Goal: Task Accomplishment & Management: Manage account settings

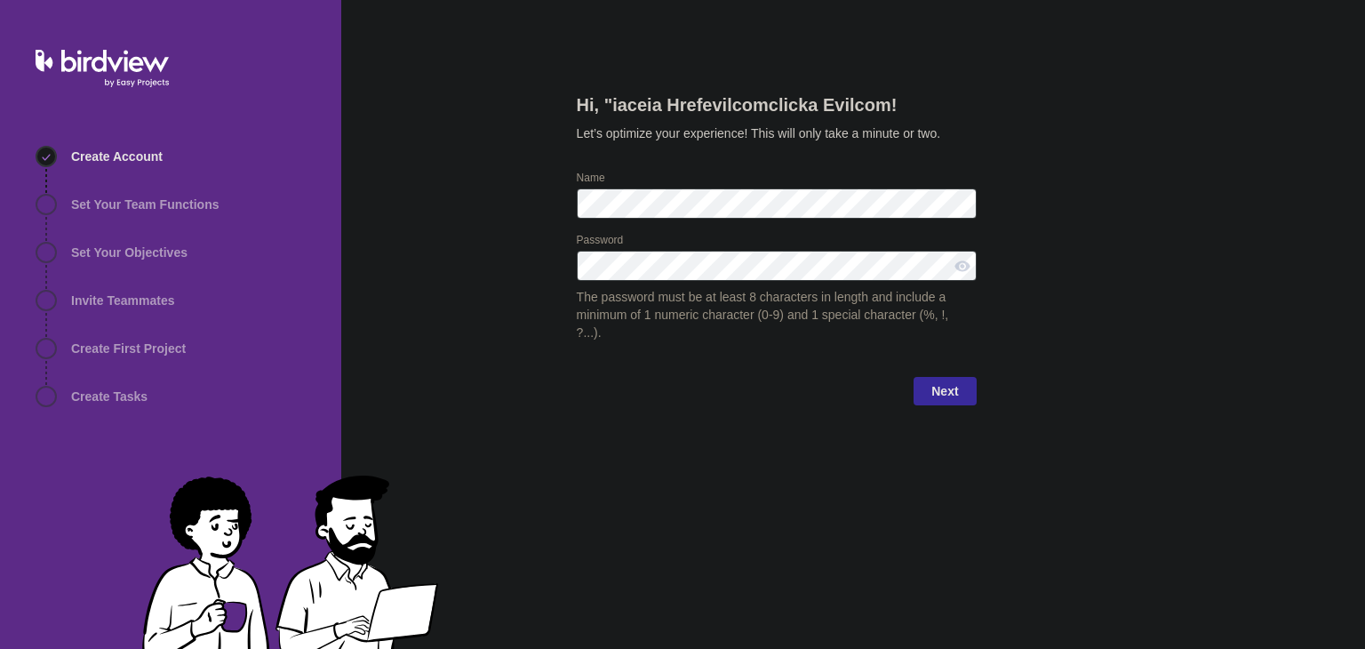
click at [962, 377] on span "Next" at bounding box center [945, 391] width 62 height 28
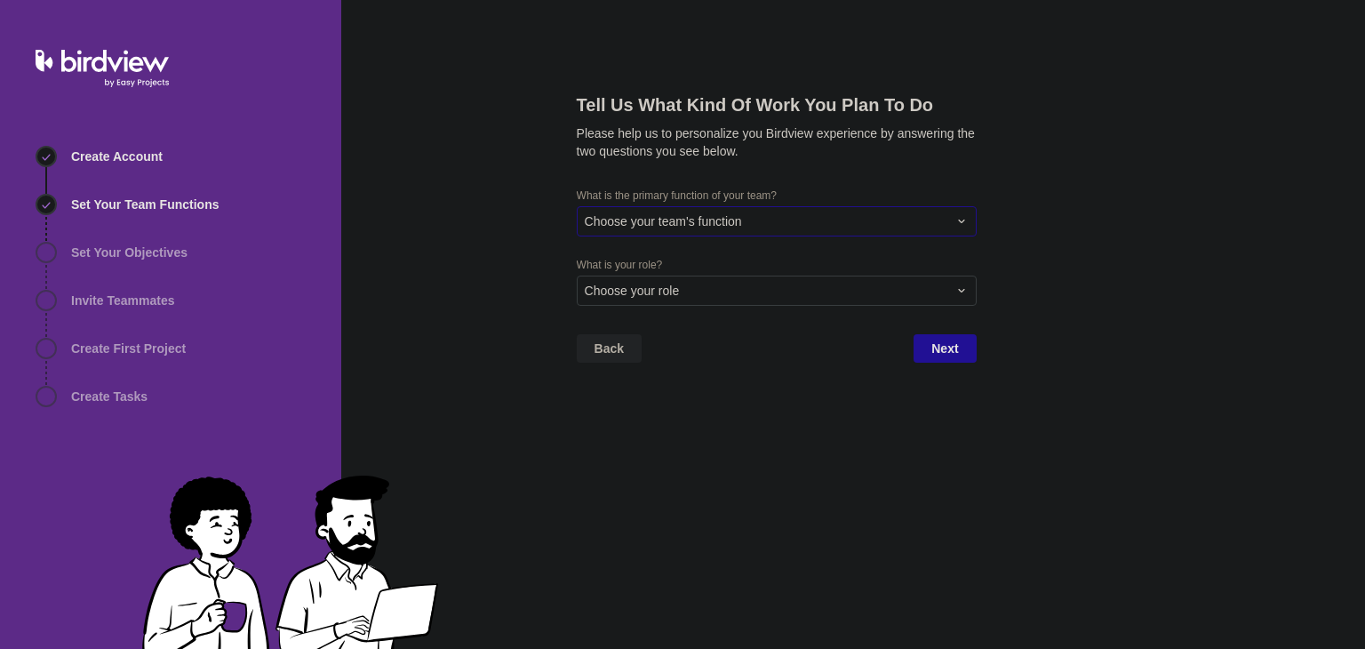
click at [821, 218] on div "Choose your team's function" at bounding box center [766, 221] width 363 height 18
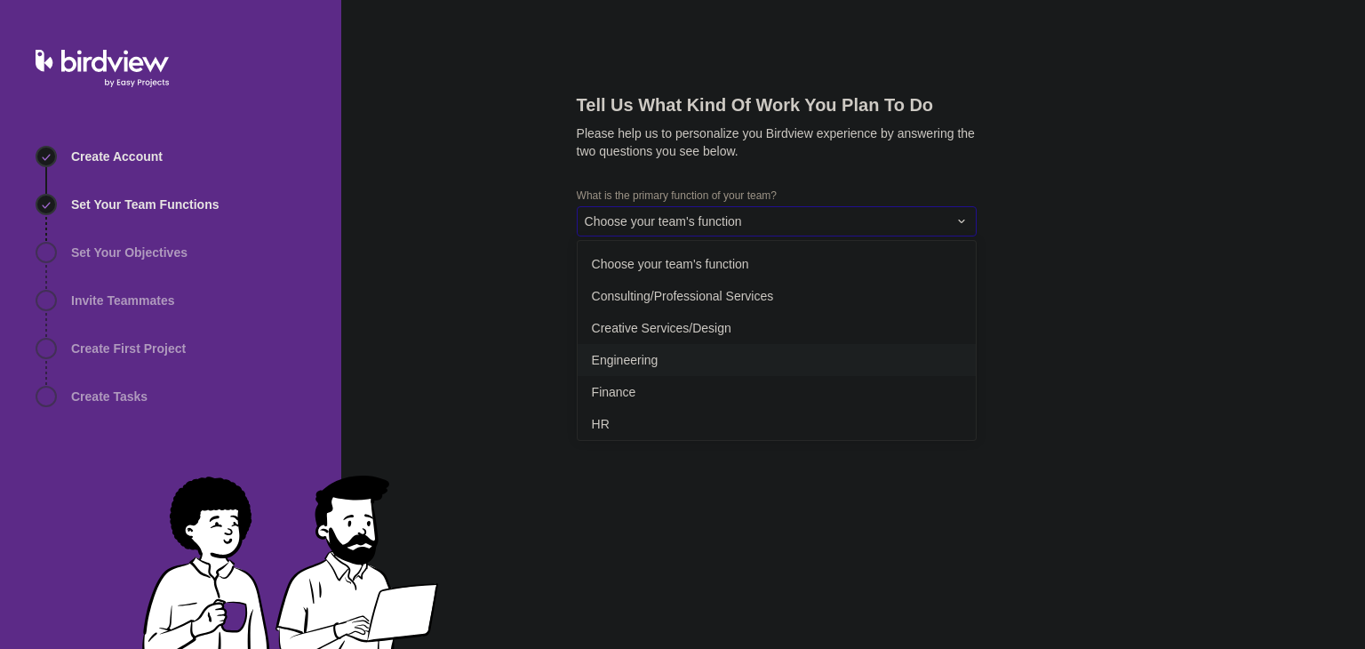
click at [700, 357] on div "Engineering" at bounding box center [777, 360] width 398 height 32
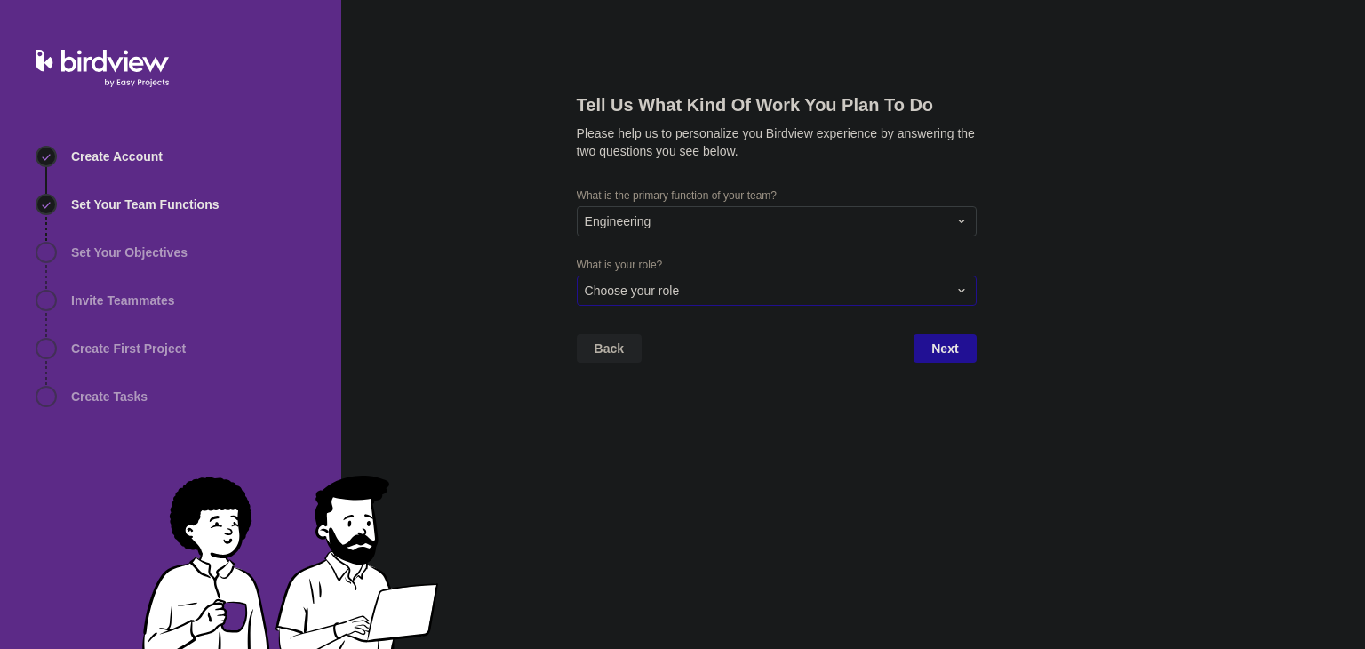
click at [827, 299] on div "Choose your role" at bounding box center [766, 291] width 363 height 18
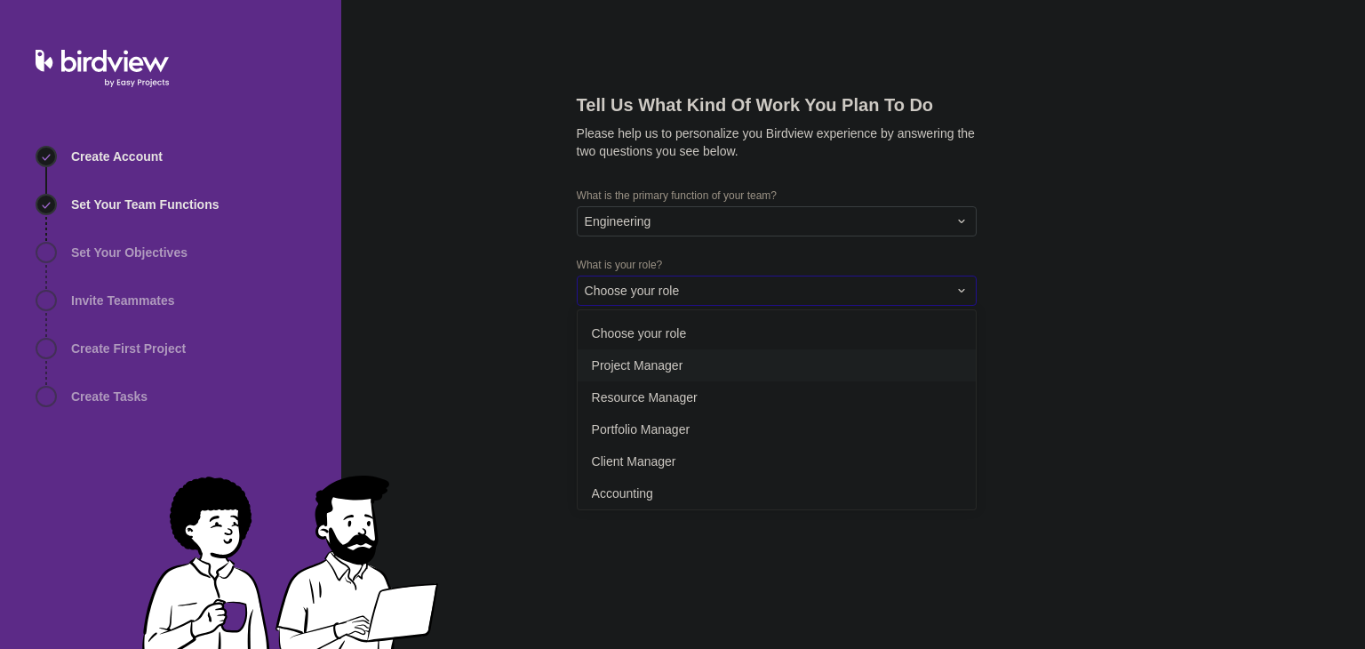
click at [666, 373] on div "Project Manager" at bounding box center [777, 365] width 398 height 32
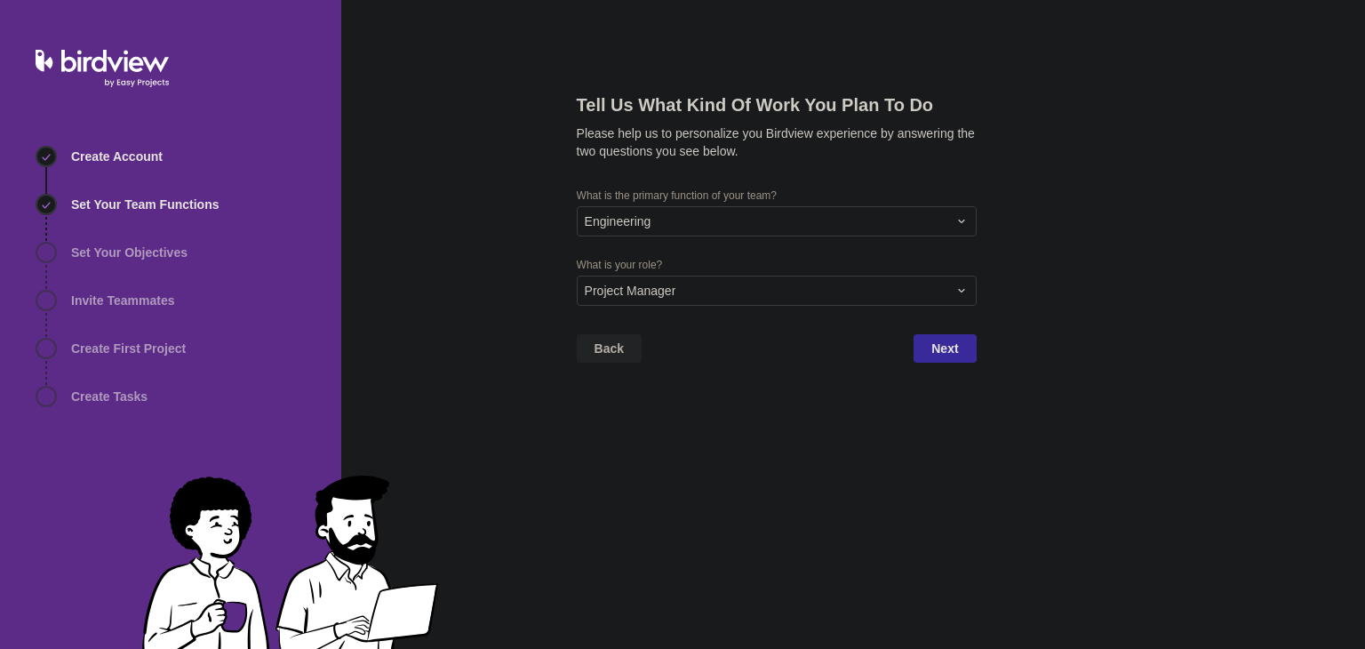
click at [928, 359] on span "Next" at bounding box center [945, 348] width 62 height 28
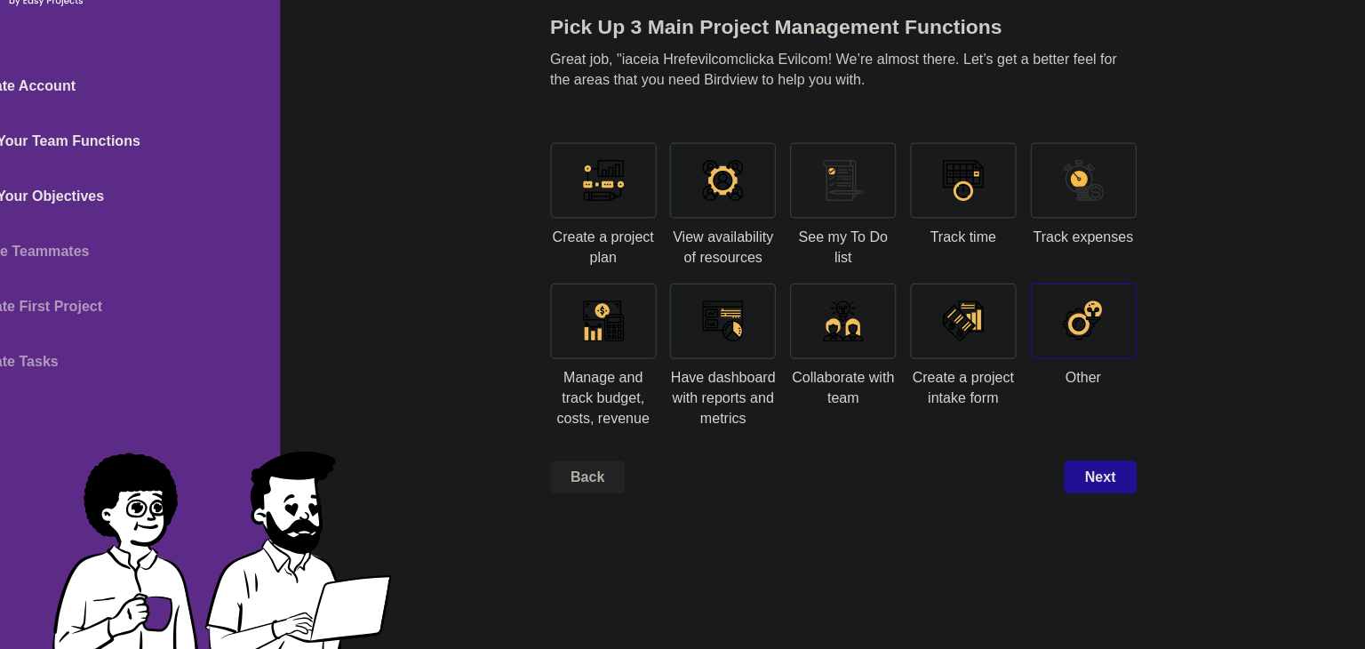
click at [1033, 357] on div at bounding box center [1042, 362] width 36 height 36
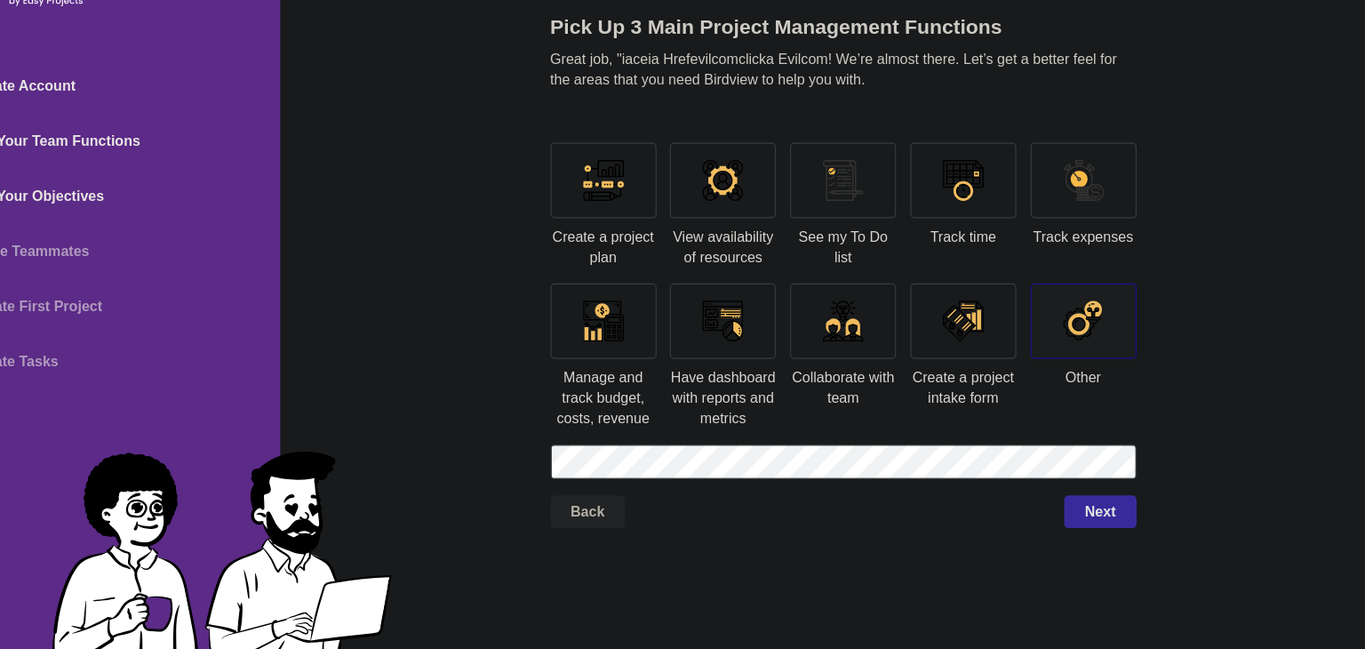
click at [1030, 515] on span "Next" at bounding box center [1056, 528] width 62 height 28
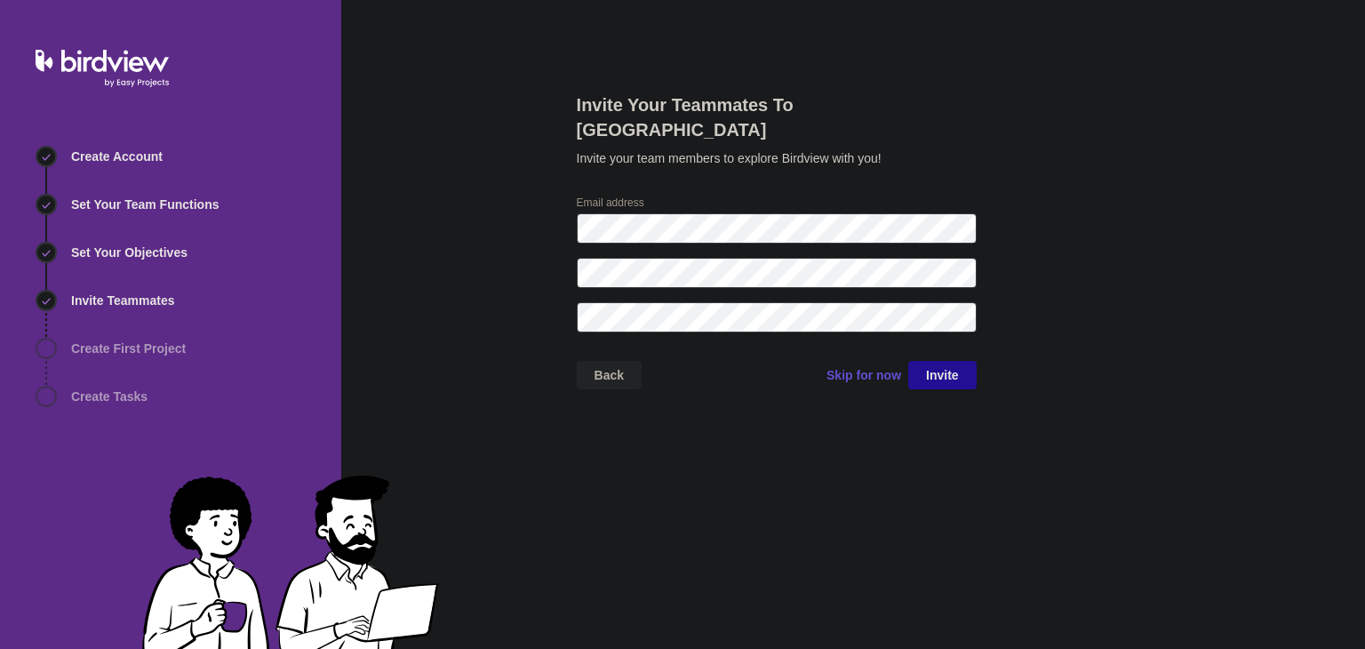
click at [851, 366] on span "Skip for now" at bounding box center [864, 375] width 75 height 18
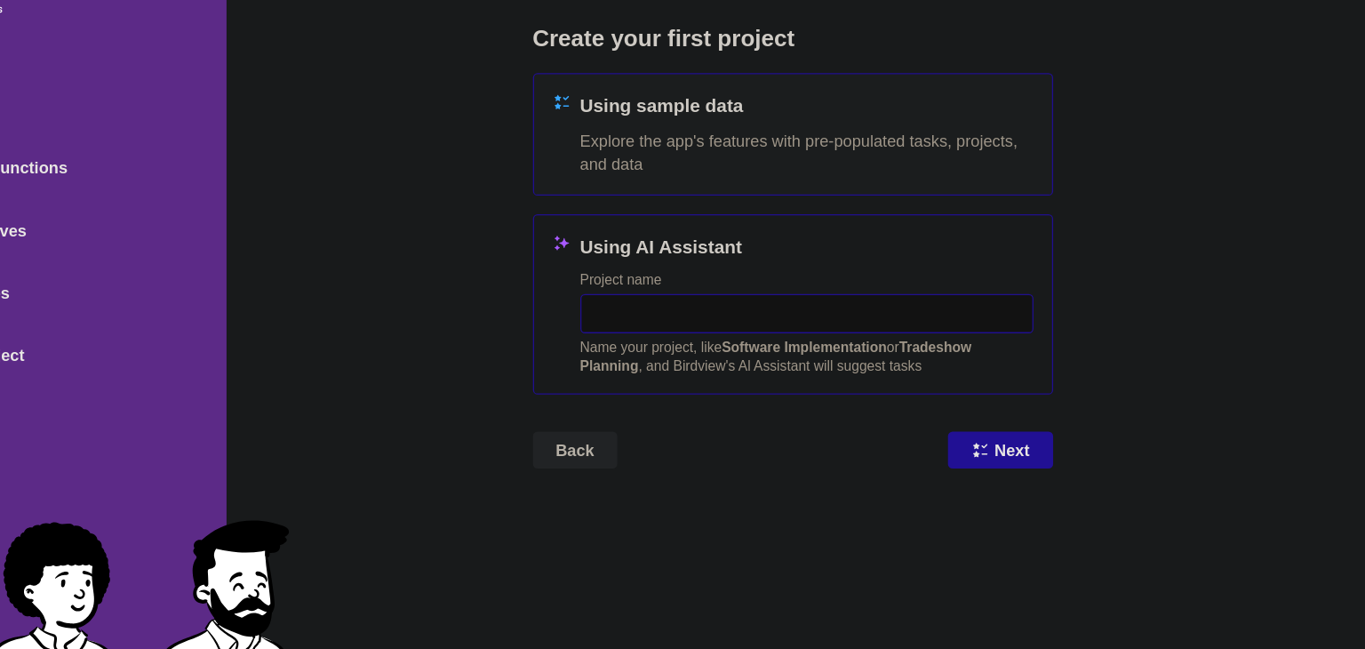
click at [690, 330] on input "text" at bounding box center [787, 316] width 348 height 30
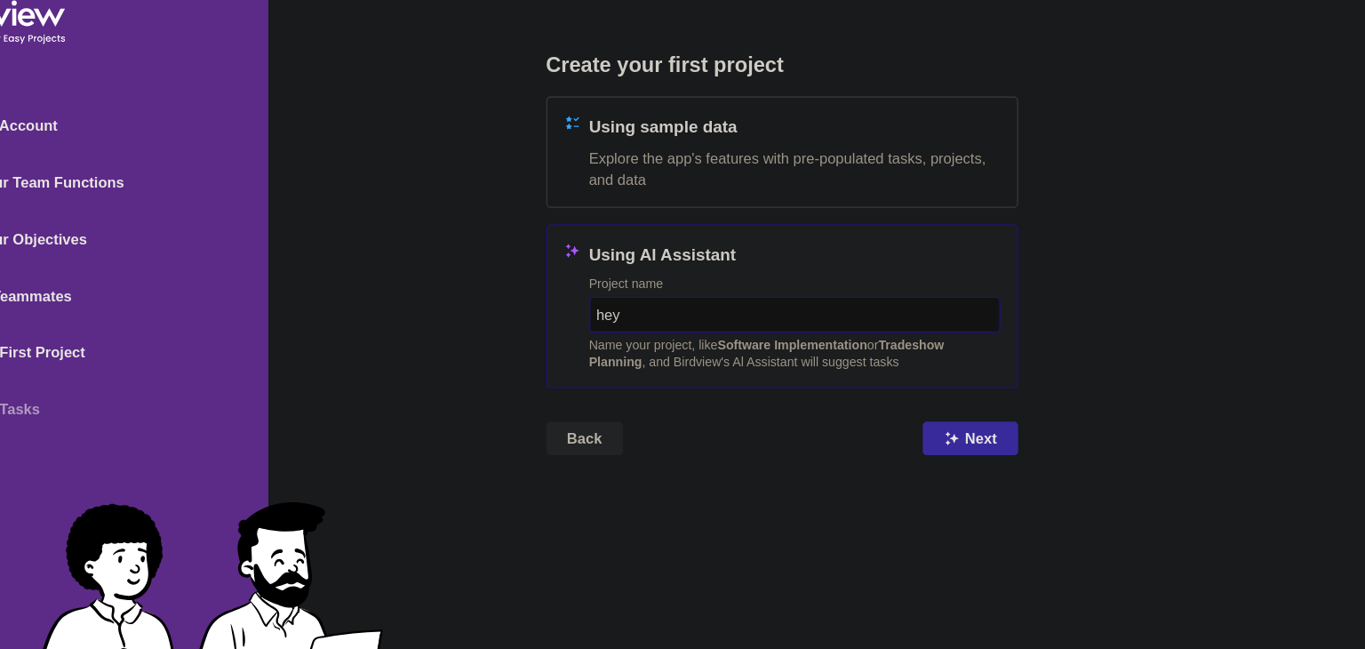
type input "hey"
click at [957, 415] on span "Next" at bounding box center [944, 421] width 27 height 21
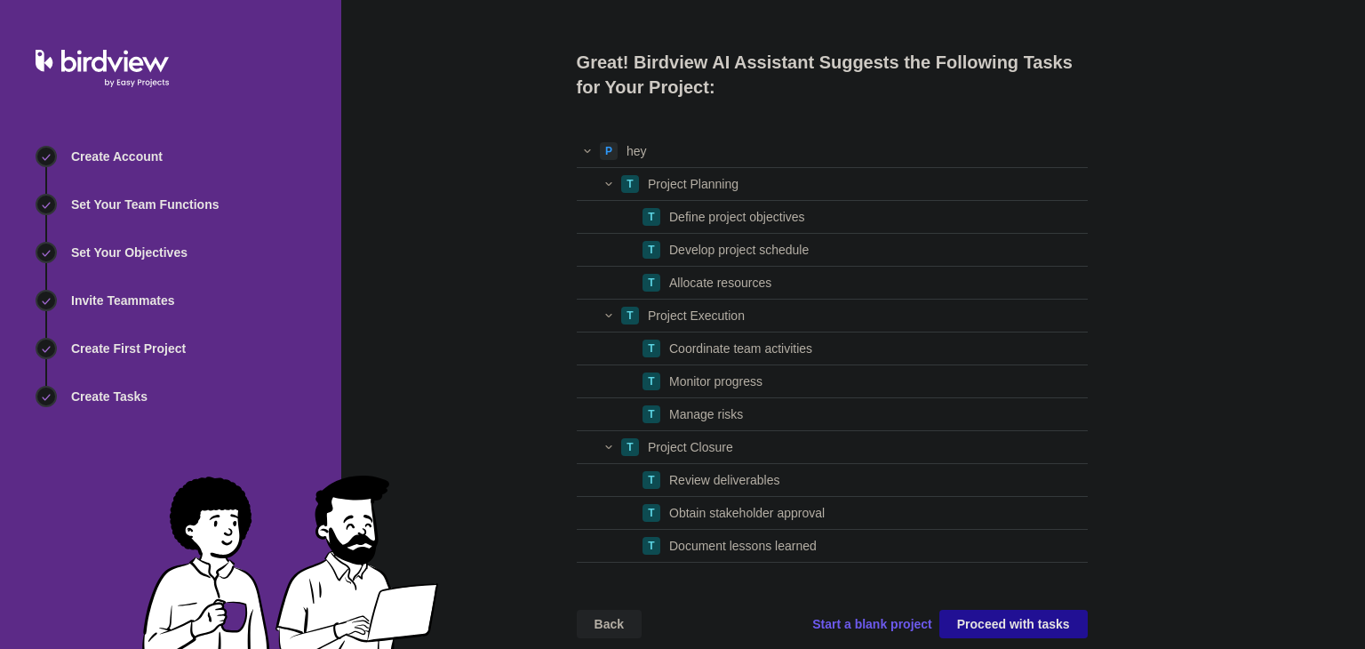
scroll to position [18, 0]
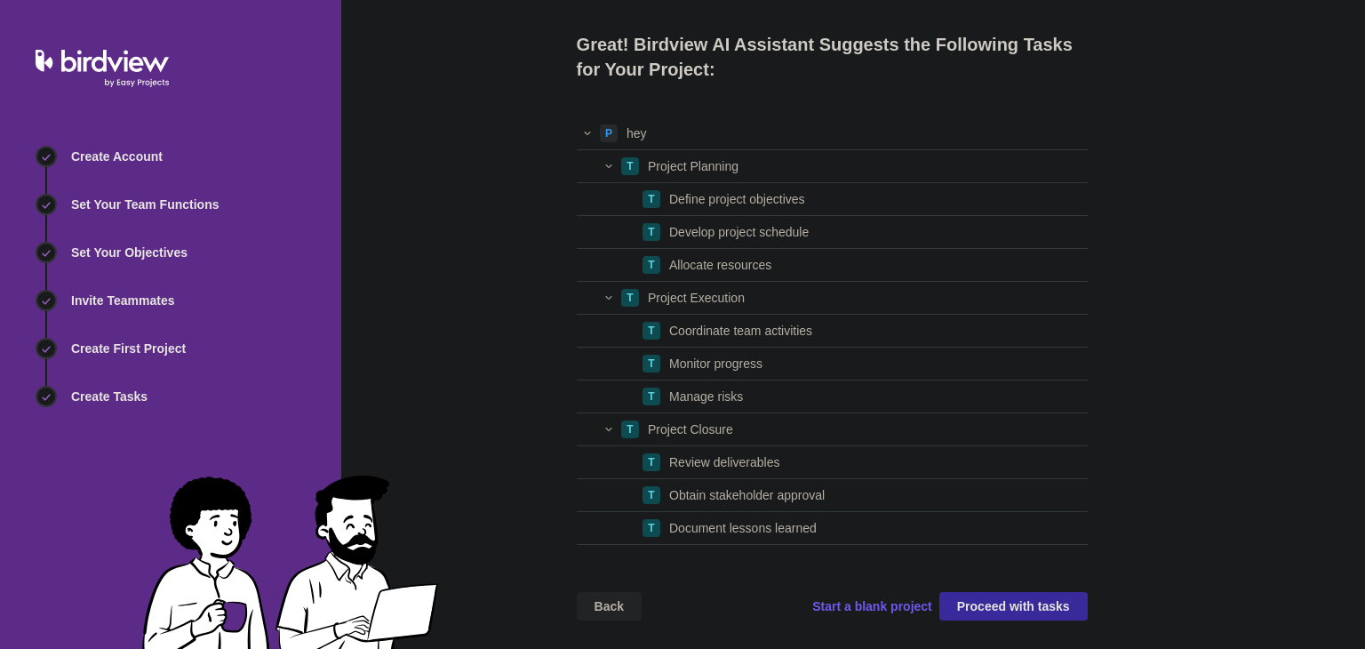
click at [974, 596] on span "Proceed with tasks" at bounding box center [1013, 606] width 113 height 21
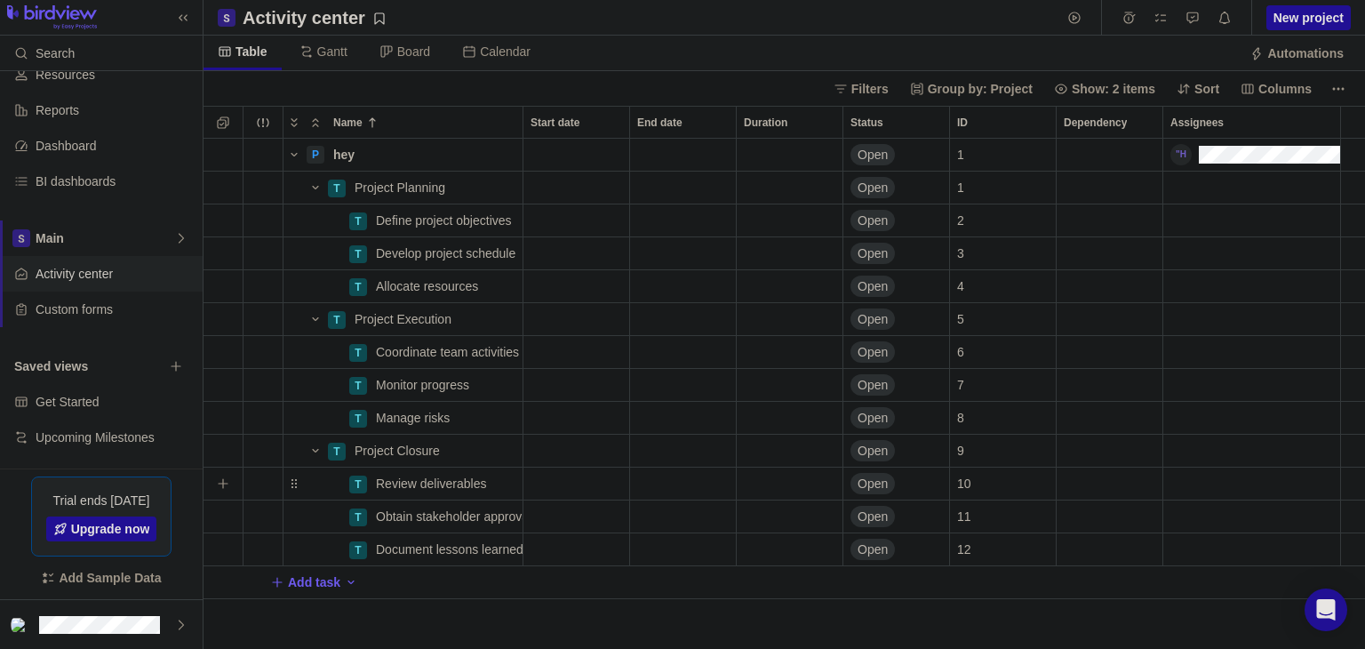
scroll to position [494, 1147]
click at [100, 322] on div "Custom forms" at bounding box center [101, 310] width 203 height 36
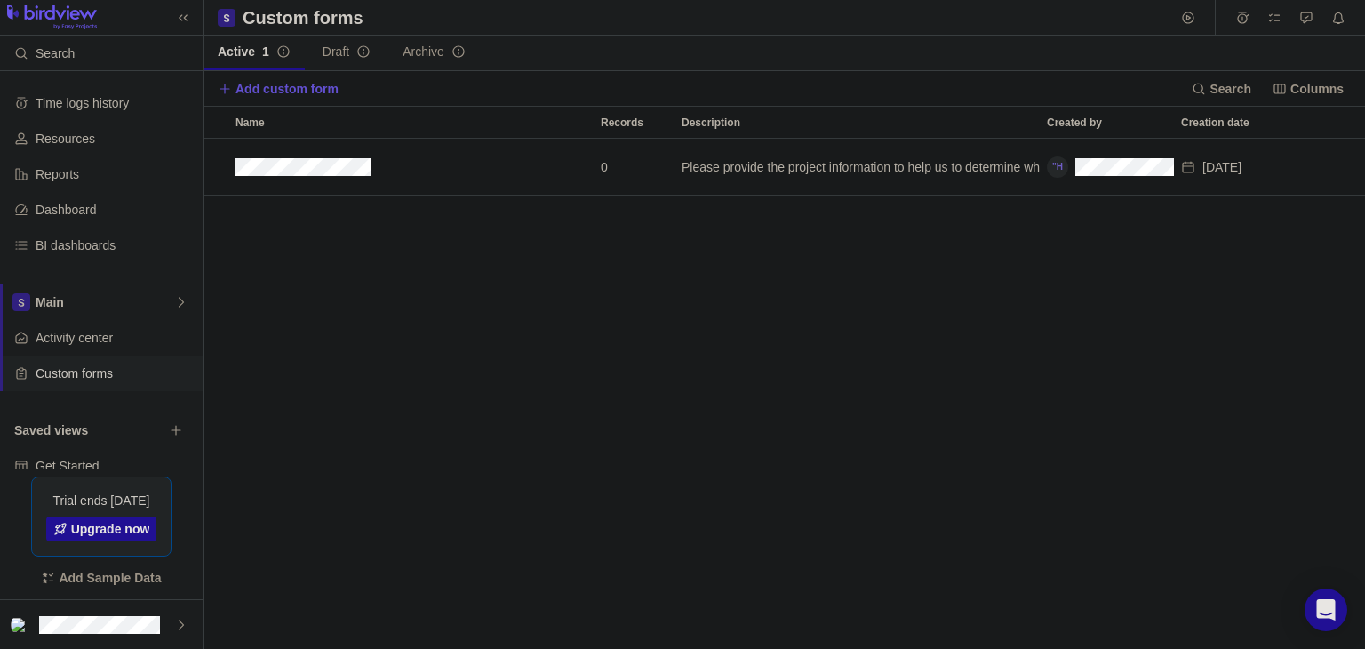
scroll to position [494, 1147]
click at [1266, 15] on span "My assignments" at bounding box center [1274, 17] width 25 height 25
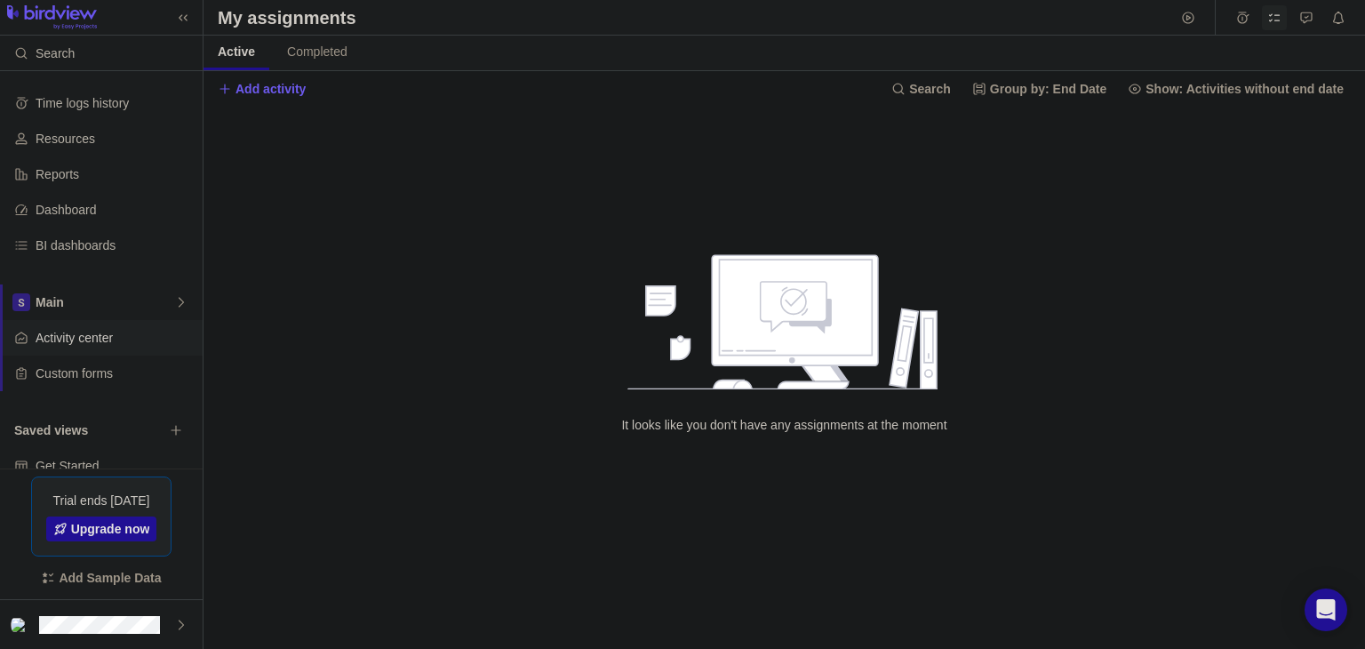
scroll to position [64, 0]
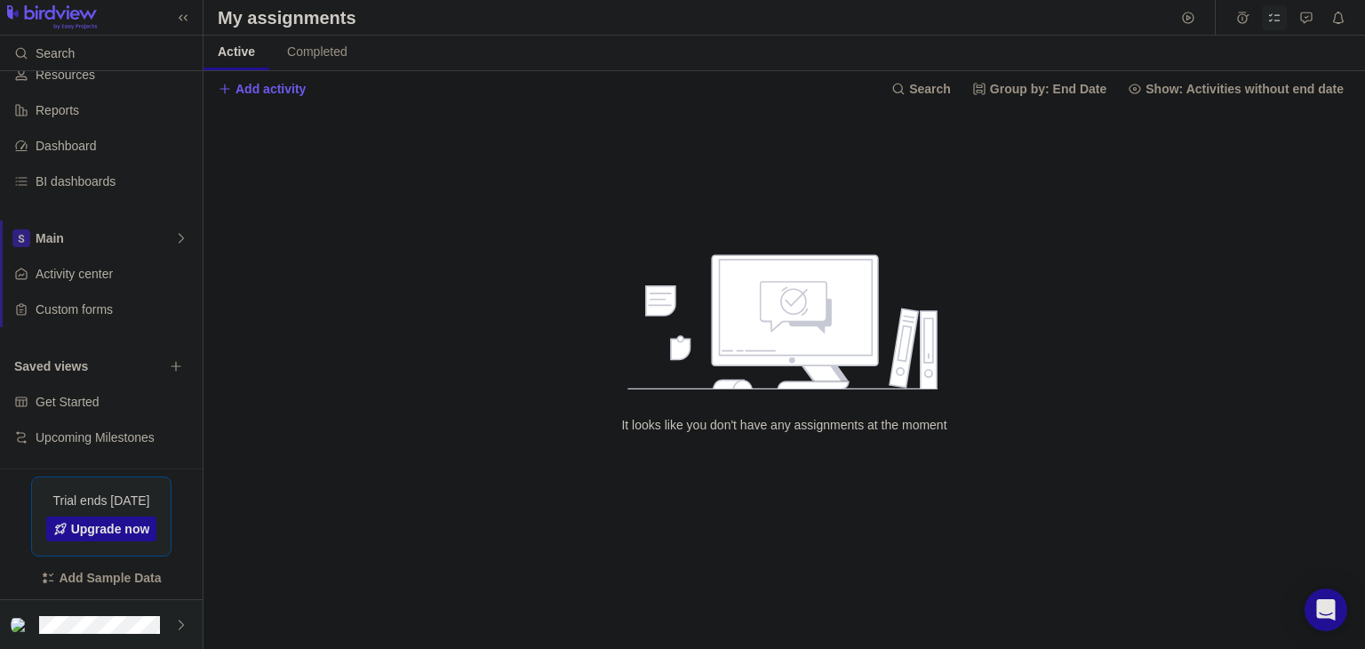
click at [124, 610] on div at bounding box center [101, 624] width 203 height 49
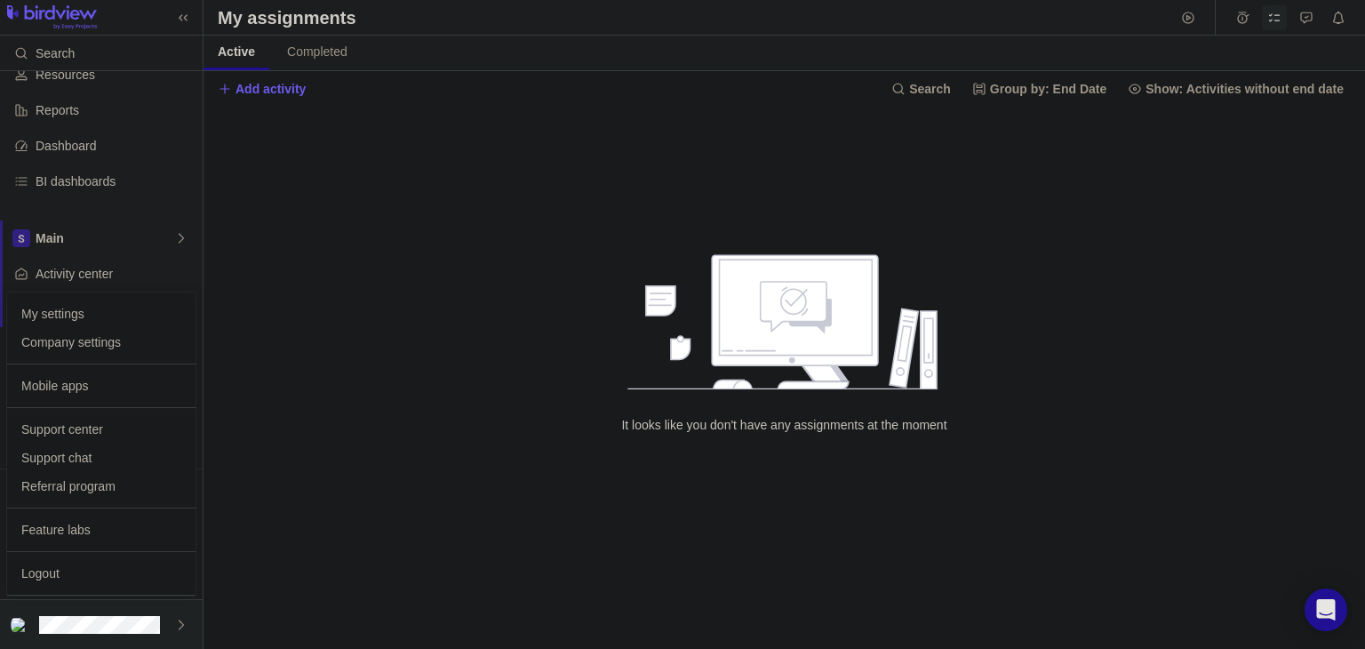
click at [124, 610] on div at bounding box center [101, 624] width 203 height 49
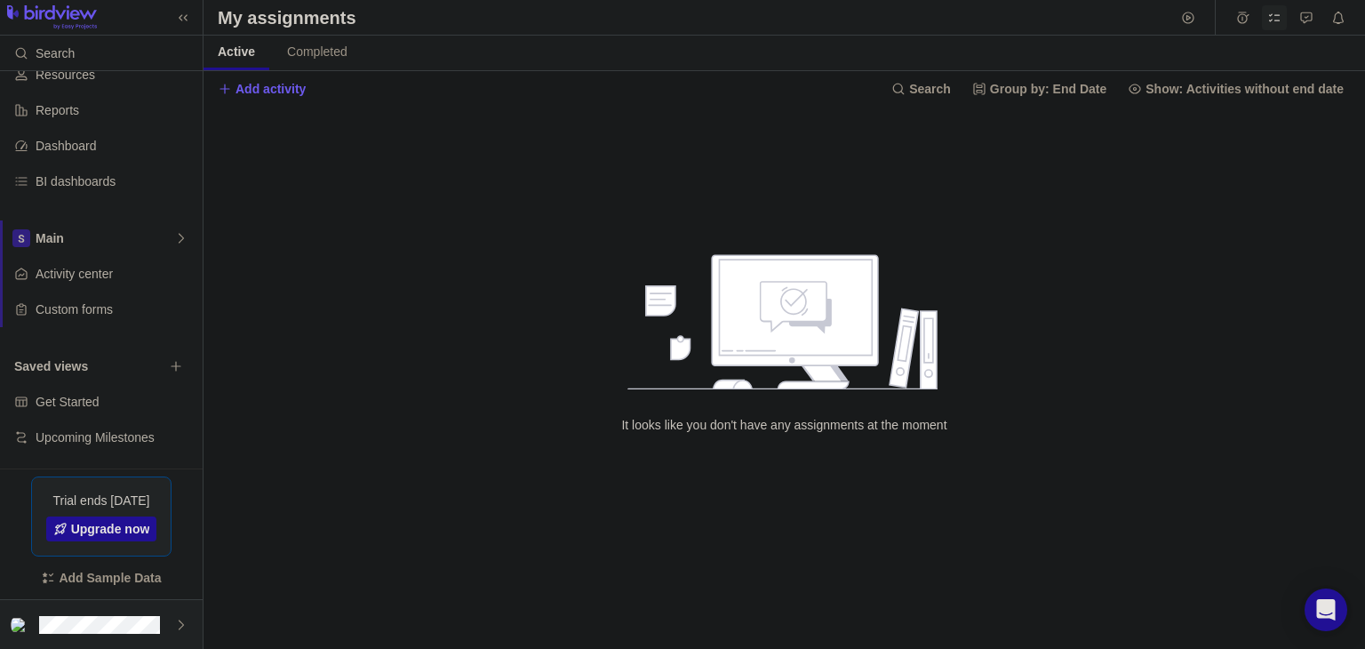
click at [124, 610] on div at bounding box center [101, 624] width 203 height 49
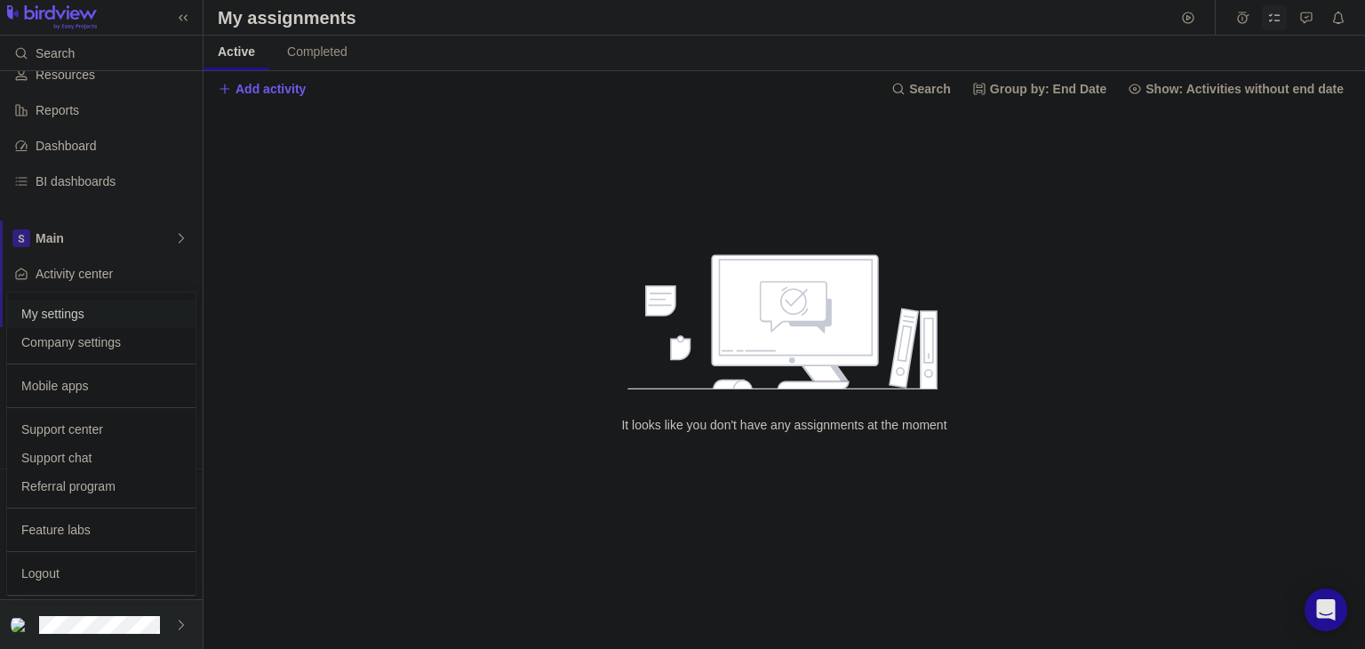
click at [84, 314] on span "My settings" at bounding box center [101, 314] width 160 height 18
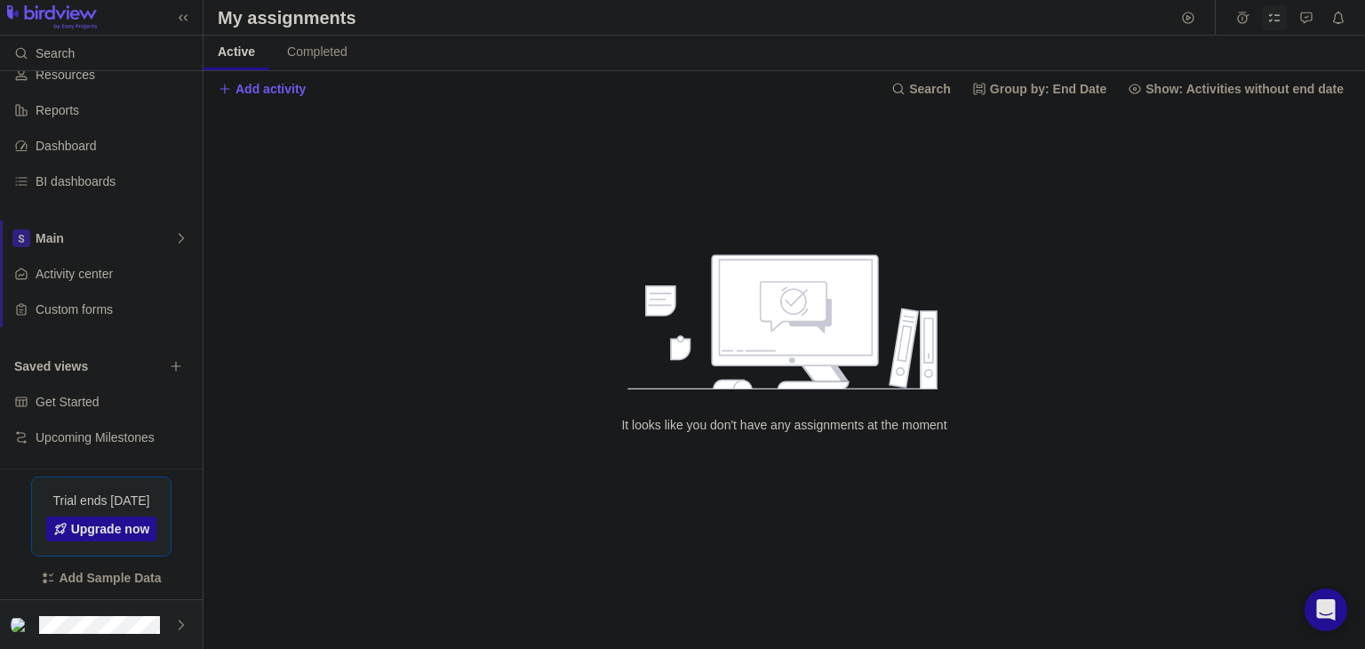
click at [99, 609] on div at bounding box center [101, 624] width 203 height 49
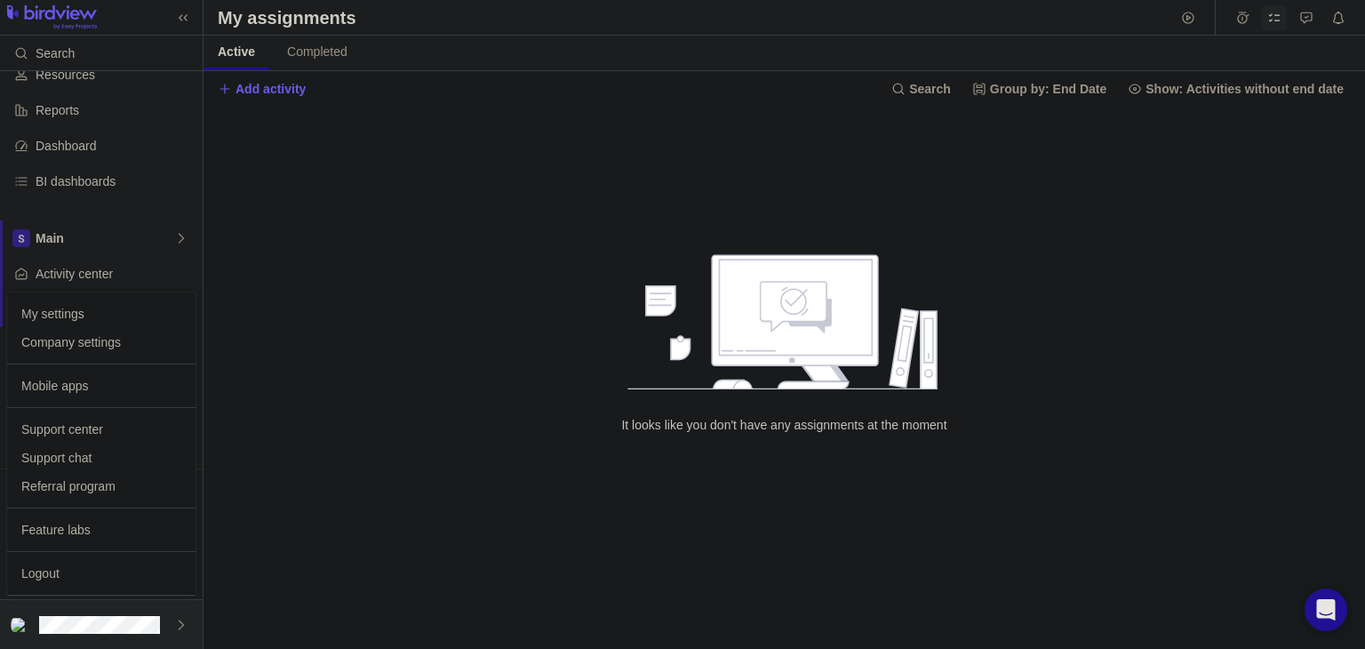
click at [84, 356] on div "My settings Company settings" at bounding box center [101, 328] width 188 height 72
click at [92, 346] on span "Company settings" at bounding box center [101, 342] width 160 height 18
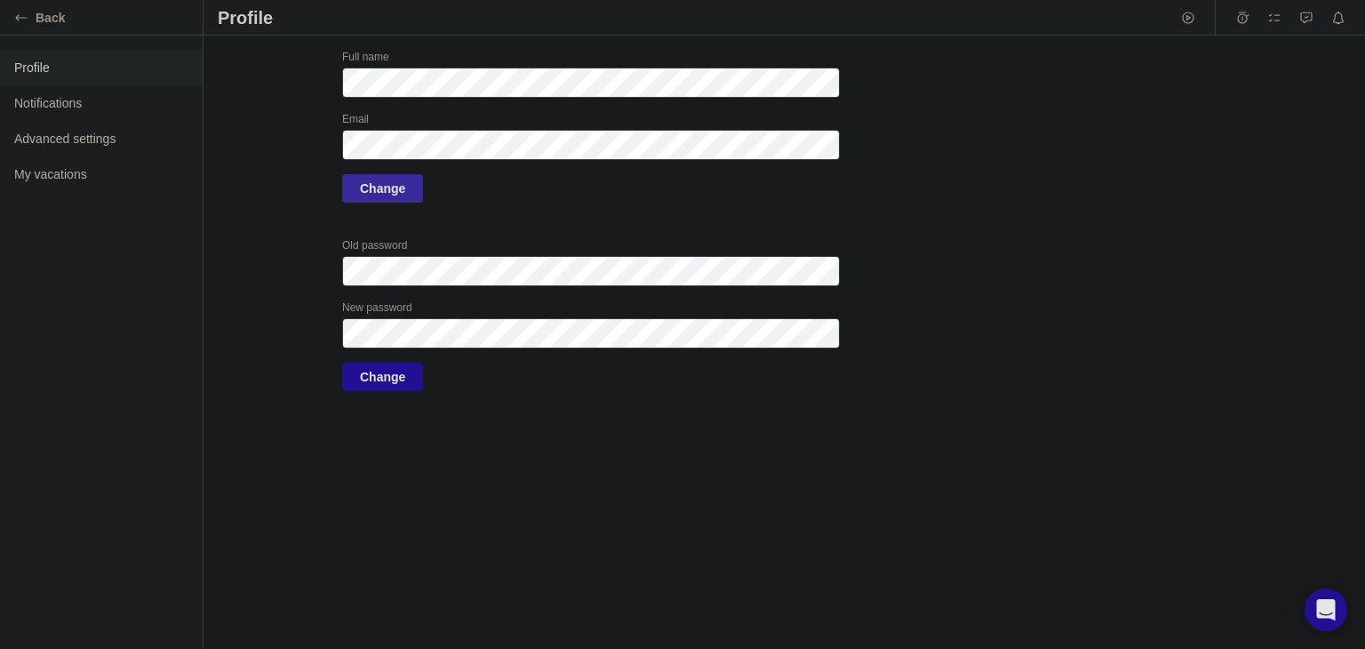
click at [406, 179] on span "Change" at bounding box center [382, 188] width 81 height 28
click at [254, 88] on label "Upload" at bounding box center [262, 94] width 89 height 89
click at [0, 0] on input "Upload" at bounding box center [0, 0] width 0 height 0
click at [292, 80] on label "Upload" at bounding box center [262, 94] width 89 height 89
click at [0, 0] on input "Upload" at bounding box center [0, 0] width 0 height 0
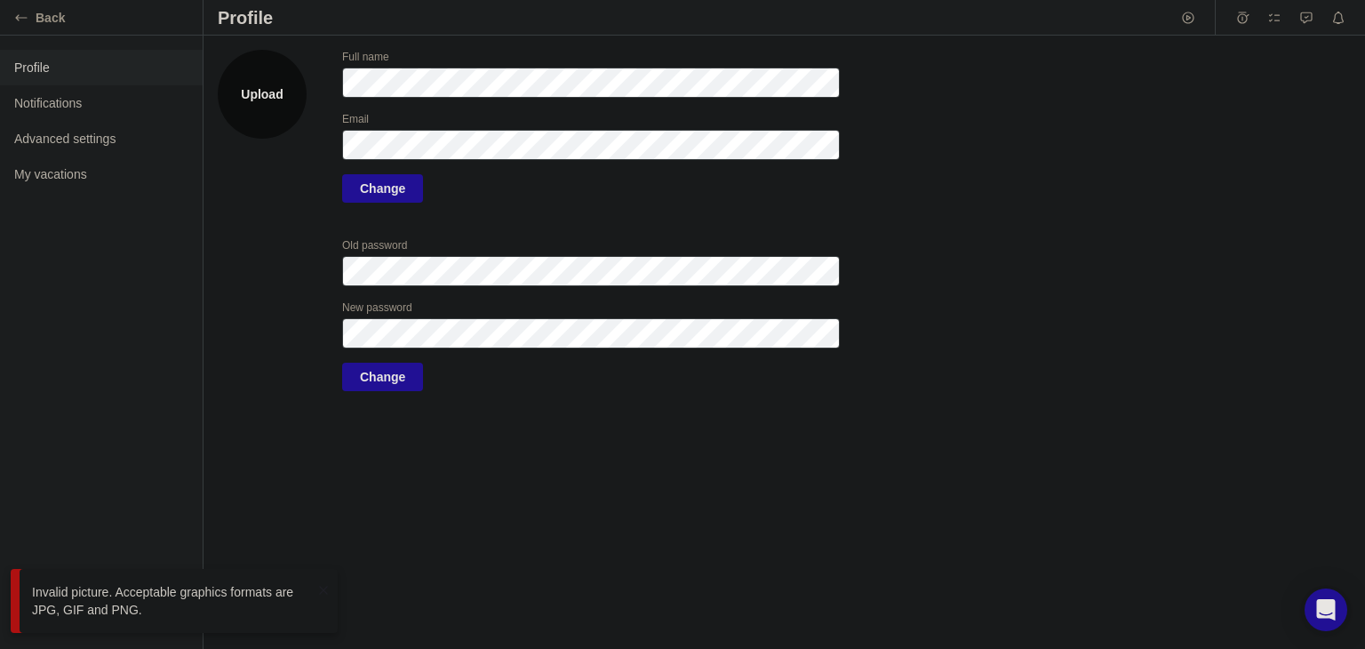
click at [262, 117] on label "Upload" at bounding box center [262, 94] width 89 height 89
click at [0, 0] on input "Upload" at bounding box center [0, 0] width 0 height 0
click at [1235, 512] on div "Upload Full name Email Change Old password New password Change" at bounding box center [785, 342] width 1162 height 613
drag, startPoint x: 274, startPoint y: 100, endPoint x: 253, endPoint y: 97, distance: 20.6
click at [253, 97] on label "Upload" at bounding box center [262, 94] width 89 height 89
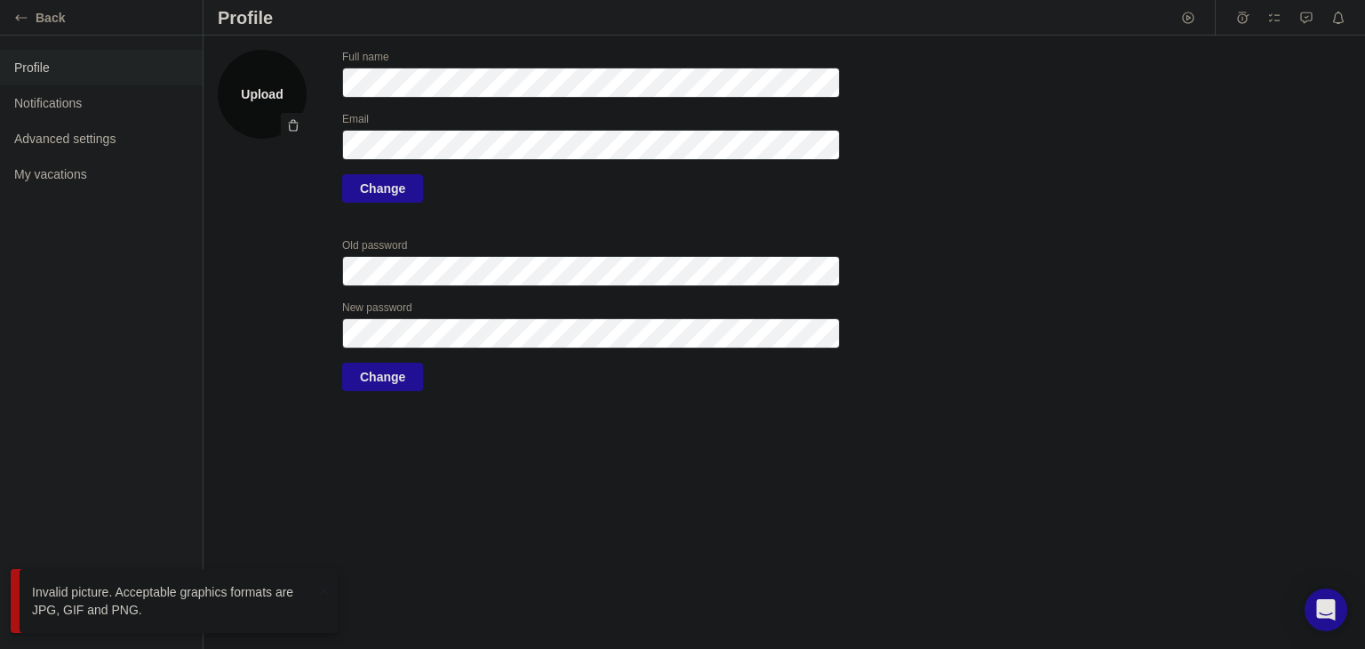
click at [0, 0] on input "Upload" at bounding box center [0, 0] width 0 height 0
drag, startPoint x: 230, startPoint y: 68, endPoint x: 787, endPoint y: 511, distance: 711.0
click at [787, 511] on div "Upload Full name Email Change Old password New password Change" at bounding box center [785, 342] width 1162 height 613
click at [102, 142] on span "Advanced settings" at bounding box center [101, 139] width 174 height 18
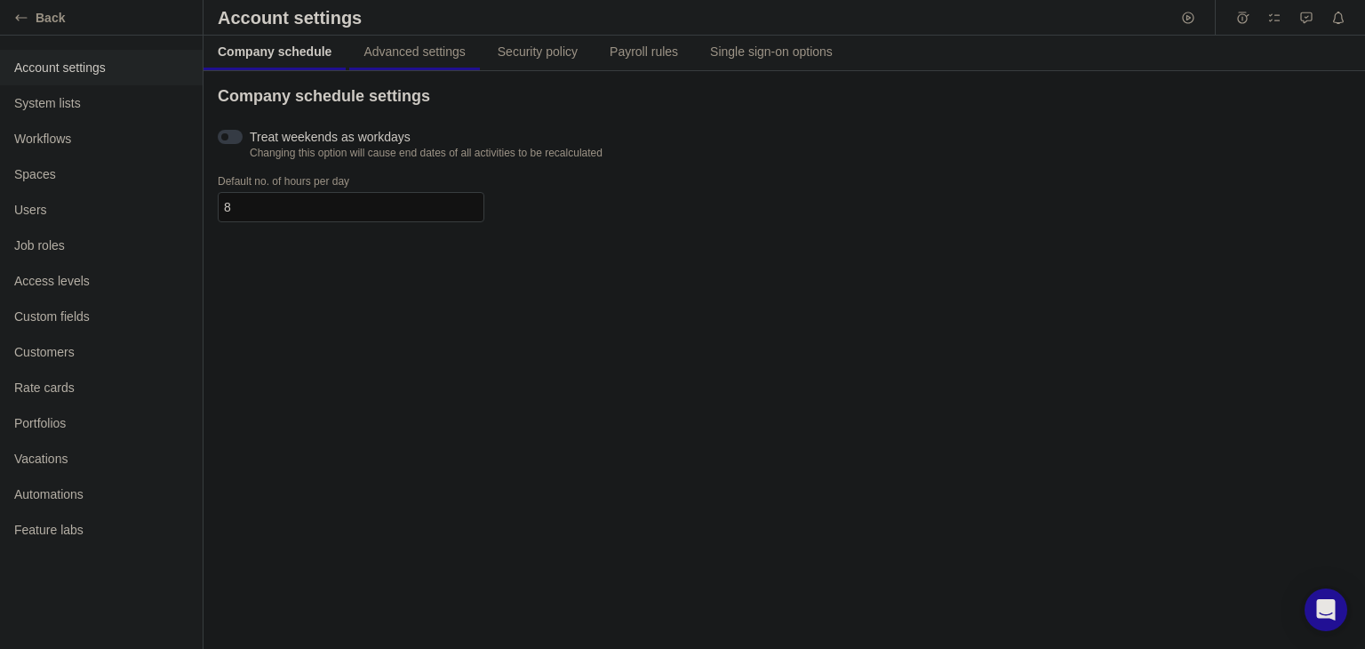
click at [407, 61] on link "Advanced settings" at bounding box center [414, 53] width 130 height 35
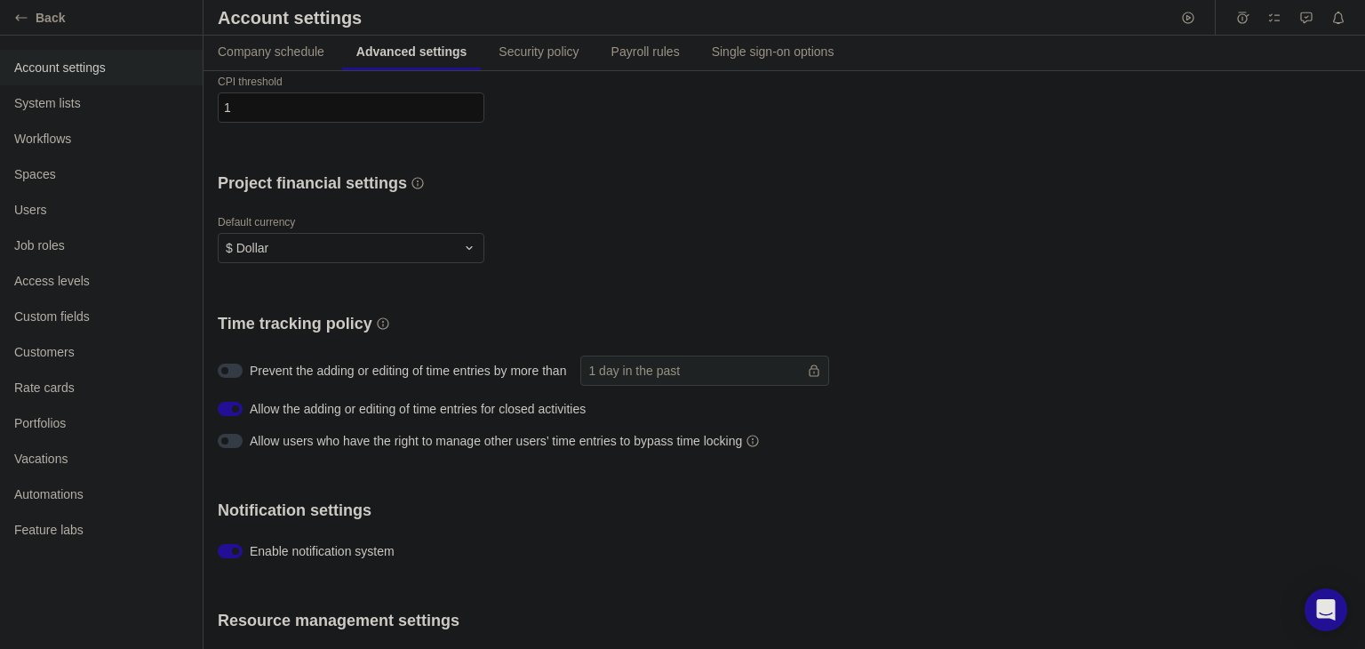
scroll to position [782, 0]
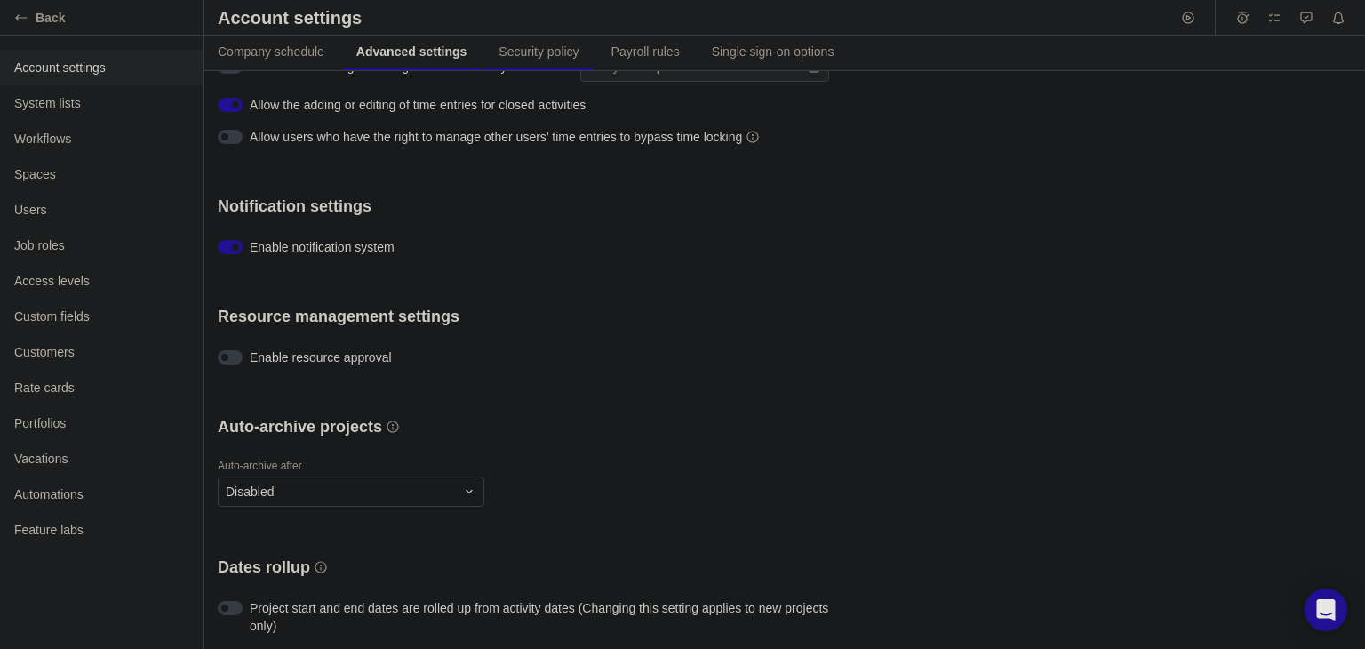
click at [537, 57] on span "Security policy" at bounding box center [539, 52] width 80 height 18
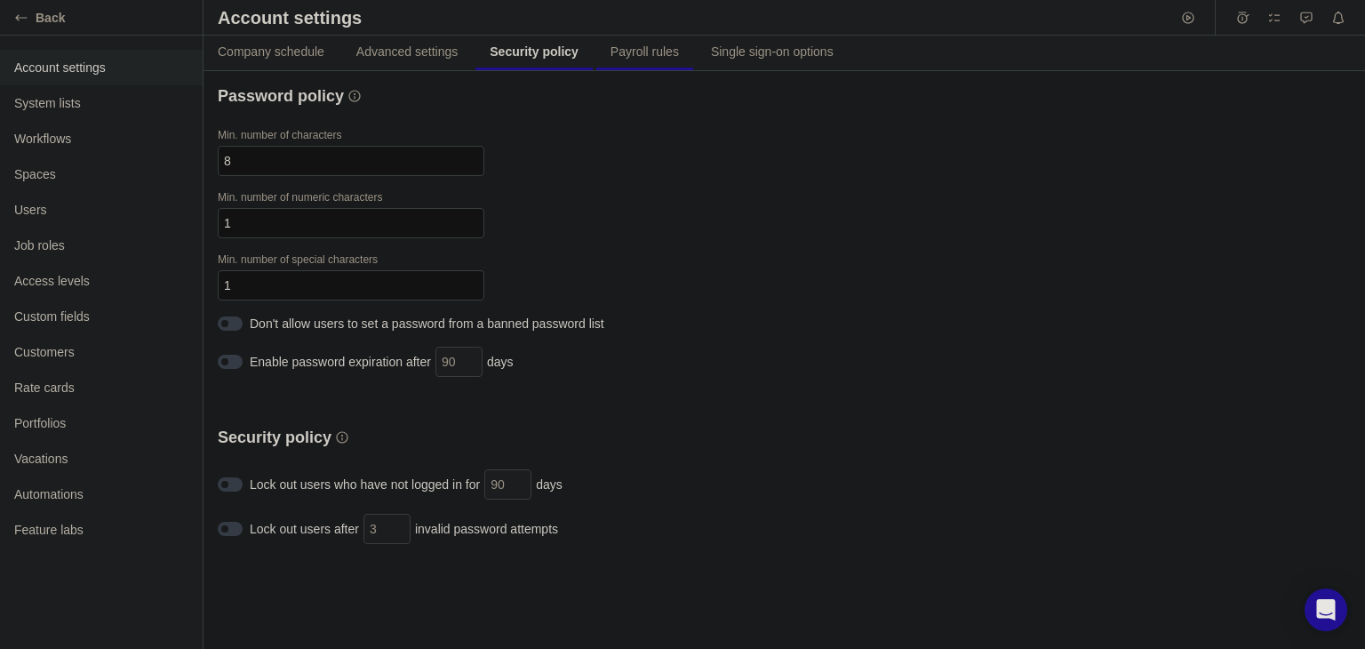
click at [610, 62] on link "Payroll rules" at bounding box center [644, 53] width 97 height 35
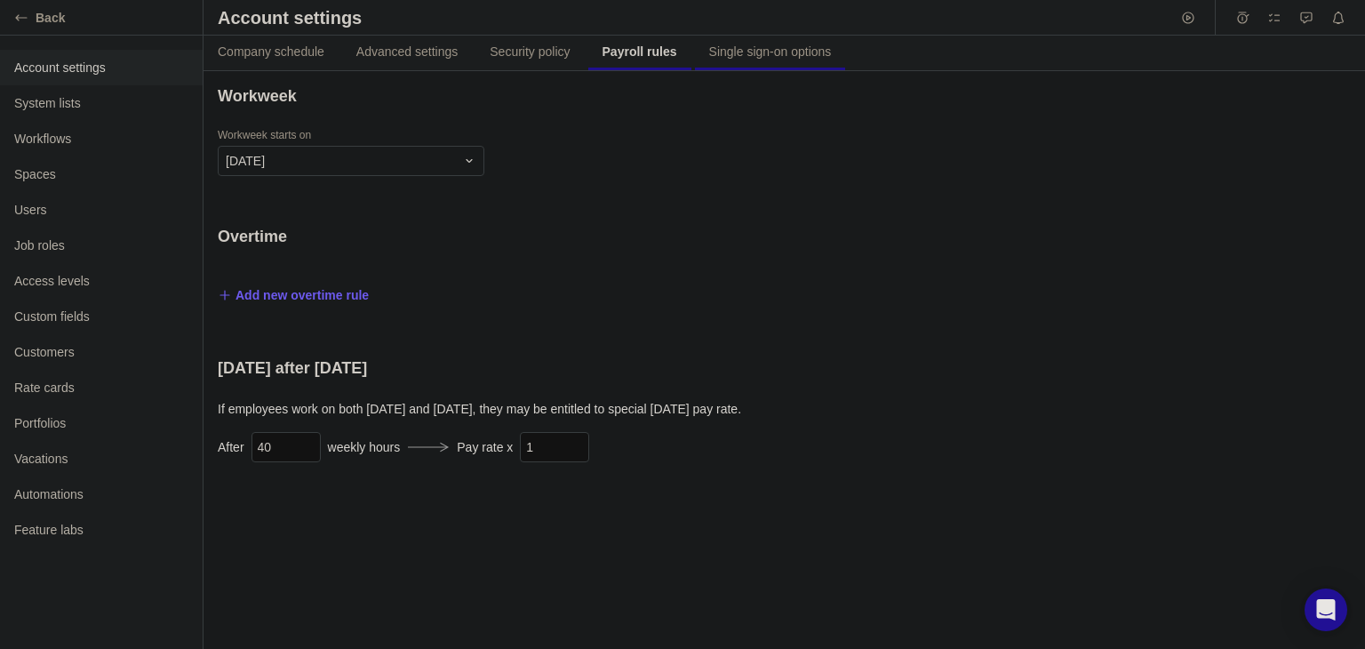
click at [709, 53] on span "Single sign-on options" at bounding box center [770, 52] width 123 height 18
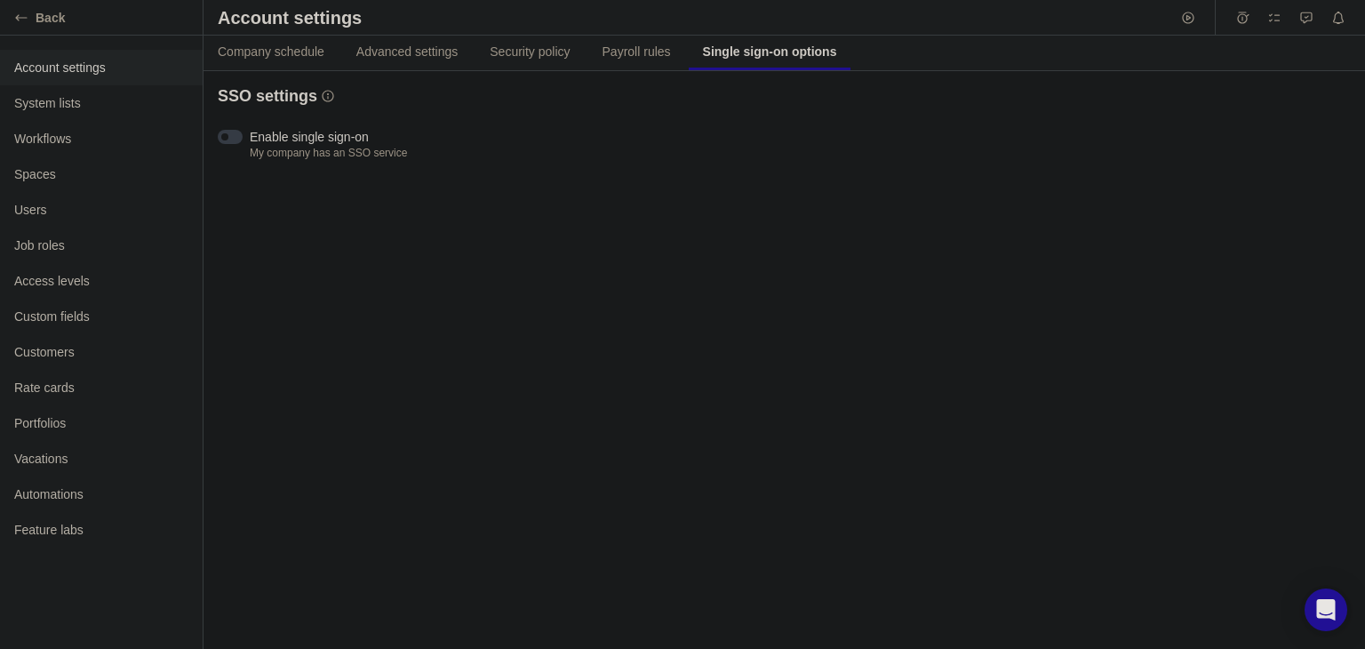
click at [220, 130] on div at bounding box center [230, 137] width 25 height 14
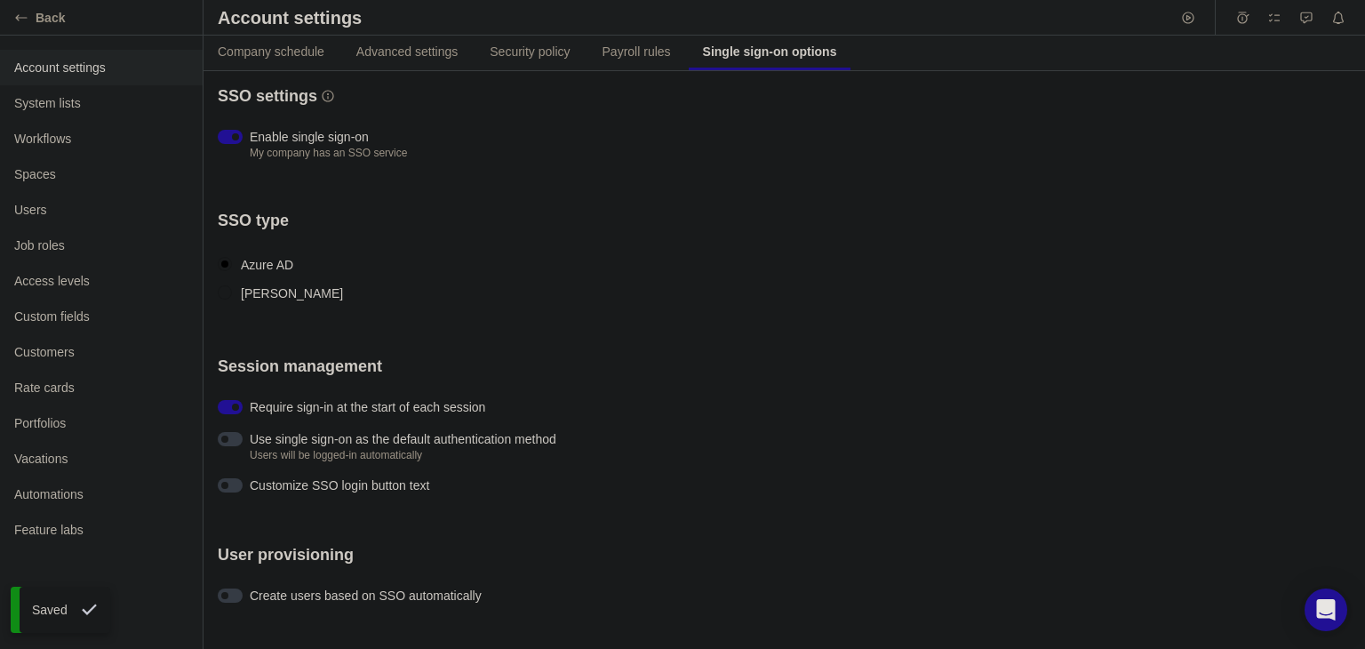
click at [235, 133] on div at bounding box center [235, 136] width 7 height 7
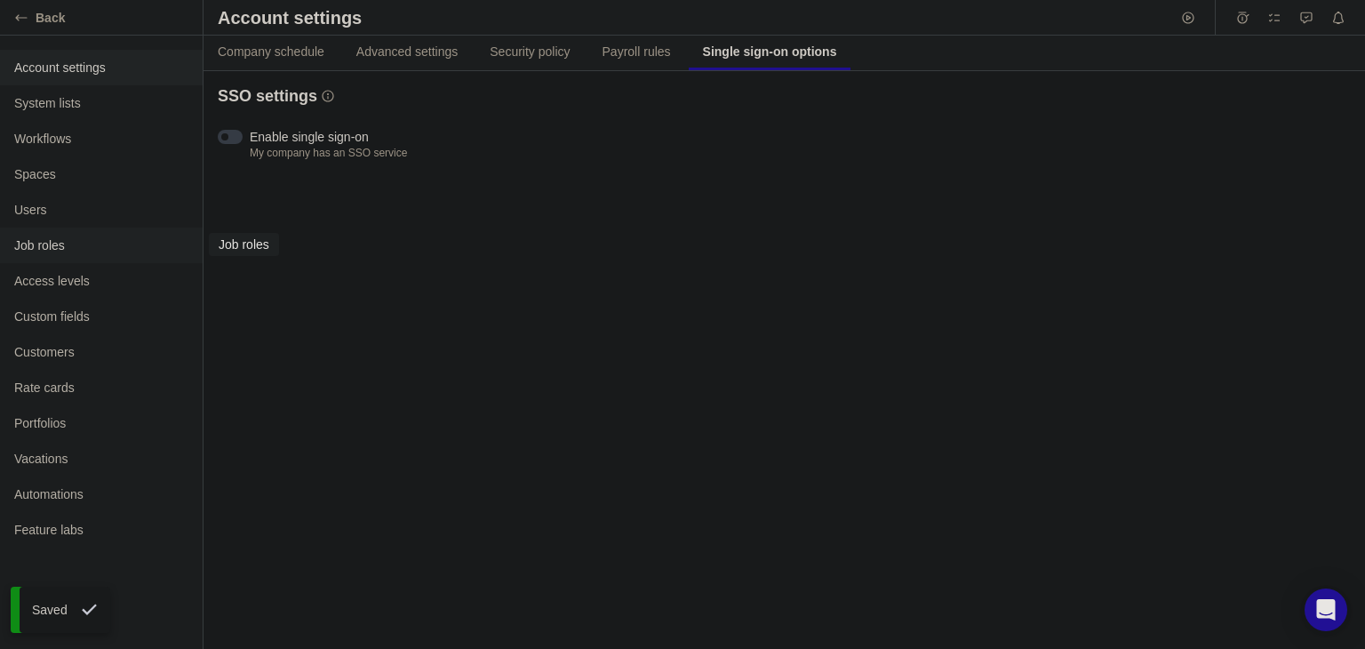
click at [20, 243] on span "Job roles" at bounding box center [101, 245] width 174 height 18
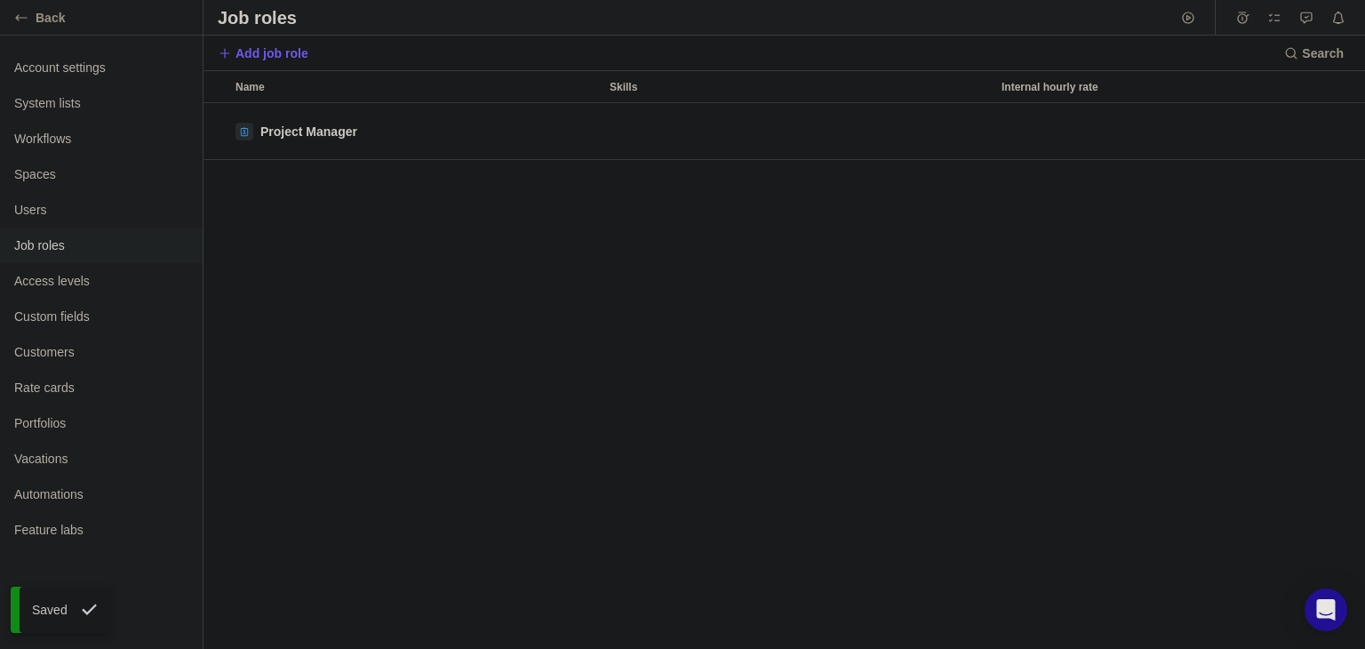
scroll to position [531, 1147]
click at [260, 61] on span "Add job role" at bounding box center [272, 53] width 73 height 18
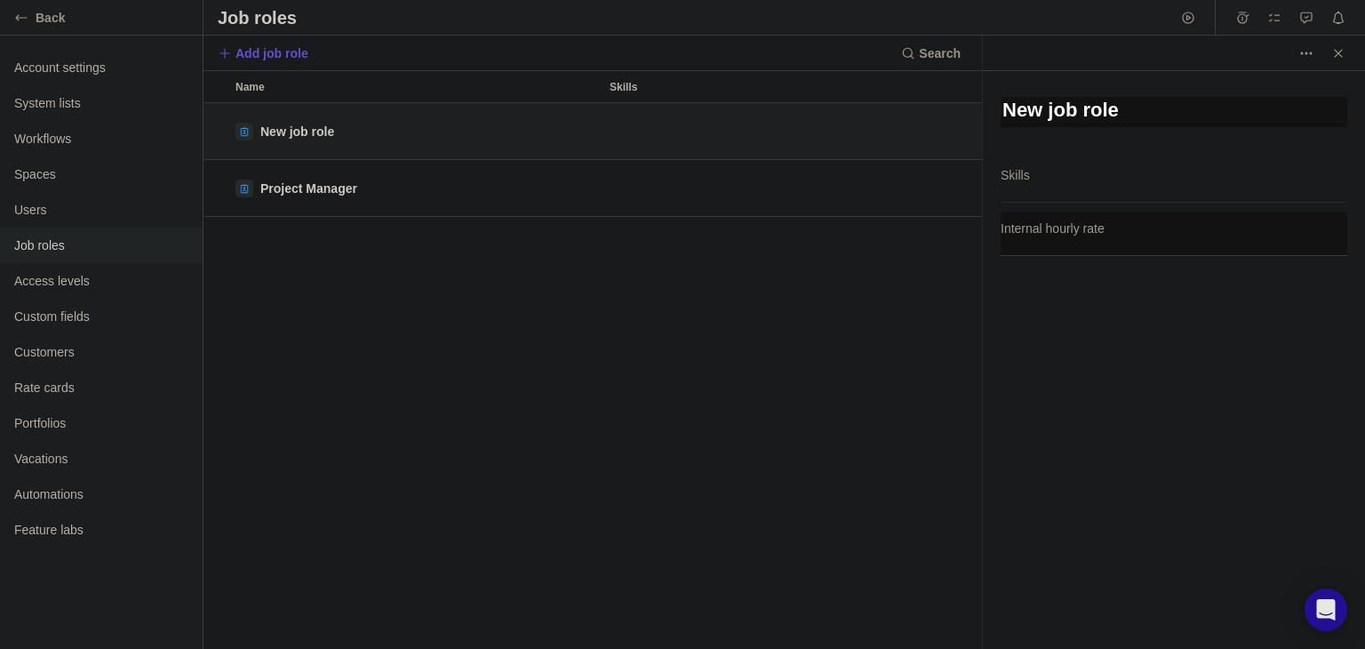
scroll to position [16, 14]
click at [1127, 116] on textarea "New job role" at bounding box center [1174, 112] width 347 height 30
type textarea "x"
type textarea "New job rol"
type textarea "x"
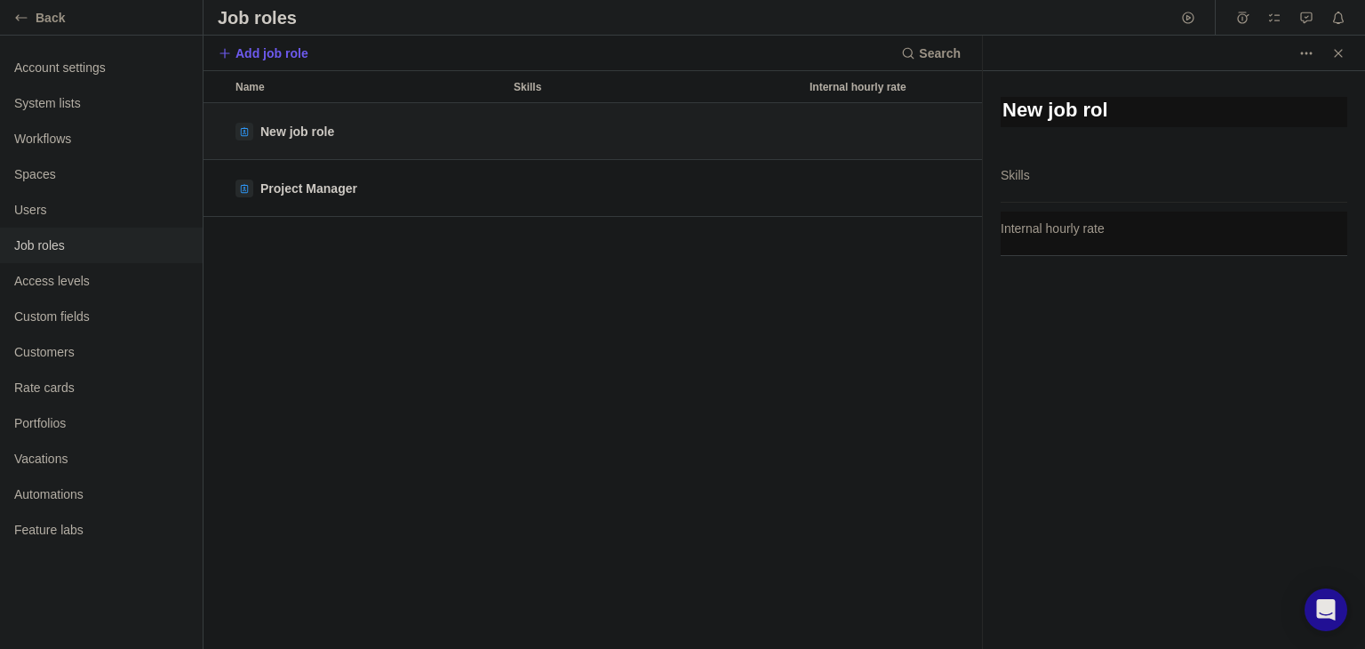
type textarea "New job ro"
type textarea "x"
type textarea "New job r"
type textarea "x"
type textarea "New job"
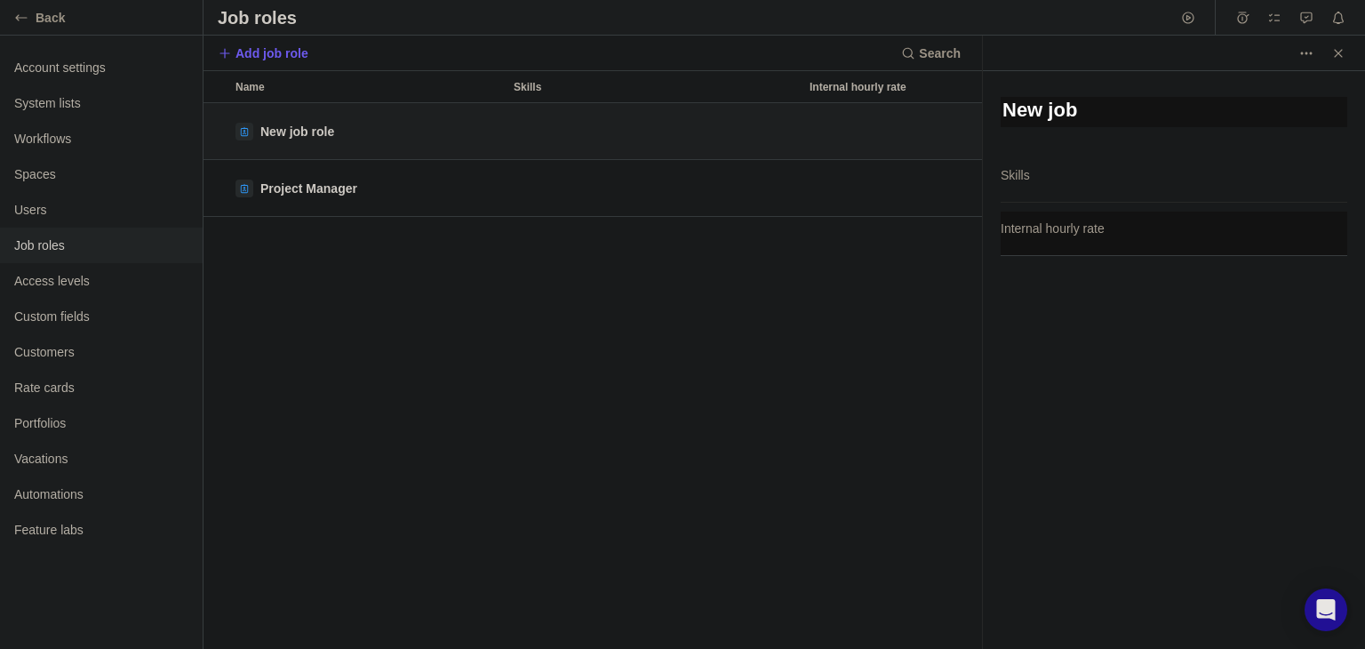
type textarea "x"
type textarea "New job"
type textarea "x"
type textarea "New jo"
type textarea "x"
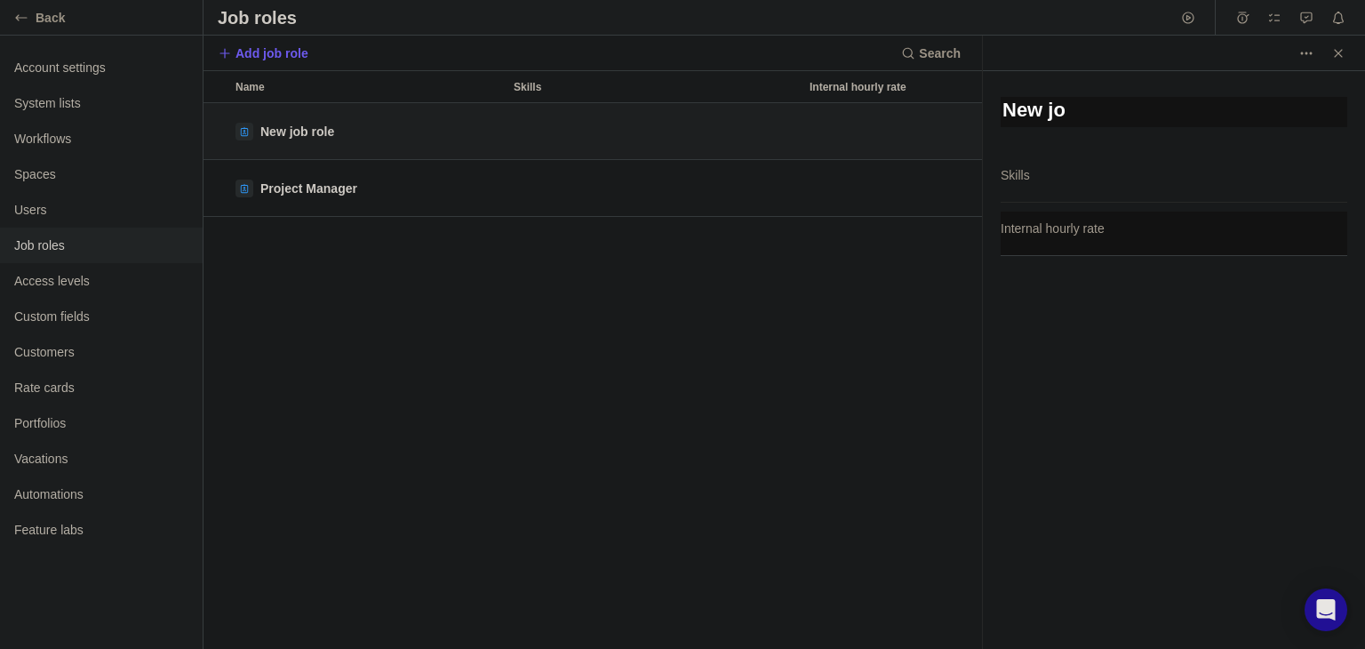
type textarea "New j"
type textarea "x"
type textarea "New"
type textarea "x"
type textarea "New"
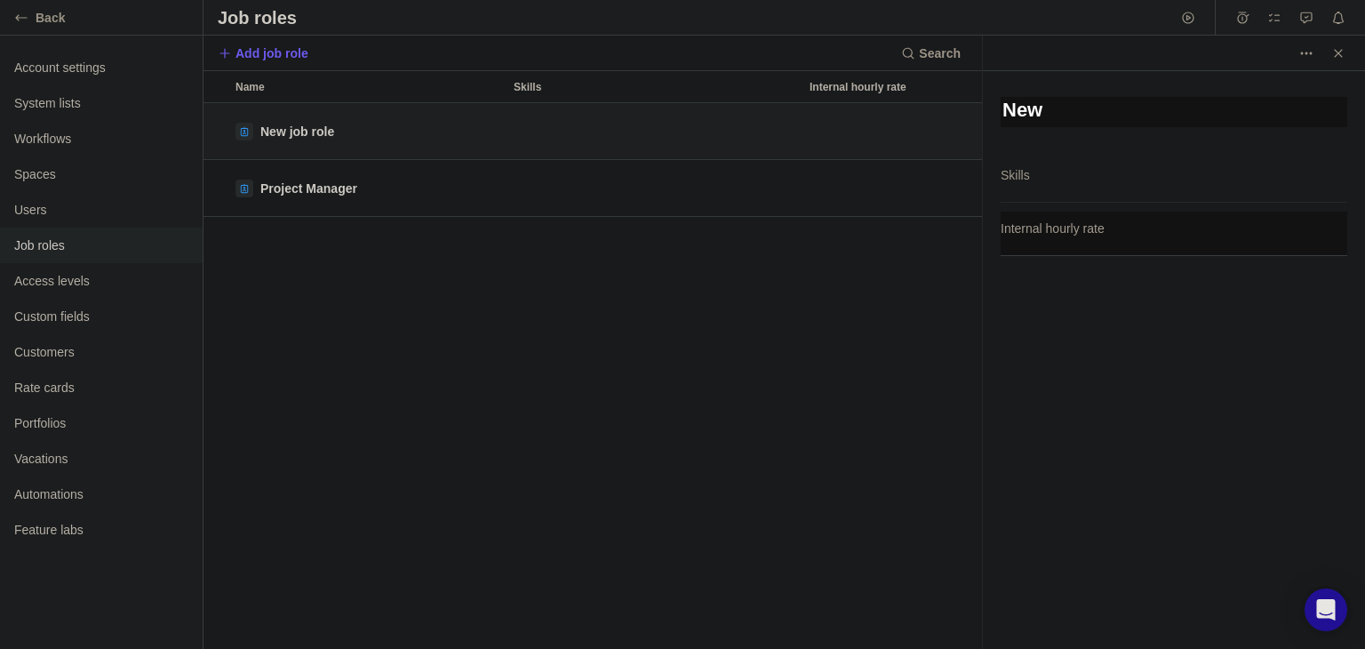
type textarea "x"
type textarea "Ne"
type textarea "x"
type textarea "N"
type textarea "x"
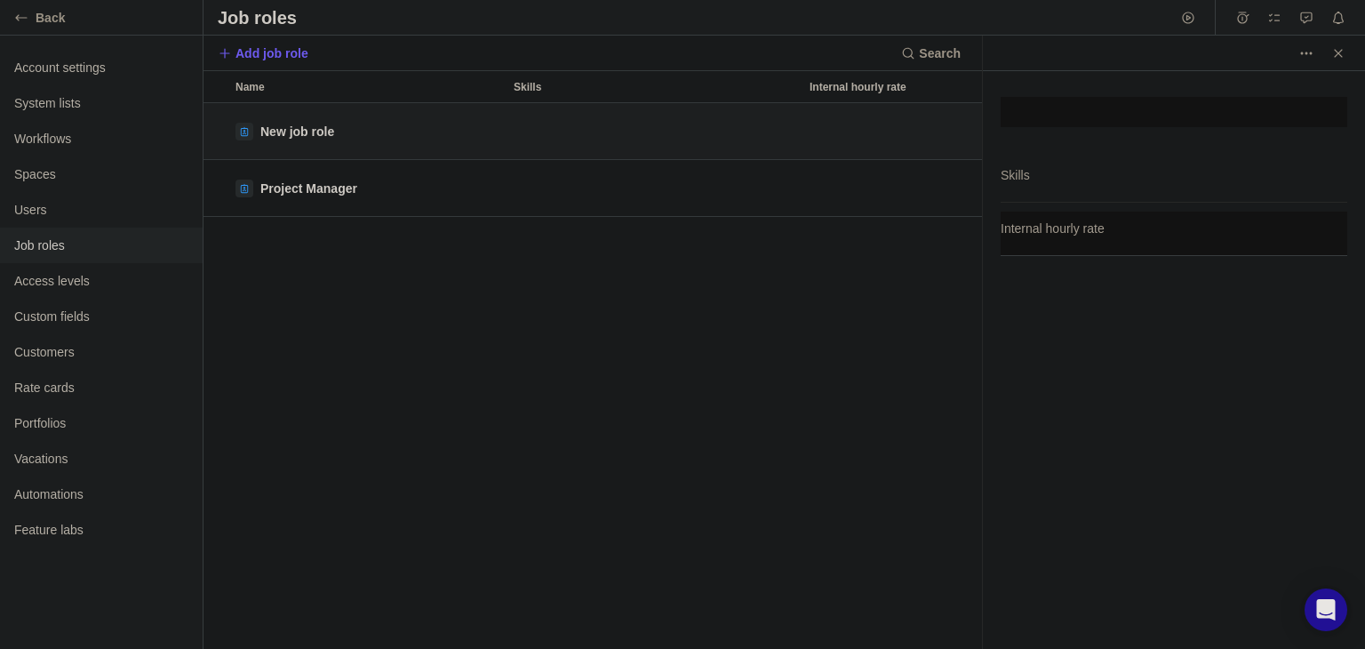
type textarea "t"
type textarea "x"
type textarea "th"
type textarea "x"
type textarea "thi"
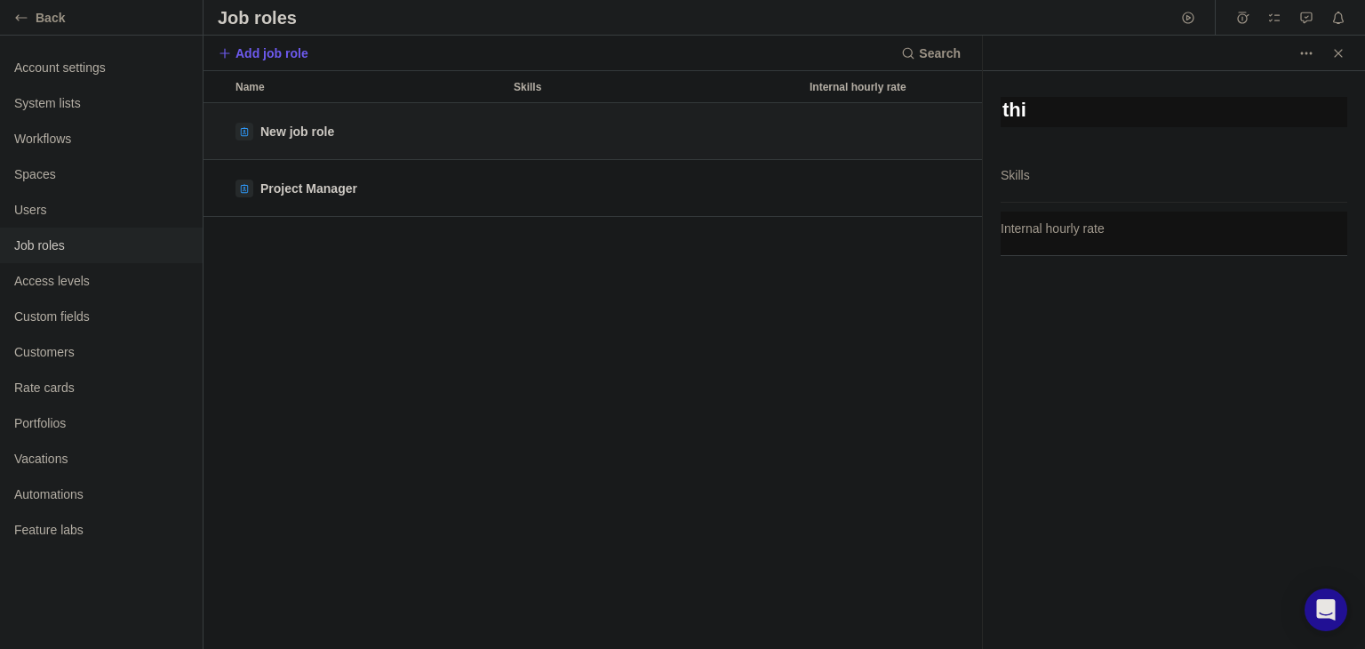
type textarea "x"
type textarea "this"
type textarea "x"
type textarea "this"
type textarea "x"
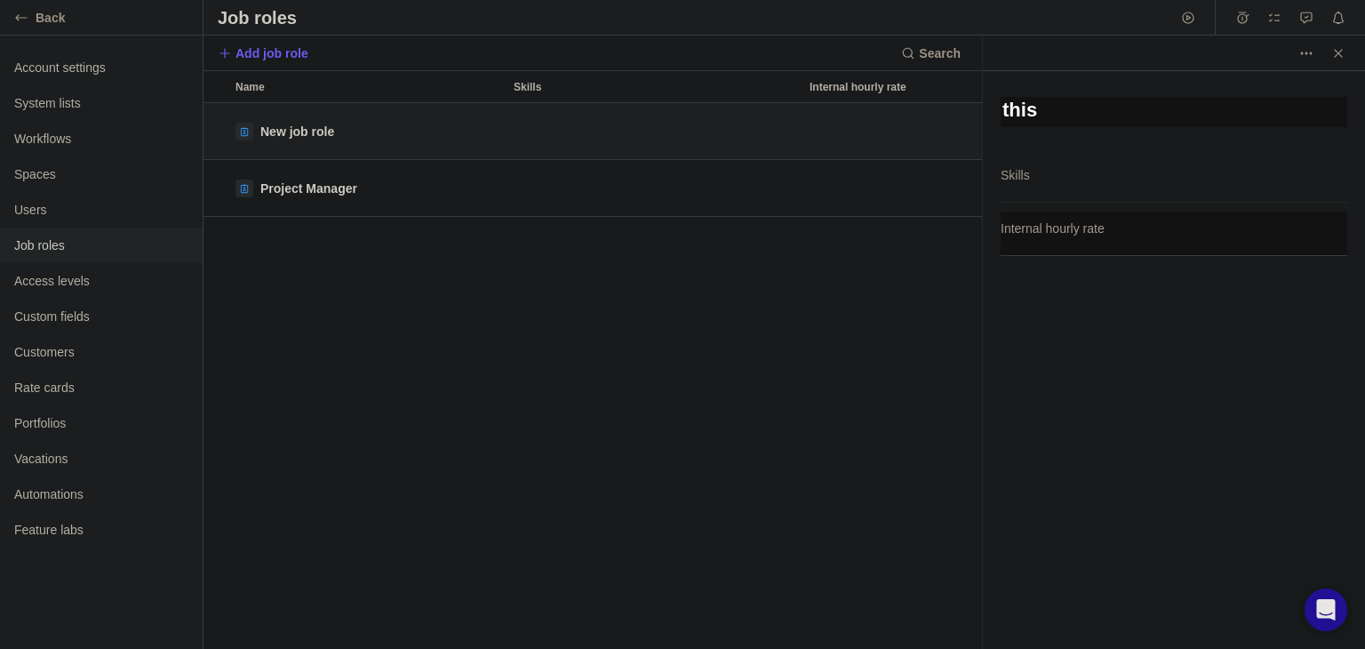
type textarea "this i"
type textarea "x"
type textarea "this is"
type textarea "x"
type textarea "this is"
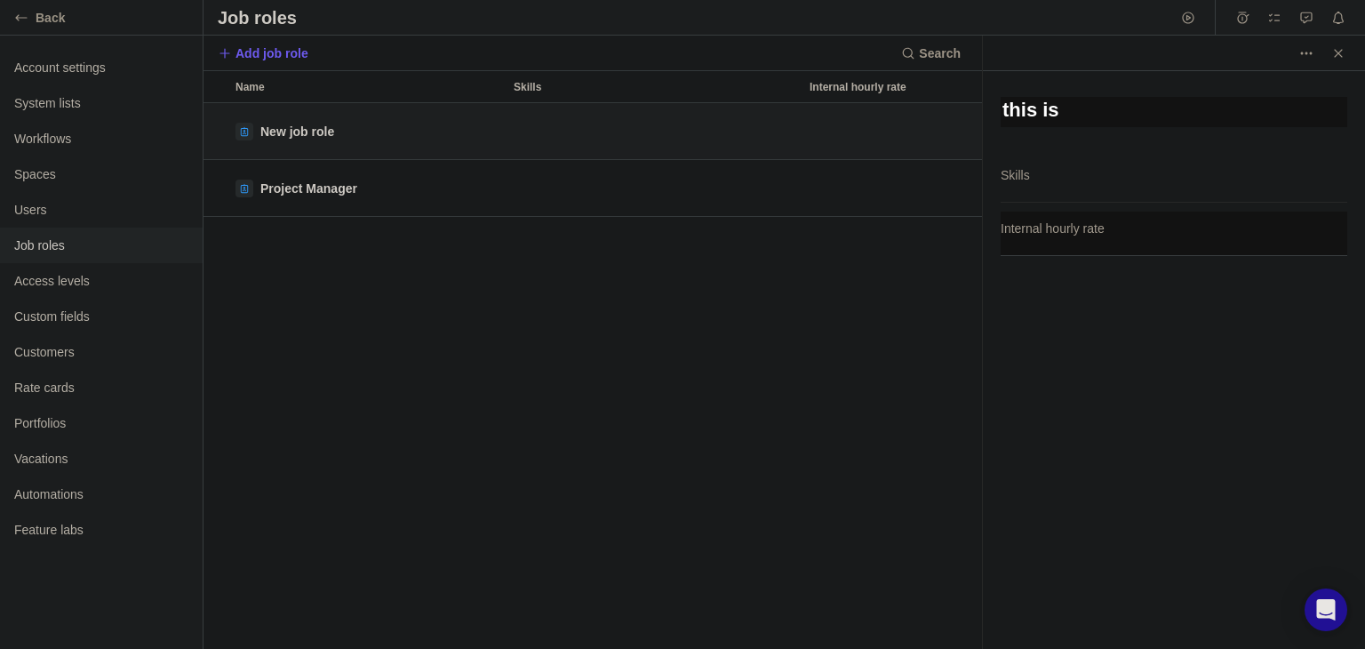
type textarea "x"
type textarea "this is ""
type textarea "x"
type textarea "this is ">"
type textarea "x"
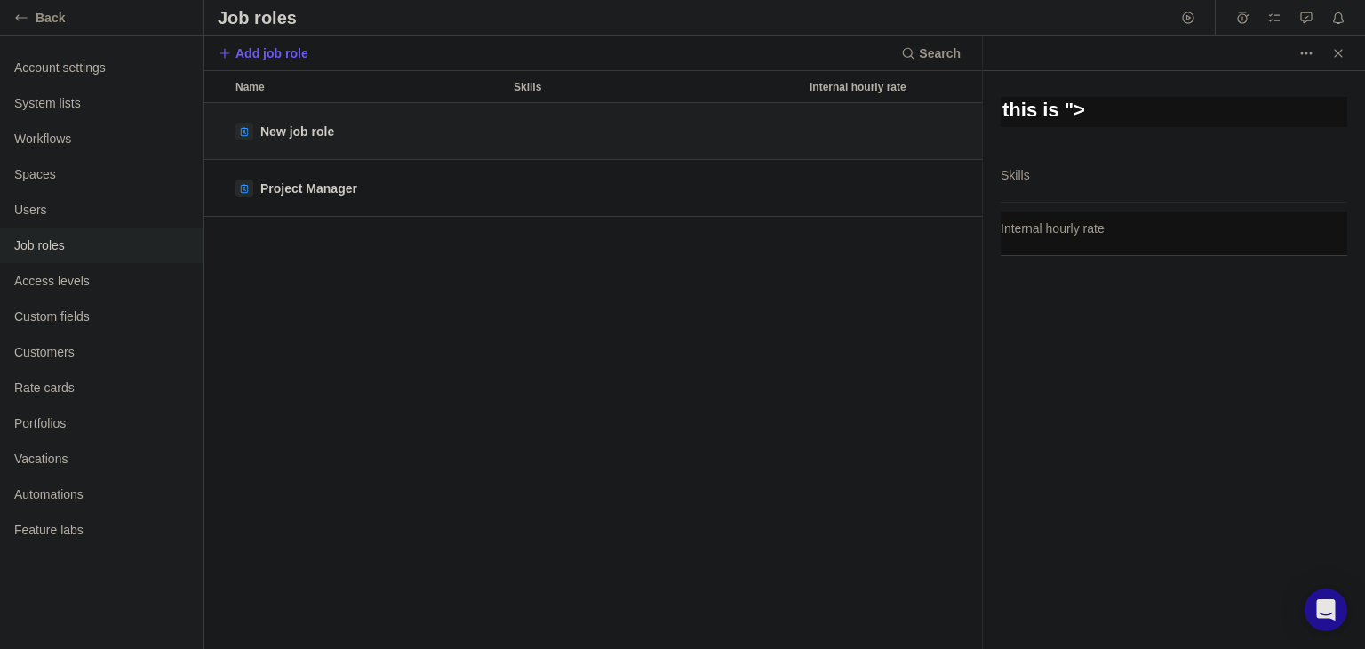
type textarea "this is "><"
type textarea "x"
type textarea "this is "><i"
type textarea "x"
type textarea "this is "><im"
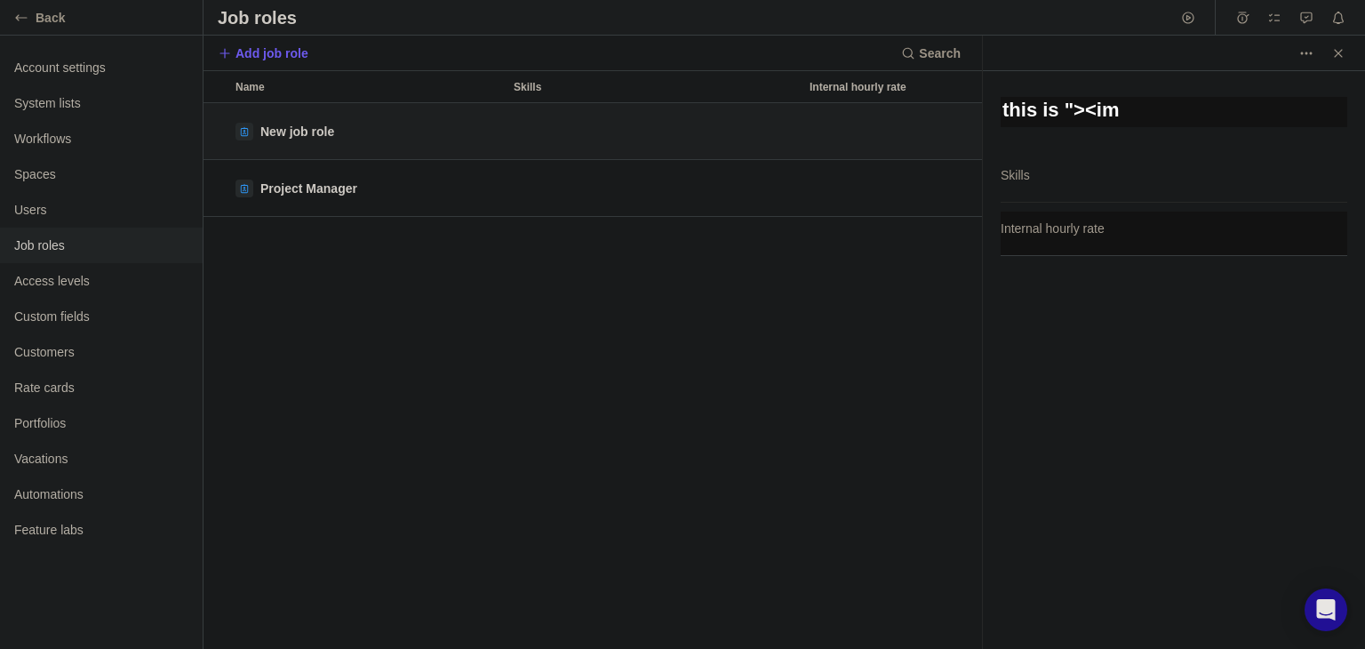
type textarea "x"
type textarea "this is "><img"
type textarea "x"
type textarea "this is "><img"
type textarea "x"
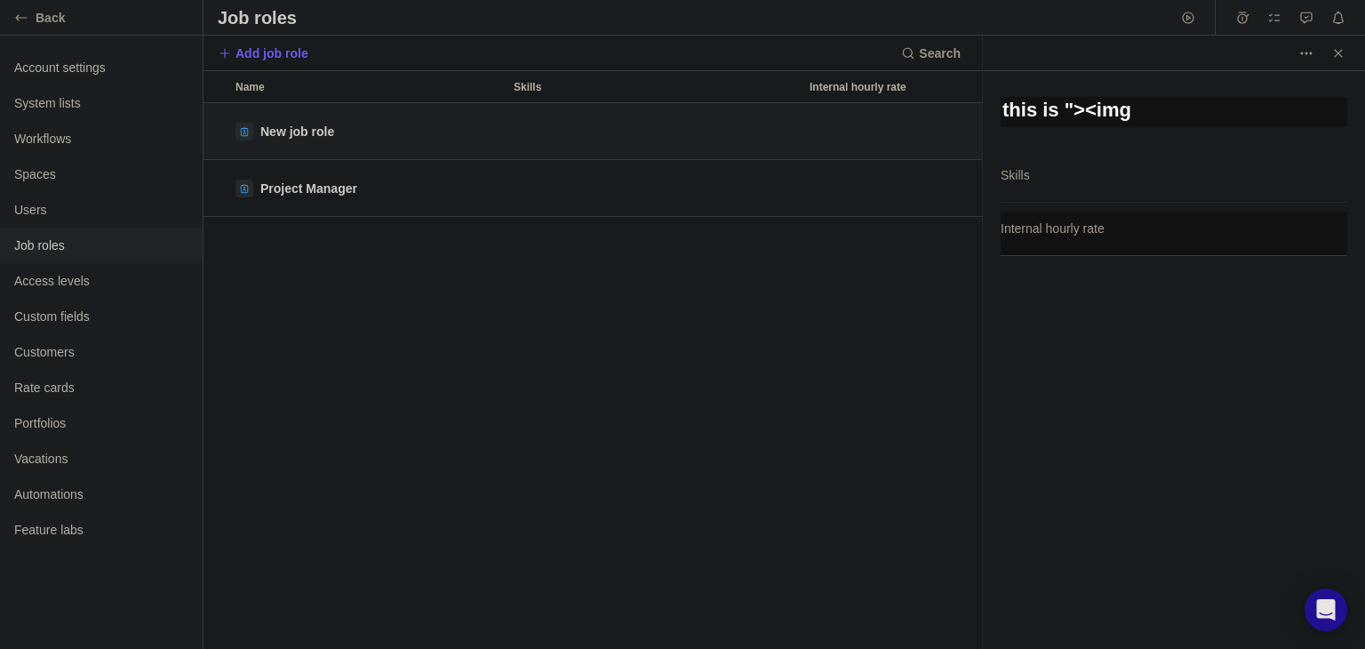
type textarea "this is "><img s"
type textarea "x"
type textarea "this is "><img sr"
type textarea "x"
type textarea "this is "><img src"
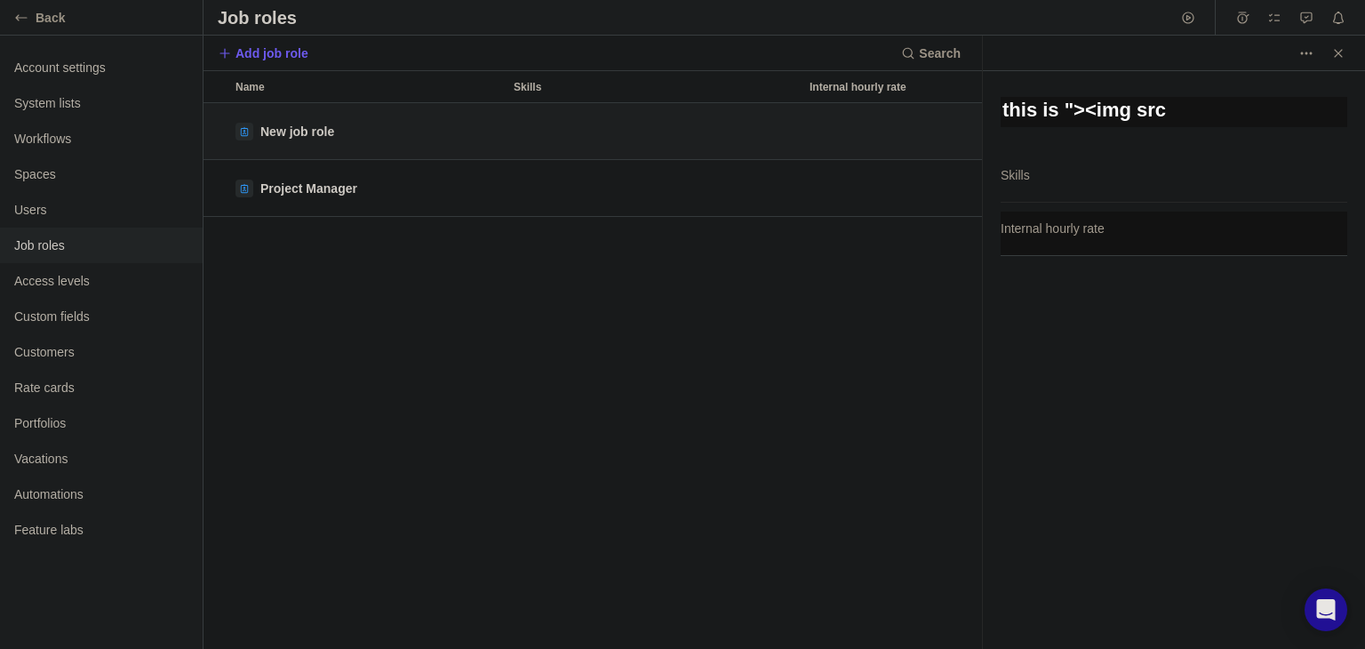
type textarea "x"
type textarea "this is "><img src="
type textarea "x"
type textarea "this is "><img src"
type textarea "x"
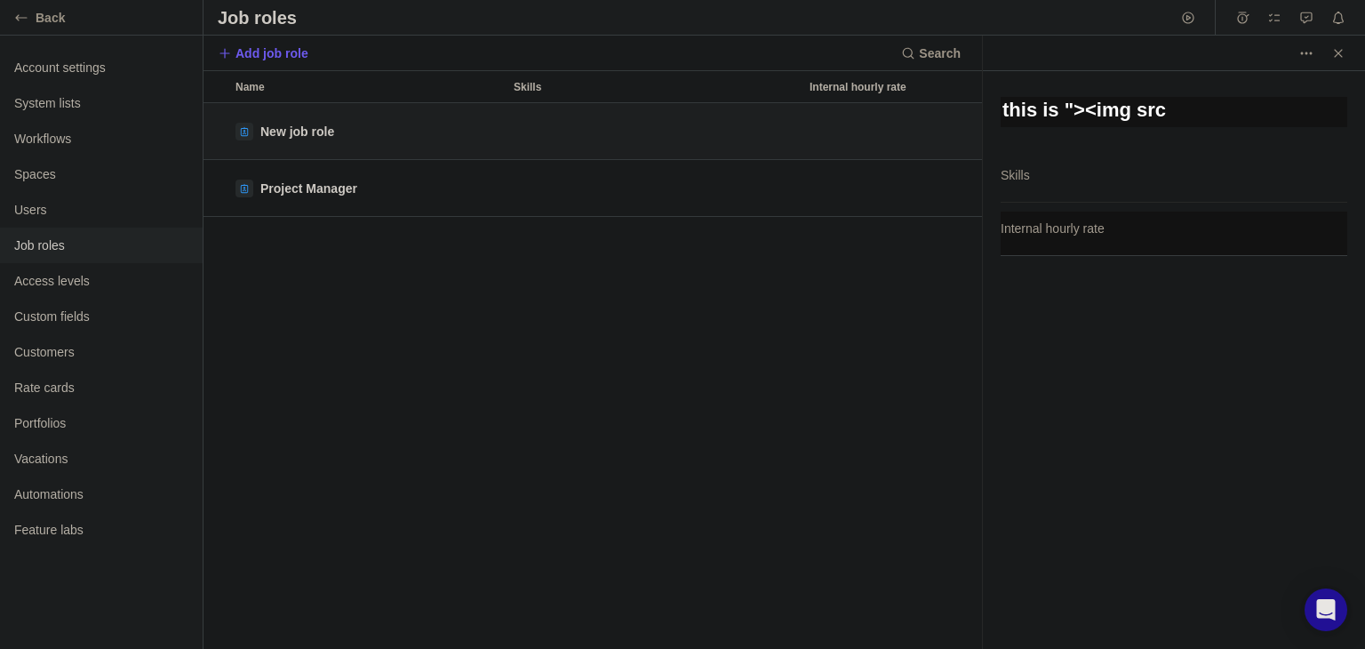
type textarea "this is "><img sr"
type textarea "x"
type textarea "this is "><img s"
type textarea "x"
type textarea "this is "><img"
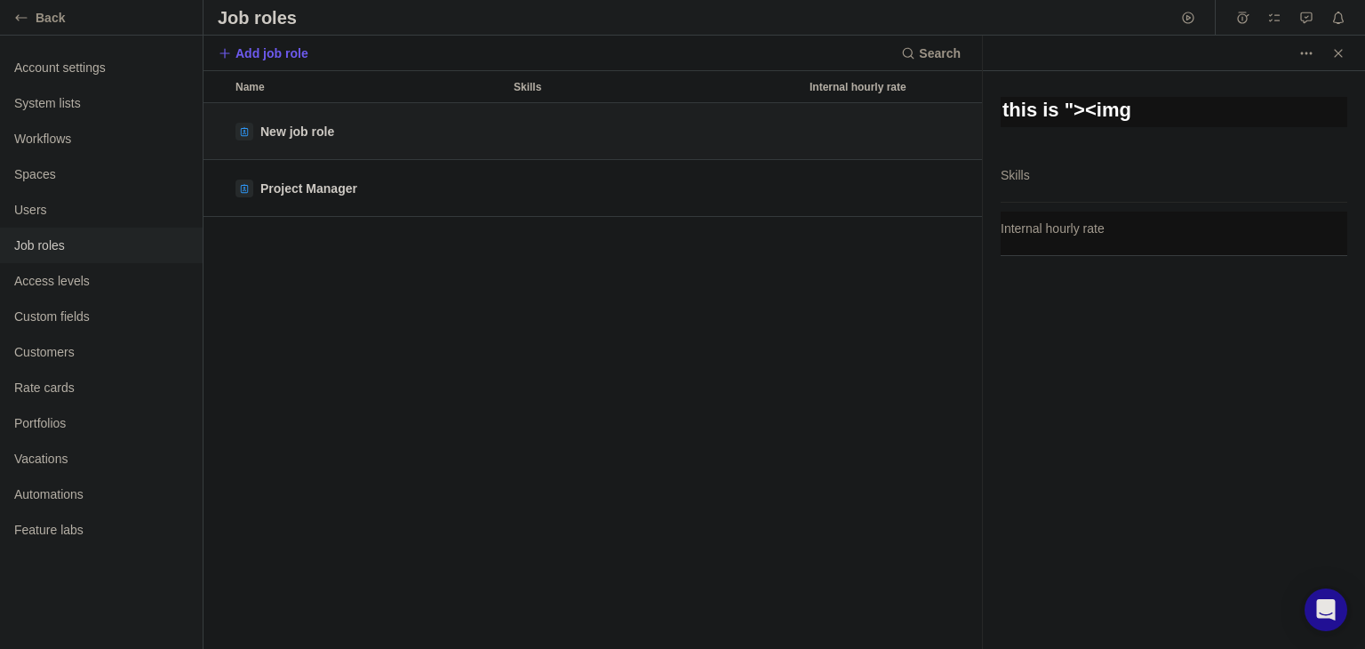
type textarea "x"
type textarea "this is "><img"
type textarea "x"
type textarea "this is "><im"
type textarea "x"
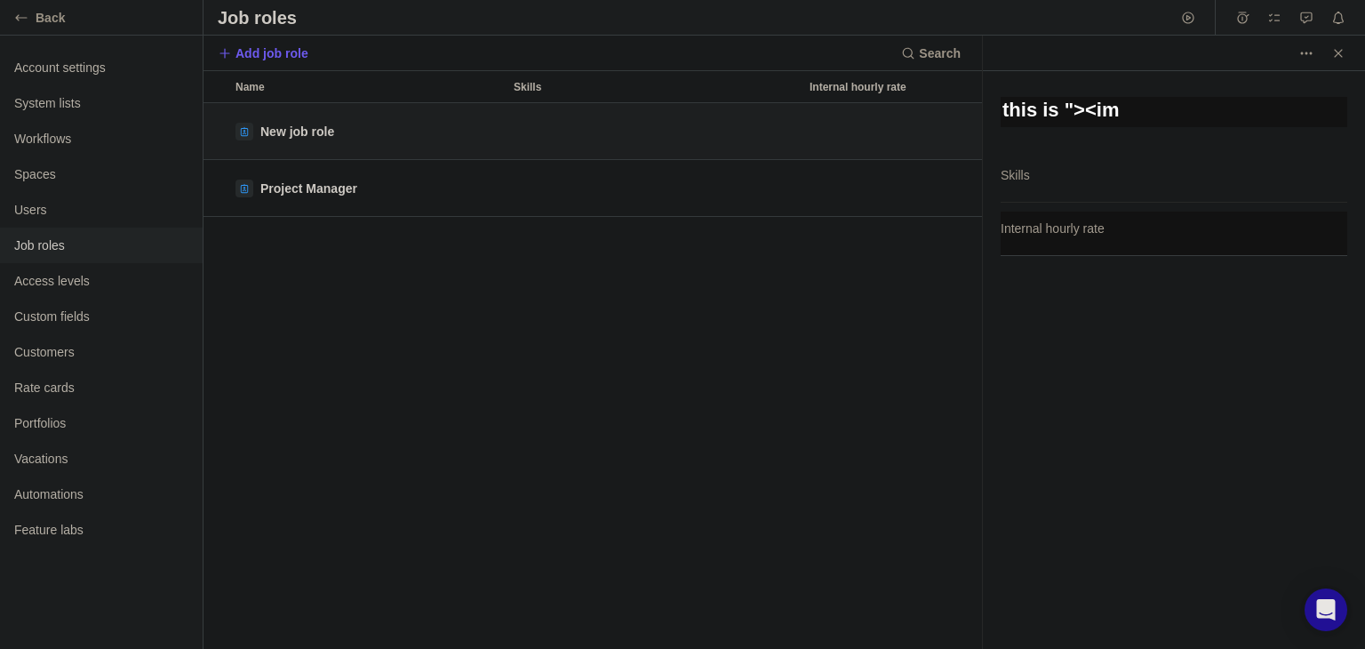
type textarea "this is "><i"
type textarea "x"
type textarea "this is "><"
type textarea "x"
type textarea "this is ">"
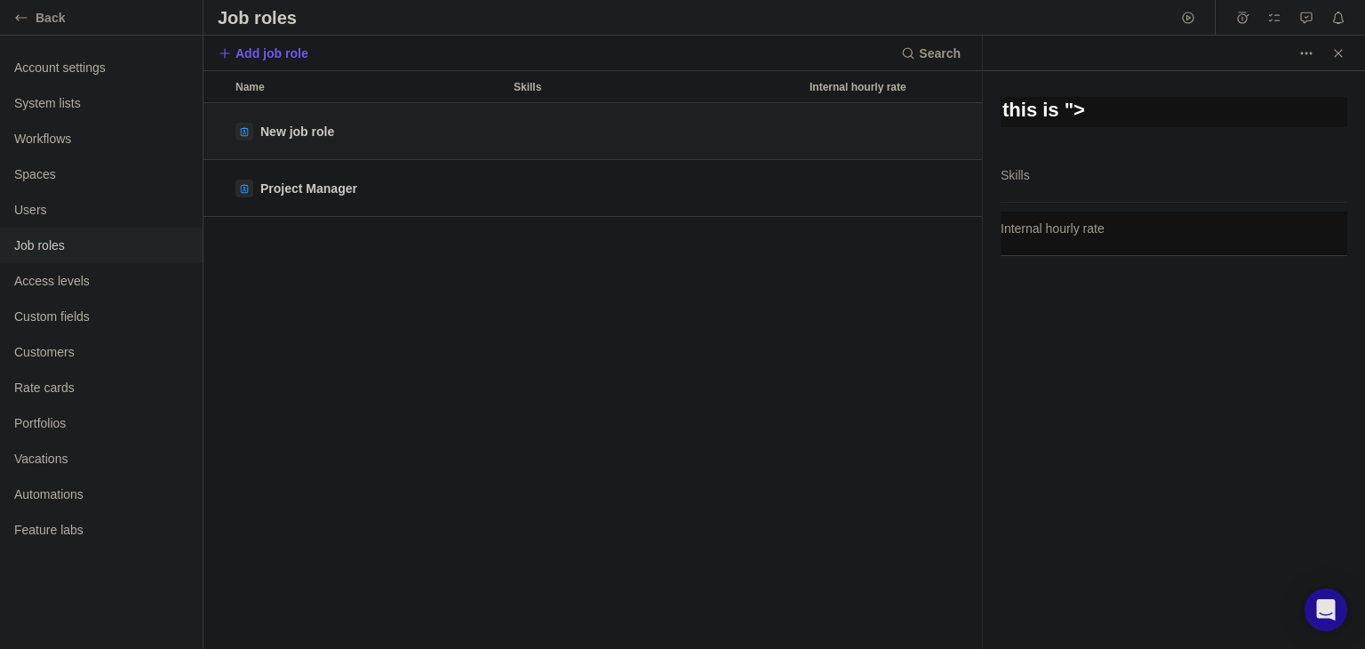
type textarea "x"
type textarea "this is ">a"
type textarea "x"
type textarea "this is ">a"
type textarea "x"
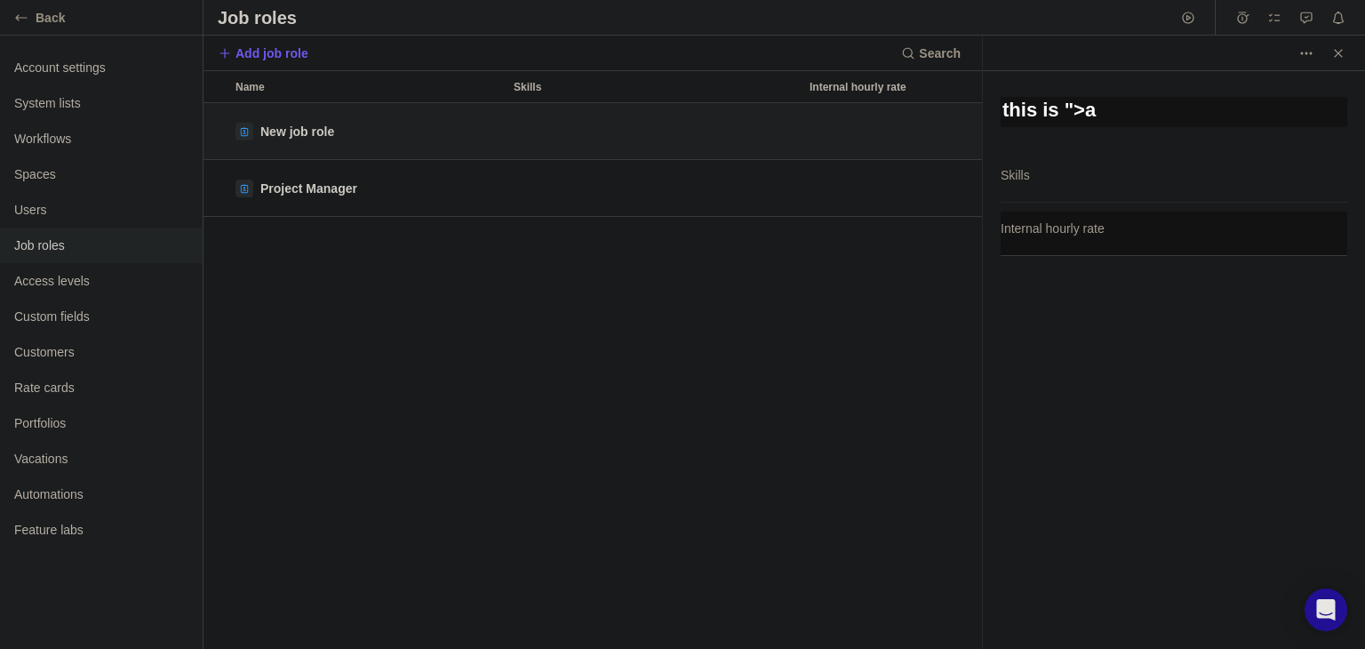
type textarea "this is "><a"
type textarea "x"
type textarea "this is "><a h"
type textarea "x"
type textarea "this is "><a hr"
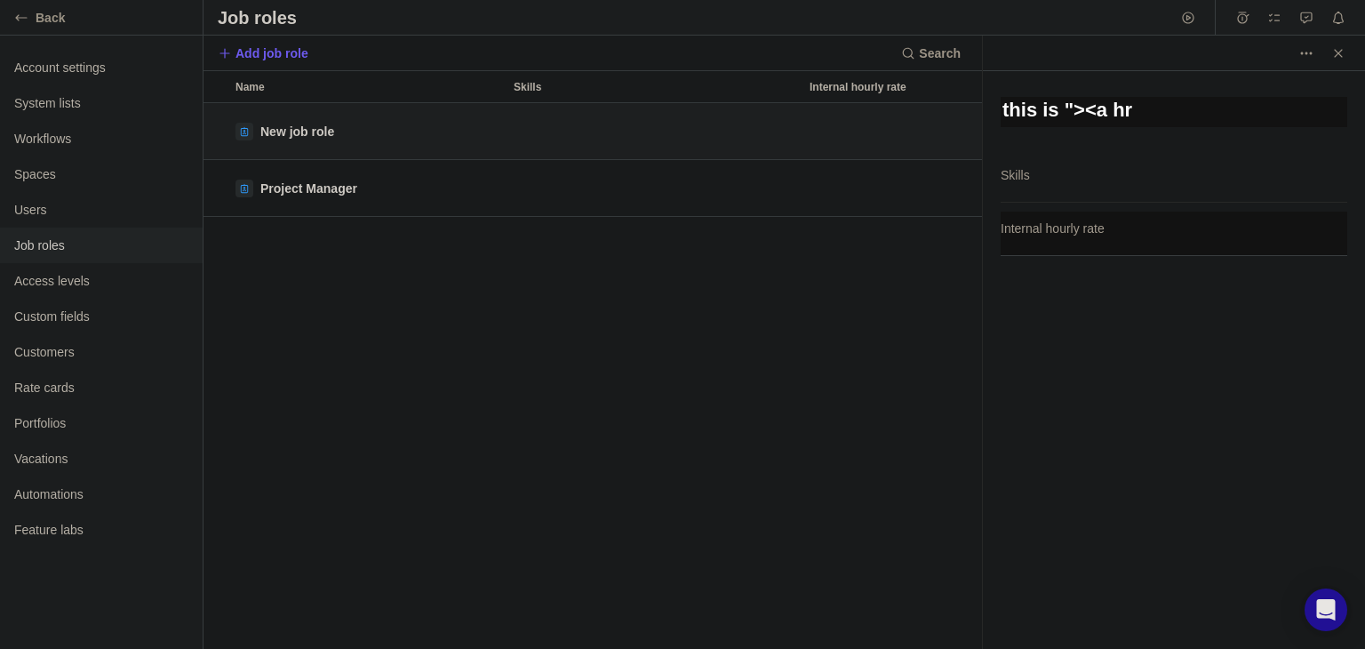
type textarea "x"
type textarea "this is "><a hre"
type textarea "x"
type textarea "this is "><a href"
type textarea "x"
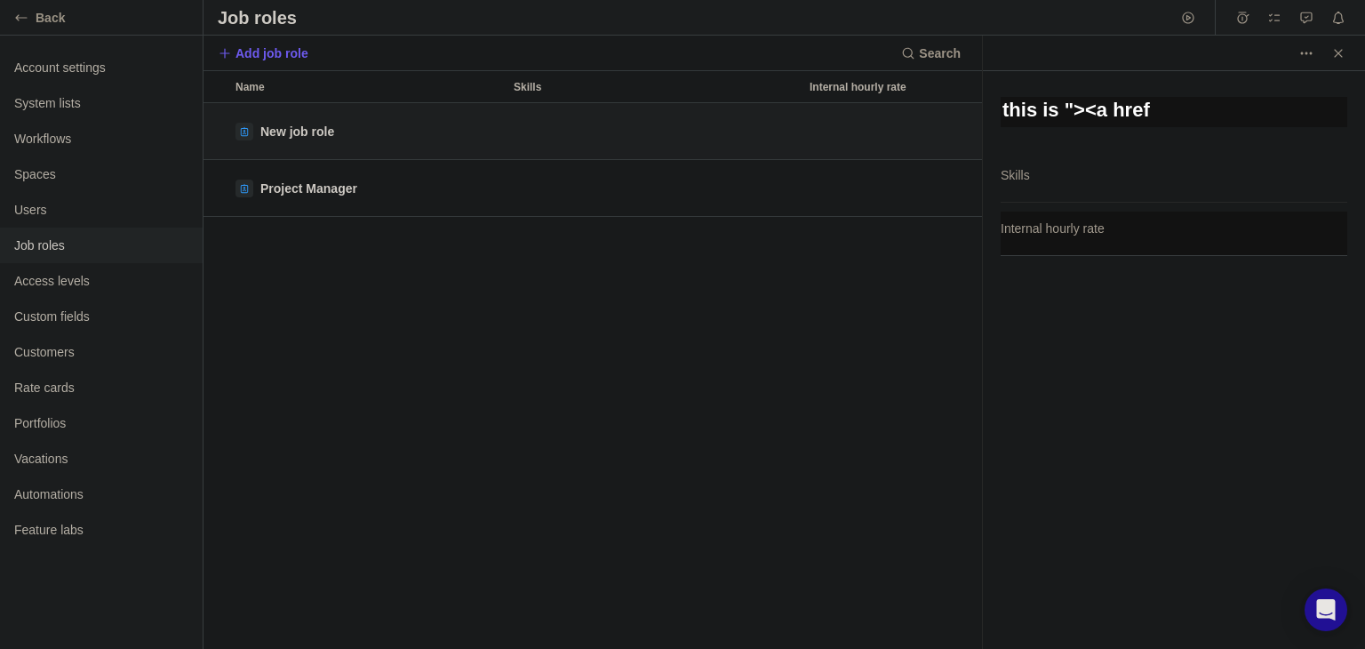
type textarea "this is "><a href-"
type textarea "x"
type textarea "this is "><a href"
type textarea "x"
type textarea "this is "><a href="
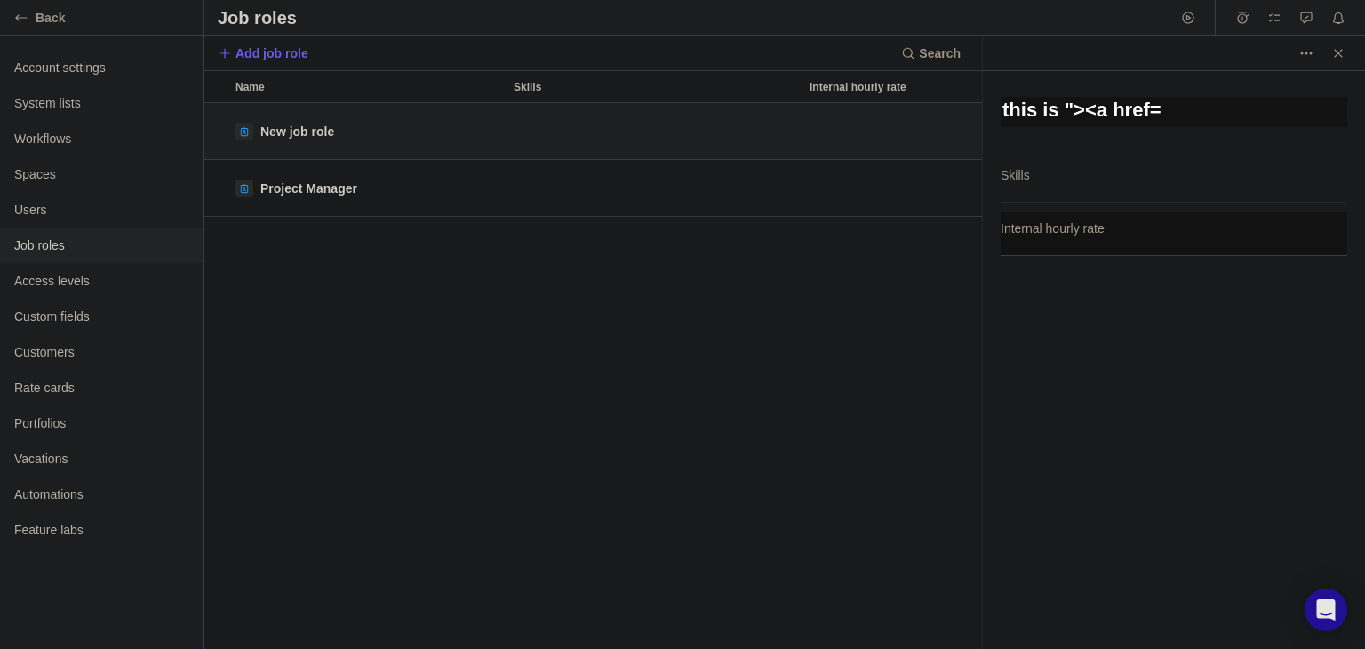
type textarea "x"
type textarea "this is "><a href=e"
type textarea "x"
type textarea "this is "><a href=ev"
type textarea "x"
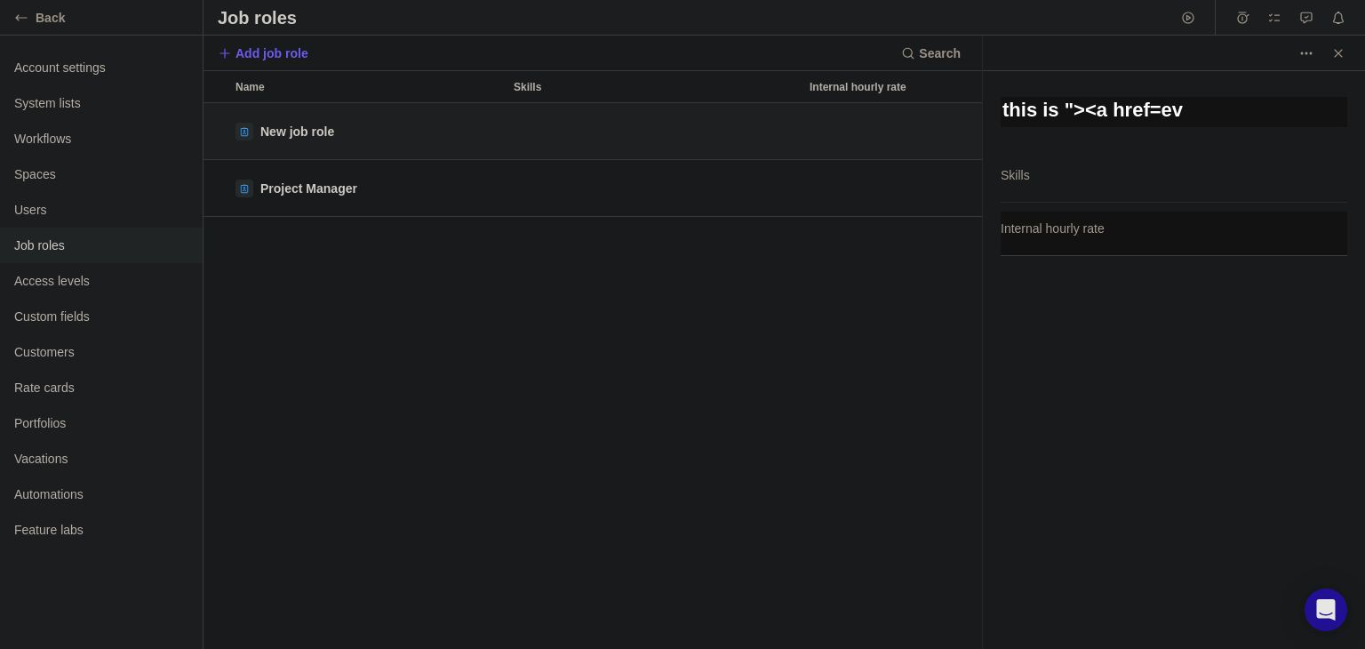
type textarea "this is "><a href=evi"
type textarea "x"
type textarea "this is "><a href=evil"
type textarea "x"
type textarea "this is "><a href=evil."
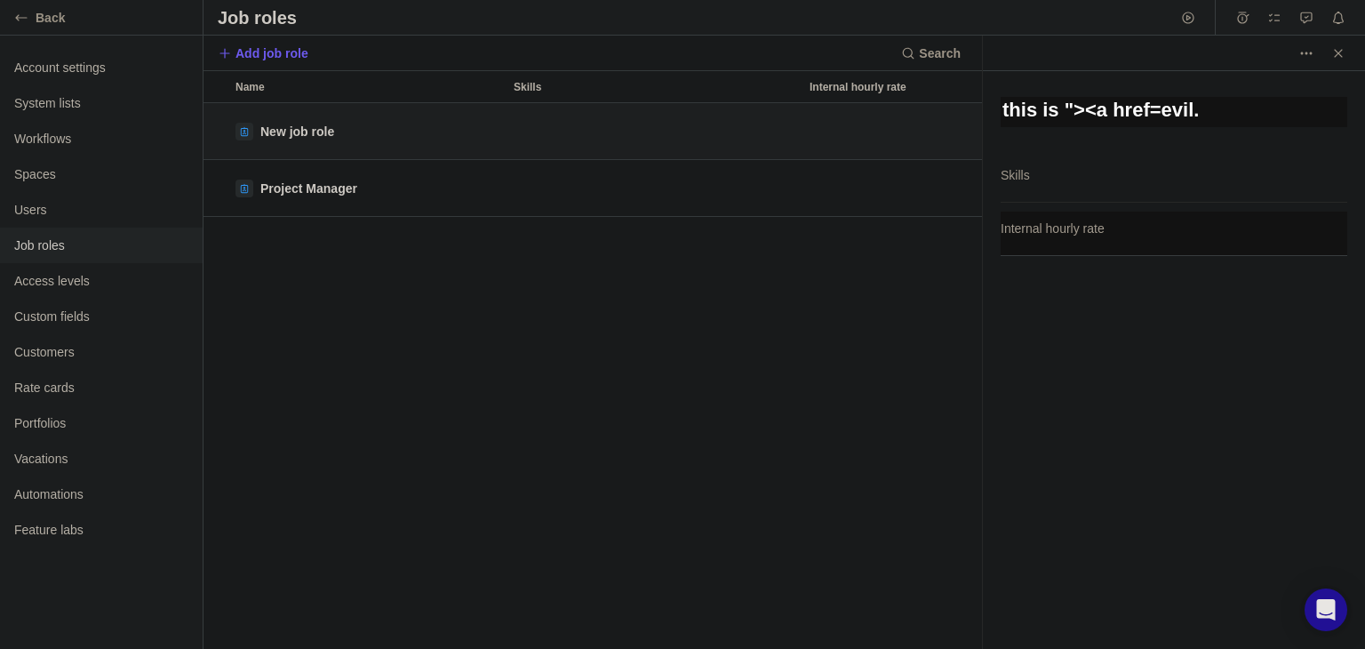
type textarea "x"
type textarea "this is "><a href=evil.c"
type textarea "x"
type textarea "this is "><a href=evil.co"
type textarea "x"
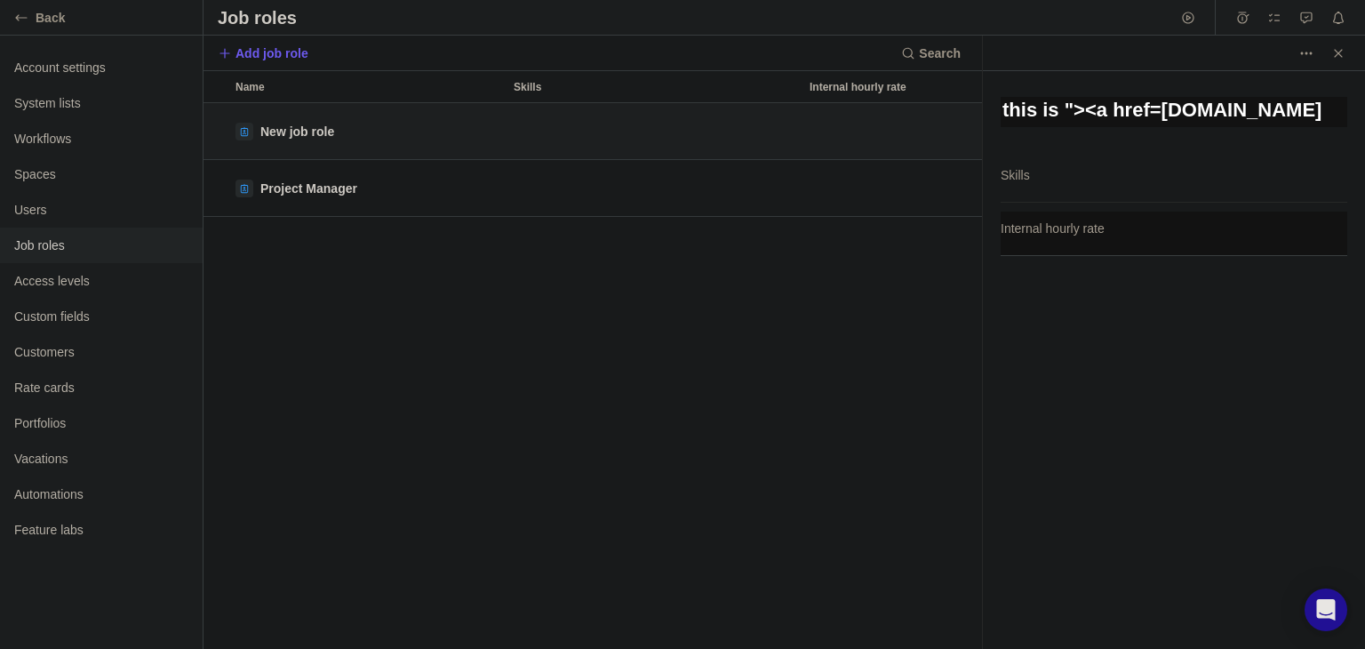
type textarea "this is "><a href=evil.com"
type textarea "x"
type textarea "this is "><a href=evil.com>"
type textarea "x"
type textarea "this is "><a href=evil.com><"
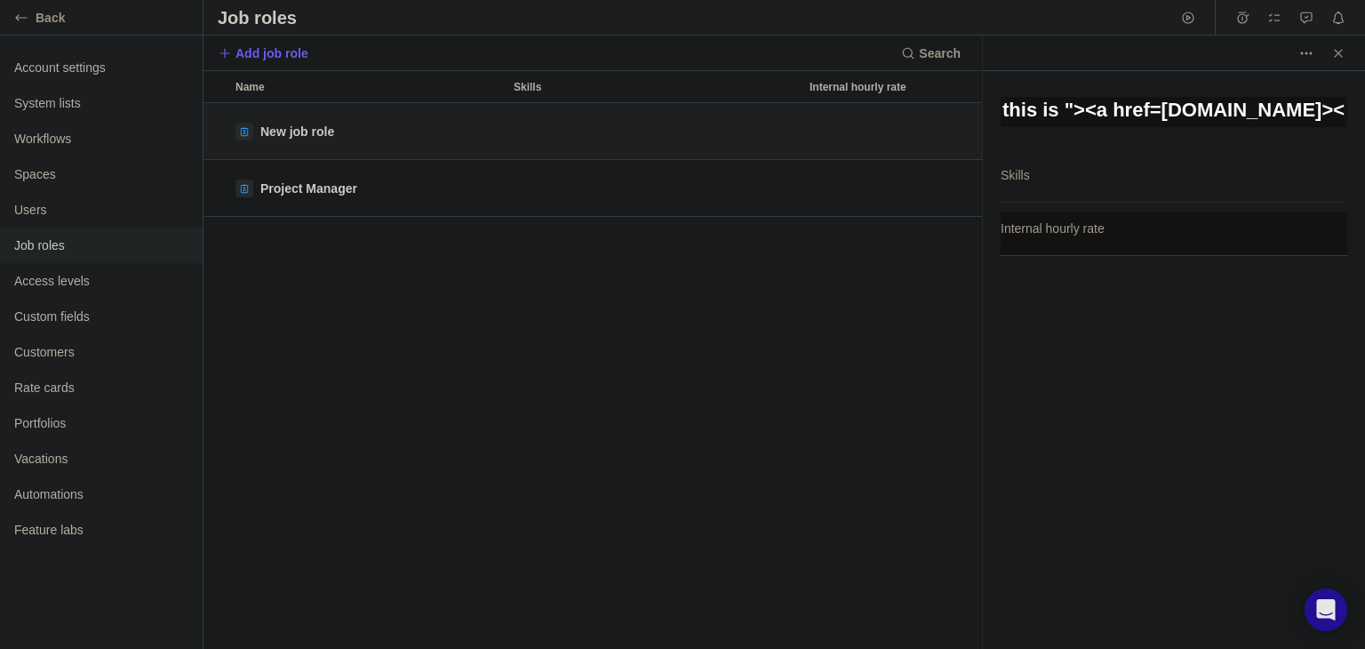
type textarea "x"
type textarea "this is "><a href=evil.com></"
type textarea "x"
type textarea "this is "><a href=evil.com></a"
type textarea "x"
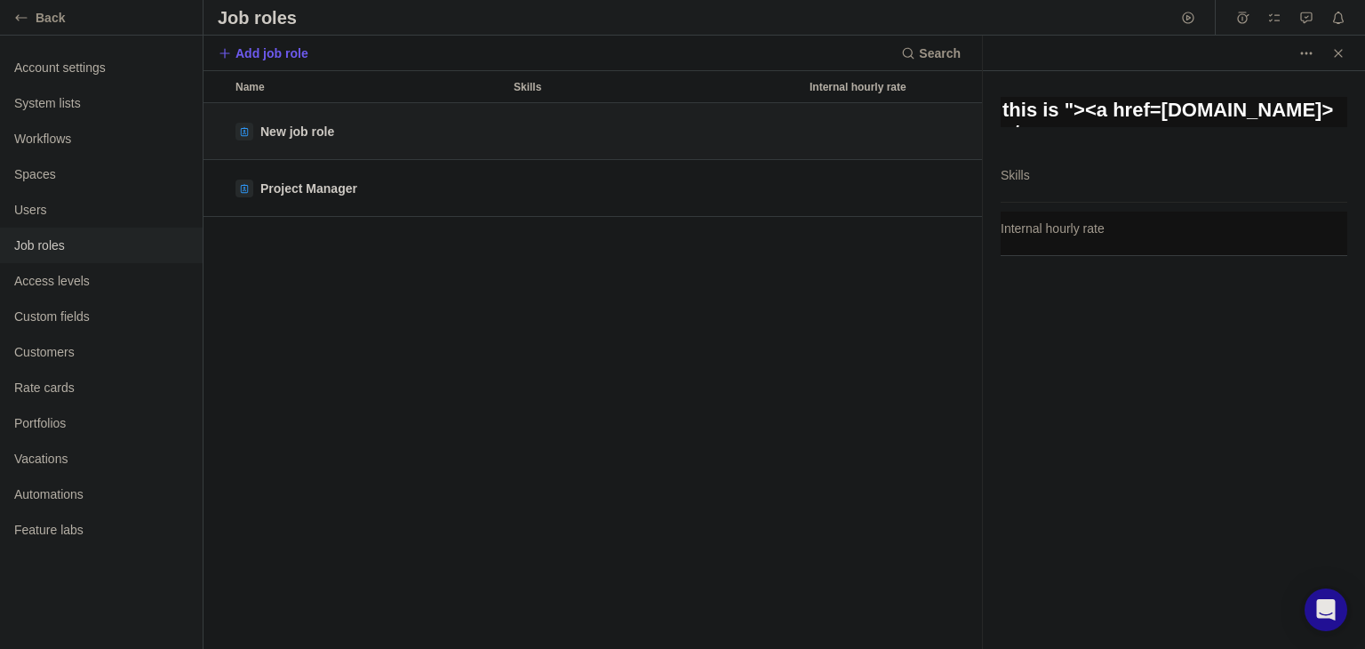
type textarea "this is "><a href=evil.com></a>"
type textarea "x"
type textarea "this is "><a href=evil.com>c</a>"
type textarea "x"
type textarea "this is "><a href=evil.com>cl</a>"
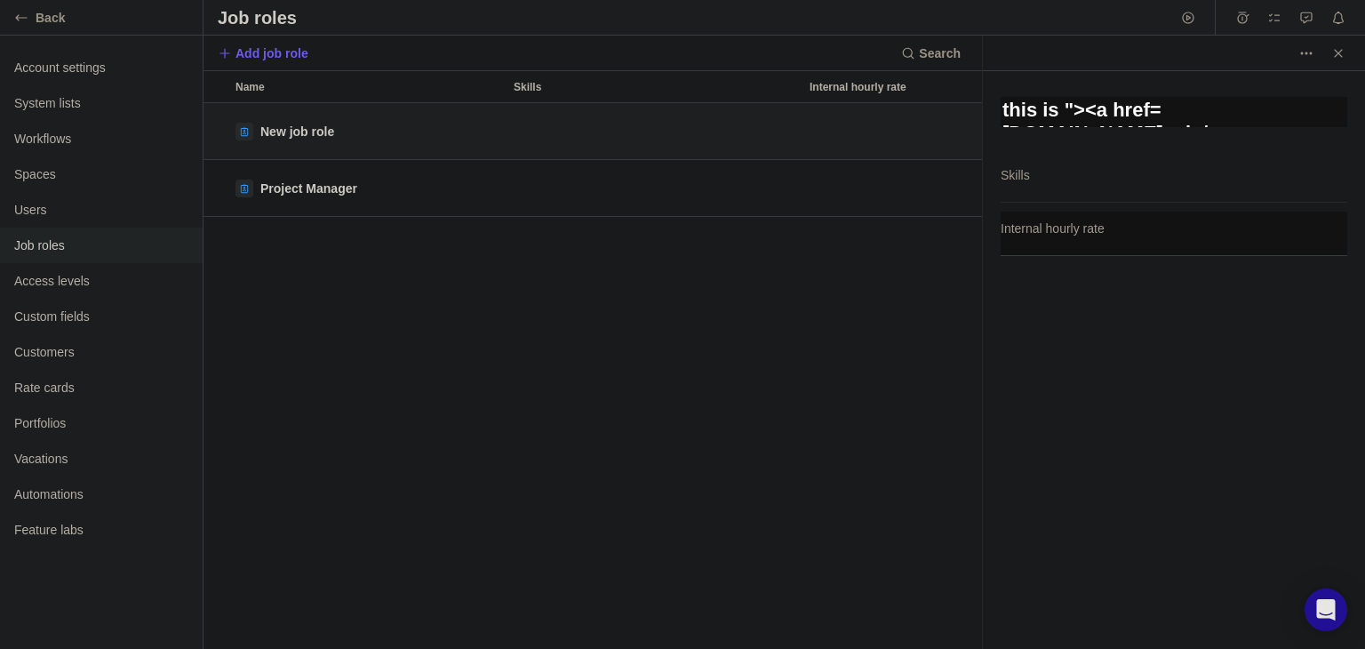
type textarea "x"
type textarea "this is "><a href=evil.com>cli</a>"
type textarea "x"
type textarea "this is "><a href=evil.com>clic</a>"
type textarea "x"
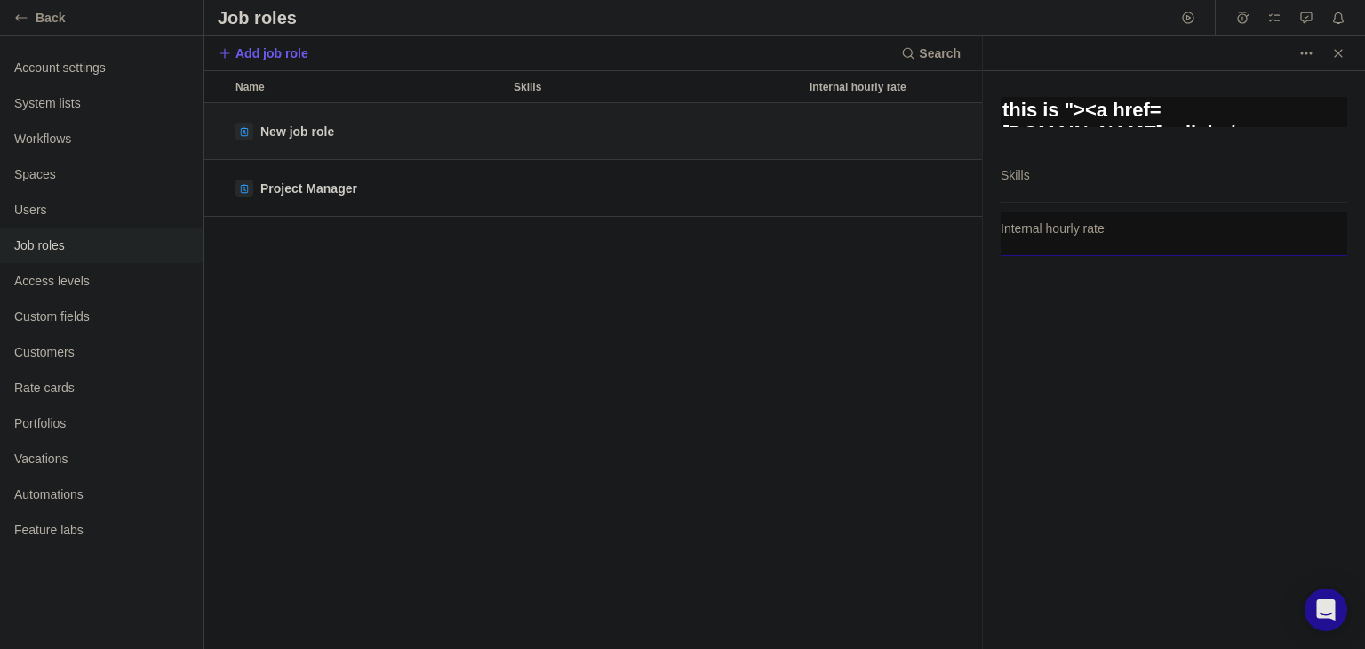
type textarea "this is "><a href=evil.com>click</a>"
click at [1055, 243] on input "Internal hourly rate" at bounding box center [1174, 234] width 347 height 44
click at [1333, 115] on textarea "this is "><a href=evil.com>click</a>" at bounding box center [1174, 112] width 347 height 30
type textarea "x"
type textarea "this is "><a href=evil.com>click</a>{"
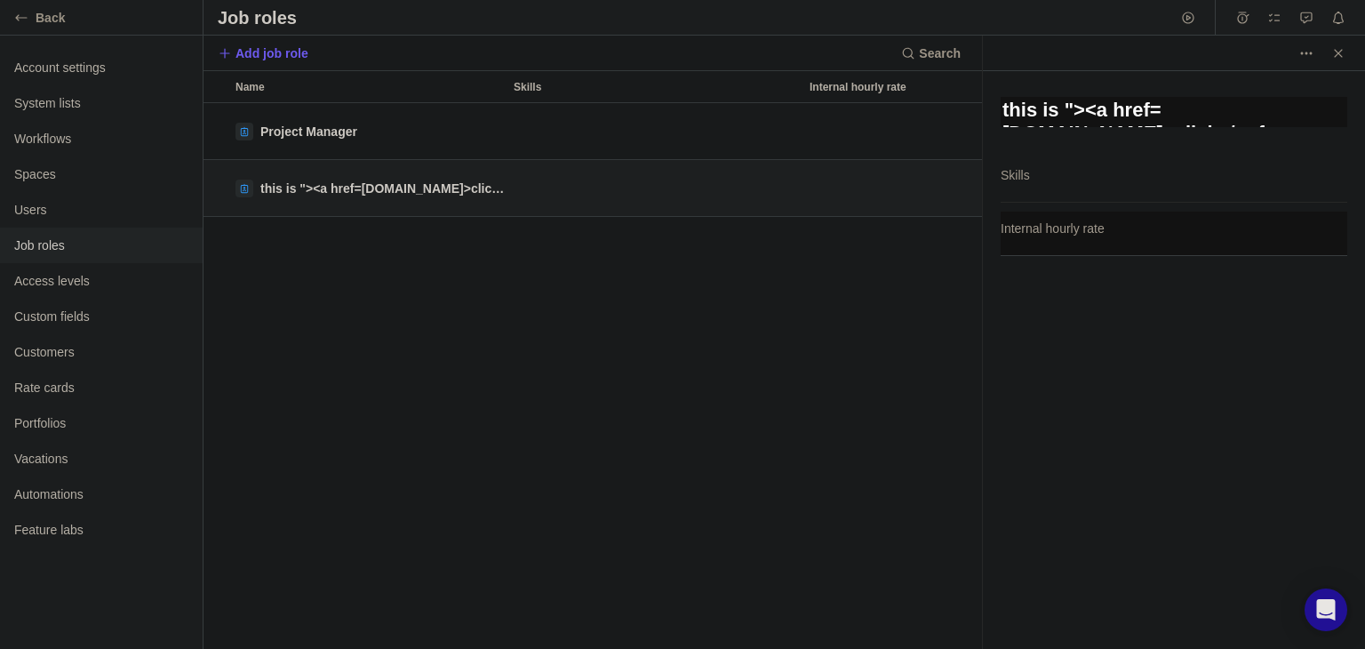
type textarea "x"
type textarea "this is "><a href=evil.com>click</a>{{"
type textarea "x"
type textarea "this is "><a href=evil.com>click</a>{{8"
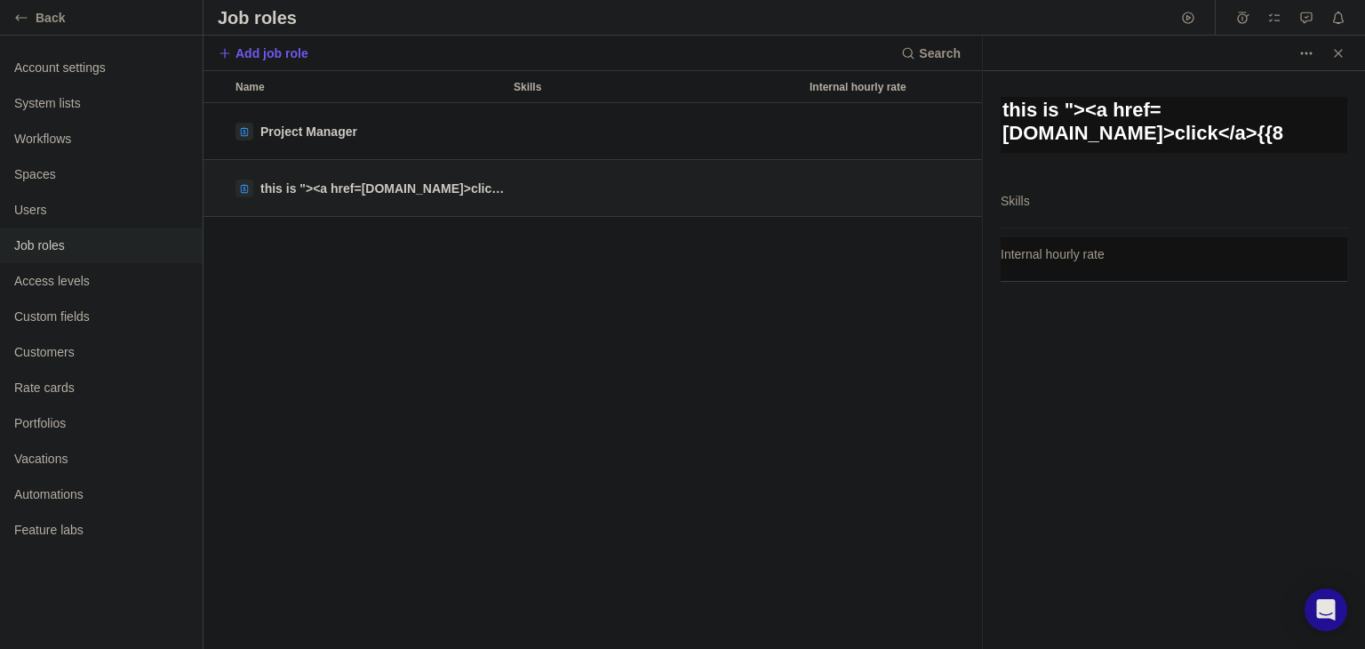
type textarea "x"
type textarea "this is "><a href=evil.com>click</a>{{8*"
type textarea "x"
type textarea "this is "><a href=evil.com>click</a>{{8*8"
type textarea "x"
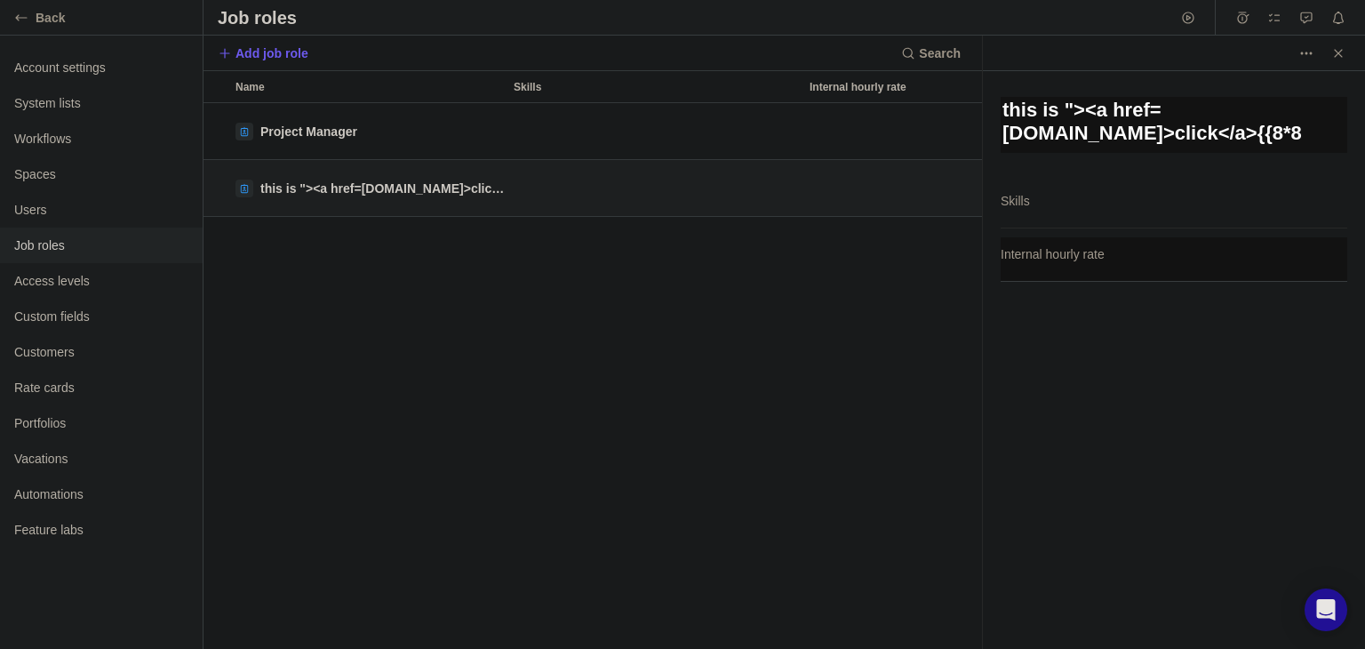
type textarea "this is "><a href=evil.com>click</a>{{8*8}"
type textarea "x"
type textarea "this is "><a href=evil.com>click</a>{{8*8}}"
click at [1106, 246] on input "Internal hourly rate" at bounding box center [1174, 259] width 347 height 44
type textarea "x"
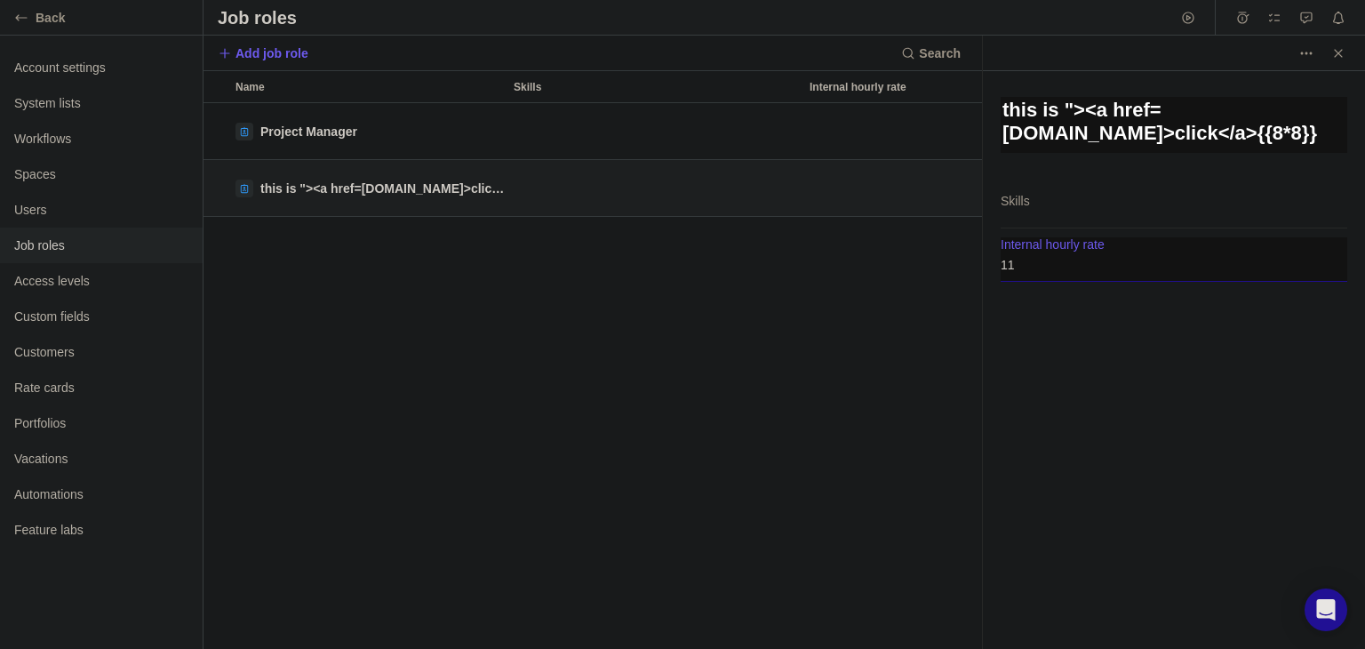
type input "11"
click at [750, 246] on div "Project Manager this is "><a href=evil.com>click</a>{{8*8}} 11" at bounding box center [593, 376] width 779 height 546
click at [829, 351] on div "Project Manager this is "><a href=evil.com>click</a>{{8*8}} 11" at bounding box center [593, 376] width 779 height 546
click at [1326, 48] on span "Close" at bounding box center [1338, 53] width 25 height 25
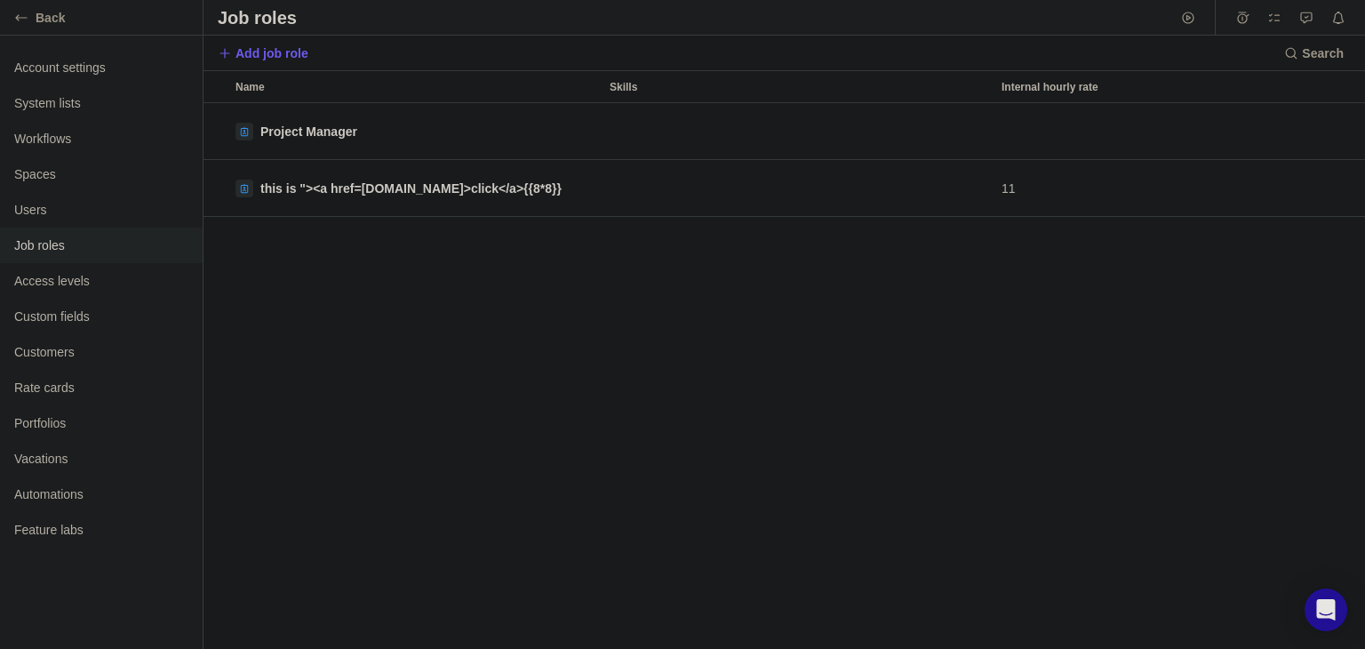
scroll to position [531, 1147]
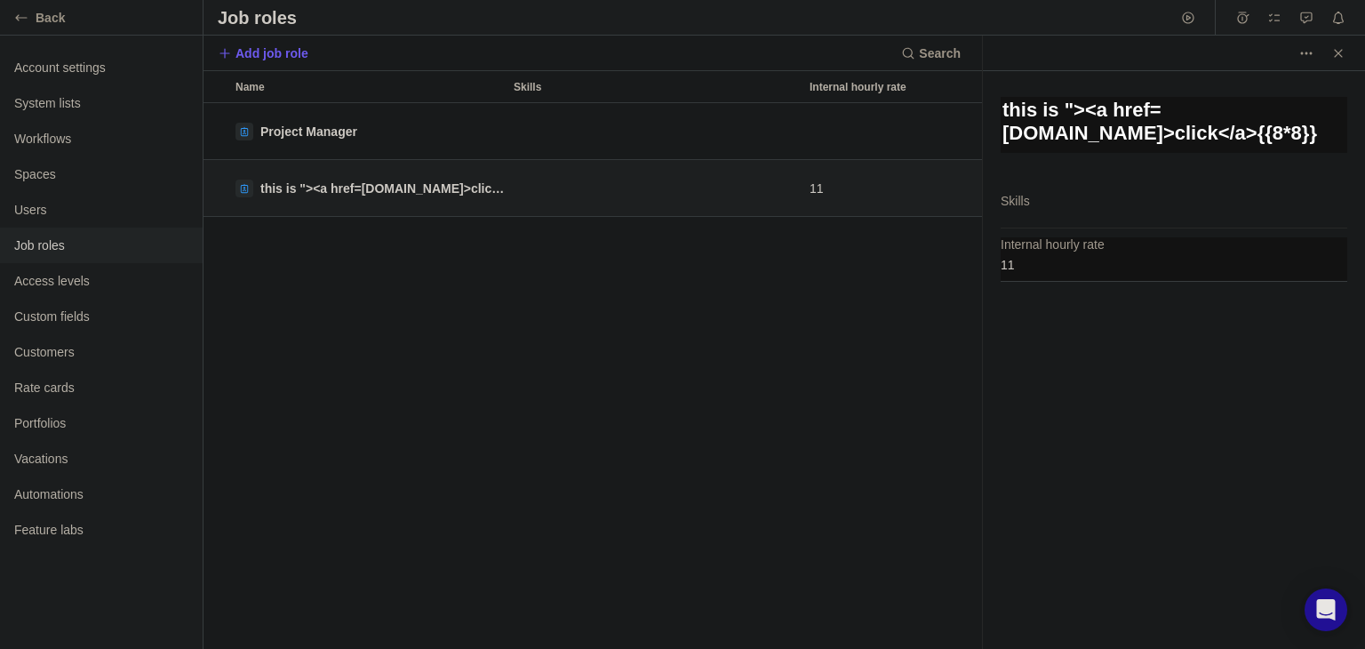
scroll to position [16, 14]
click at [1343, 47] on icon "Close" at bounding box center [1338, 53] width 14 height 14
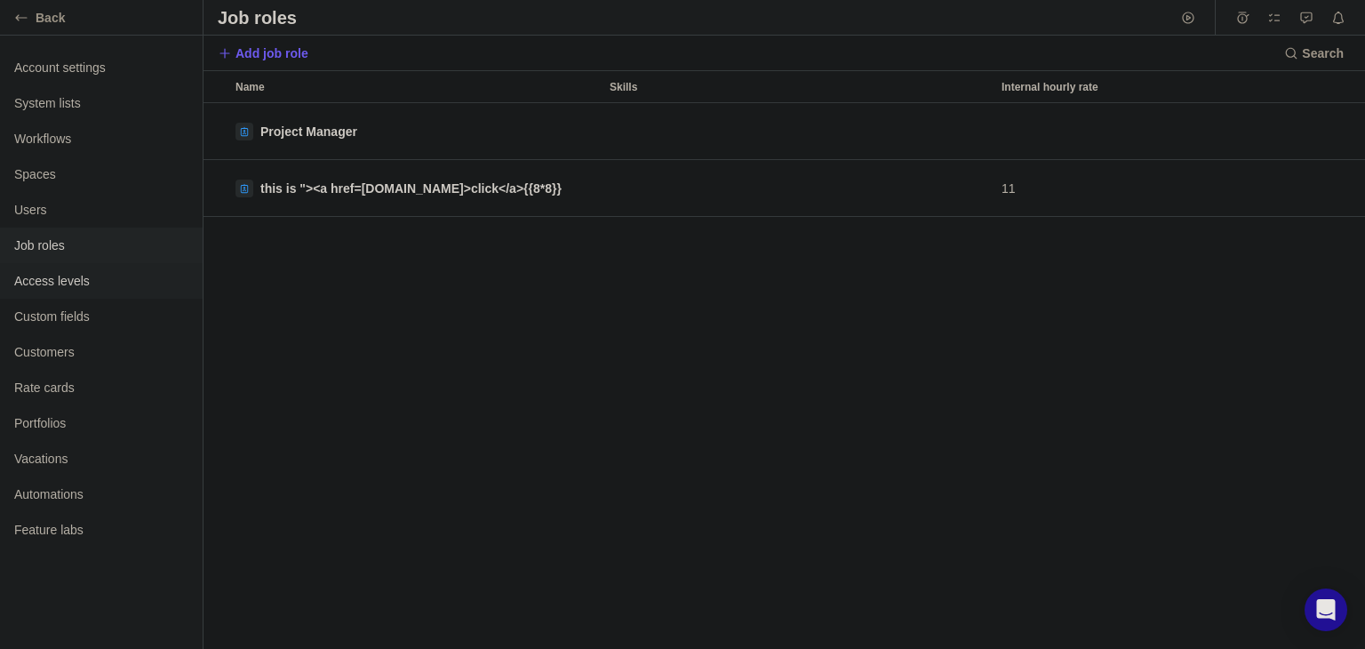
click at [135, 289] on span "Access levels" at bounding box center [101, 281] width 174 height 18
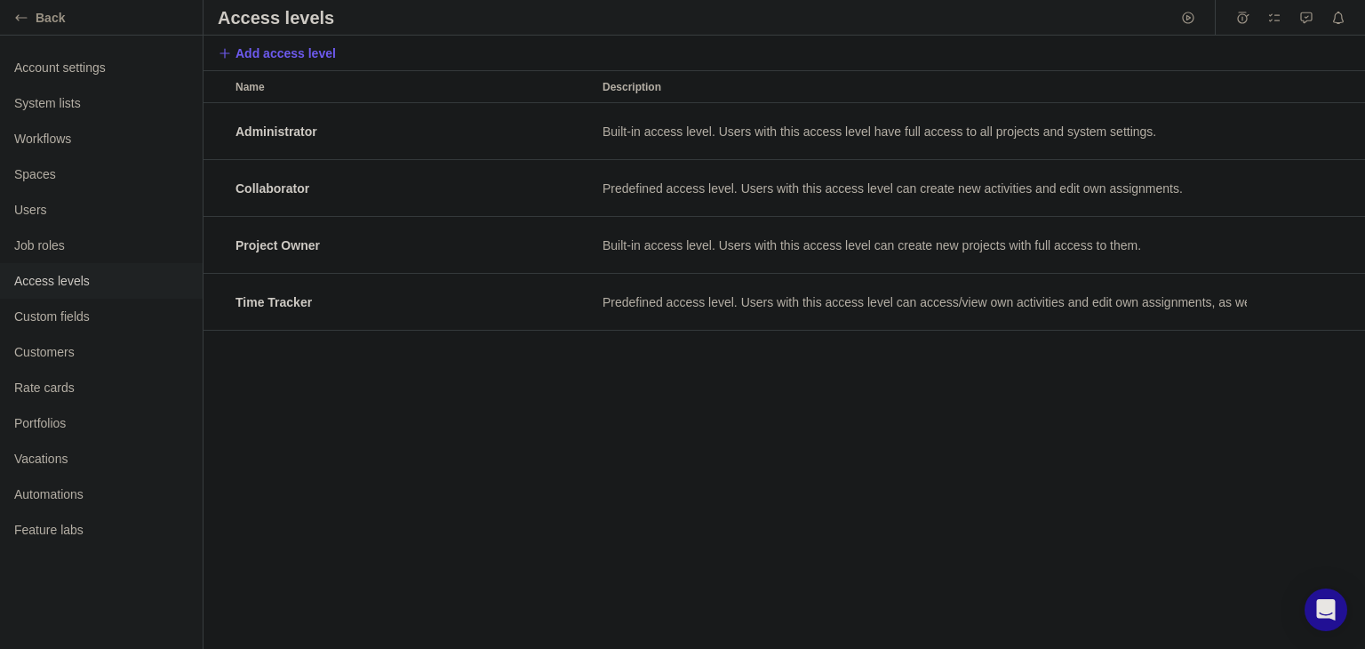
scroll to position [531, 1147]
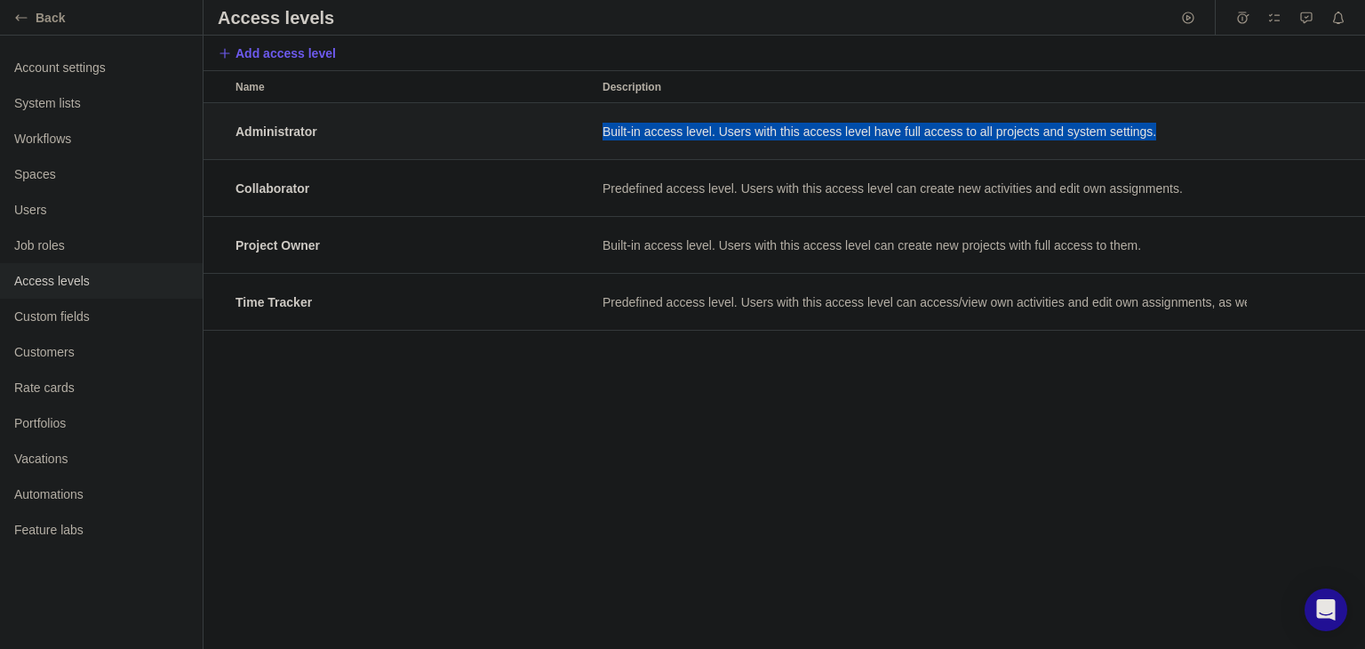
drag, startPoint x: 548, startPoint y: 129, endPoint x: 1275, endPoint y: 148, distance: 727.3
click at [1275, 148] on div "Administrator Built-in access level. Users with this access level have full acc…" at bounding box center [785, 131] width 1162 height 57
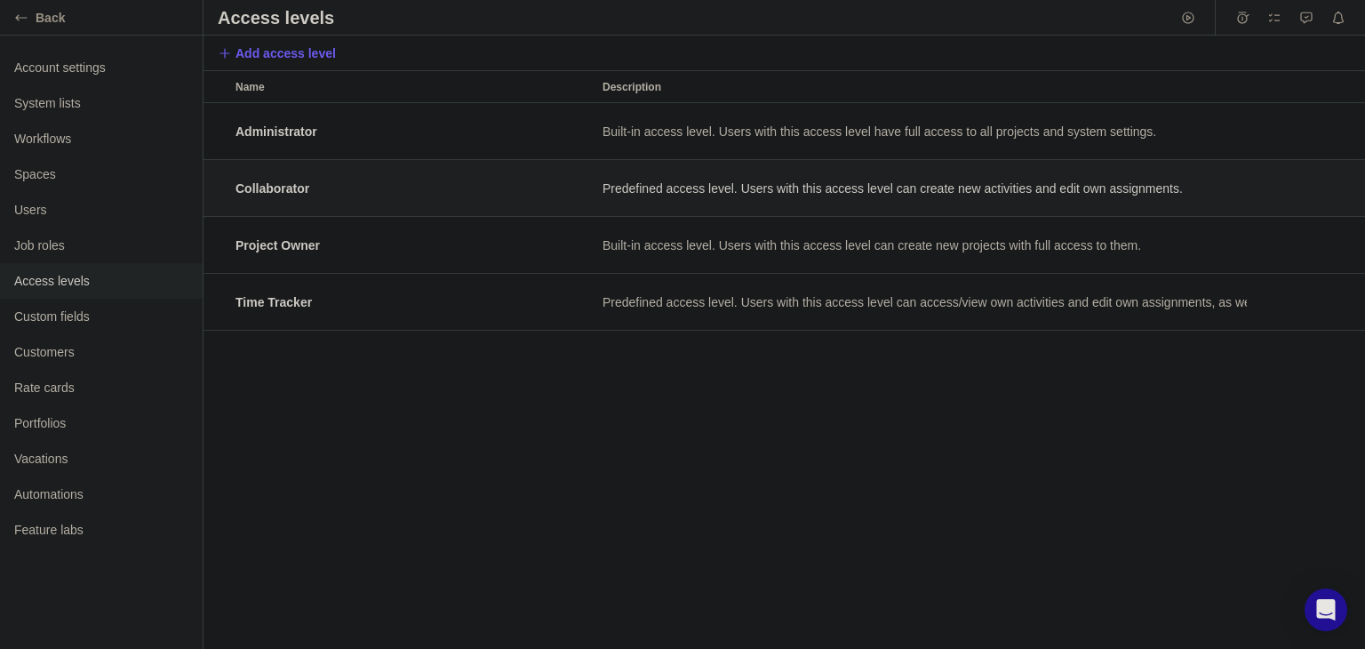
drag, startPoint x: 580, startPoint y: 189, endPoint x: 597, endPoint y: 190, distance: 17.8
click at [597, 190] on div "Collaborator Predefined access level. Users with this access level can create n…" at bounding box center [785, 188] width 1162 height 57
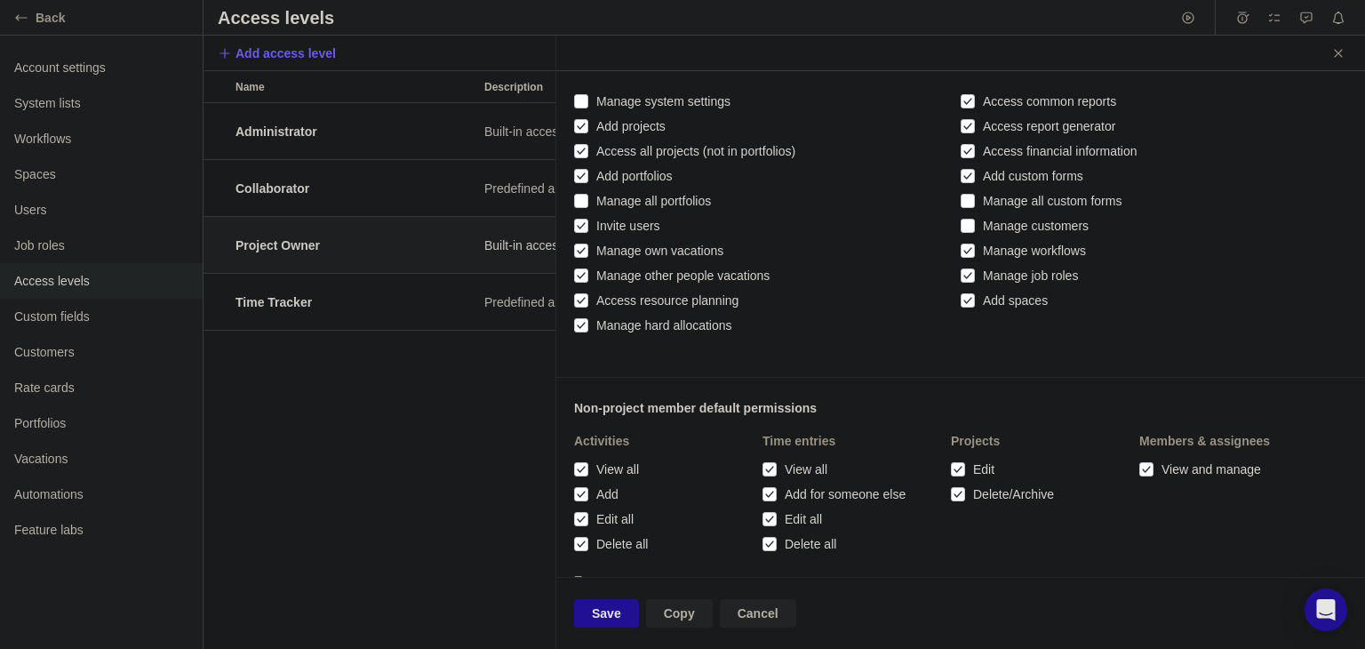
scroll to position [224, 0]
click at [580, 199] on div at bounding box center [581, 202] width 14 height 25
click at [485, 467] on div "Administrator Built-in access level. Users with this access level have full acc…" at bounding box center [380, 376] width 352 height 546
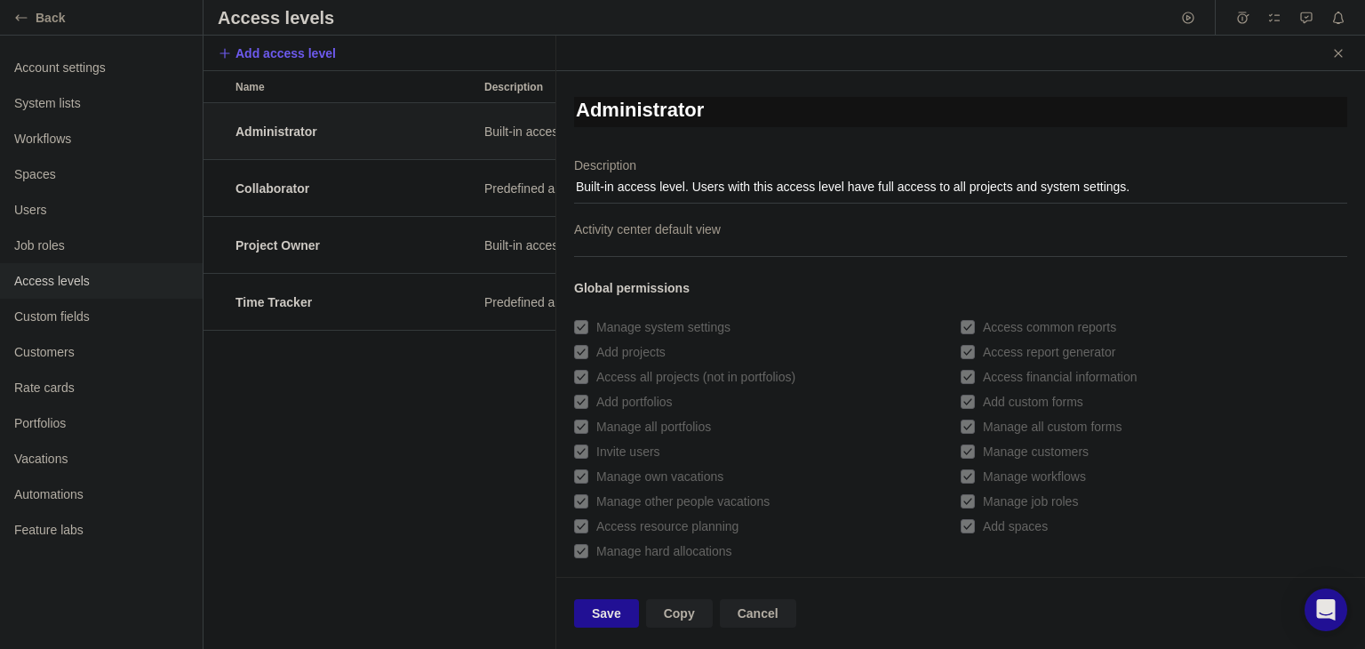
click at [824, 342] on div "Add projects" at bounding box center [763, 352] width 378 height 25
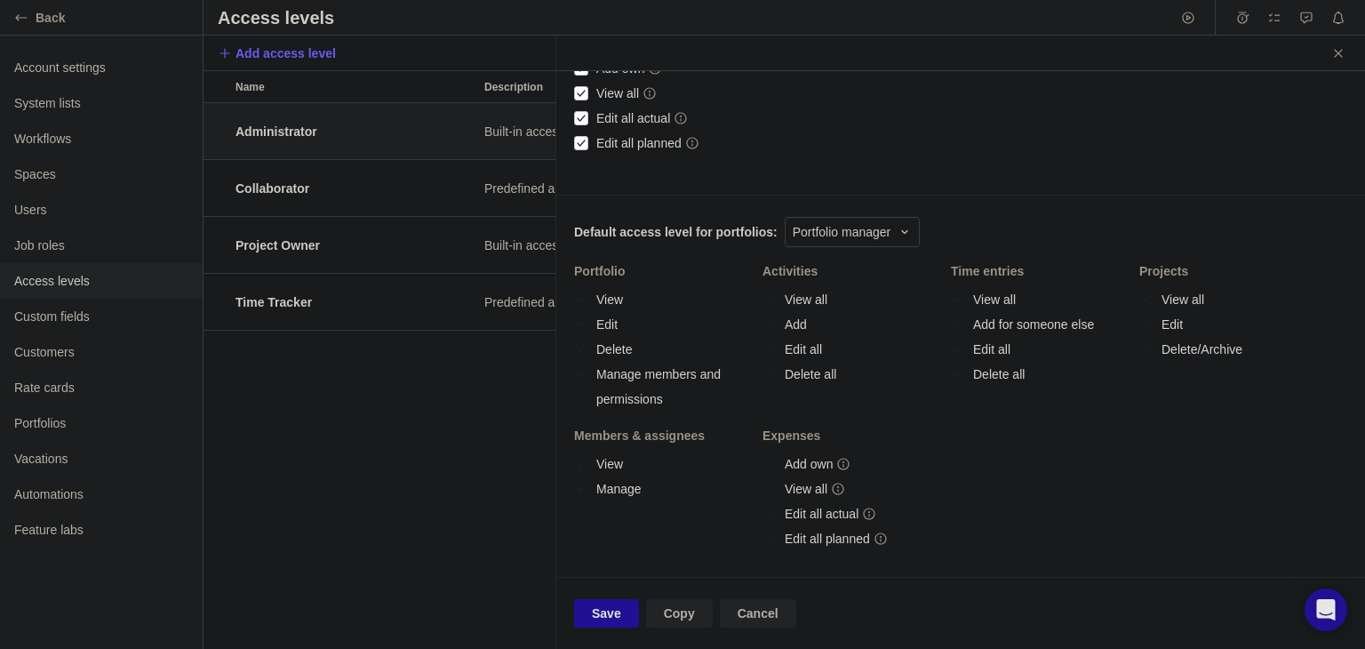
scroll to position [765, 0]
click at [363, 386] on div "Administrator Built-in access level. Users with this access level have full acc…" at bounding box center [380, 376] width 352 height 546
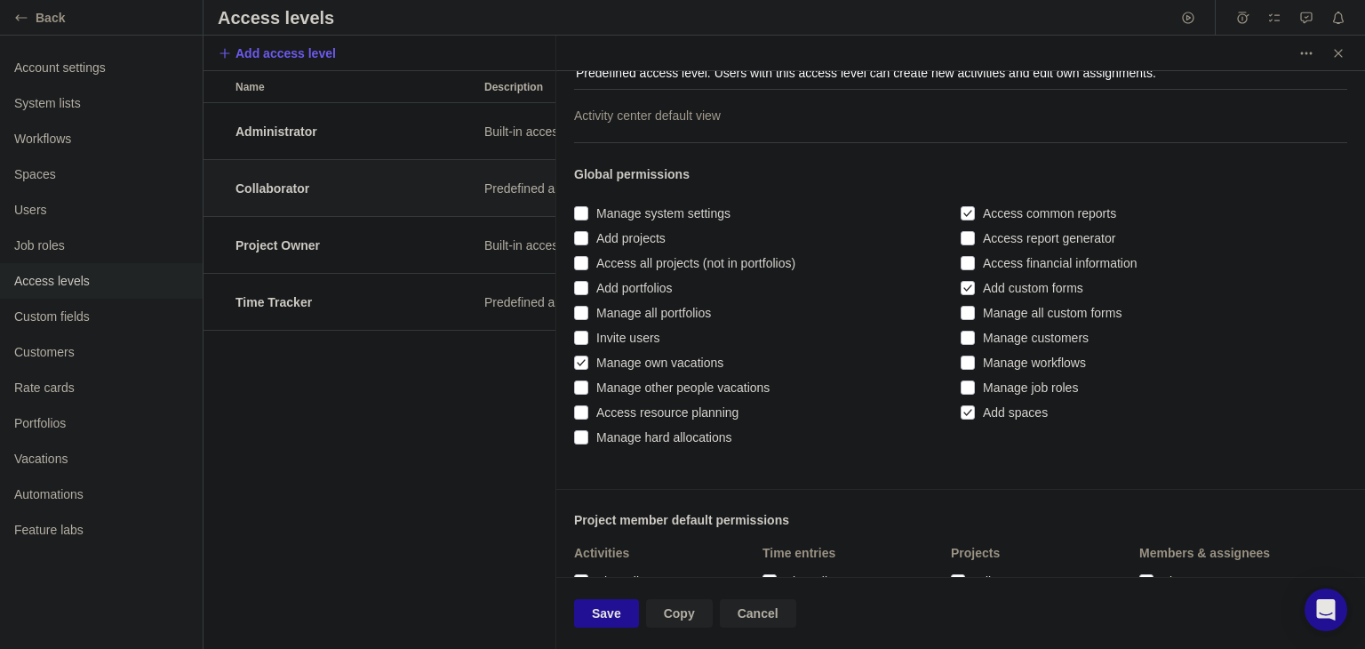
scroll to position [116, 0]
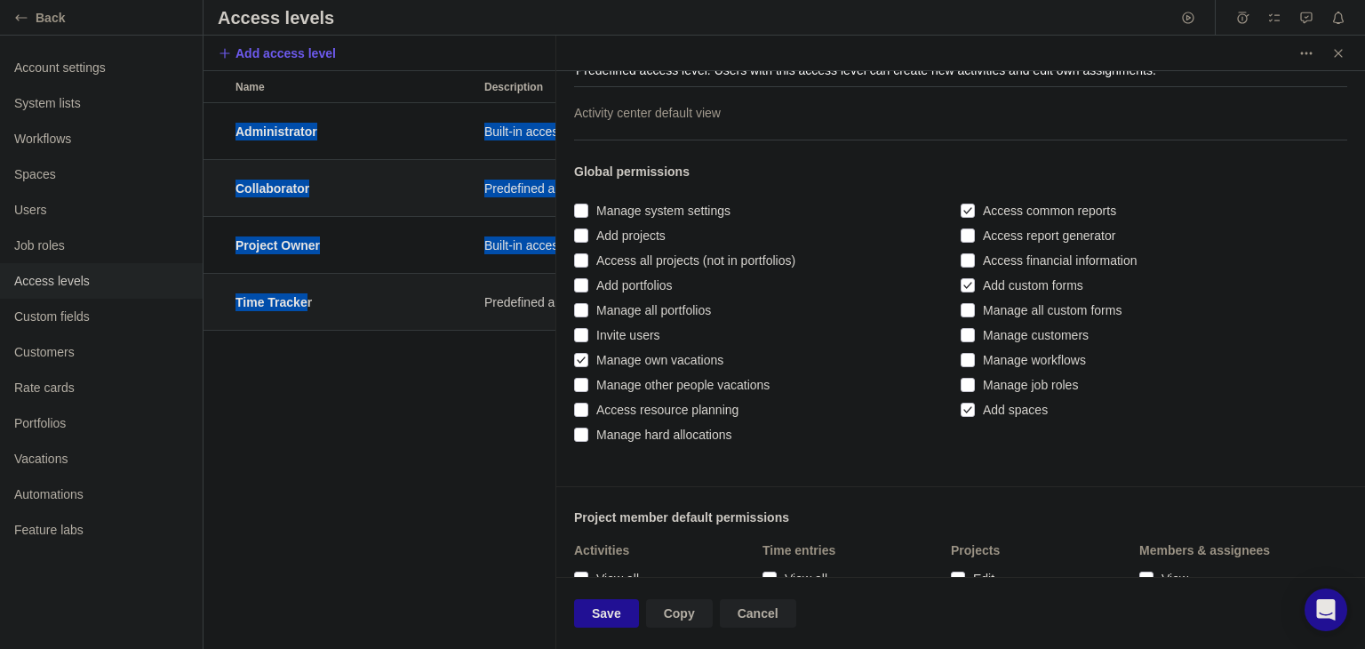
drag, startPoint x: 366, startPoint y: 378, endPoint x: 301, endPoint y: 315, distance: 90.5
click at [301, 315] on div "Administrator Built-in access level. Users with this access level have full acc…" at bounding box center [380, 376] width 352 height 546
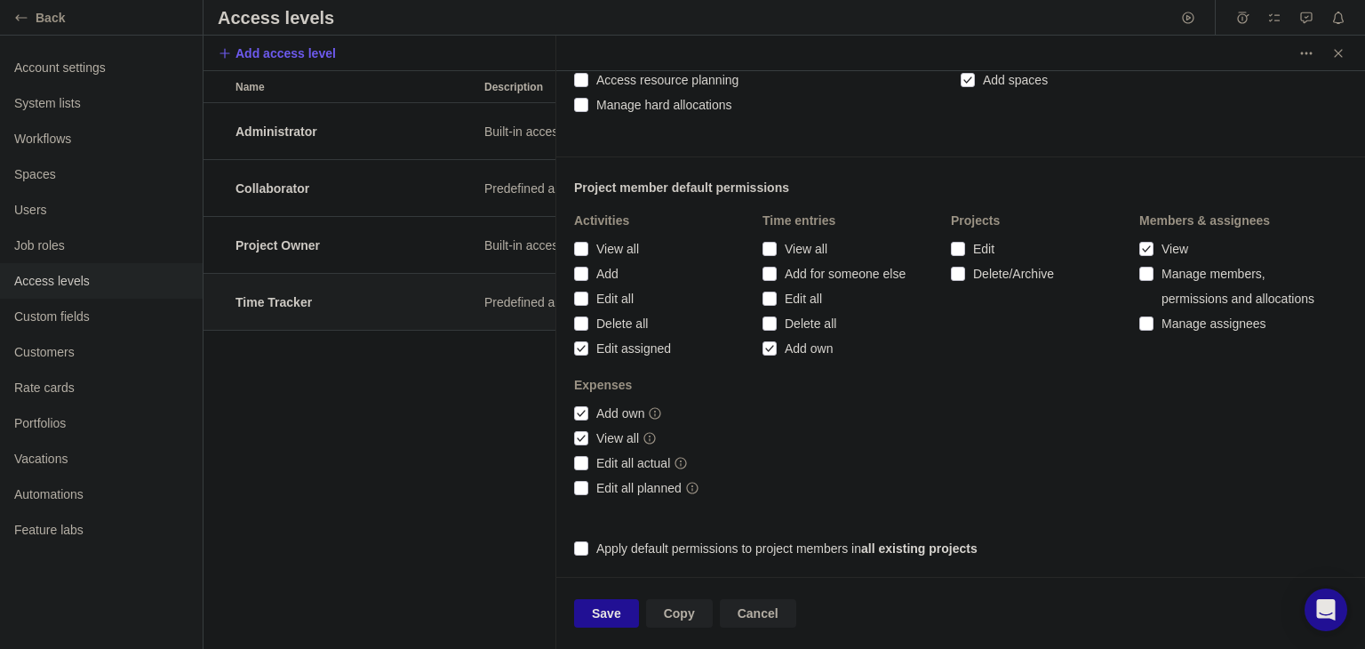
scroll to position [862, 0]
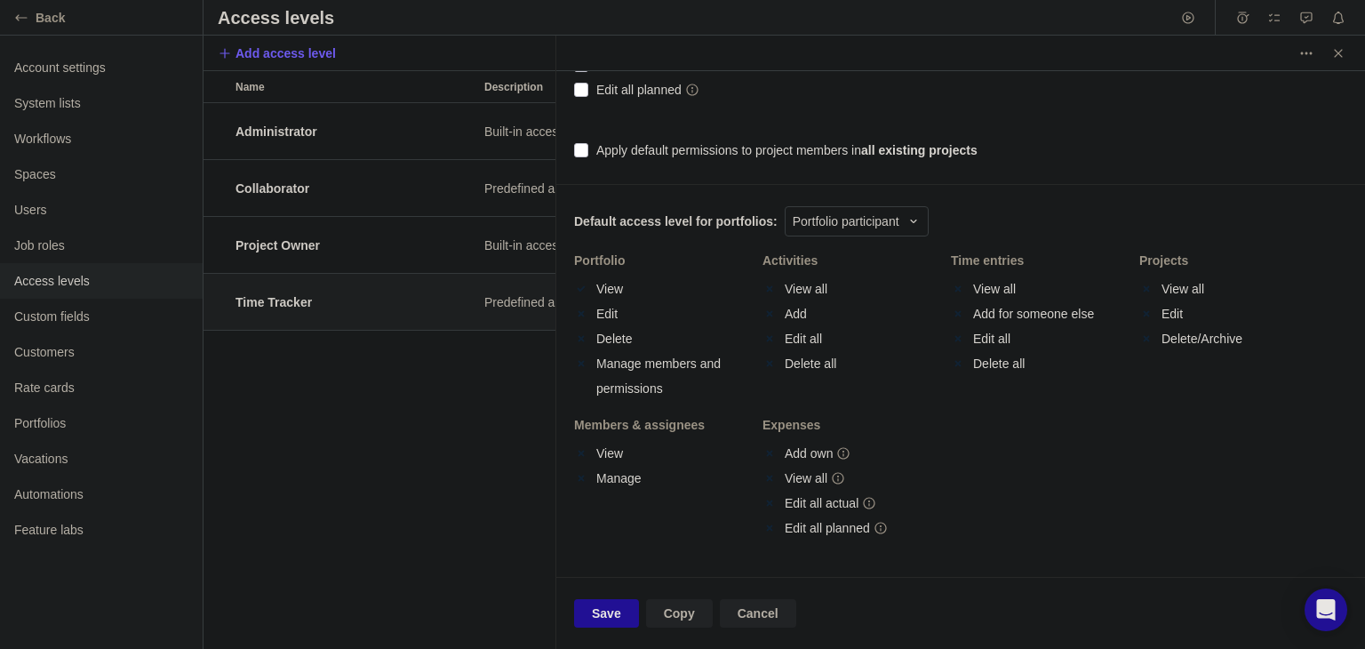
click at [396, 435] on div "Administrator Built-in access level. Users with this access level have full acc…" at bounding box center [380, 376] width 352 height 546
click at [1346, 53] on span "Close" at bounding box center [1338, 53] width 25 height 25
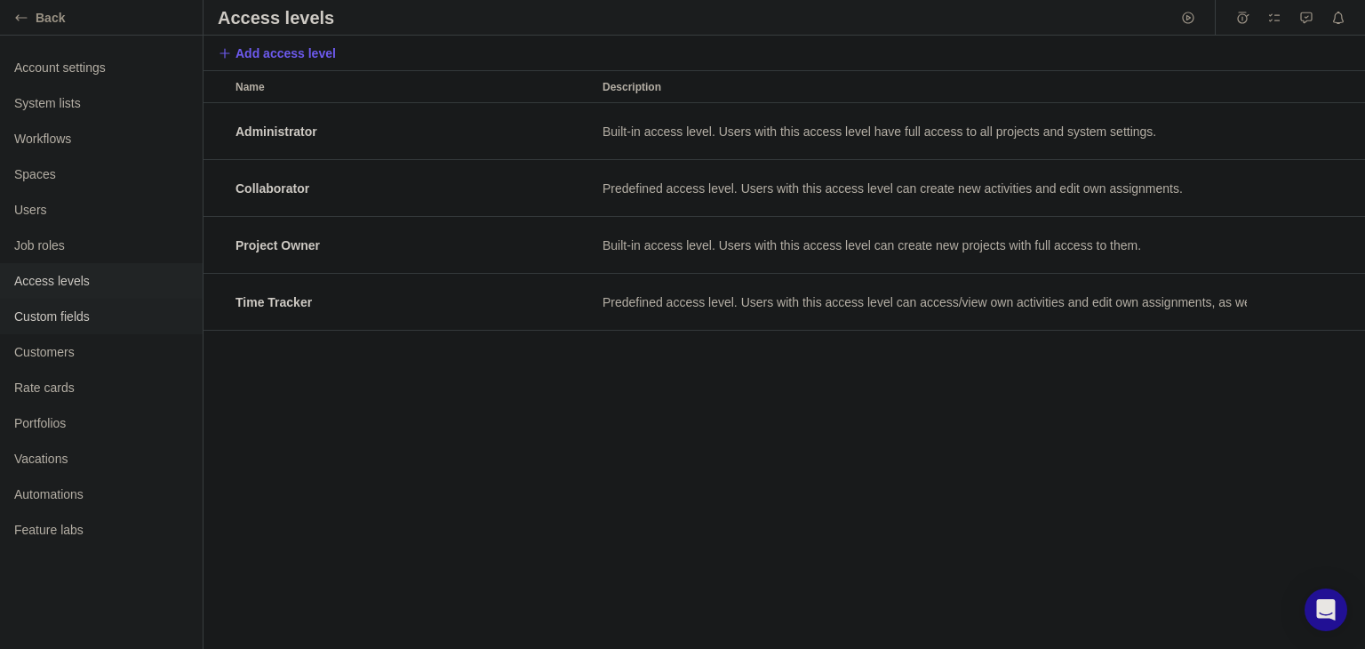
click at [59, 310] on span "Custom fields" at bounding box center [101, 317] width 174 height 18
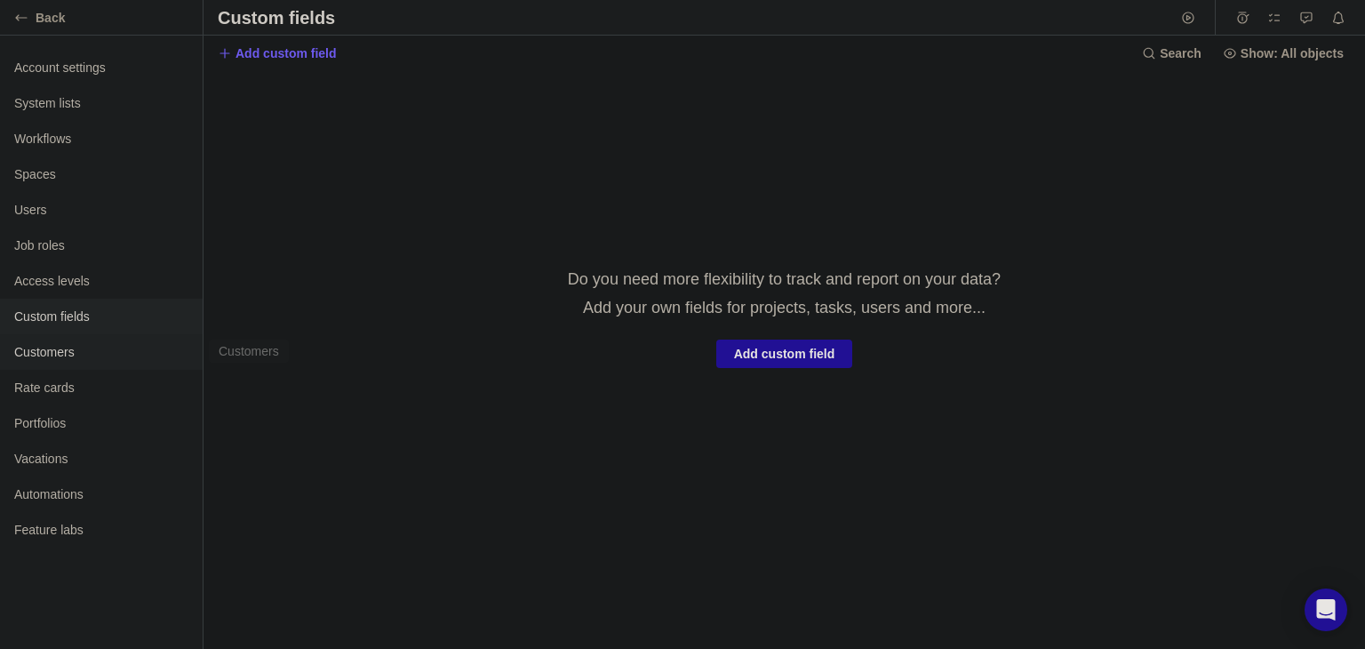
click at [68, 347] on span "Customers" at bounding box center [101, 352] width 174 height 18
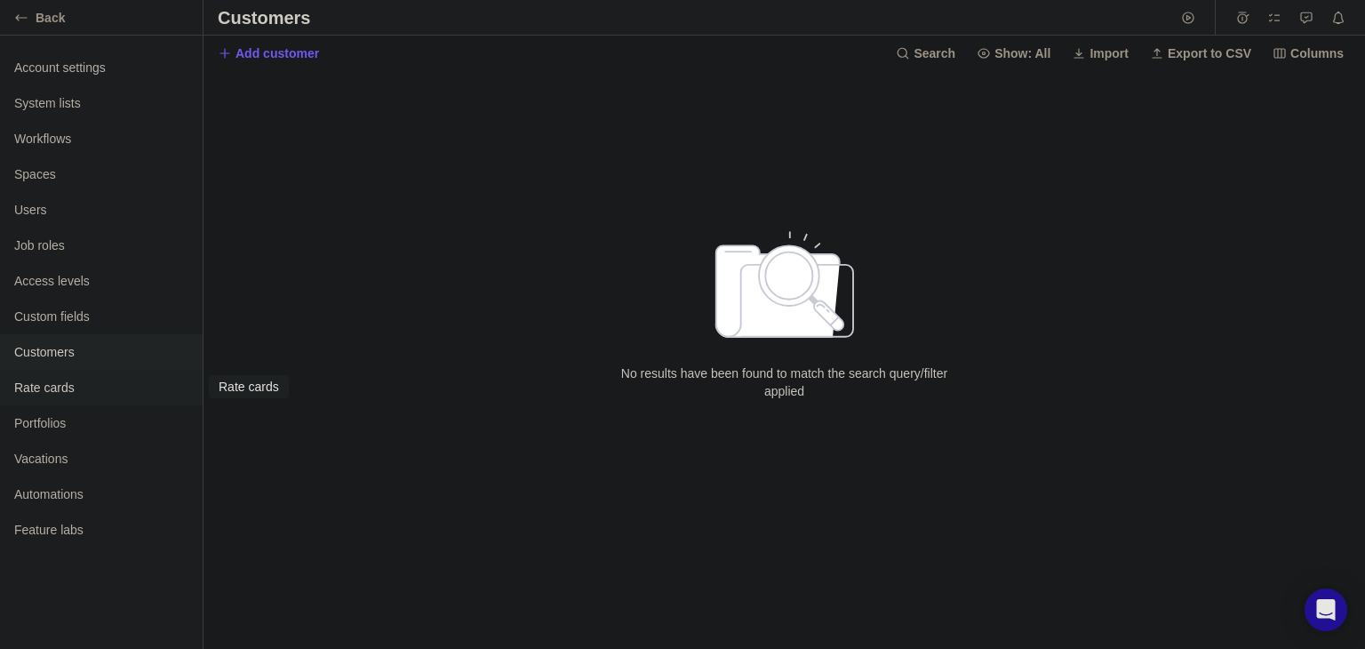
click at [76, 397] on div "Rate cards" at bounding box center [101, 388] width 203 height 36
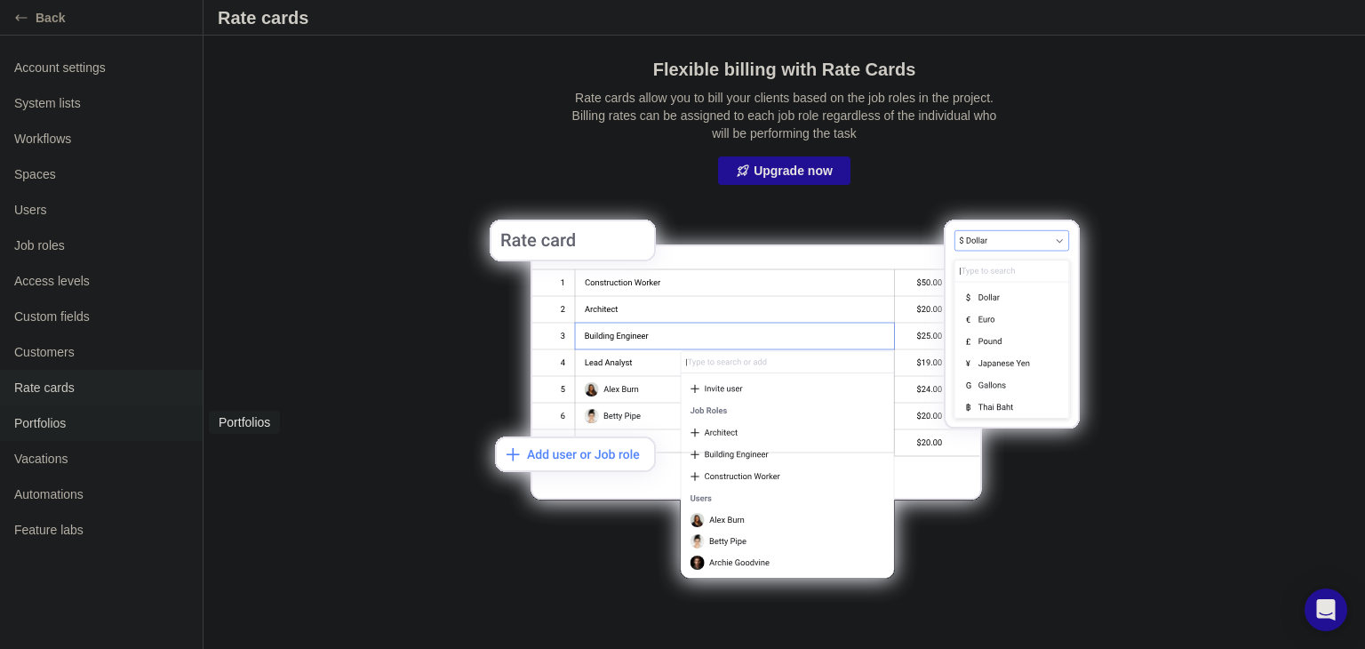
click at [76, 434] on div "Portfolios" at bounding box center [101, 423] width 203 height 36
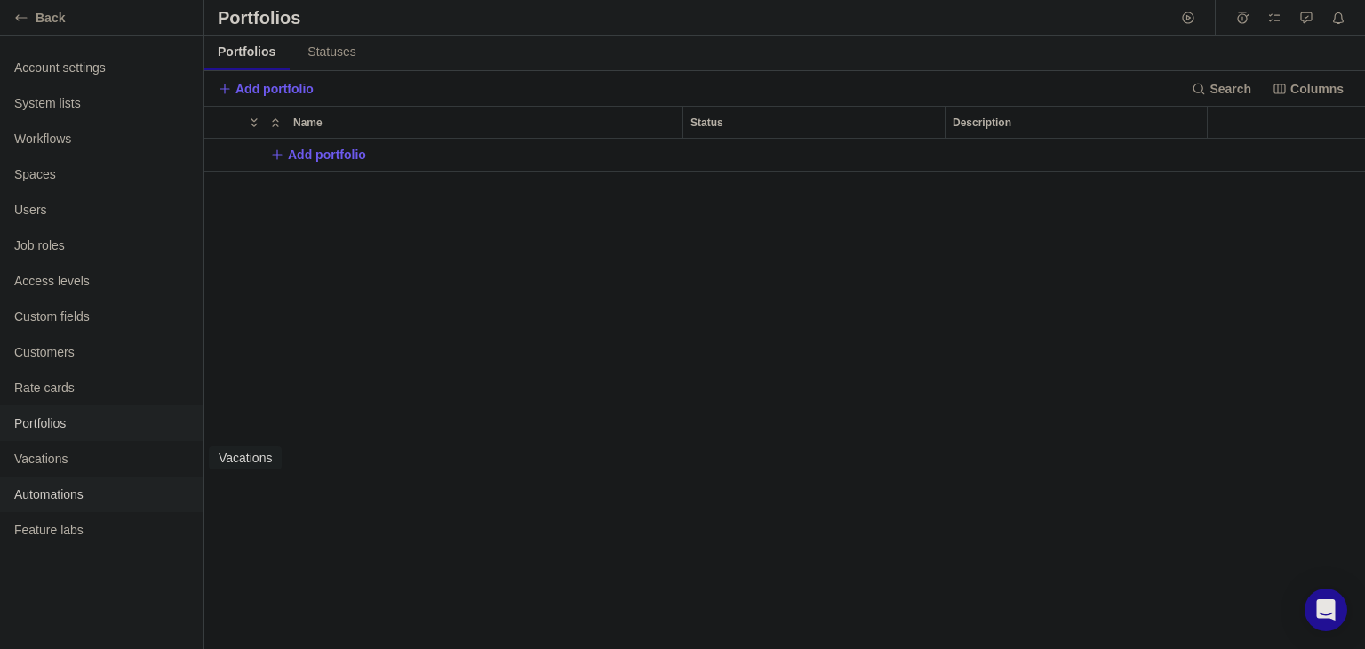
scroll to position [494, 1147]
click at [77, 483] on div "Automations" at bounding box center [101, 494] width 203 height 36
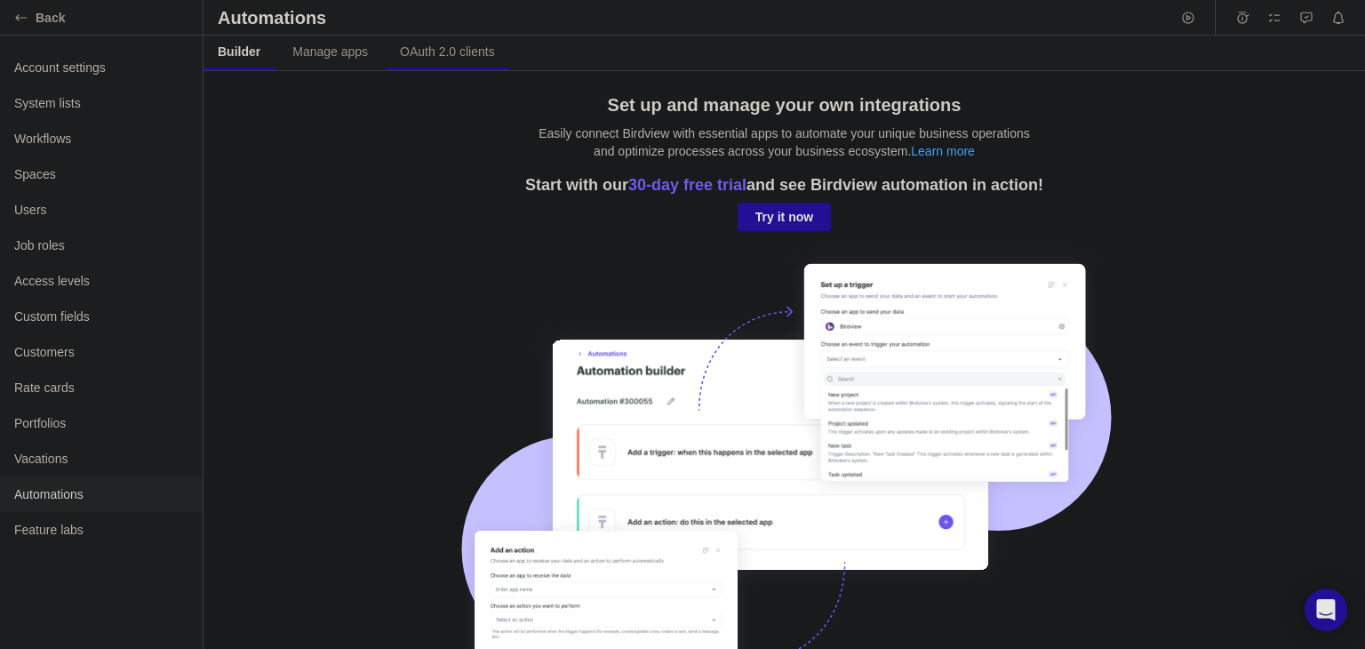
click at [420, 41] on link "OAuth 2.0 clients" at bounding box center [448, 53] width 124 height 35
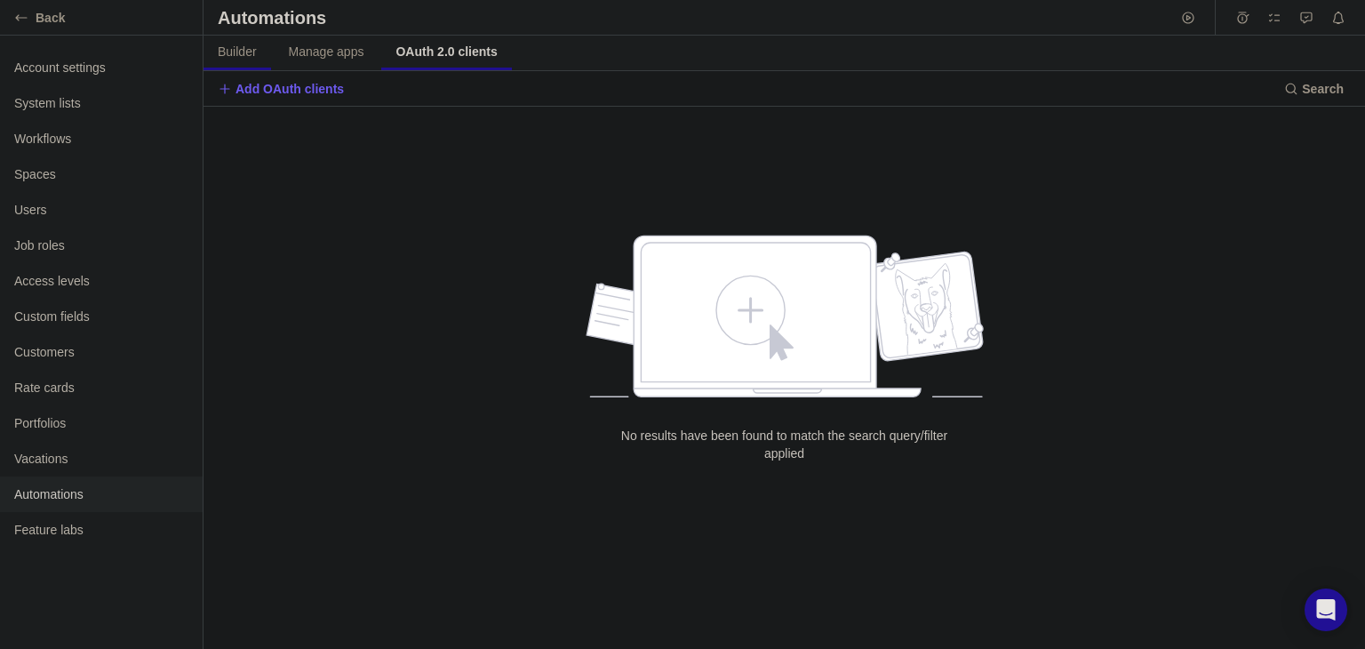
click at [241, 47] on span "Builder" at bounding box center [237, 52] width 39 height 18
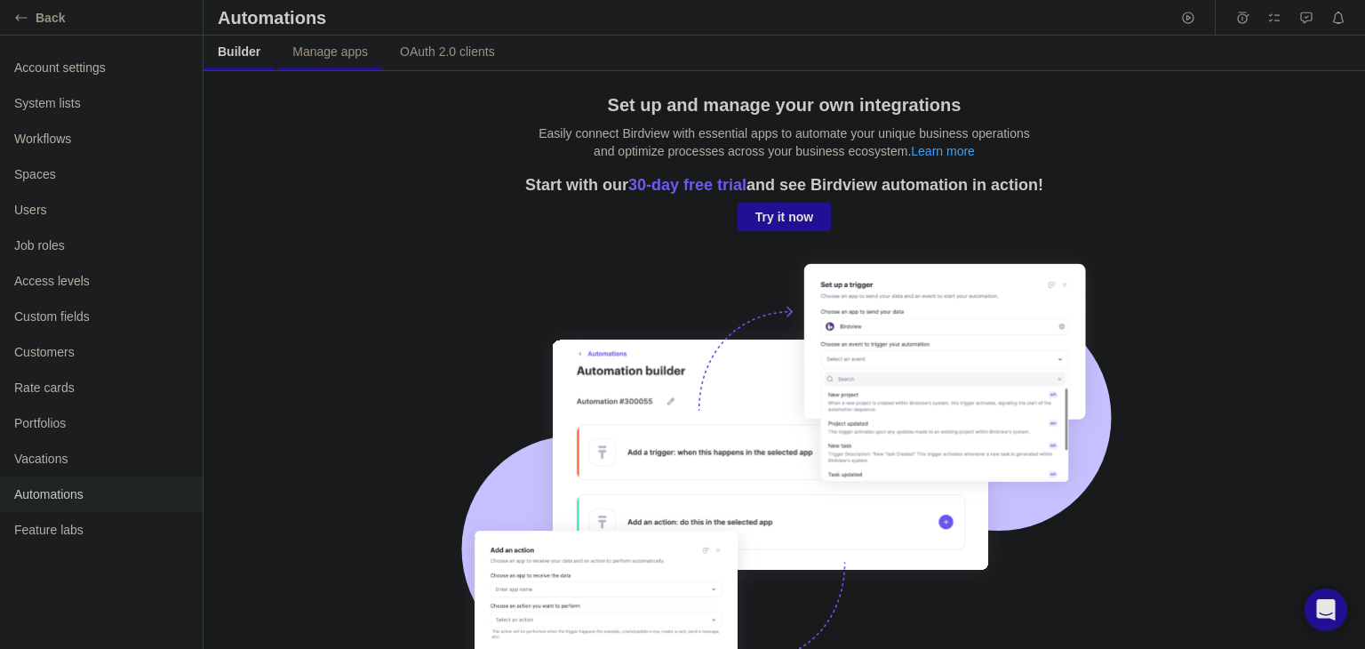
click at [338, 61] on link "Manage apps" at bounding box center [330, 53] width 104 height 35
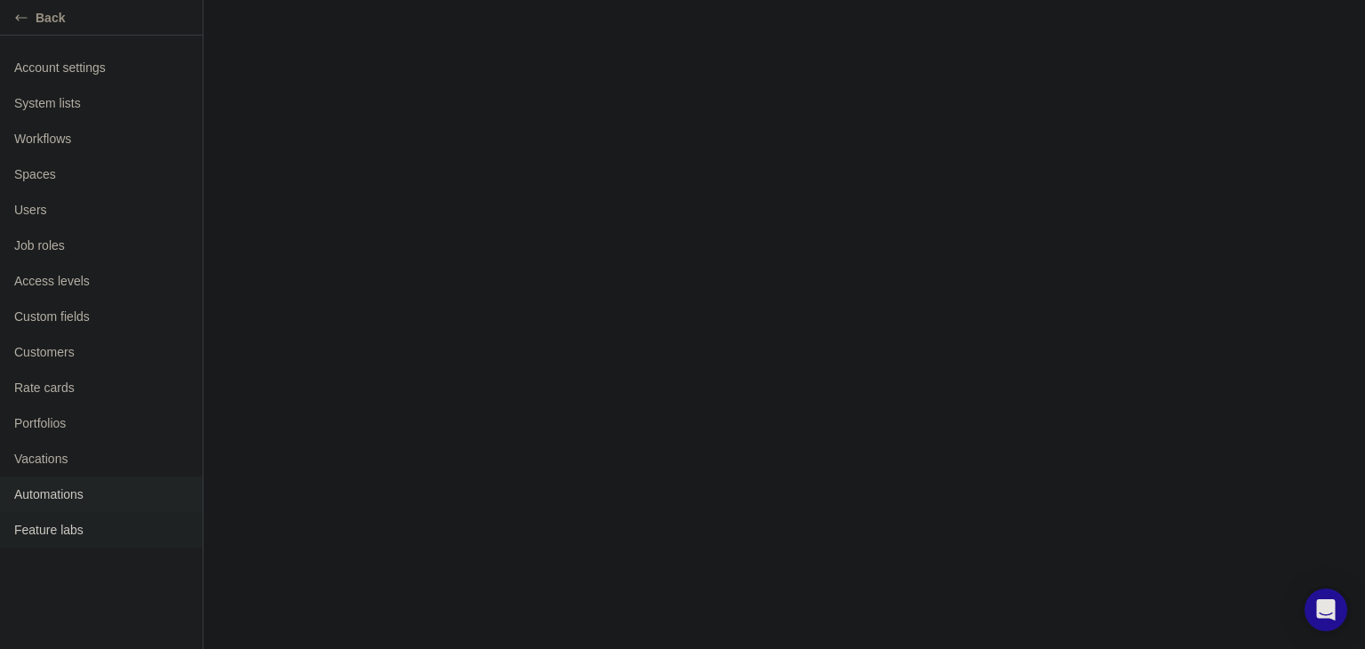
click at [33, 522] on span "Feature labs" at bounding box center [101, 530] width 174 height 18
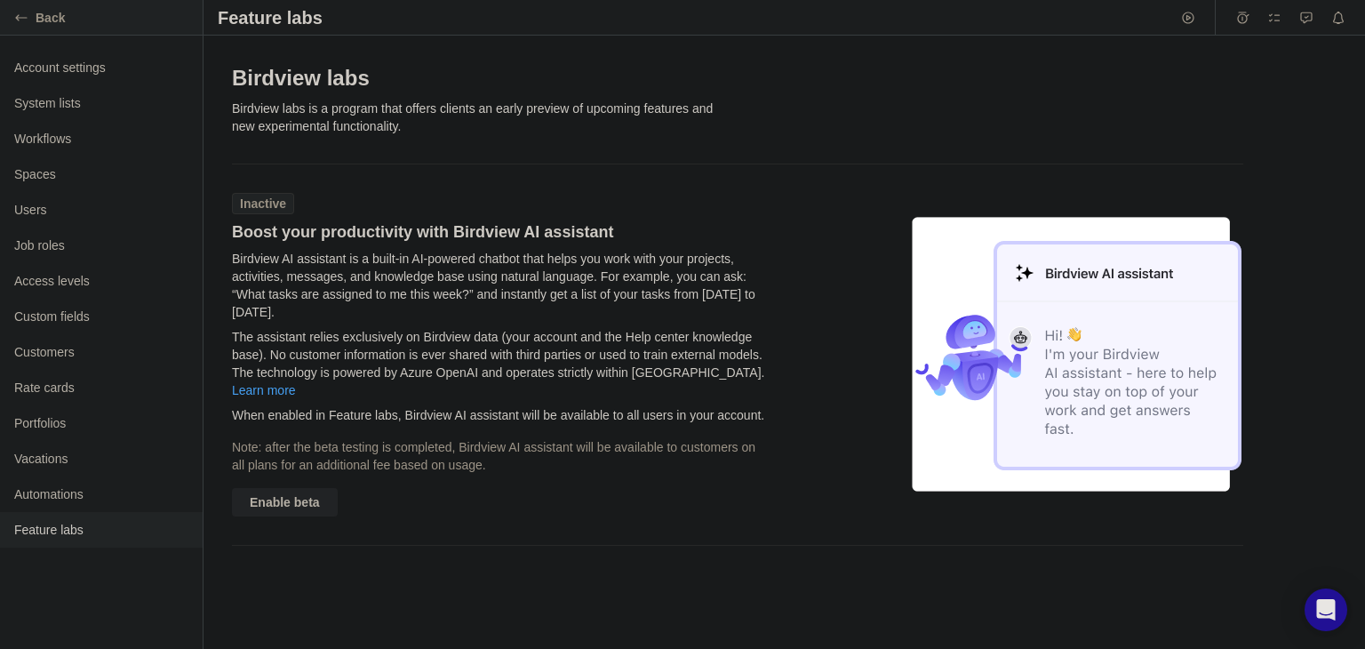
click at [21, 19] on icon "Back" at bounding box center [21, 18] width 14 height 14
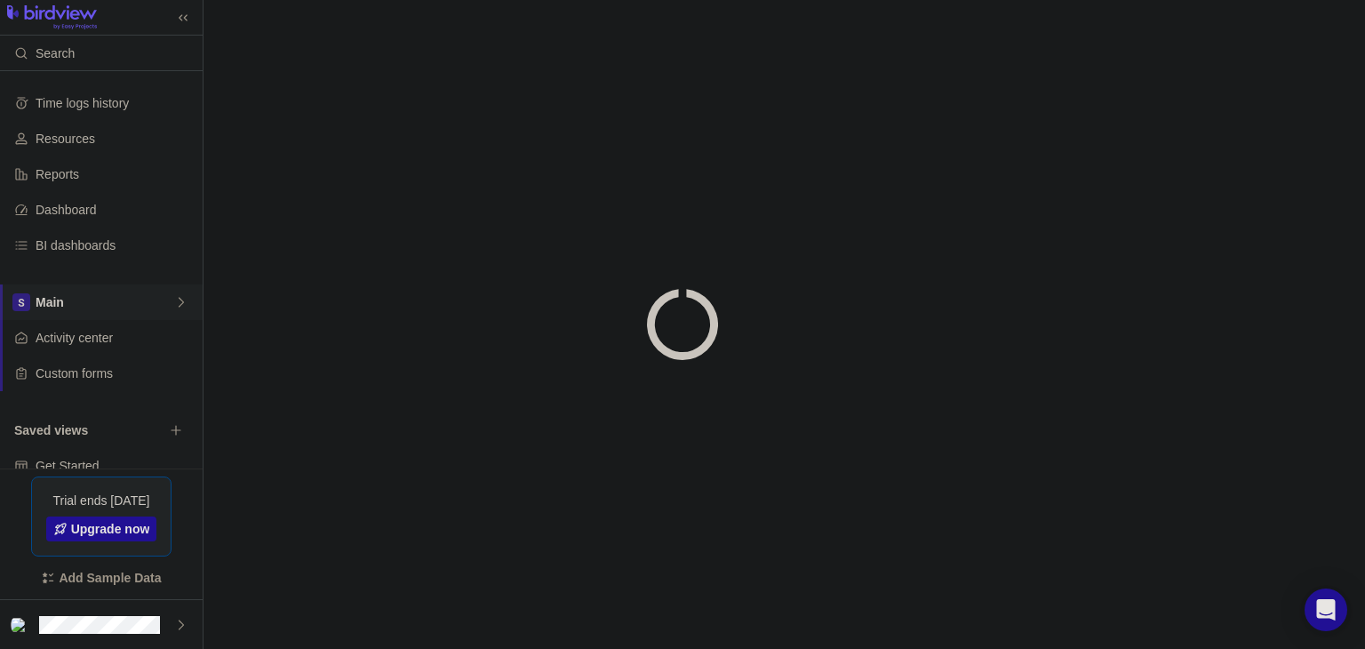
scroll to position [64, 0]
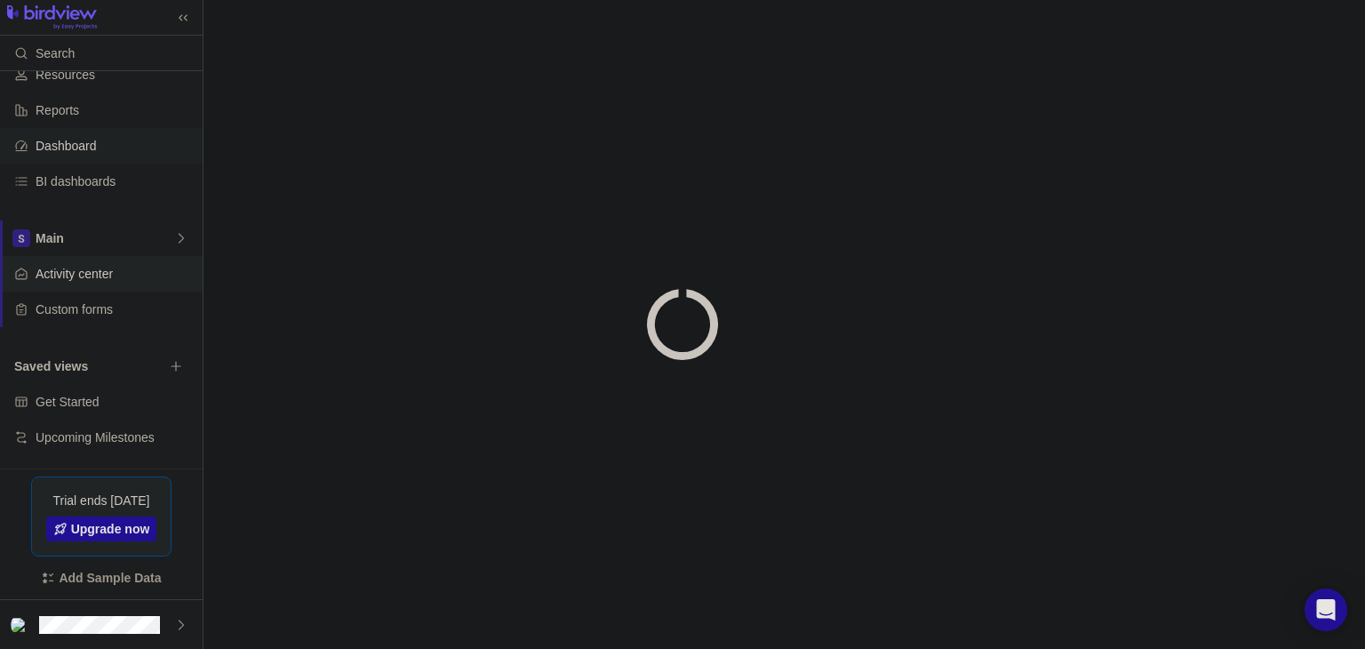
click at [72, 149] on span "Dashboard" at bounding box center [116, 146] width 160 height 18
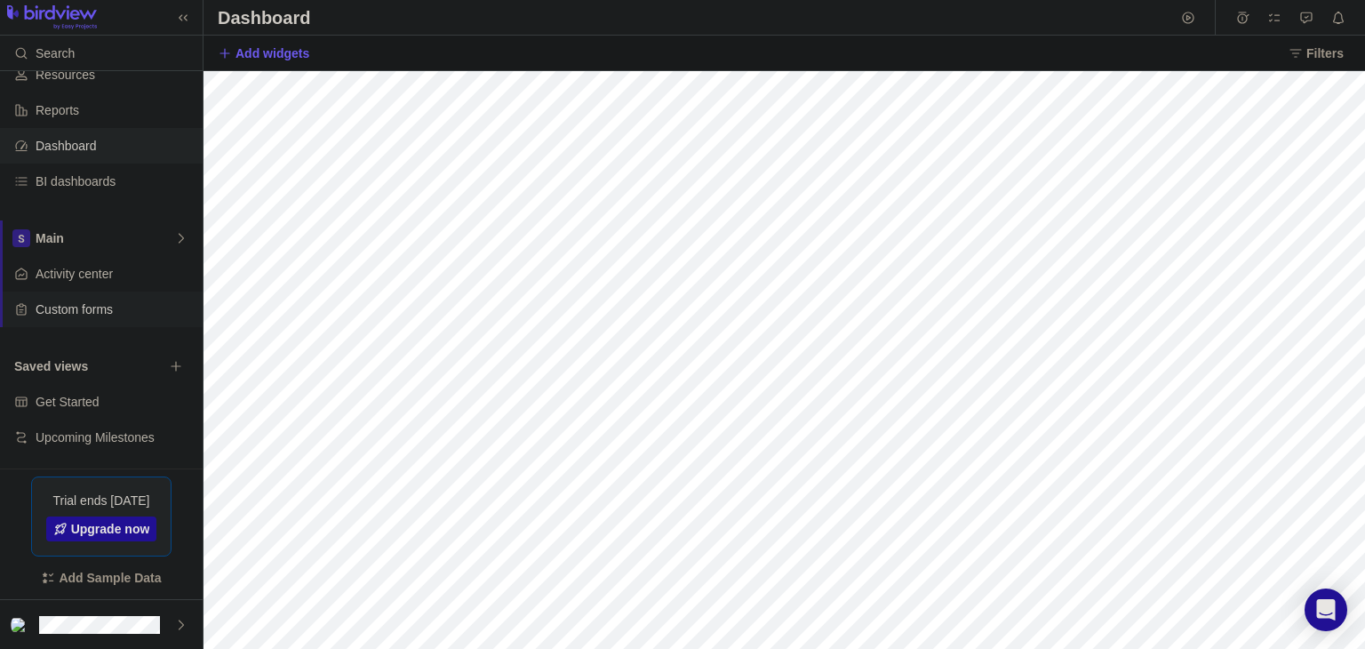
click at [62, 303] on span "Custom forms" at bounding box center [116, 309] width 160 height 18
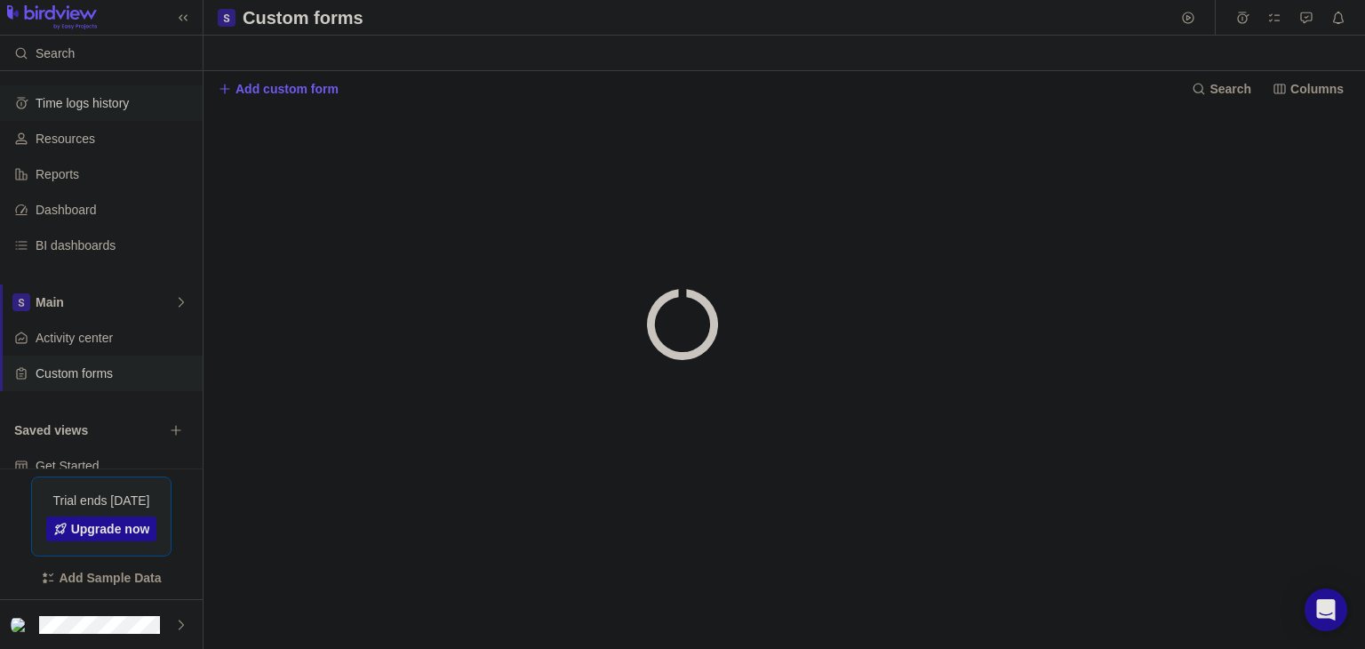
click at [88, 116] on div "Time logs history" at bounding box center [101, 103] width 203 height 36
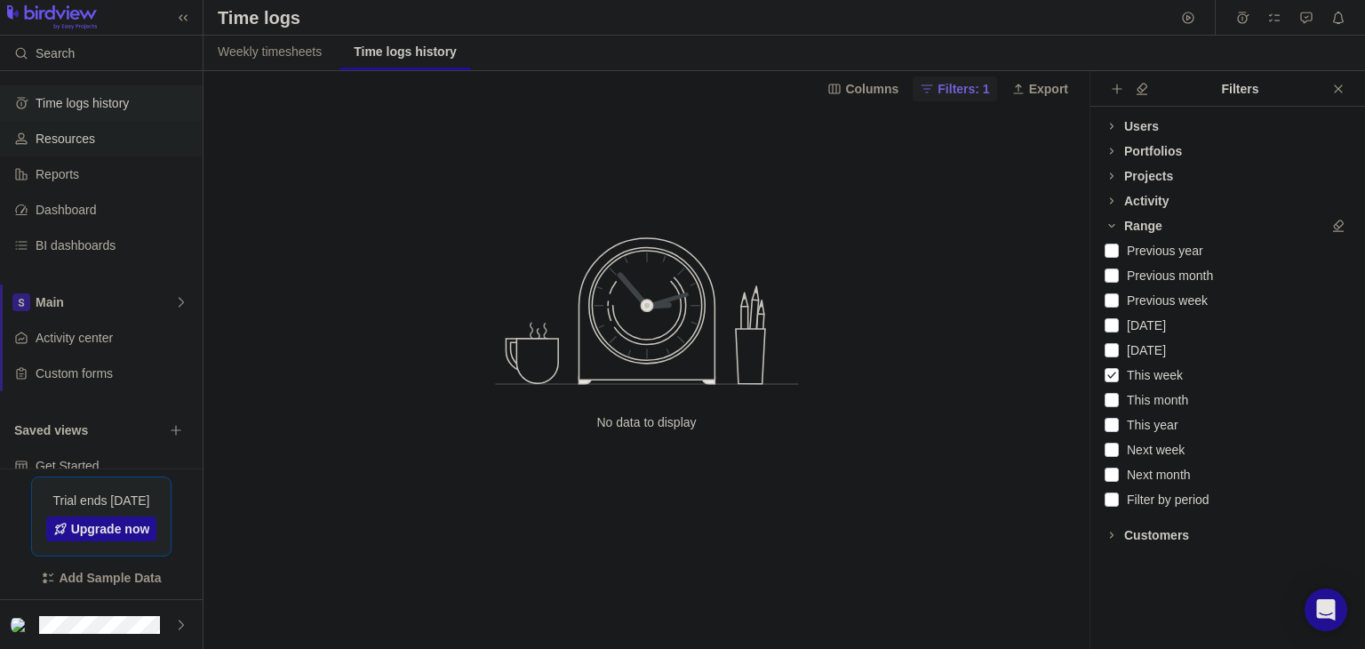
click at [96, 130] on span "Resources" at bounding box center [116, 139] width 160 height 18
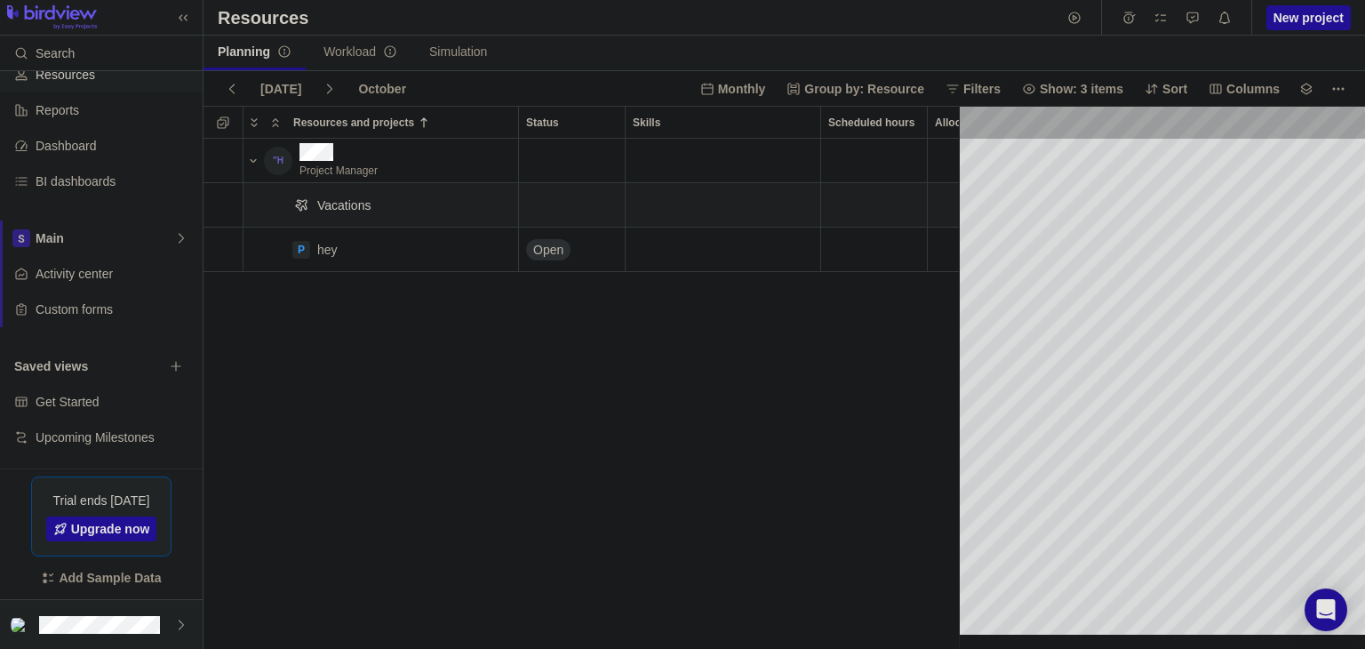
scroll to position [0, 76]
click at [889, 400] on div "Project Manager Vacations P hey Details Open" at bounding box center [581, 394] width 755 height 510
drag, startPoint x: 338, startPoint y: 252, endPoint x: 312, endPoint y: 250, distance: 25.8
click at [312, 250] on div "hey" at bounding box center [410, 250] width 200 height 44
click at [292, 455] on div "Project Manager Vacations P hey Details Open" at bounding box center [581, 394] width 755 height 510
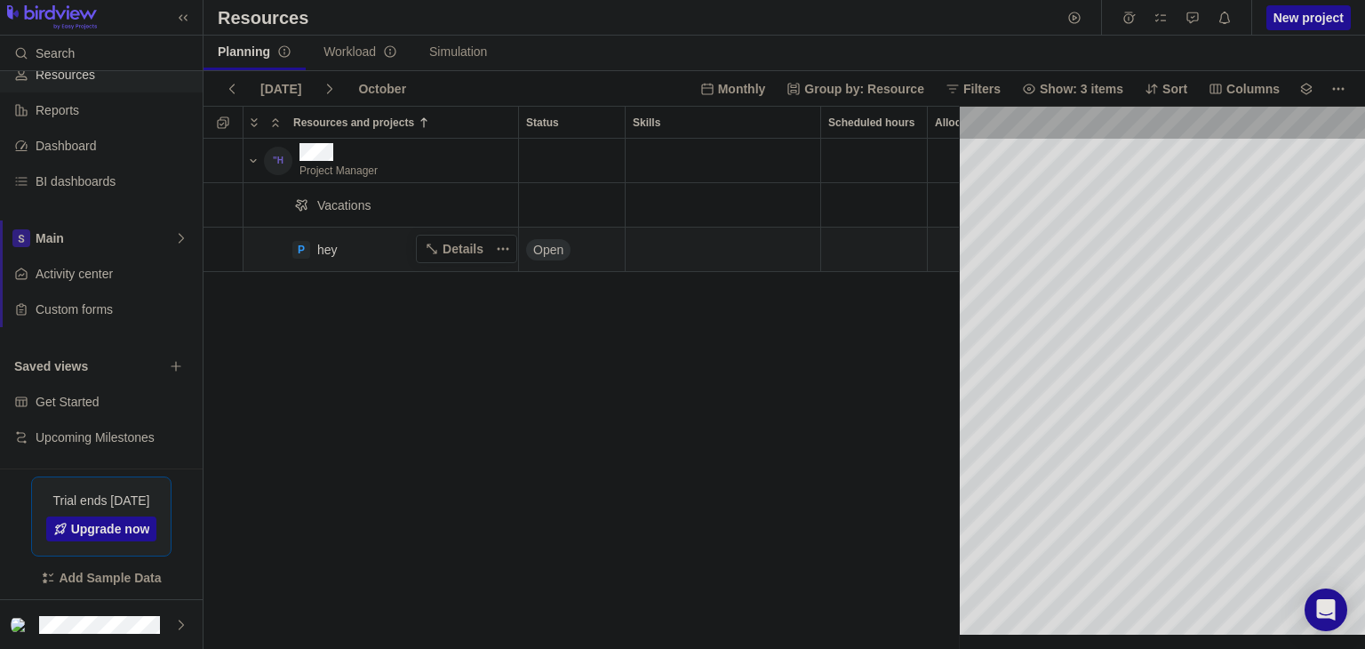
click at [301, 260] on div "P hey Details" at bounding box center [381, 249] width 276 height 45
click at [305, 244] on div "P" at bounding box center [301, 250] width 18 height 18
click at [550, 257] on span "Open" at bounding box center [548, 250] width 30 height 18
click at [1347, 87] on span "More actions" at bounding box center [1338, 88] width 25 height 25
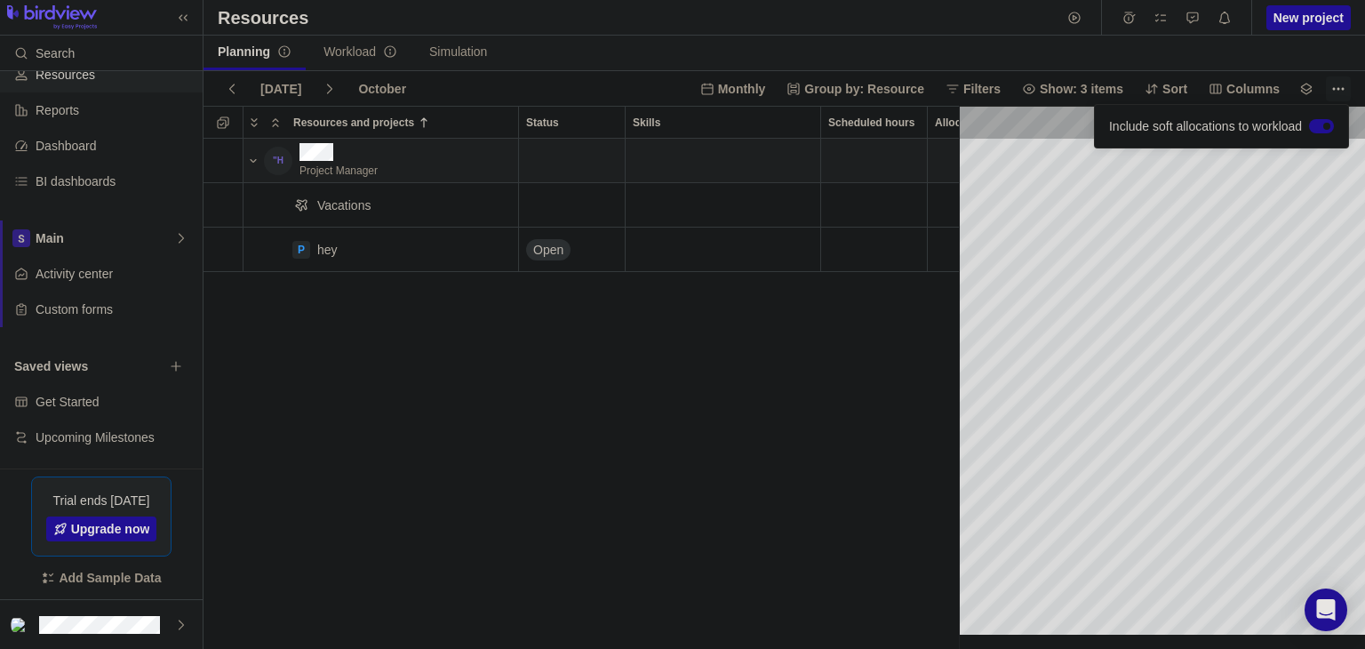
click at [1347, 87] on span "More actions" at bounding box center [1338, 88] width 25 height 25
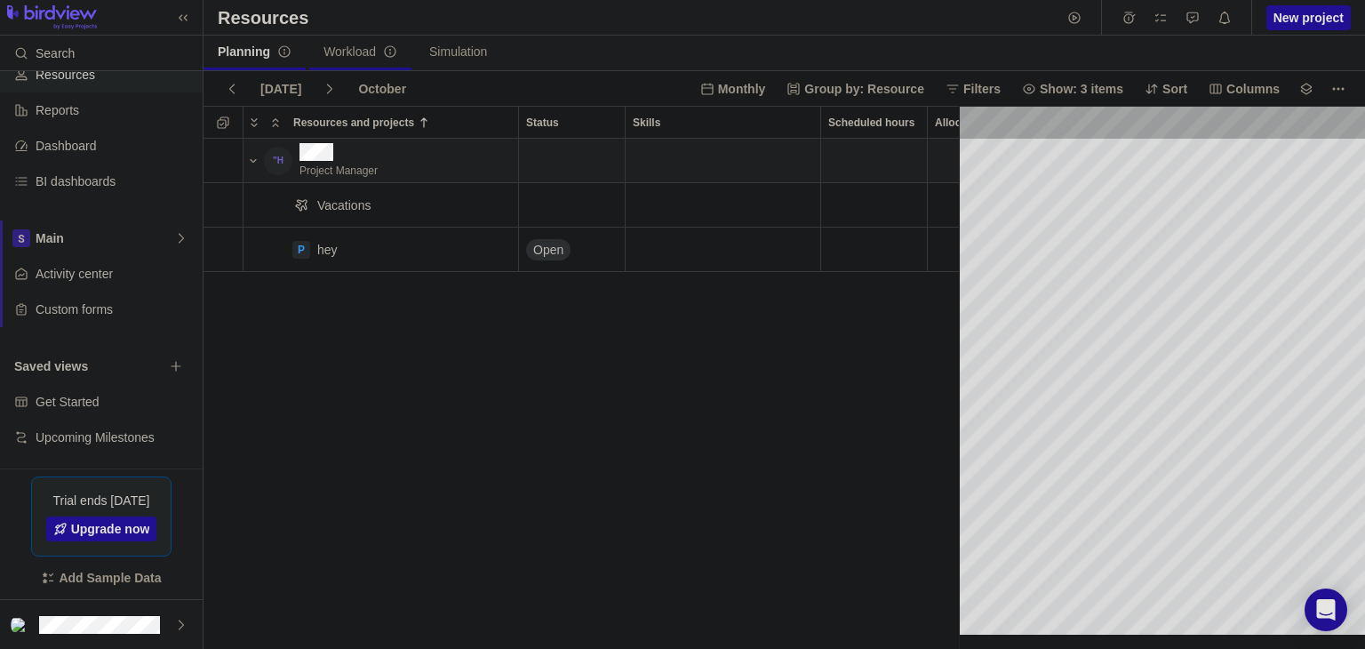
click at [338, 54] on span "Workload" at bounding box center [361, 52] width 74 height 18
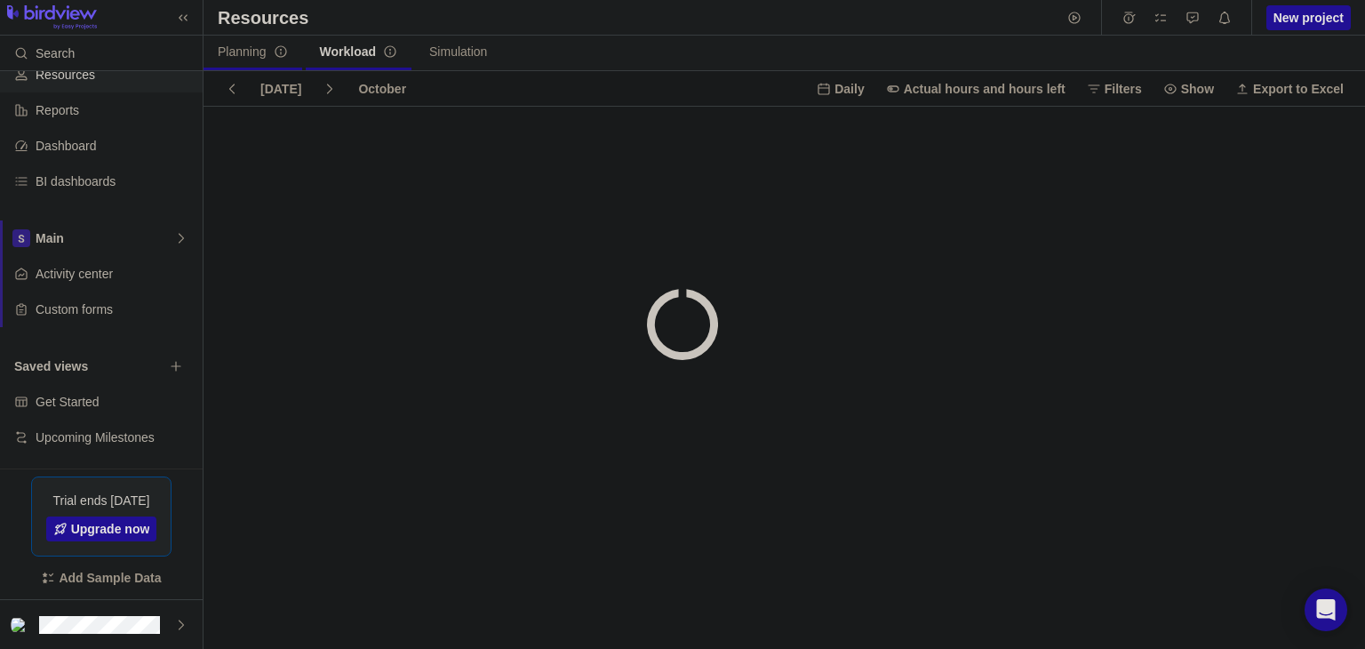
click at [236, 50] on span "Planning" at bounding box center [253, 52] width 70 height 18
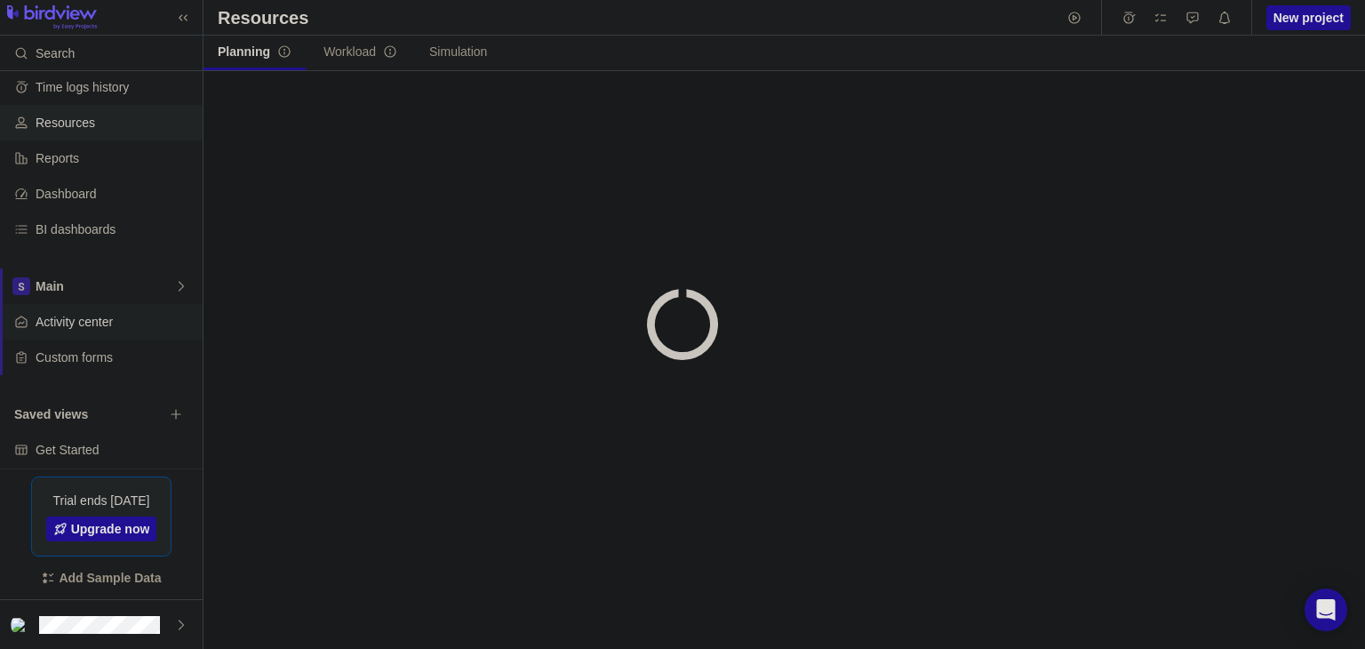
scroll to position [17, 0]
click at [88, 199] on span "Dashboard" at bounding box center [116, 193] width 160 height 18
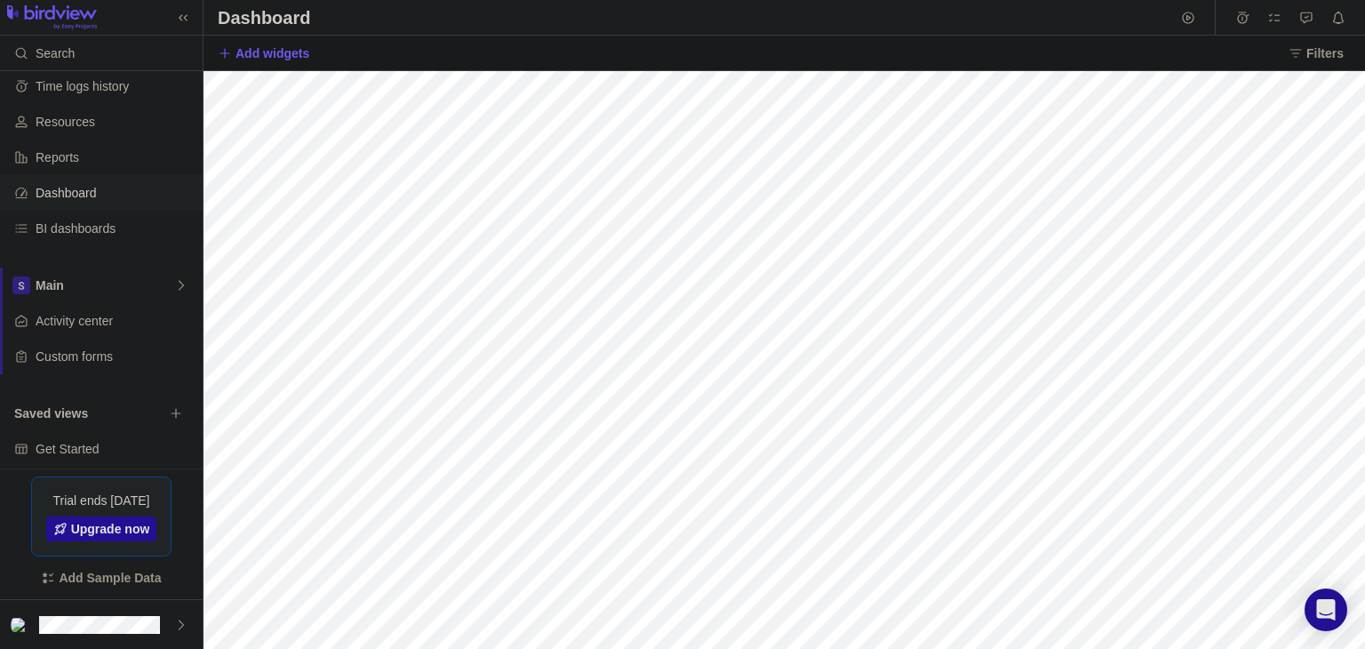
scroll to position [64, 0]
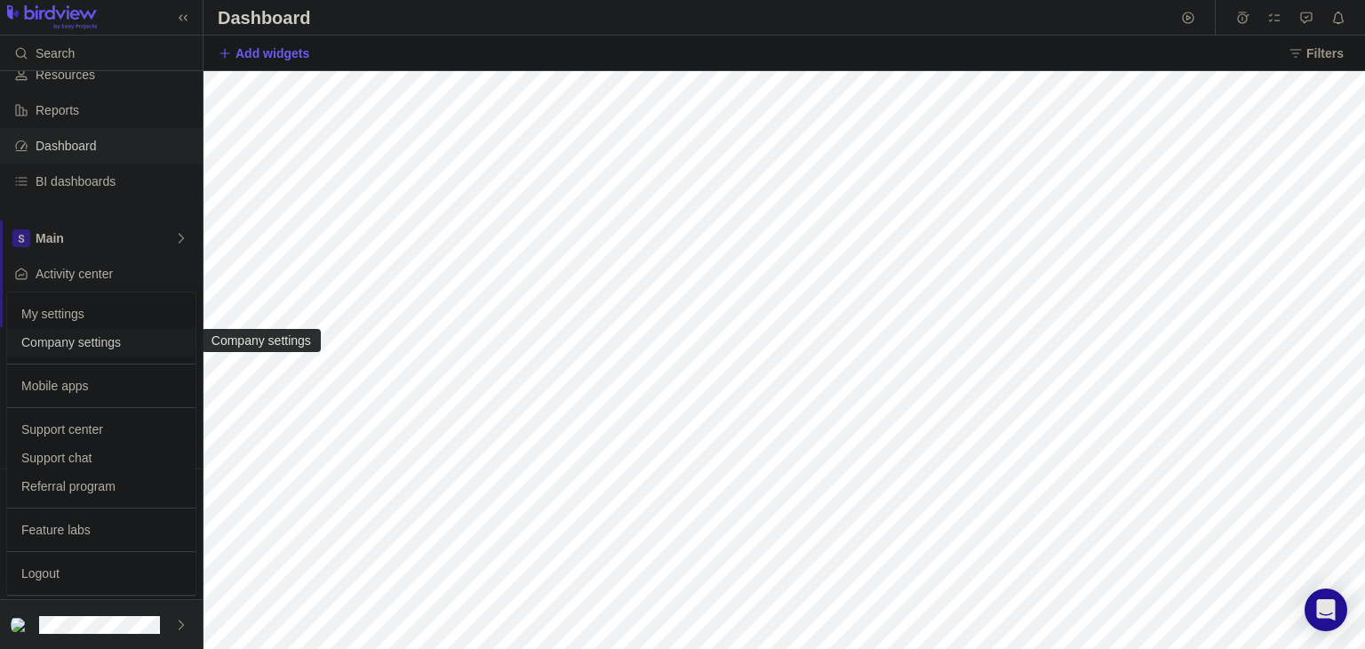
click at [107, 355] on div "Company settings" at bounding box center [101, 342] width 188 height 28
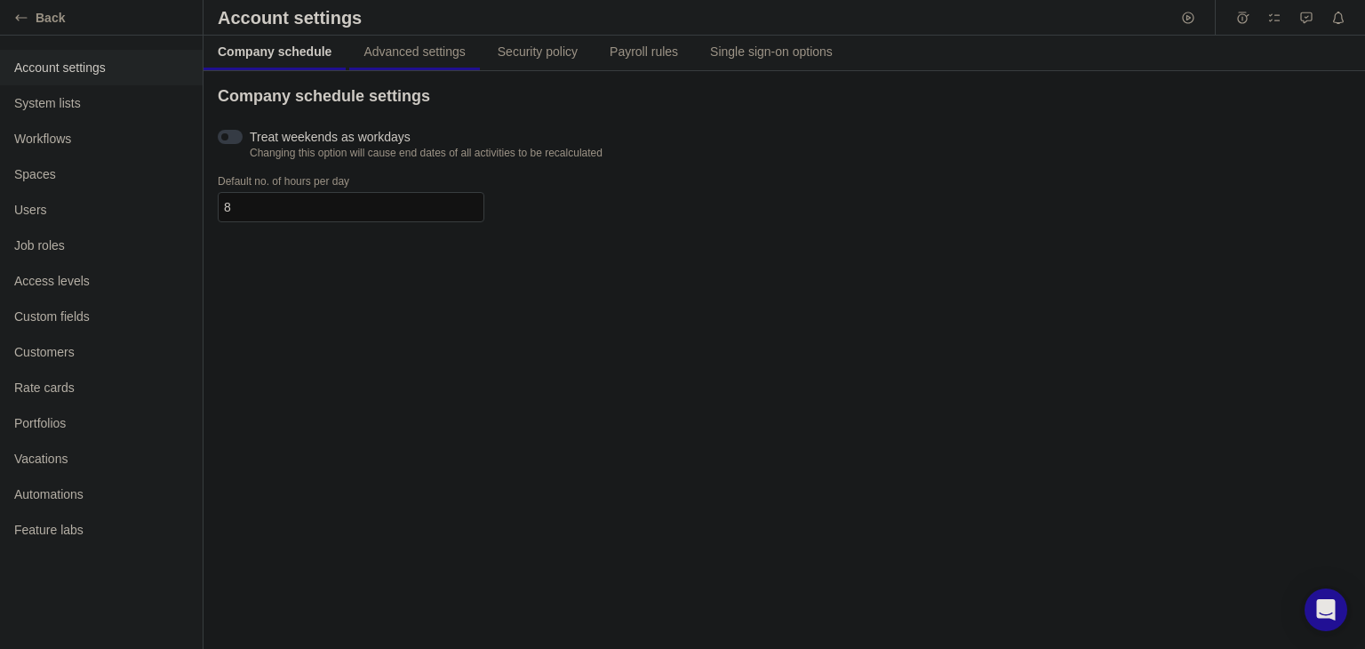
click at [412, 46] on span "Advanced settings" at bounding box center [414, 52] width 101 height 18
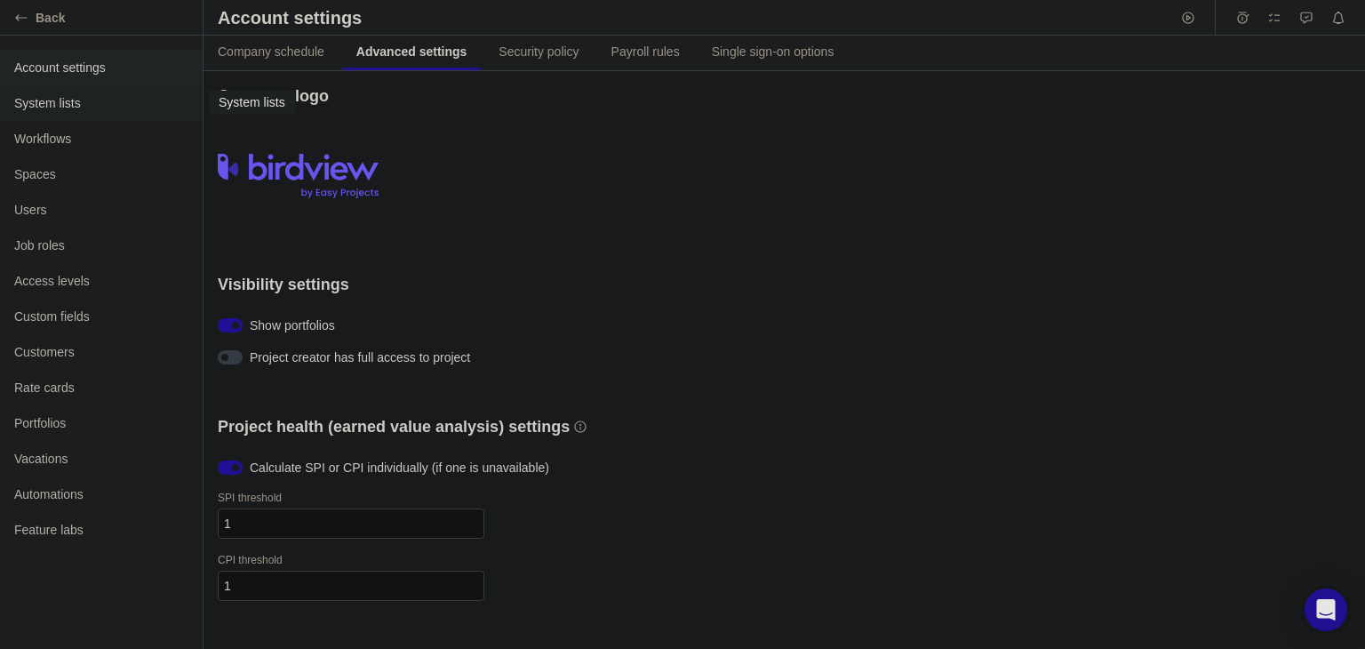
click at [52, 93] on div "System lists" at bounding box center [101, 103] width 203 height 36
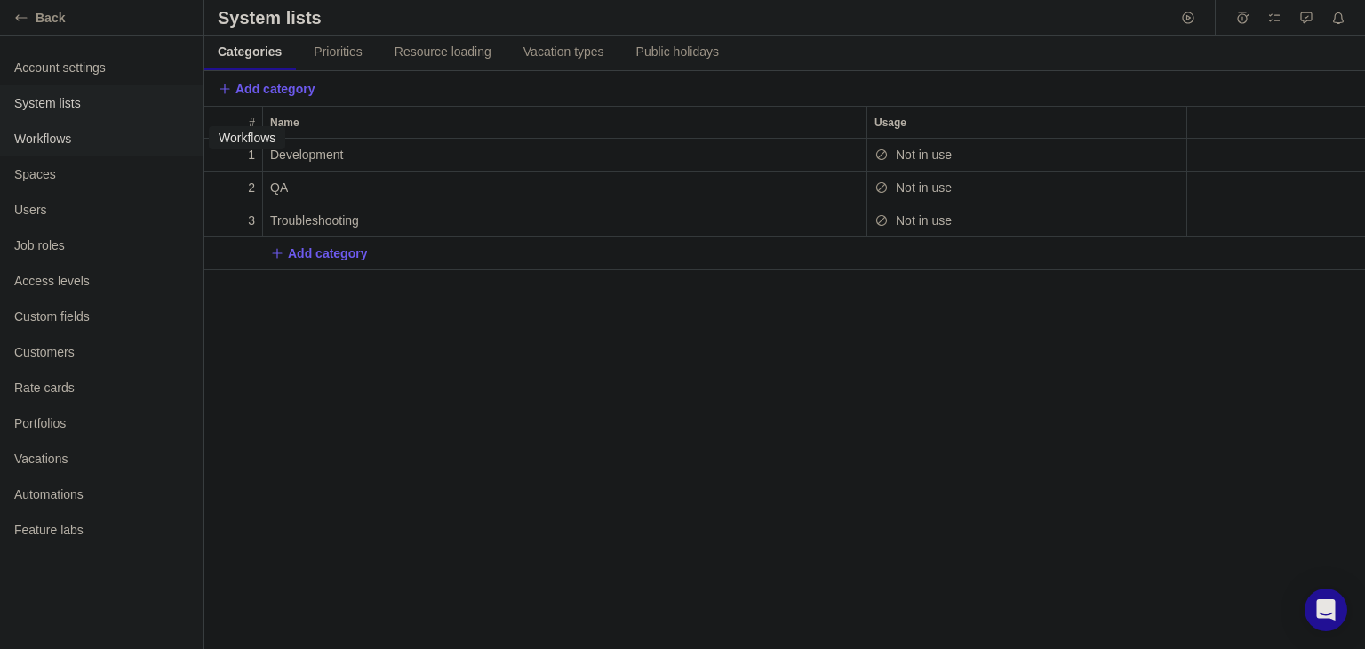
scroll to position [494, 1147]
click at [48, 128] on div "Workflows" at bounding box center [101, 139] width 203 height 36
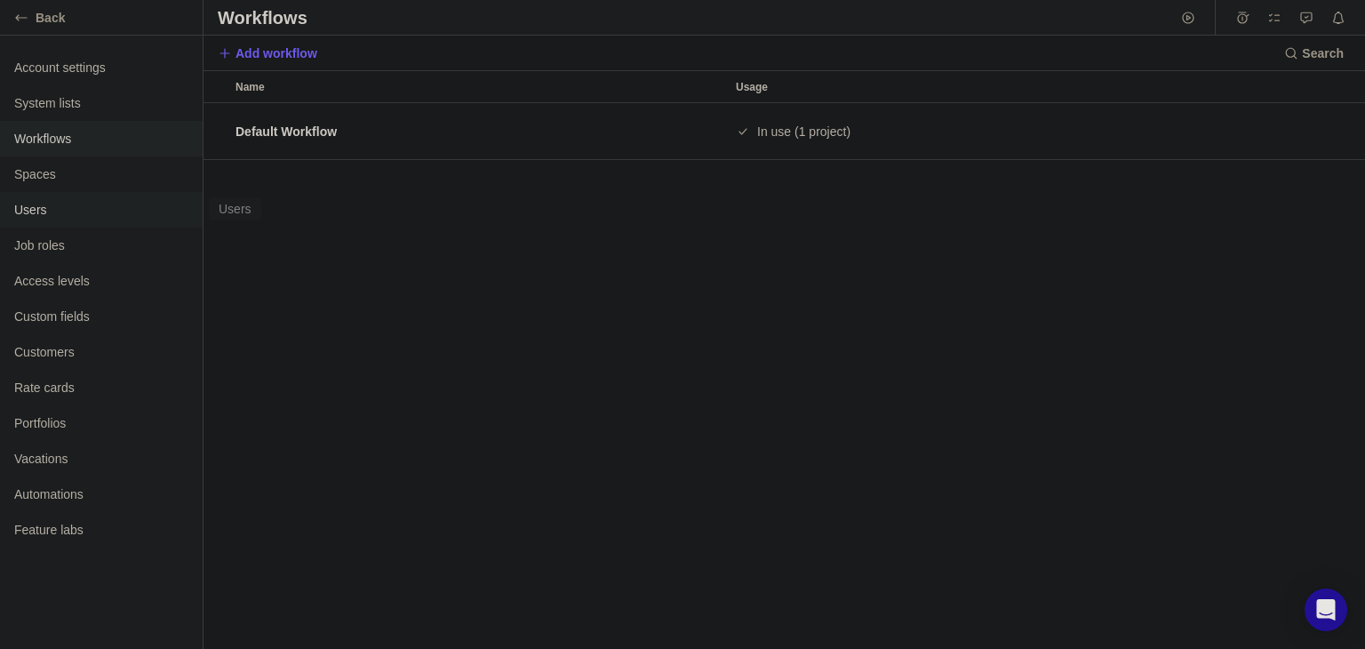
click at [39, 210] on span "Users" at bounding box center [101, 210] width 174 height 18
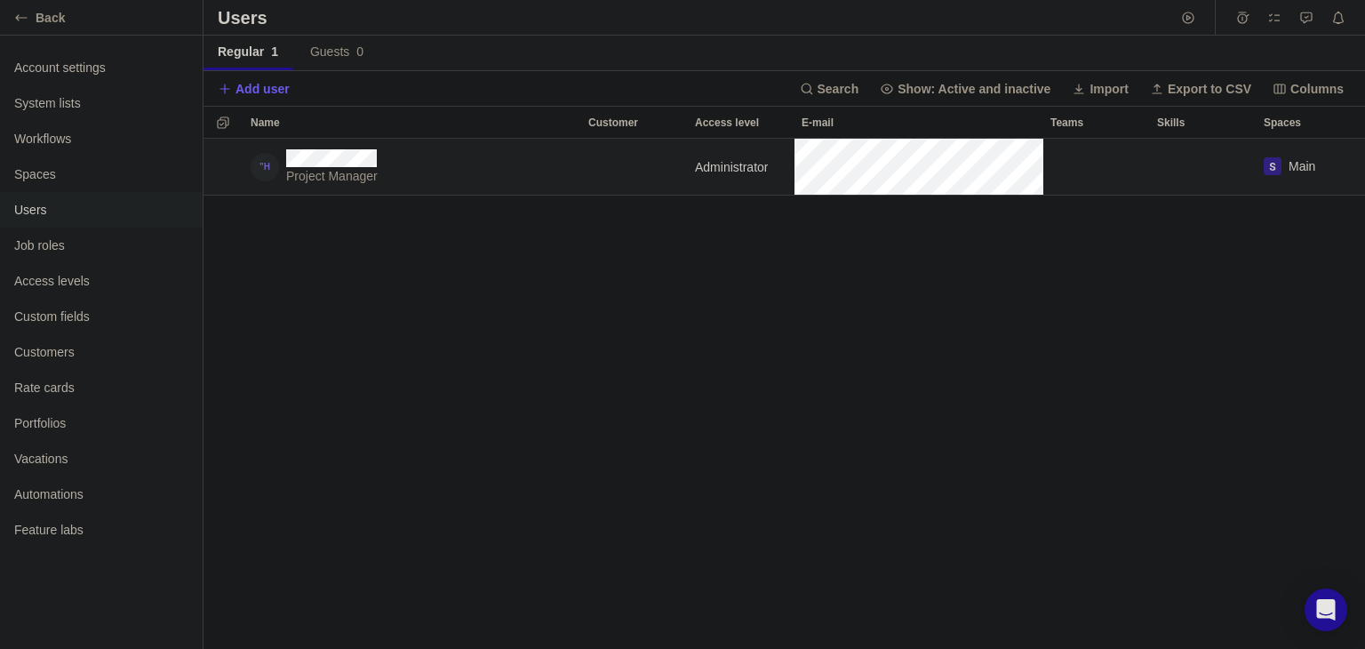
scroll to position [494, 1147]
click at [244, 80] on span "Add user" at bounding box center [263, 89] width 54 height 18
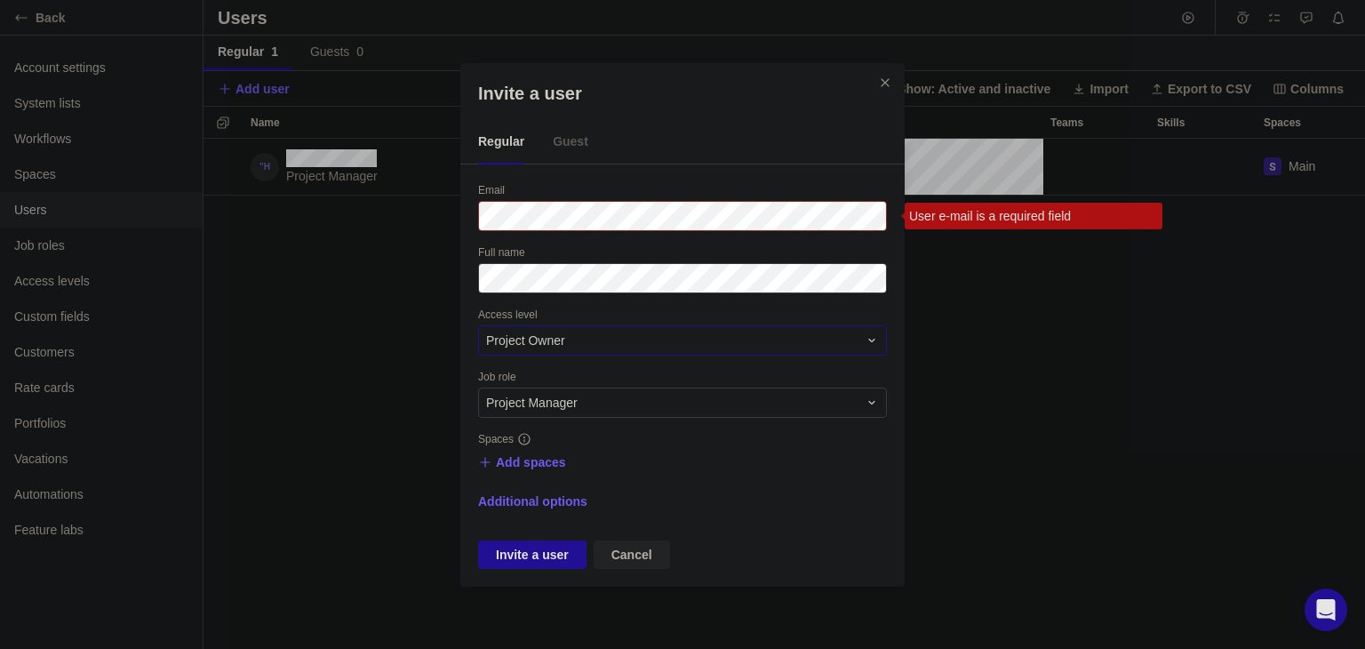
click at [574, 349] on div "Project Owner" at bounding box center [682, 340] width 409 height 30
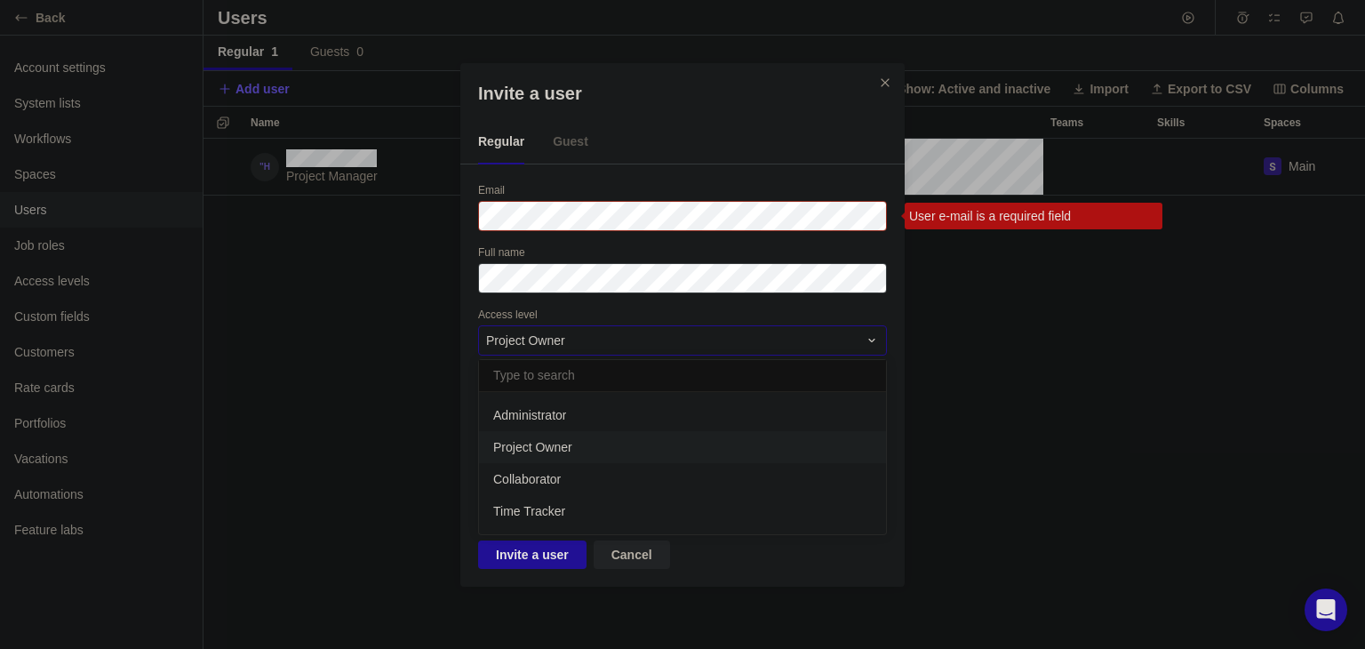
scroll to position [127, 392]
click at [555, 406] on span "Administrator" at bounding box center [529, 415] width 73 height 18
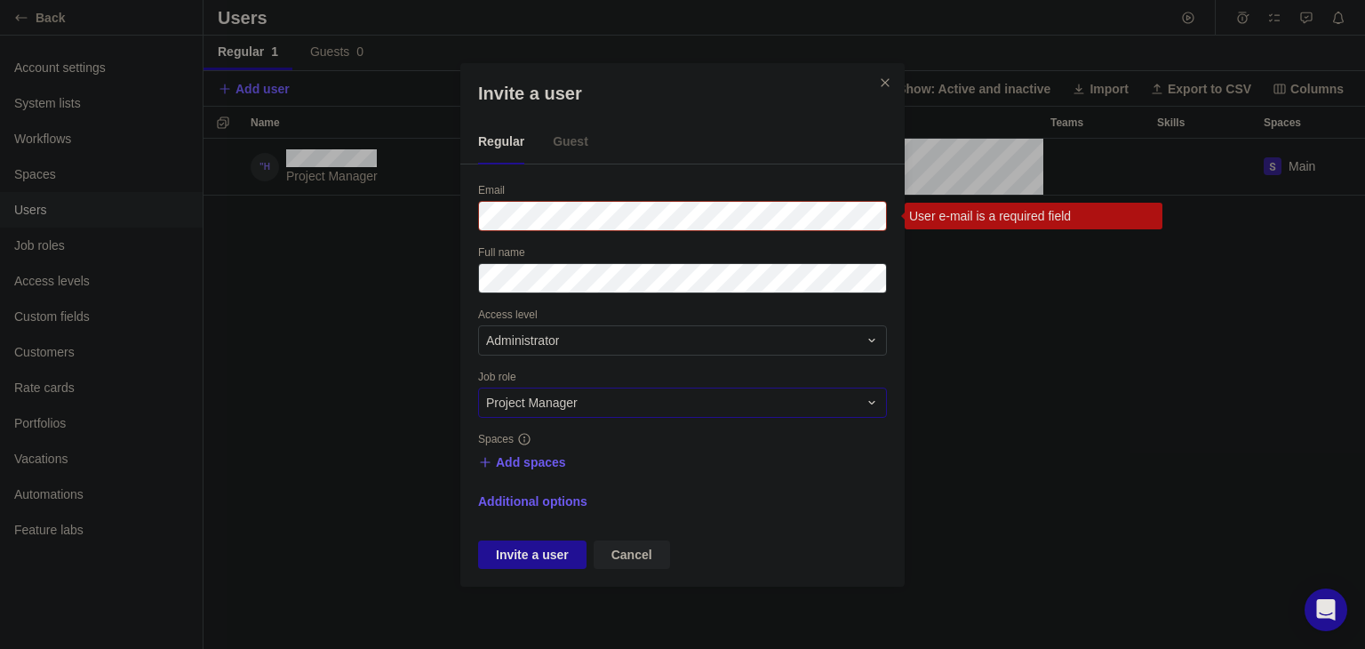
click at [622, 413] on div "Project Manager" at bounding box center [682, 403] width 409 height 30
click at [604, 406] on div "Project Manager" at bounding box center [672, 403] width 372 height 18
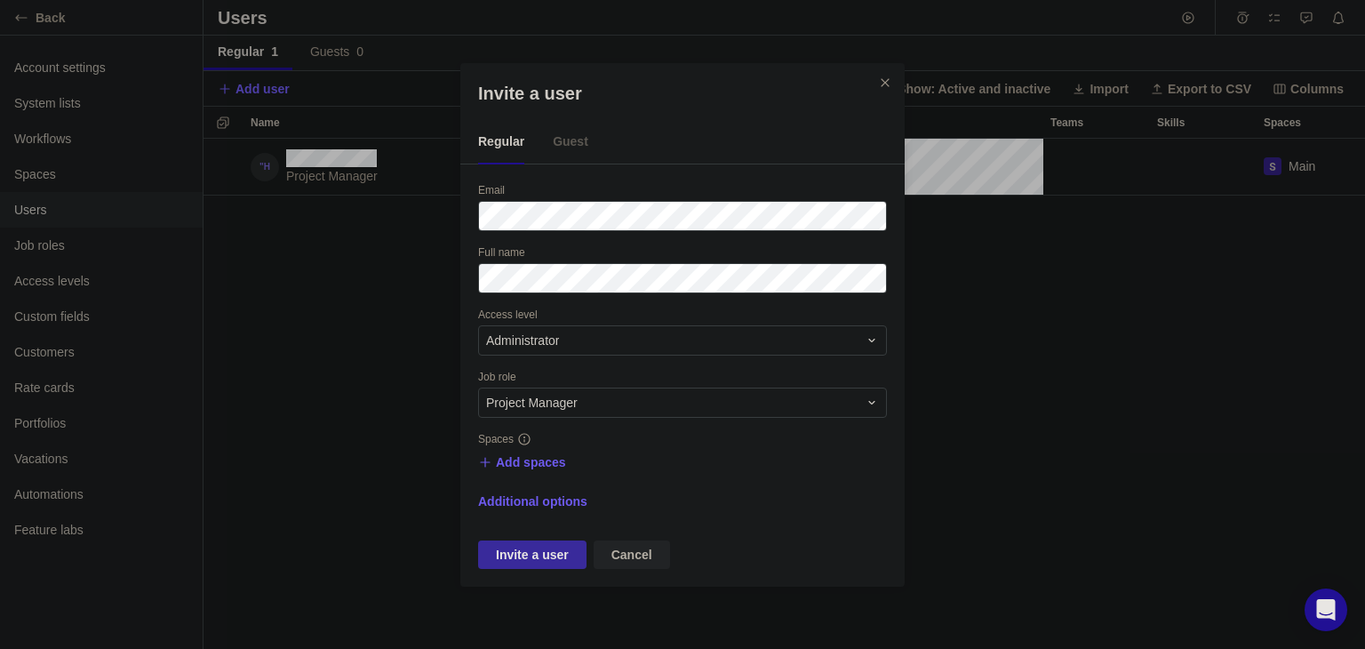
click at [526, 552] on span "Invite a user" at bounding box center [532, 554] width 73 height 21
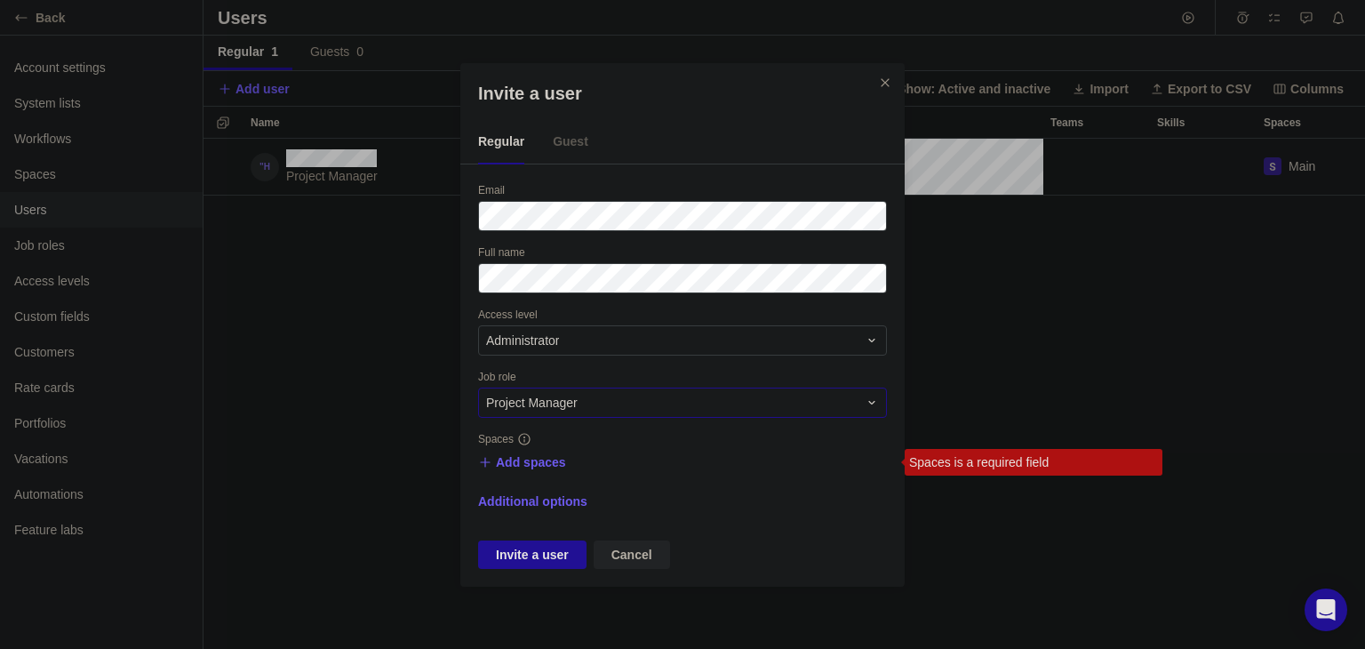
click at [809, 394] on div "Project Manager" at bounding box center [672, 403] width 372 height 18
click at [569, 482] on span "Project Manager" at bounding box center [539, 477] width 92 height 18
click at [551, 544] on span "Invite a user" at bounding box center [532, 554] width 73 height 21
click at [537, 463] on span "Add spaces" at bounding box center [531, 462] width 70 height 18
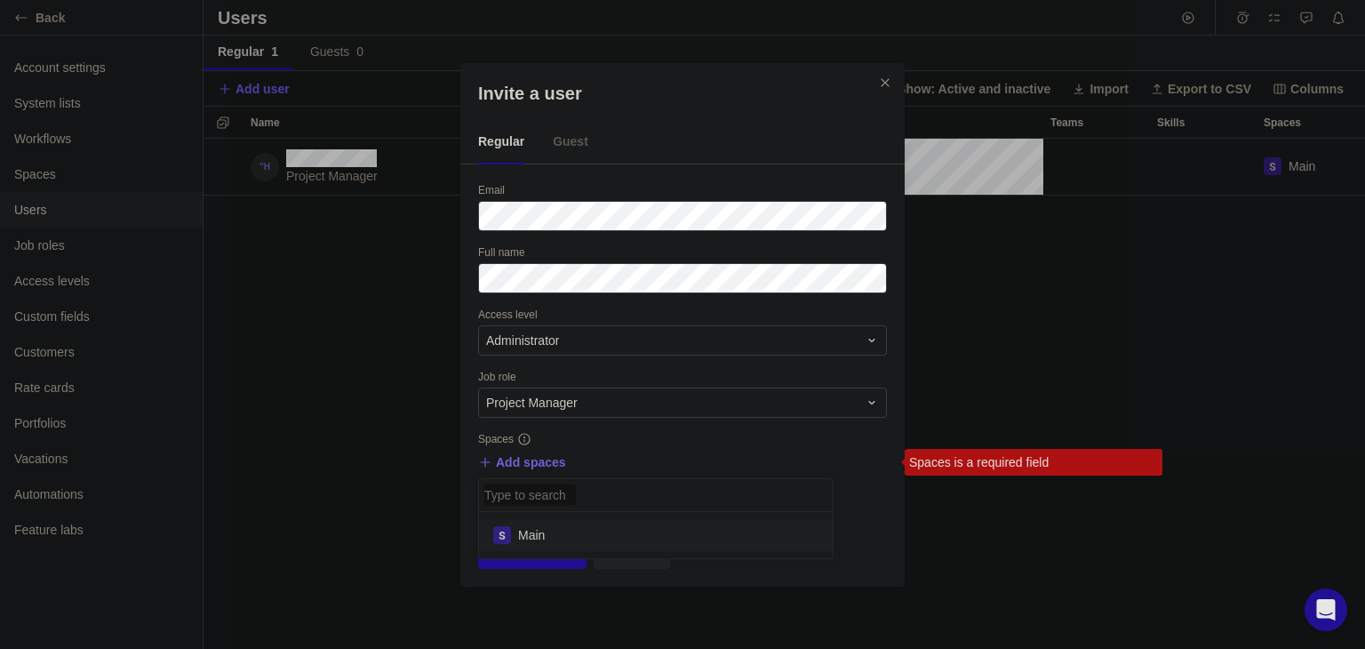
click at [565, 499] on input "Invite a user" at bounding box center [530, 494] width 92 height 21
click at [533, 545] on div "Main" at bounding box center [656, 535] width 354 height 32
click at [516, 570] on div "Invite a user Regular Guest Email Full name Access level Administrator Job role…" at bounding box center [682, 324] width 1365 height 649
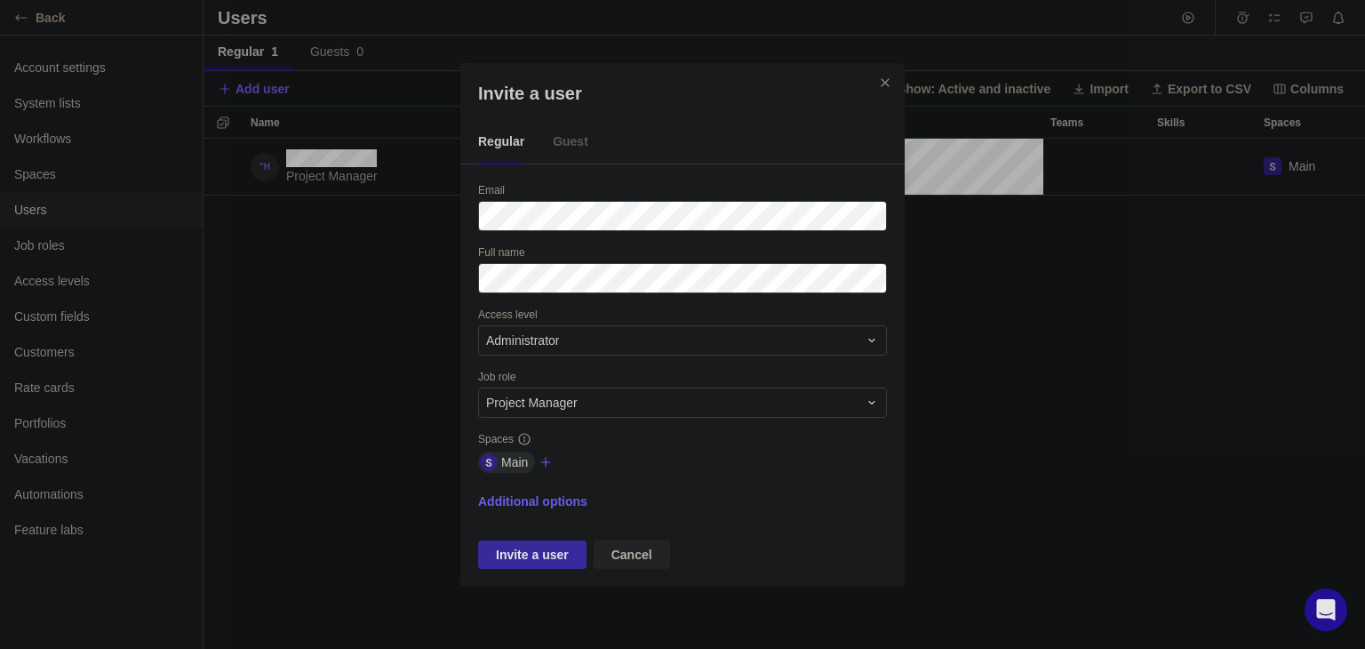
click at [521, 566] on span "Invite a user" at bounding box center [532, 554] width 108 height 28
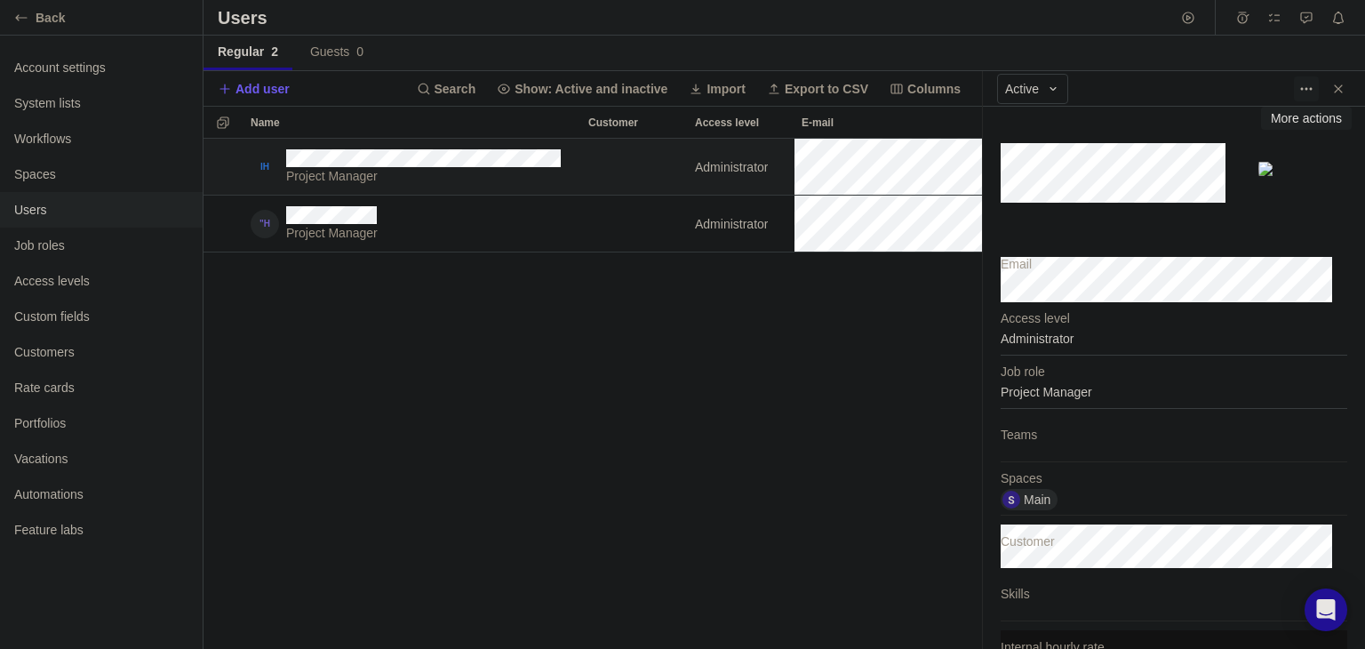
click at [1301, 92] on icon "More actions" at bounding box center [1306, 89] width 14 height 14
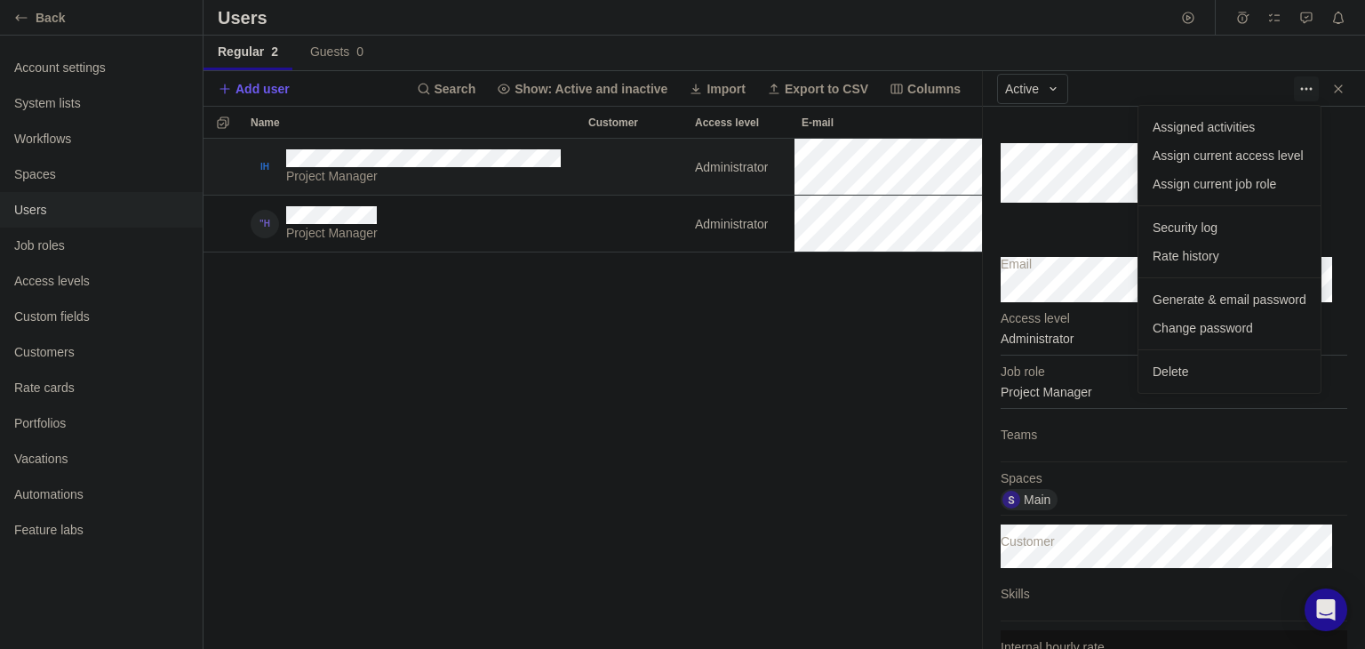
click at [692, 399] on body "Back Account settings System lists Workflows Spaces Users Job roles Access leve…" at bounding box center [682, 324] width 1365 height 649
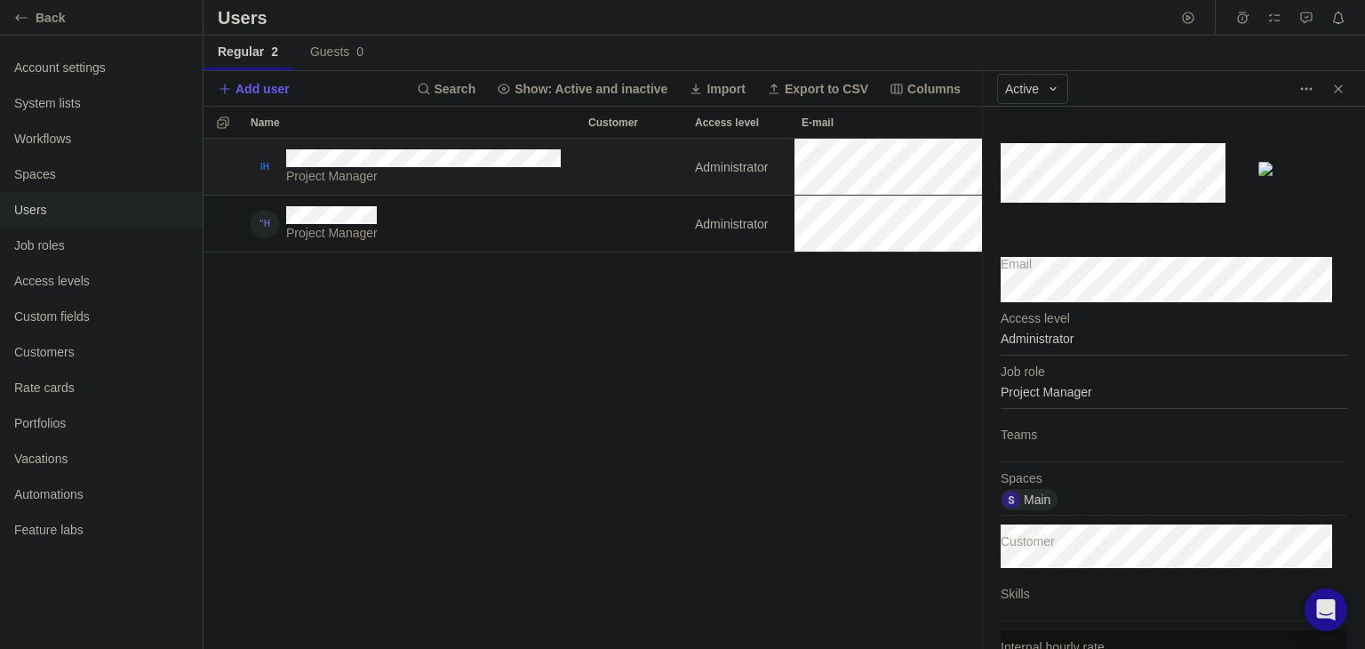
scroll to position [195, 0]
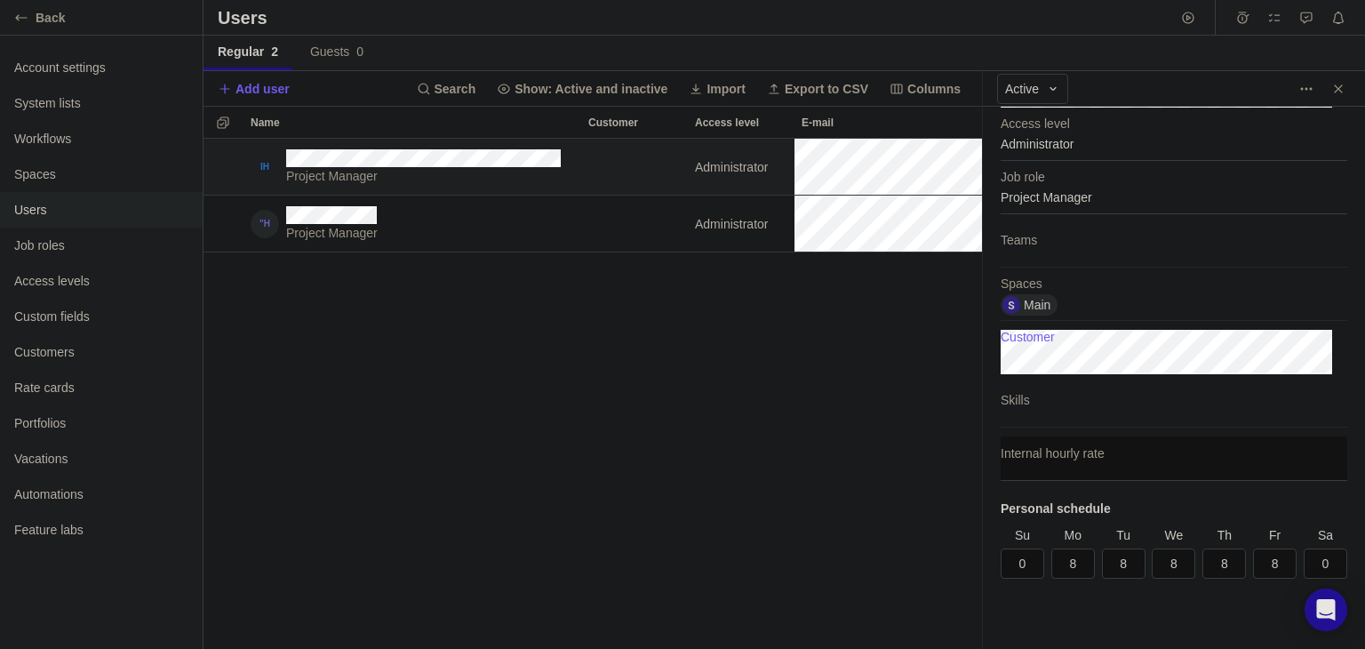
click at [1065, 558] on div "Email Administrator Access level Project Manager Job role Teams Main Spaces Cus…" at bounding box center [1174, 378] width 382 height 542
type textarea "x"
click at [1102, 563] on input "8" at bounding box center [1124, 563] width 44 height 30
click at [1154, 566] on input "8" at bounding box center [1174, 563] width 44 height 30
click at [1219, 569] on input "8" at bounding box center [1225, 563] width 44 height 30
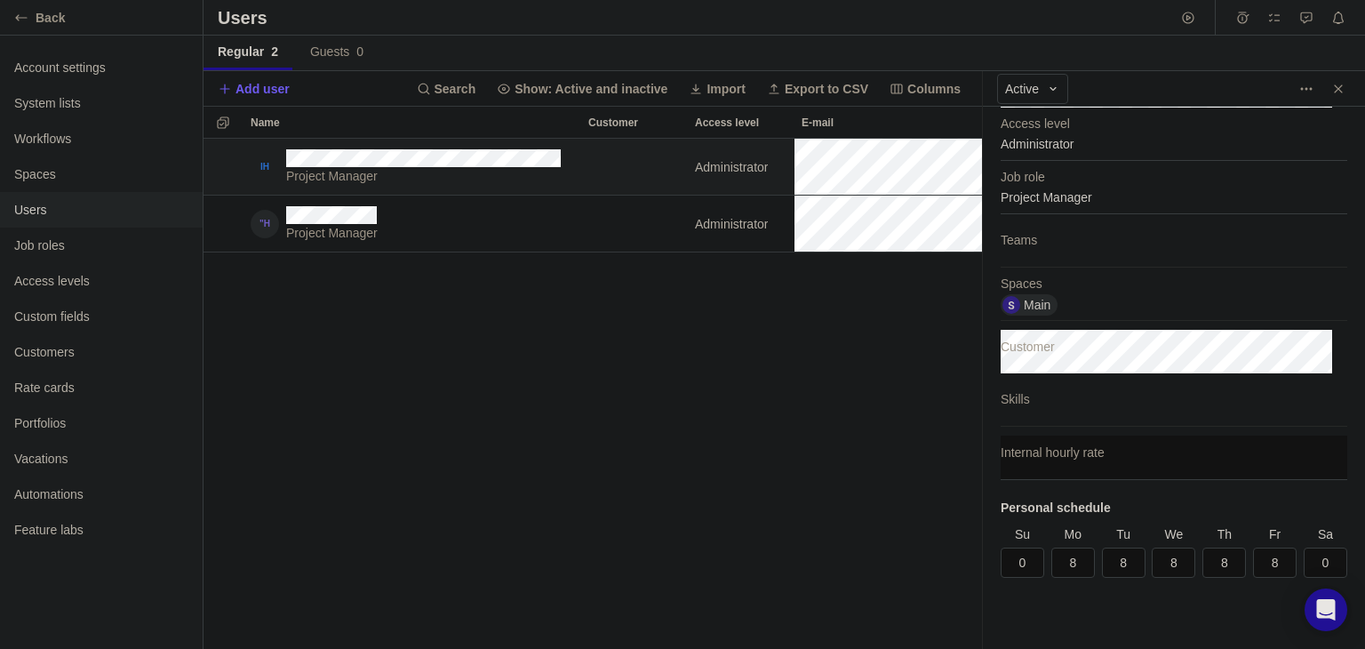
click at [1337, 144] on div "Email Administrator Access level Project Manager Job role Teams Main Spaces Cus…" at bounding box center [1174, 378] width 382 height 542
click at [1333, 87] on icon "Close" at bounding box center [1338, 89] width 14 height 14
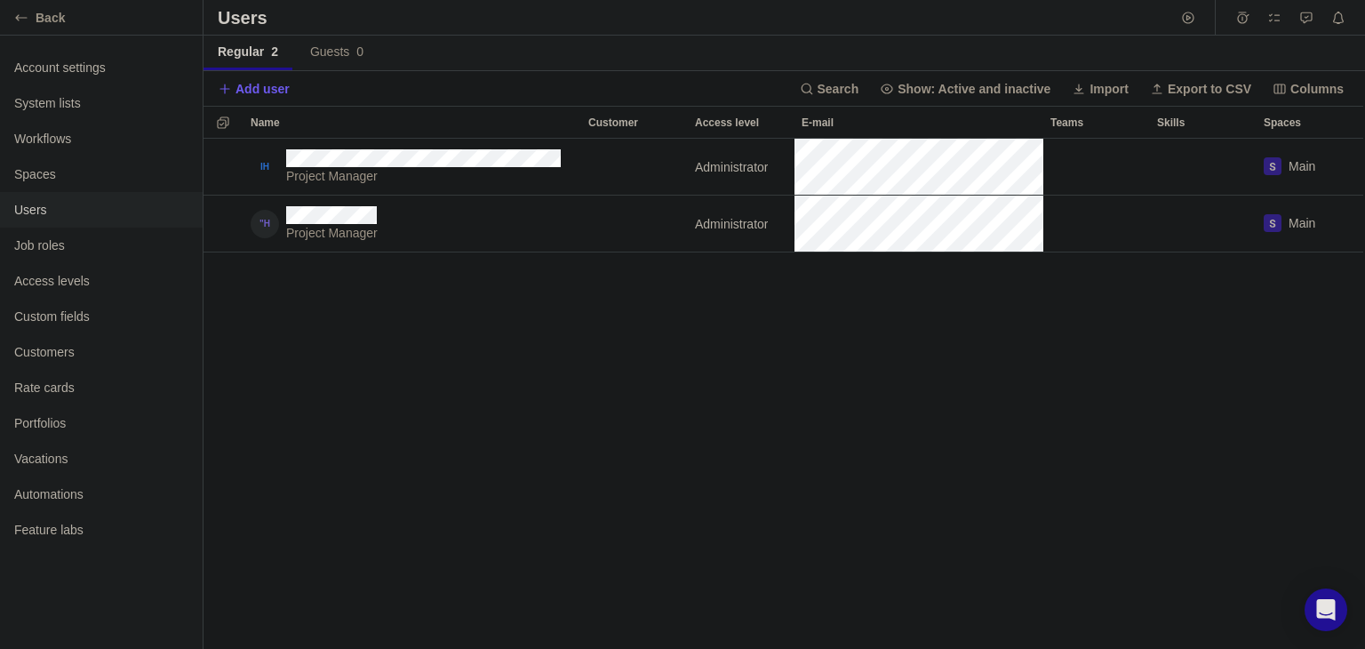
scroll to position [494, 1147]
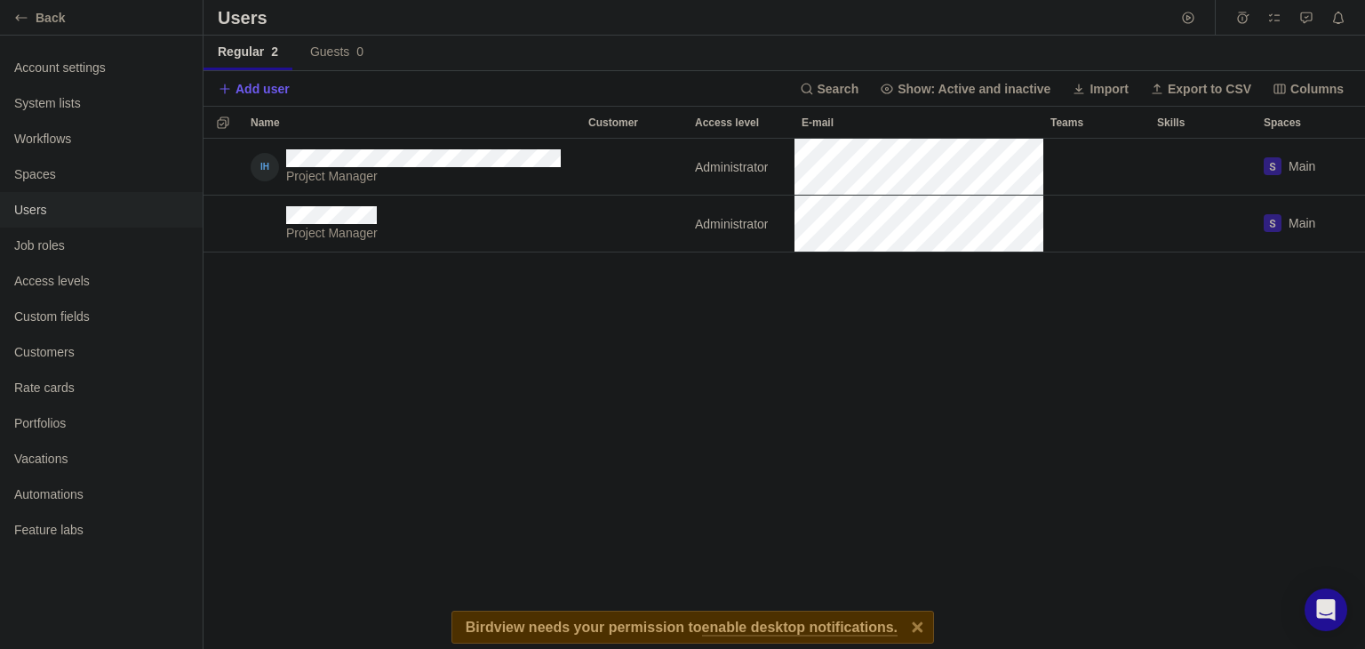
scroll to position [15, 15]
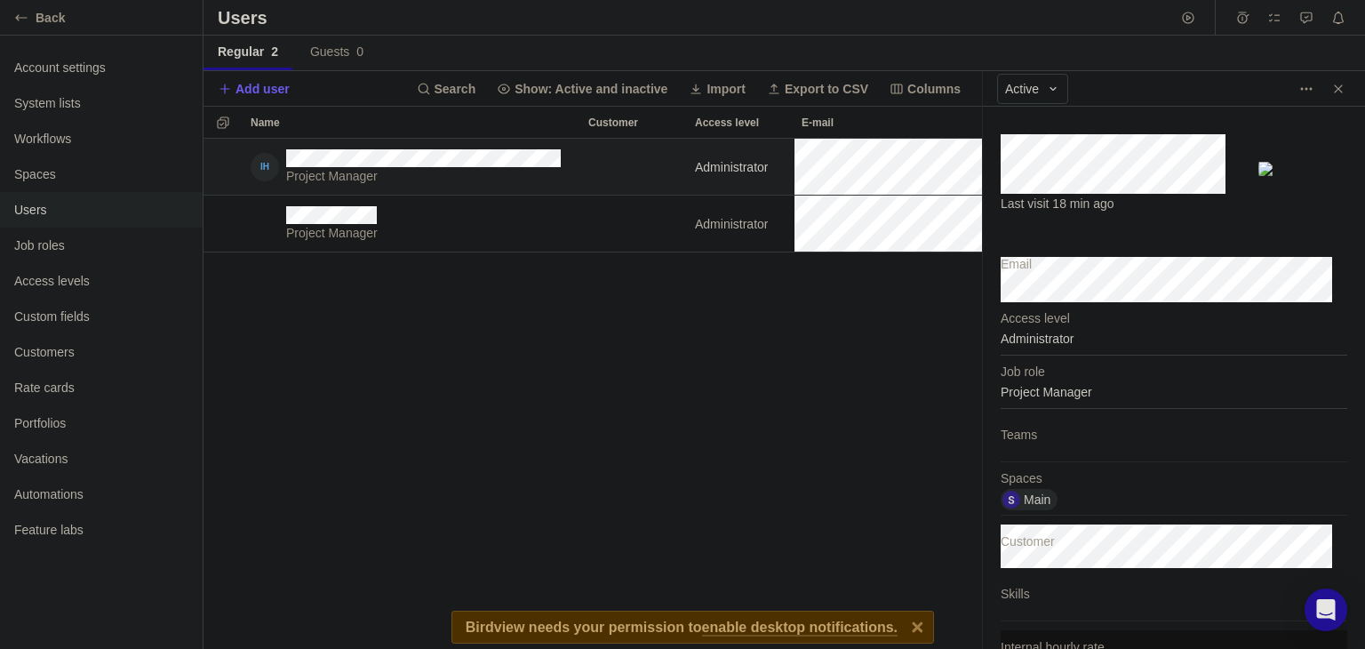
scroll to position [15, 14]
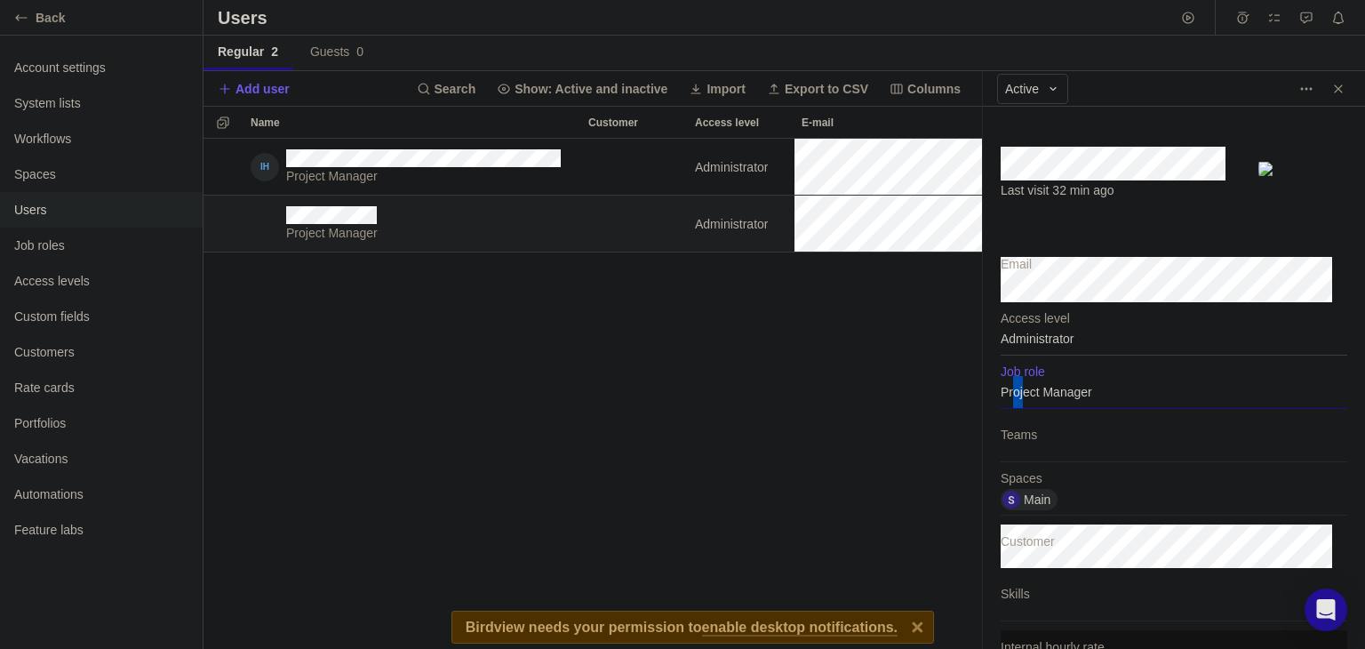
click at [1020, 388] on div "Project Manager" at bounding box center [1174, 386] width 347 height 44
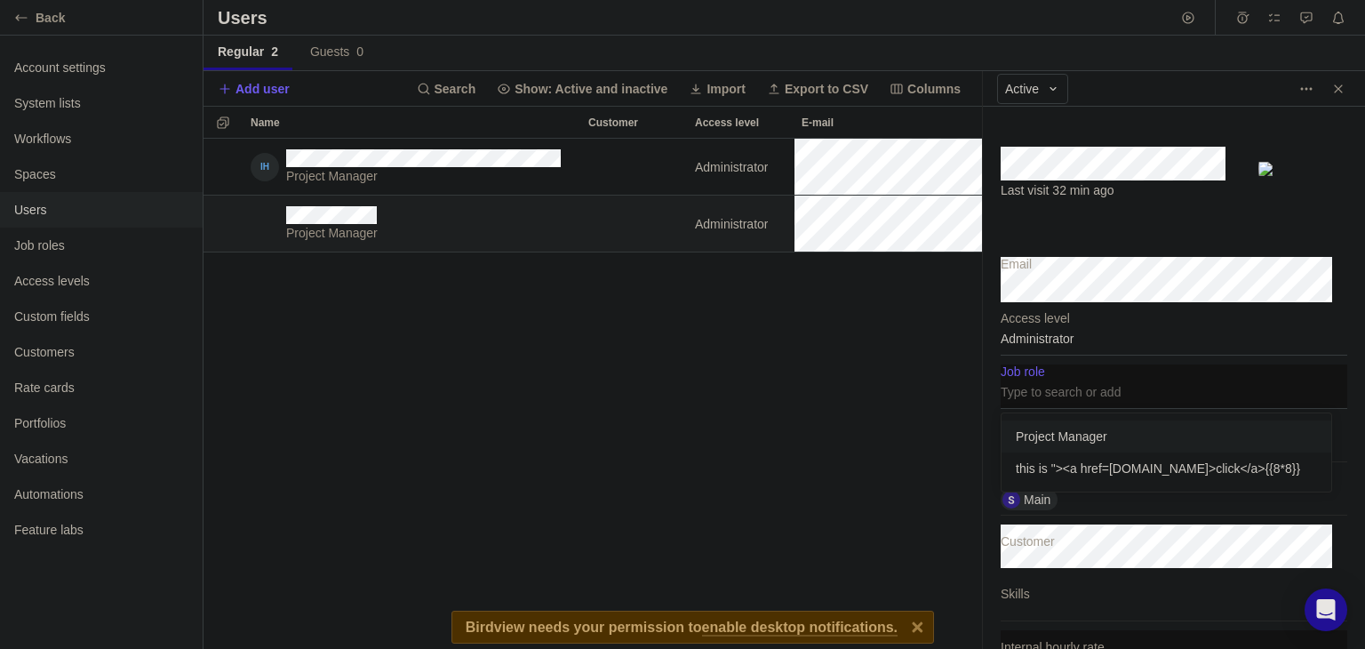
scroll to position [63, 316]
click at [1020, 388] on input "text" at bounding box center [1174, 386] width 347 height 44
click at [833, 399] on body "Back Account settings System lists Workflows Spaces Users Job roles Access leve…" at bounding box center [682, 324] width 1365 height 649
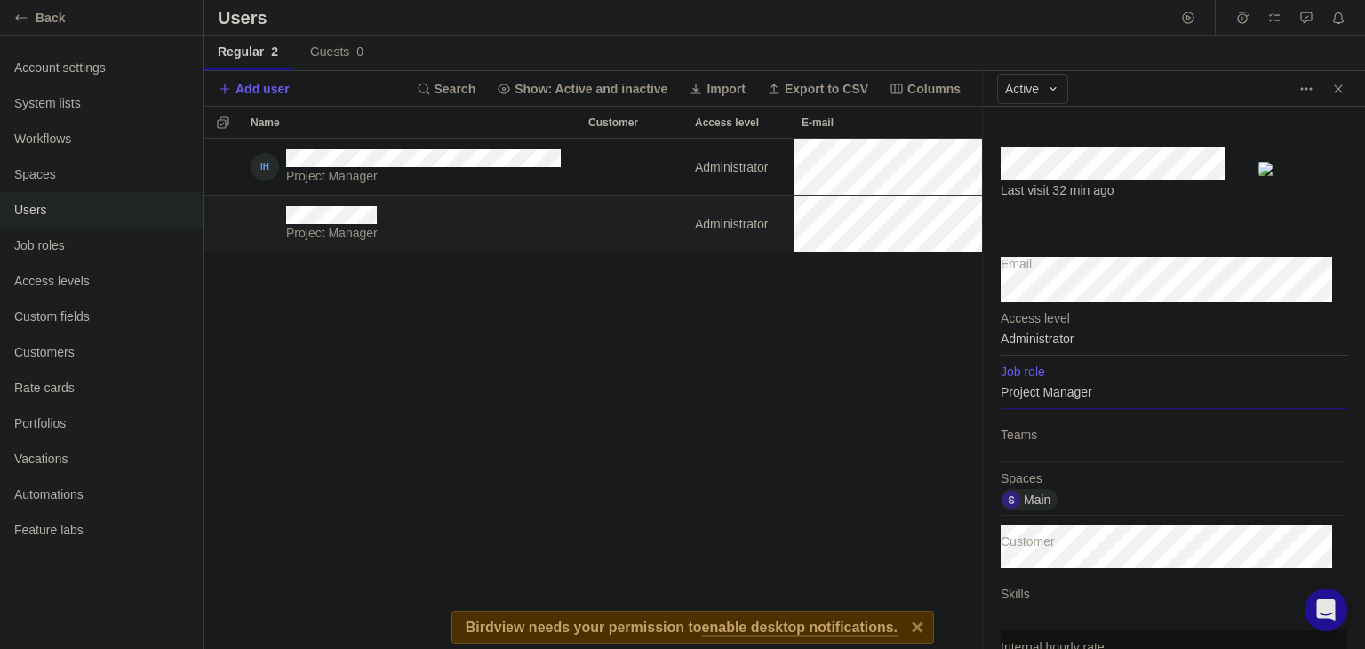
scroll to position [195, 0]
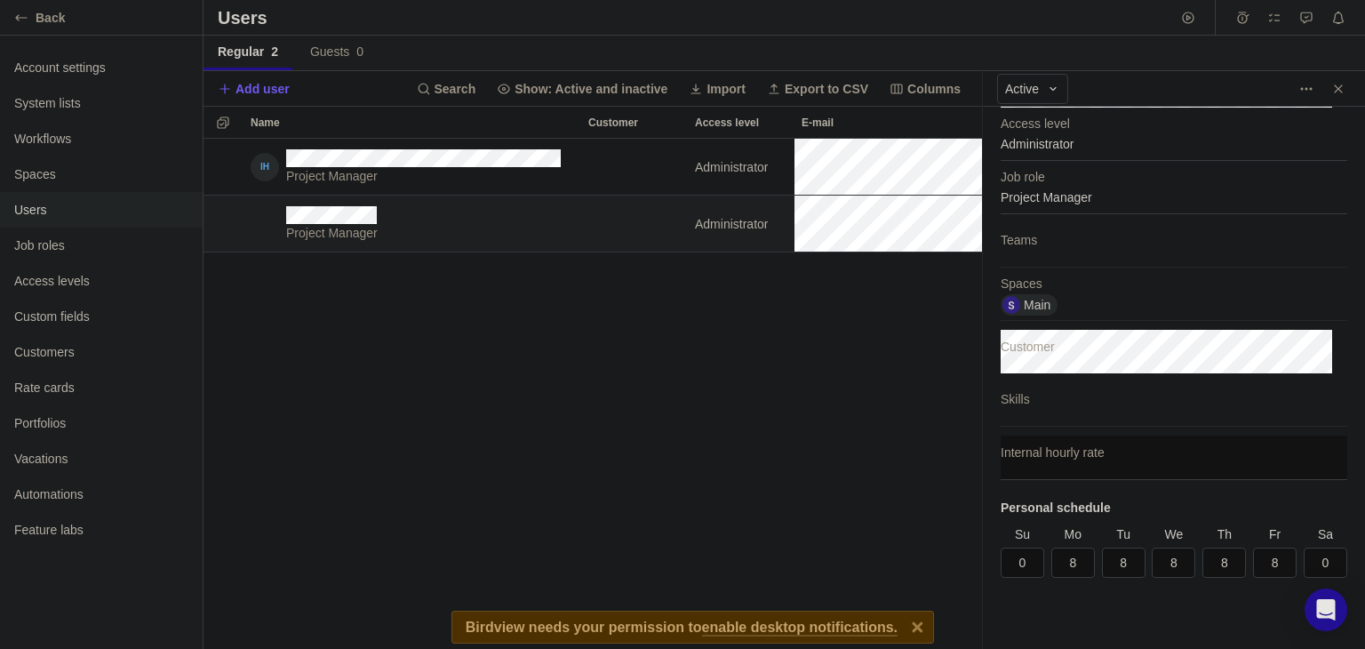
click at [589, 26] on div "Users" at bounding box center [785, 18] width 1162 height 36
click at [1337, 84] on icon "Close" at bounding box center [1338, 89] width 14 height 14
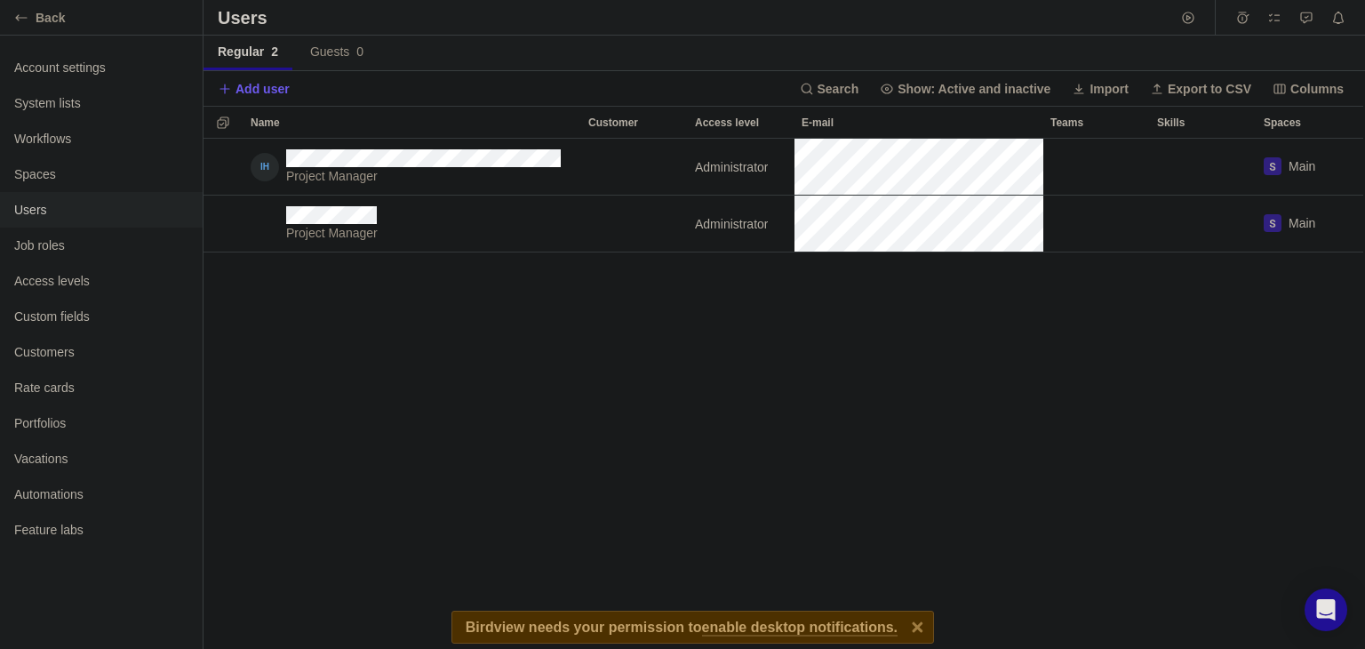
scroll to position [494, 1147]
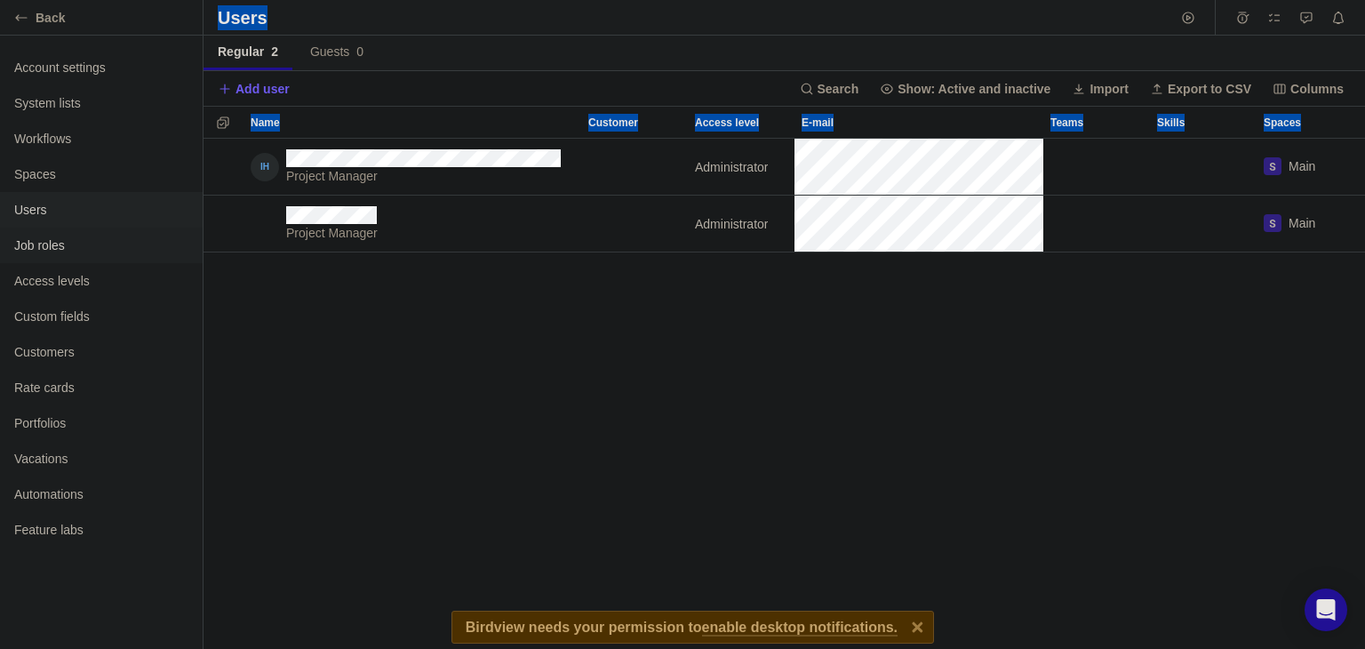
drag, startPoint x: 992, startPoint y: 402, endPoint x: 57, endPoint y: 238, distance: 949.2
click at [57, 238] on div "Back Account settings System lists Workflows Spaces Users Job roles Access leve…" at bounding box center [682, 324] width 1365 height 649
click at [57, 238] on span "Job roles" at bounding box center [101, 245] width 174 height 18
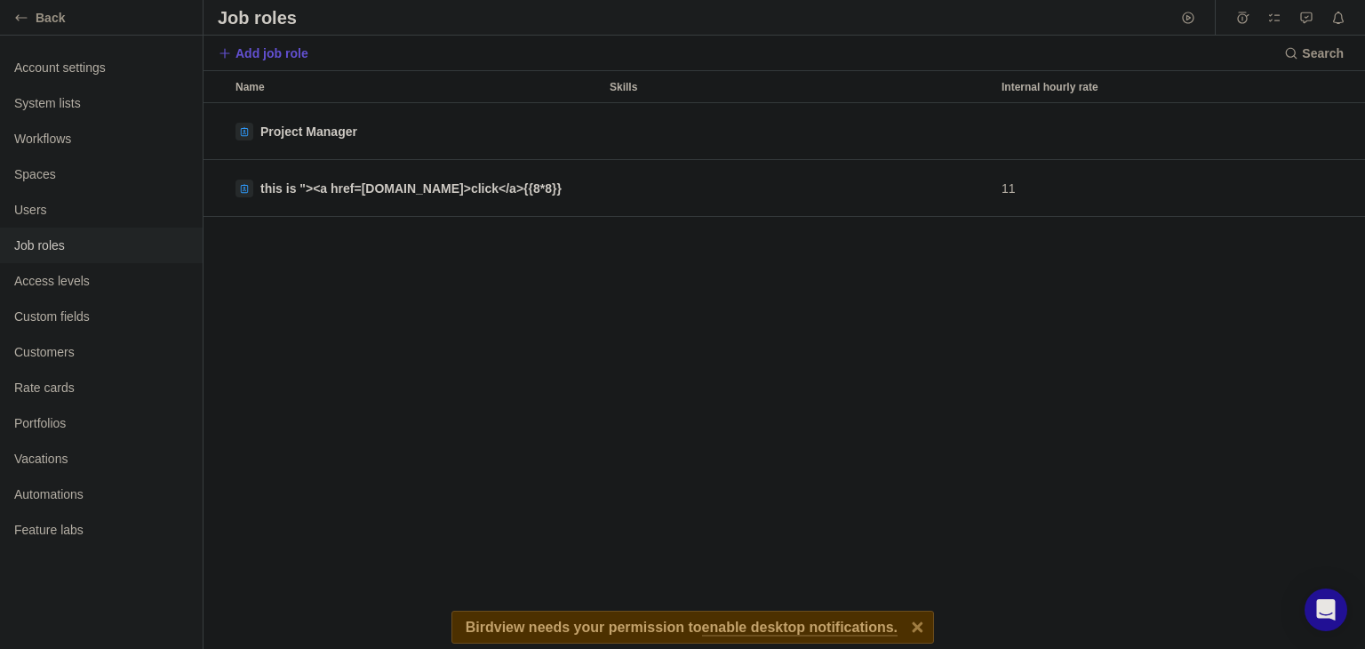
scroll to position [531, 1147]
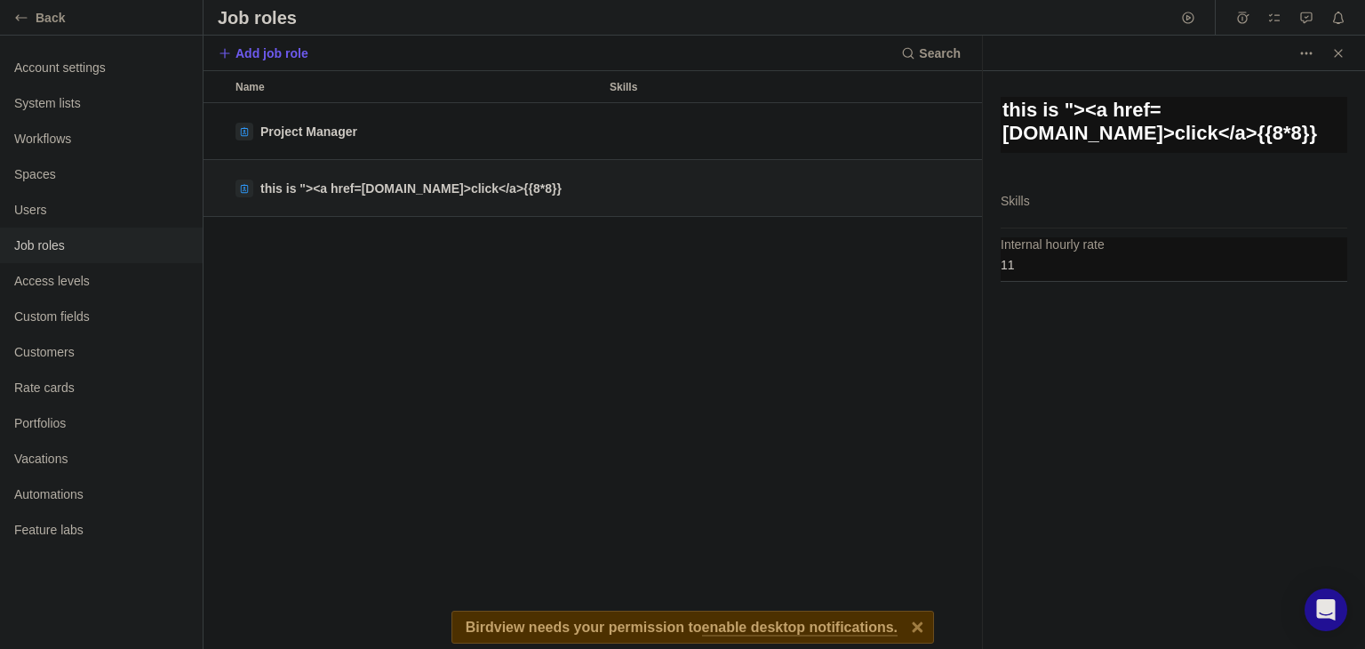
scroll to position [16, 14]
click at [1333, 49] on icon "Close" at bounding box center [1338, 53] width 14 height 14
type textarea "x"
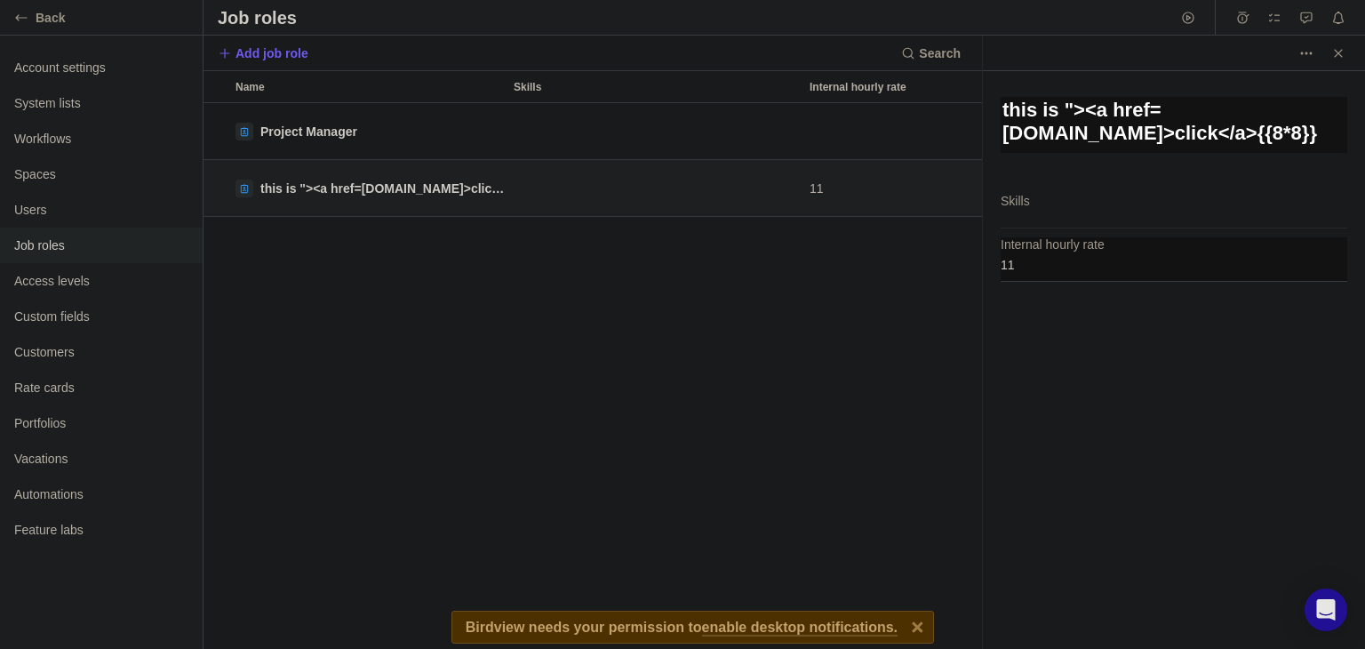
click at [641, 368] on div "Project Manager this is "><a href=evil.com>click</a>{{8*8}} 11" at bounding box center [593, 376] width 779 height 546
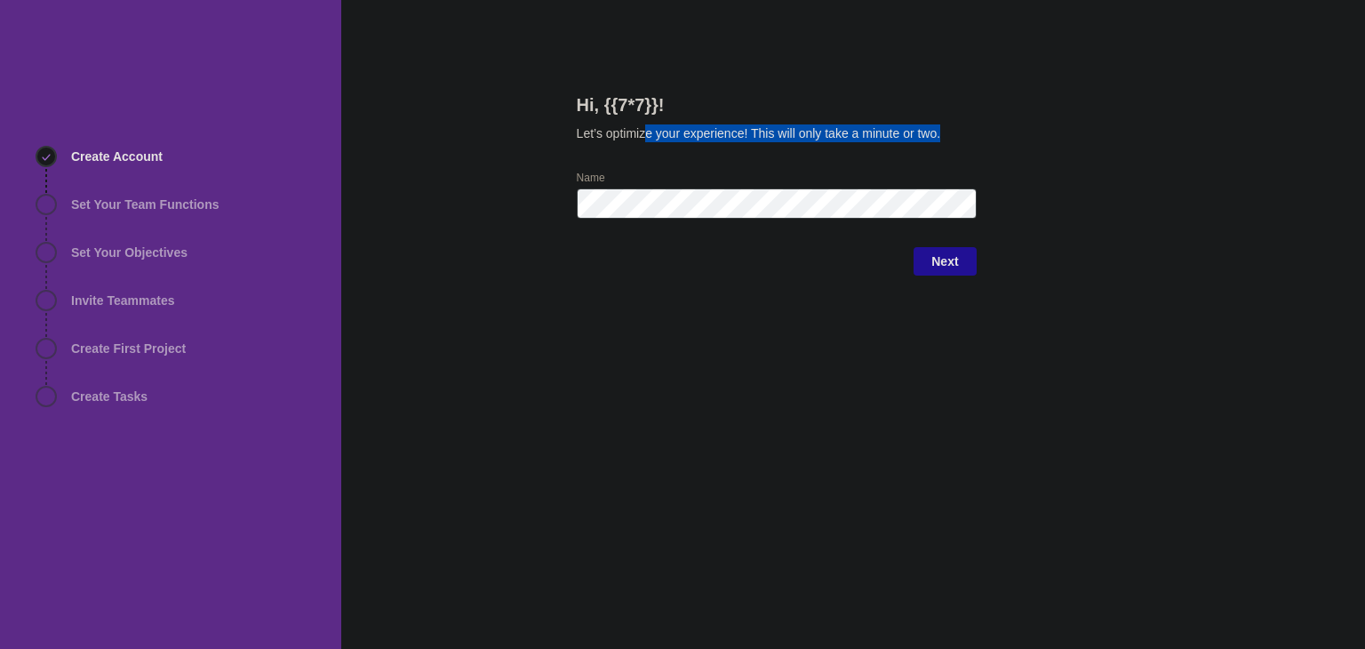
drag, startPoint x: 648, startPoint y: 136, endPoint x: 963, endPoint y: 164, distance: 316.8
click at [963, 164] on div "Hi, {{7*7}}! Let’s optimize your experience! This will only take a minute or tw…" at bounding box center [777, 131] width 400 height 78
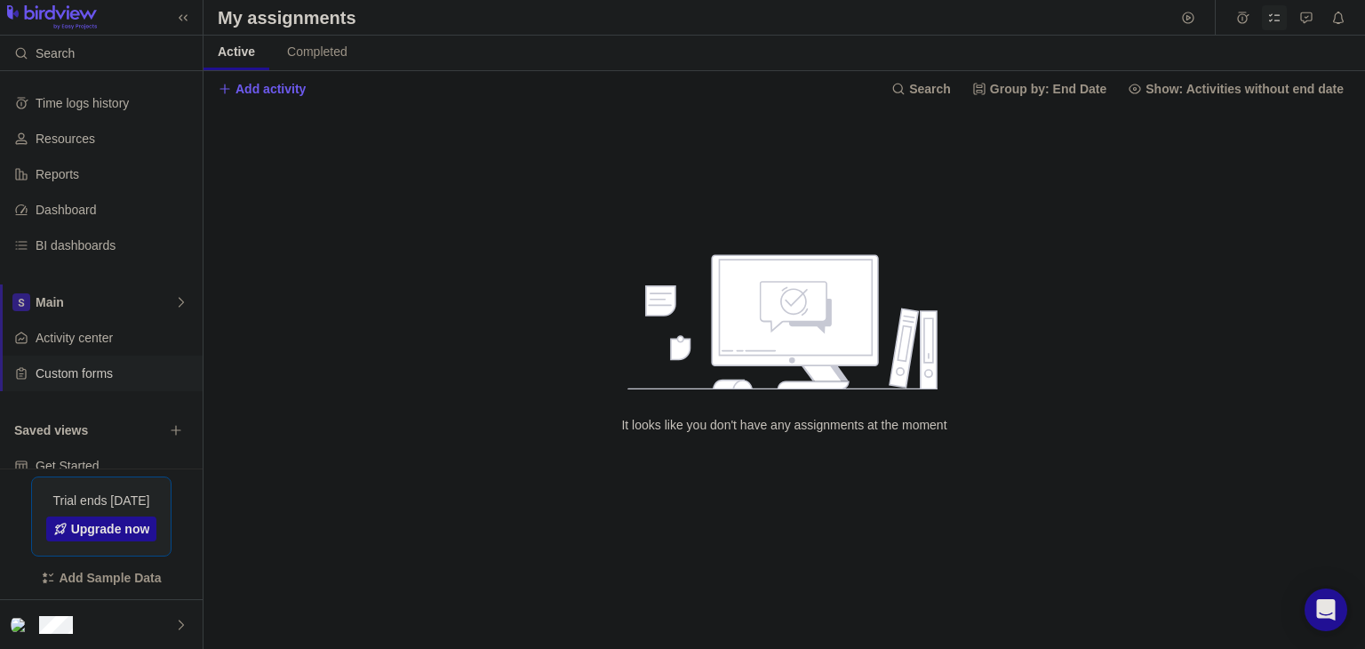
scroll to position [64, 0]
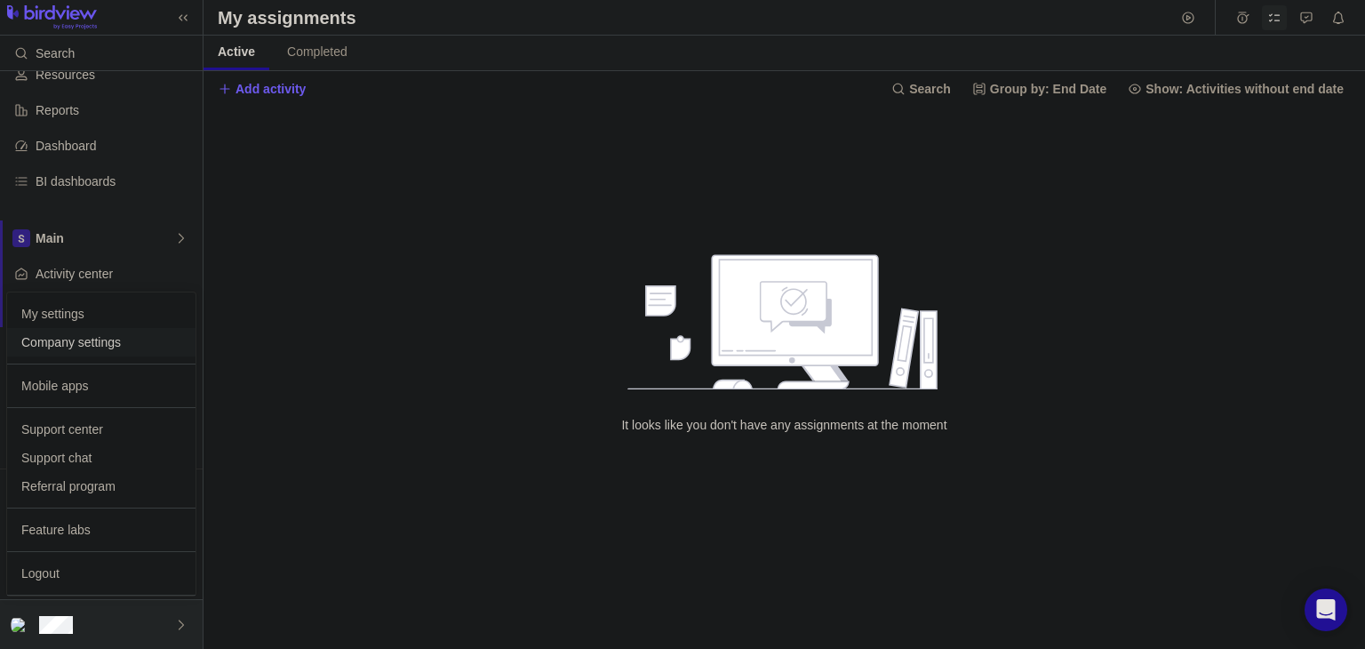
click at [114, 333] on span "Company settings" at bounding box center [101, 342] width 160 height 18
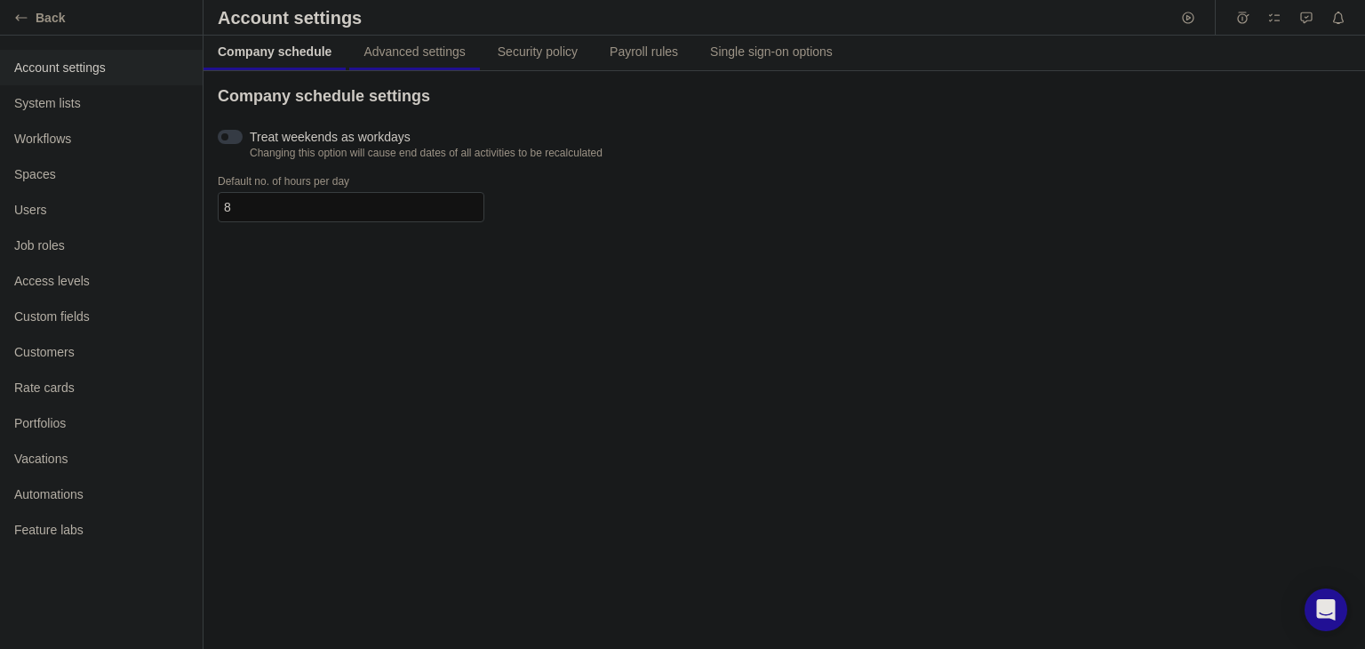
click at [411, 43] on span "Advanced settings" at bounding box center [414, 52] width 101 height 18
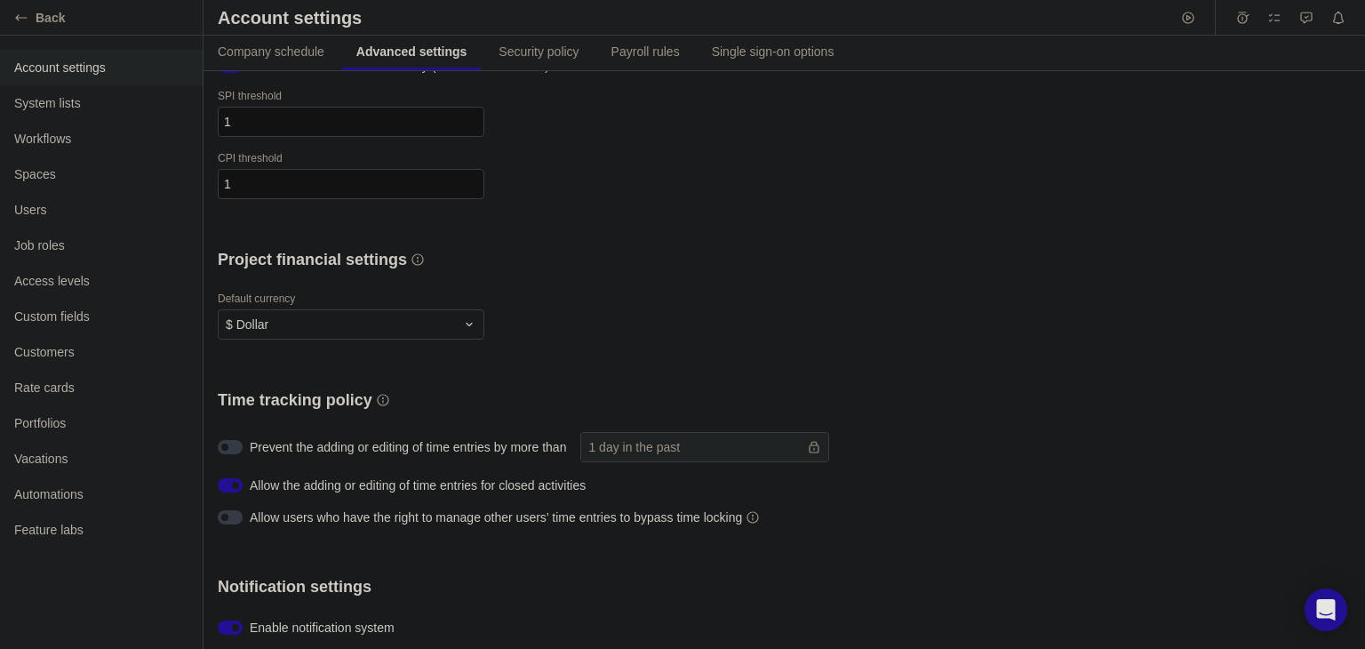
scroll to position [400, 0]
click at [502, 50] on span "Security policy" at bounding box center [539, 52] width 80 height 18
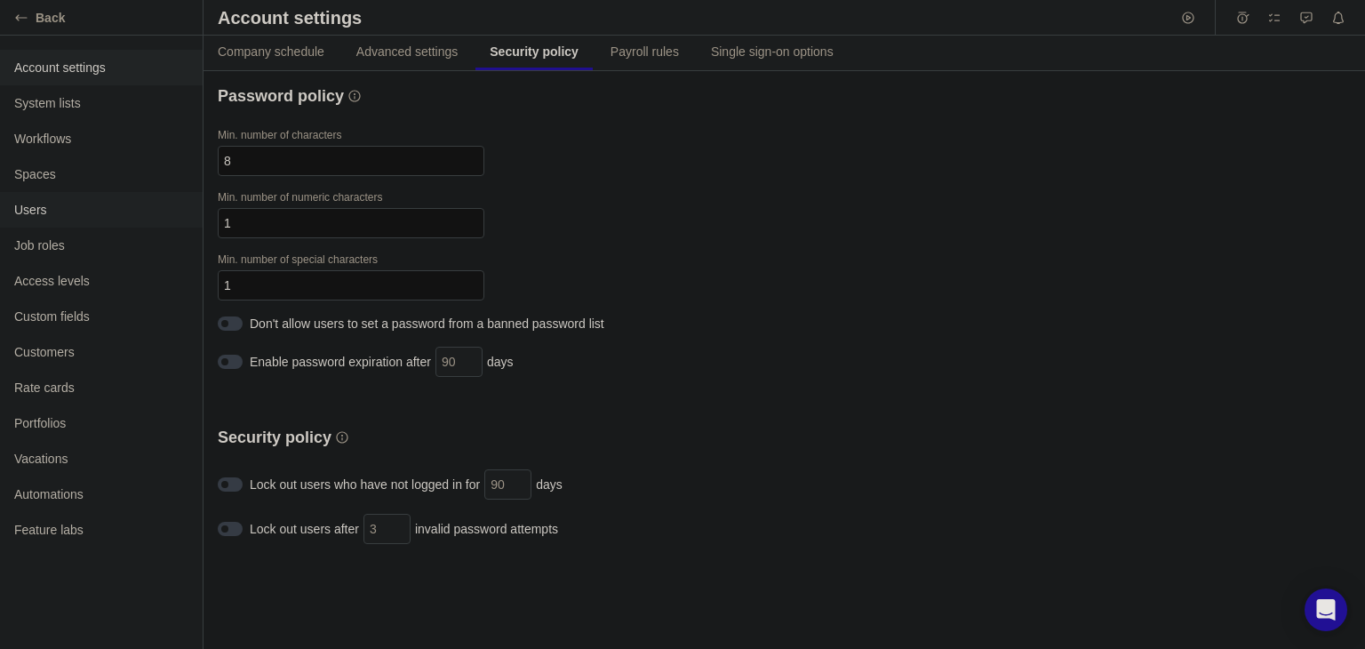
click at [46, 214] on span "Users" at bounding box center [101, 210] width 174 height 18
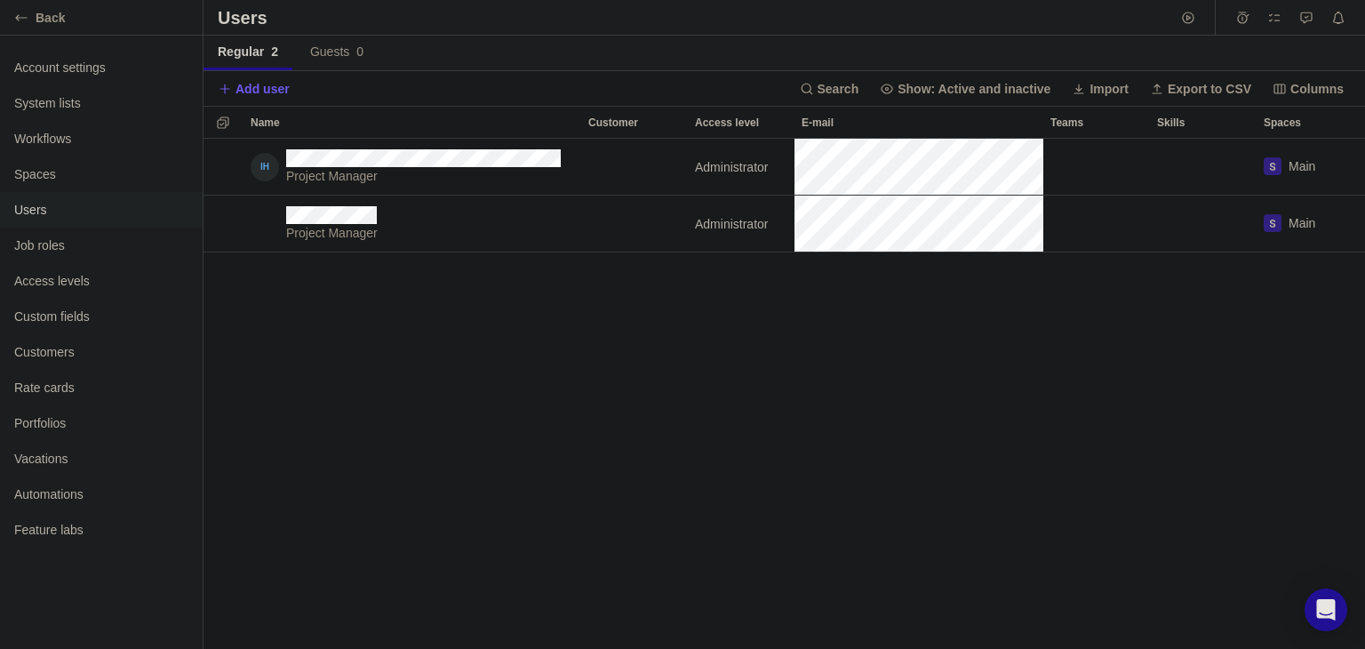
scroll to position [494, 1147]
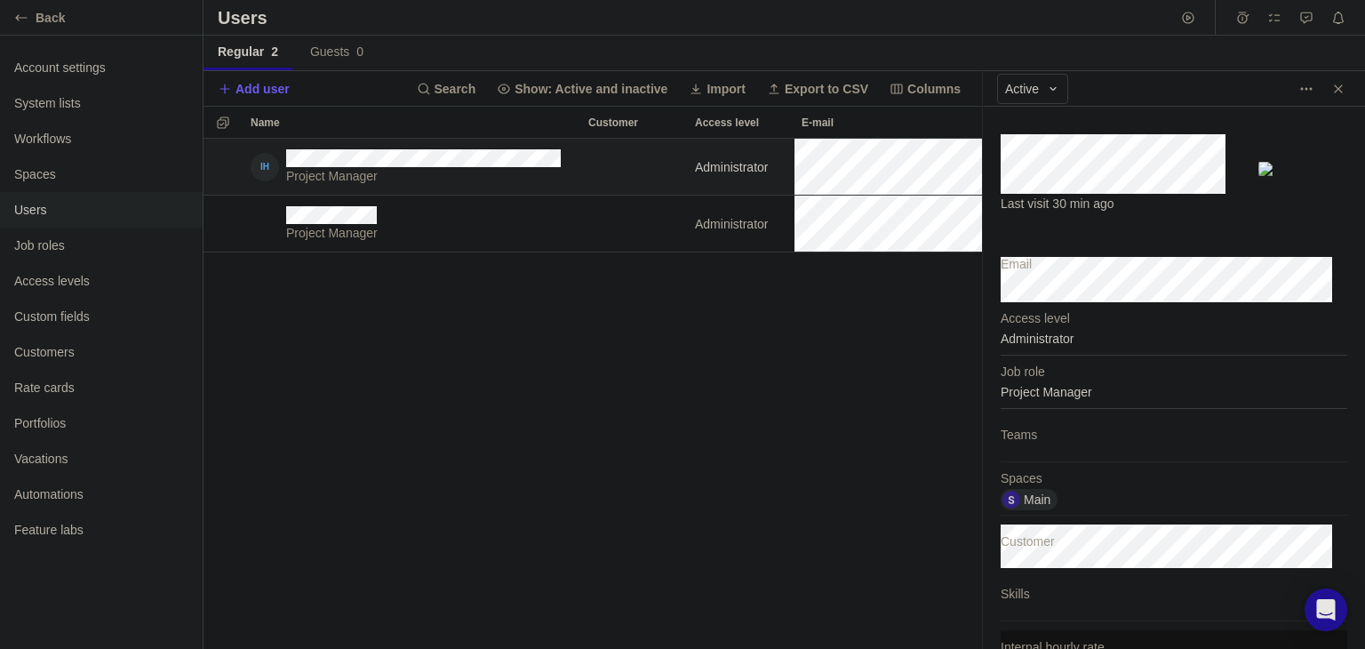
scroll to position [15, 14]
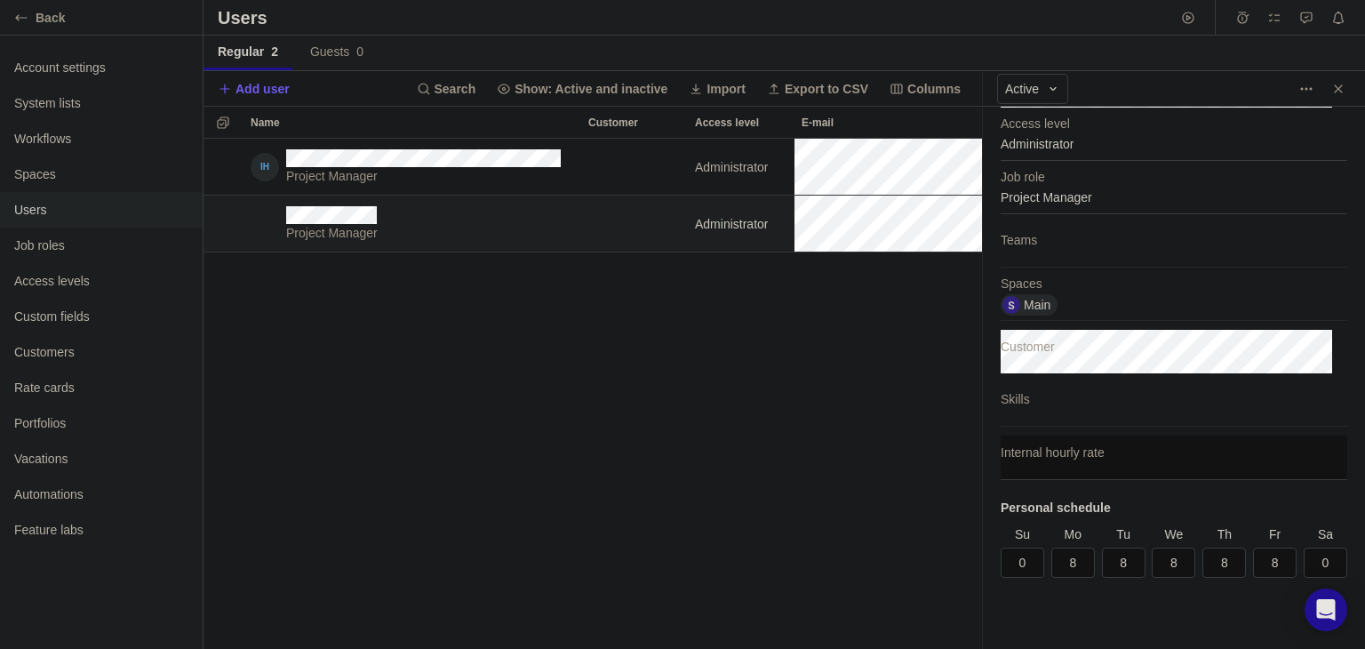
scroll to position [145, 0]
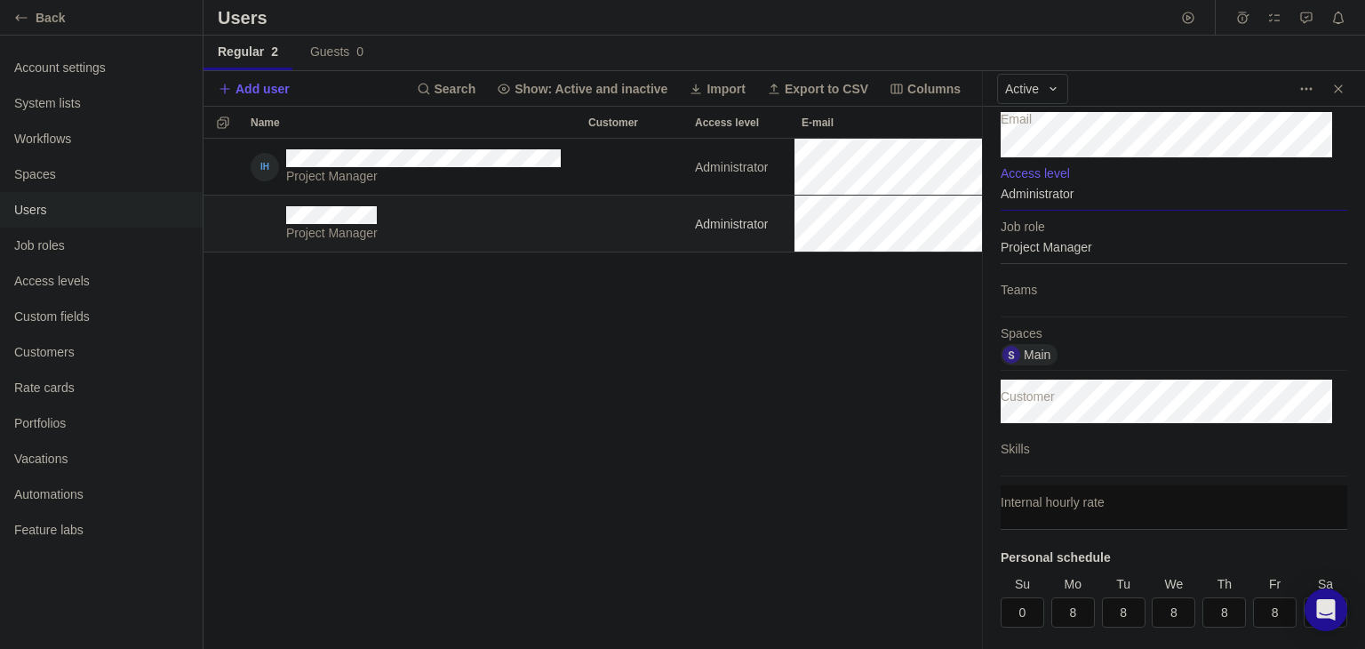
click at [1114, 186] on div "Administrator" at bounding box center [1174, 188] width 347 height 44
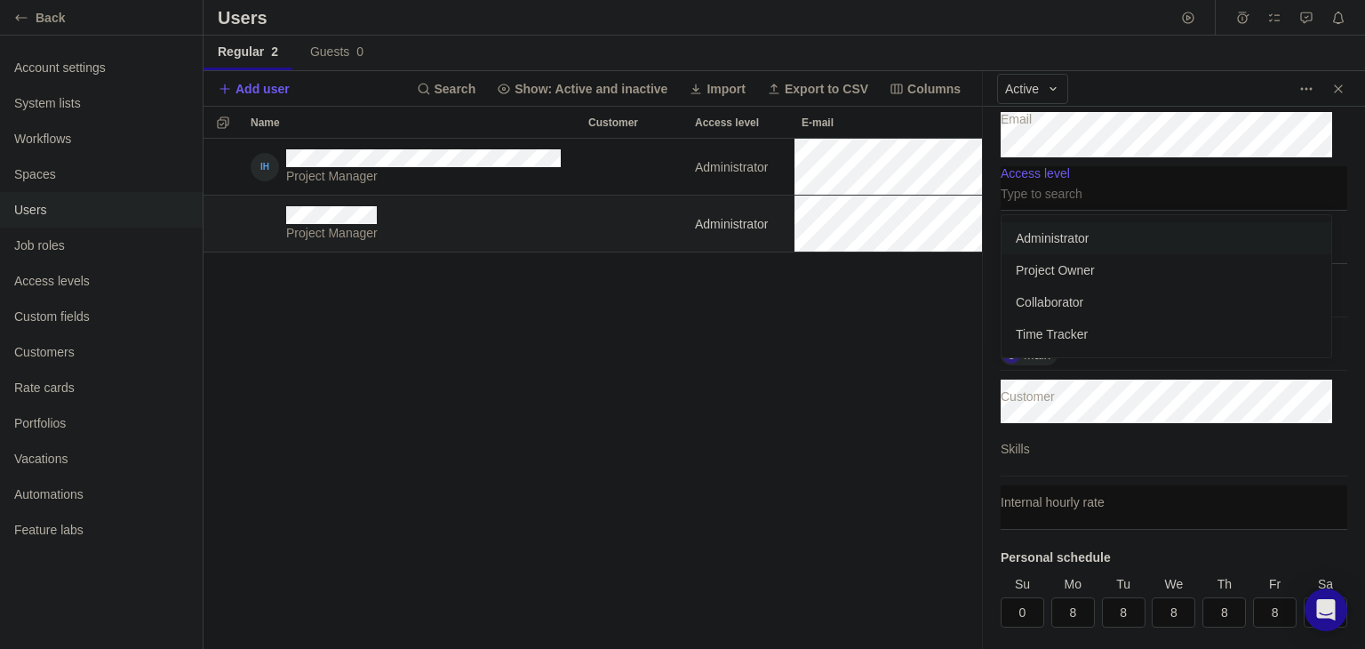
scroll to position [127, 316]
click at [860, 416] on body "Back Account settings System lists Workflows Spaces Users Job roles Access leve…" at bounding box center [682, 324] width 1365 height 649
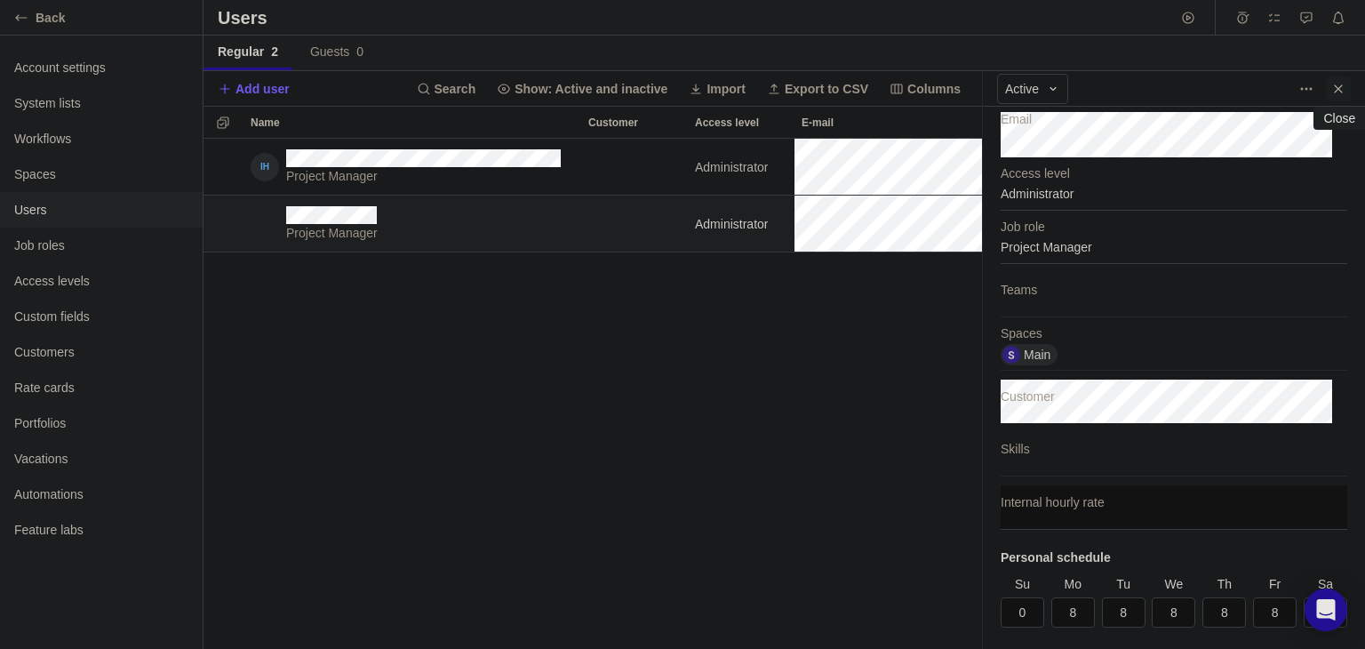
click at [1343, 87] on icon "Close" at bounding box center [1338, 89] width 14 height 14
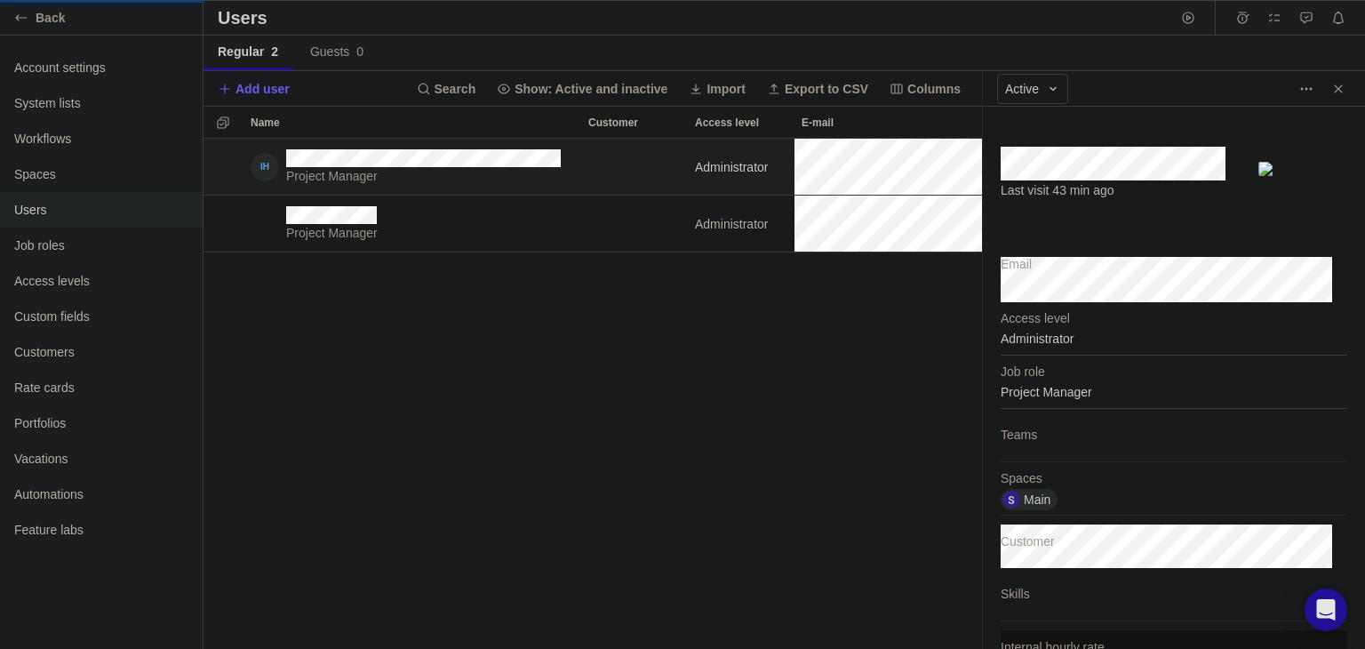
scroll to position [15, 14]
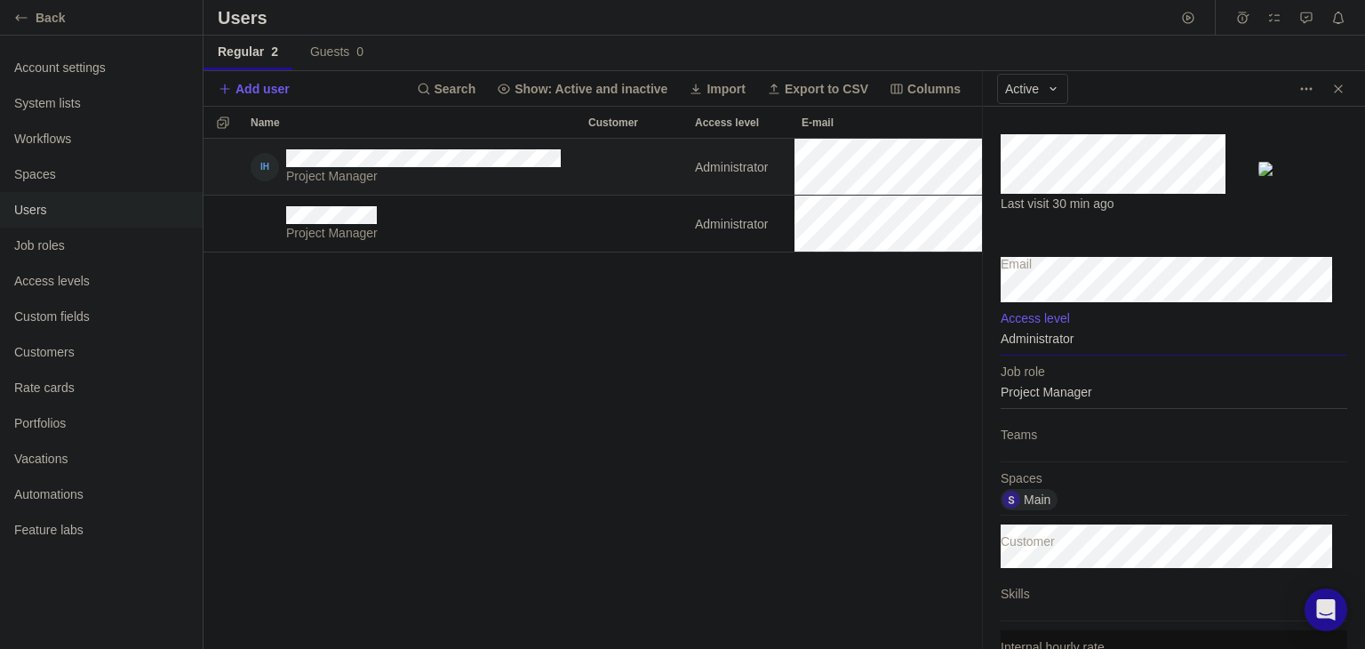
click at [1067, 340] on div "Administrator" at bounding box center [1174, 333] width 347 height 44
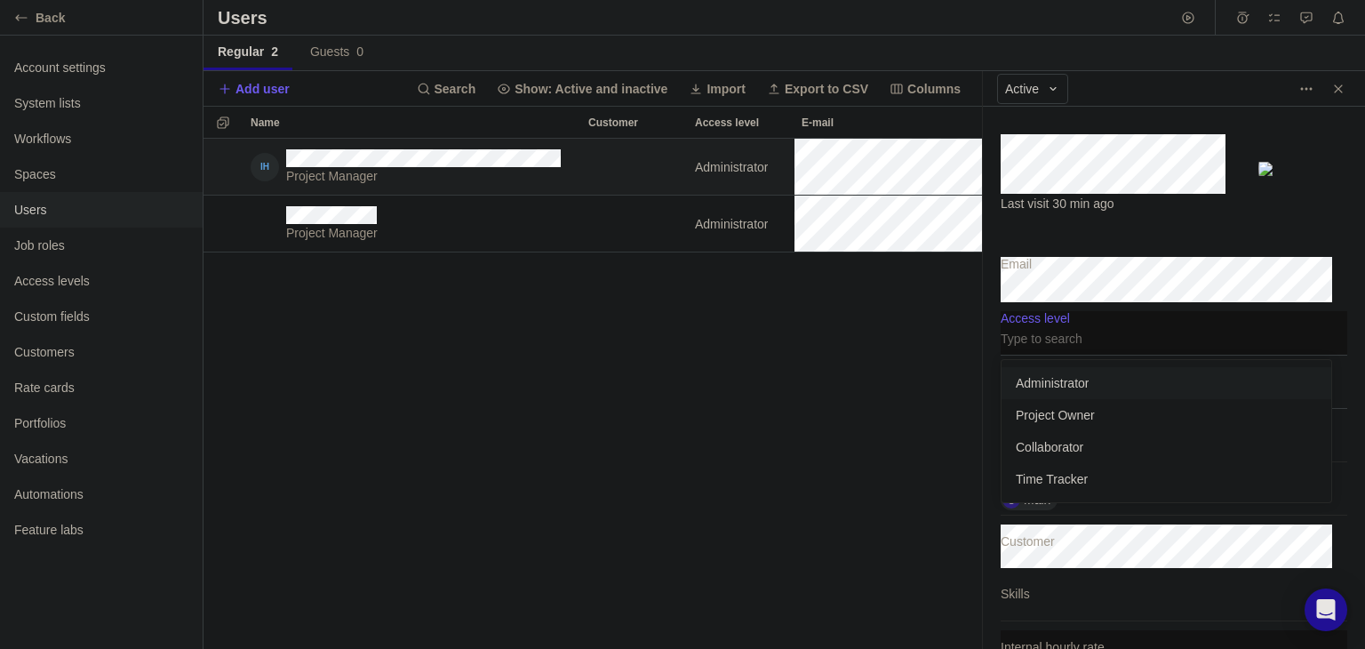
scroll to position [127, 316]
click at [1063, 424] on div "Project Owner" at bounding box center [1167, 415] width 330 height 32
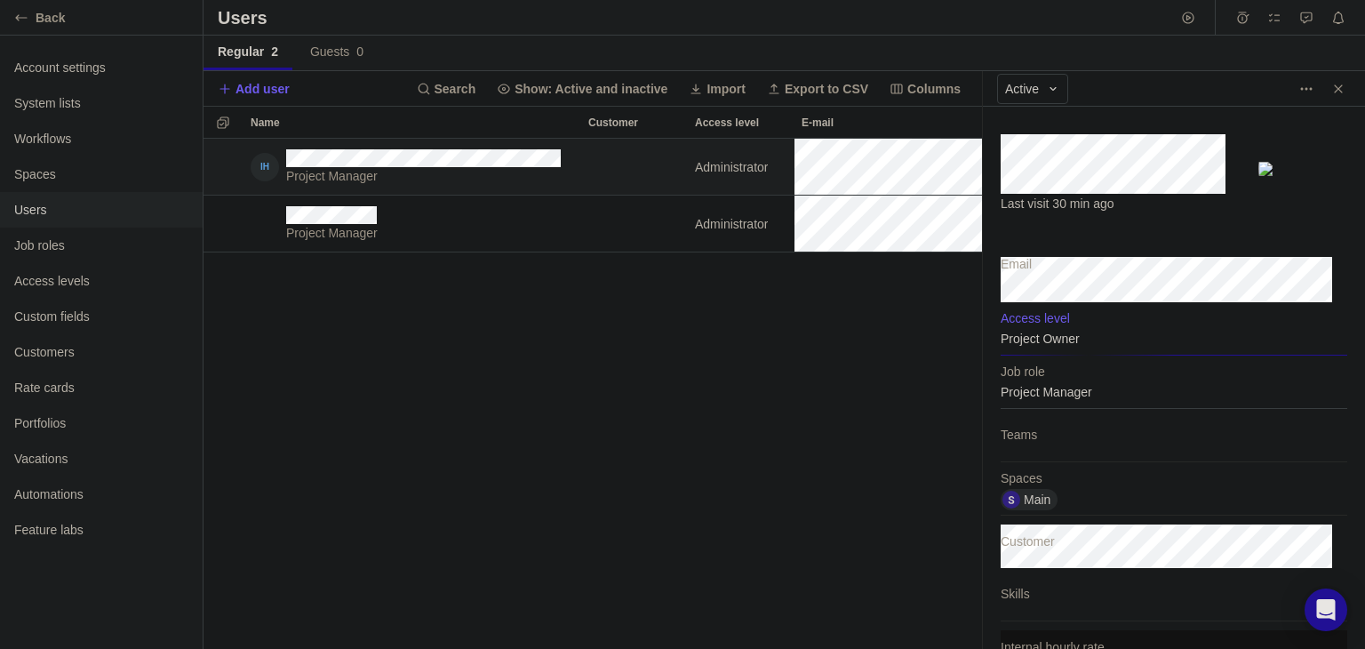
type textarea "x"
click at [723, 363] on div "Project Manager Project Owner Main Project Manager Administrator Main" at bounding box center [593, 394] width 779 height 510
click at [1330, 108] on div "Last visit 30 min ago" at bounding box center [1174, 178] width 347 height 142
click at [1299, 86] on icon "More actions" at bounding box center [1306, 89] width 14 height 14
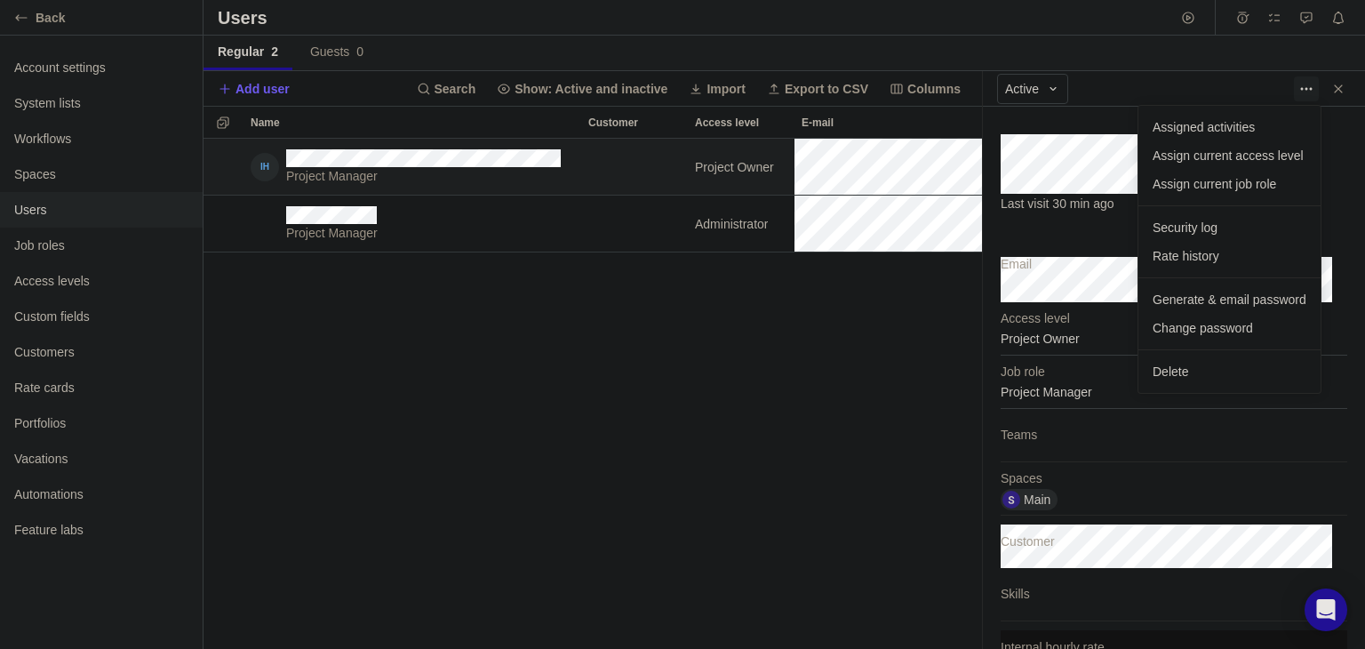
click at [771, 472] on body "Back Account settings System lists Workflows Spaces Users Job roles Access leve…" at bounding box center [682, 324] width 1365 height 649
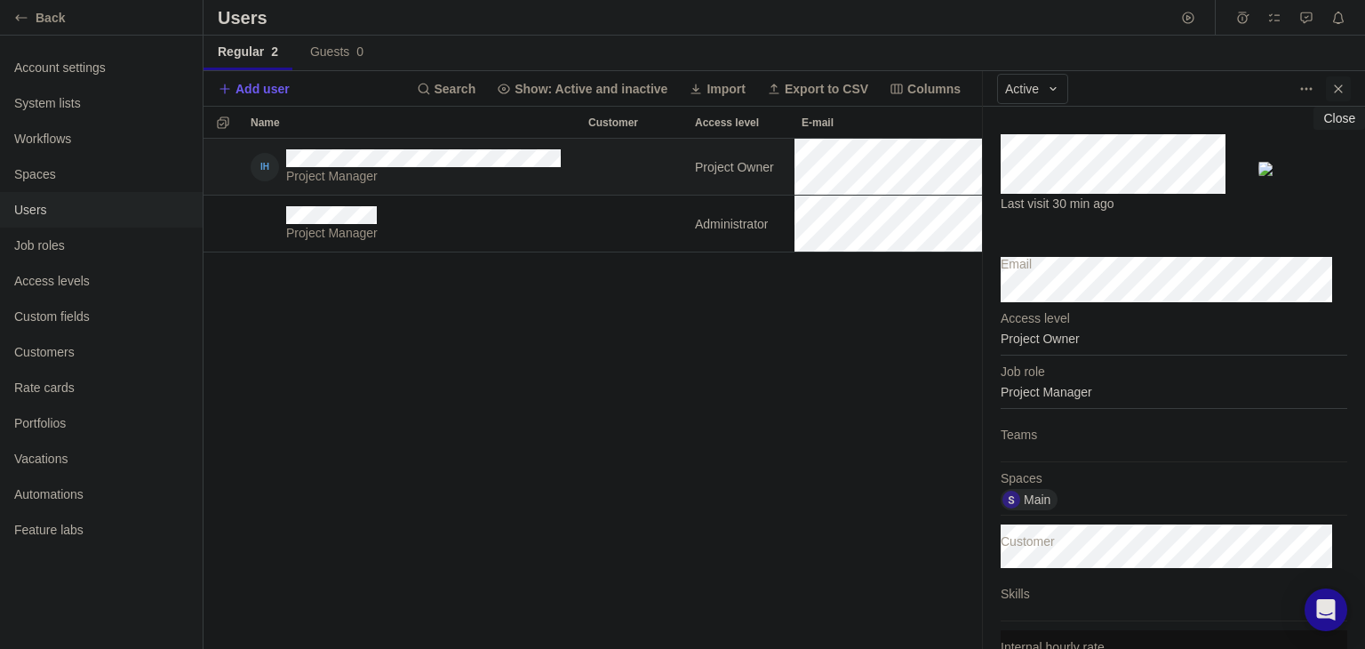
click at [1331, 90] on icon "Close" at bounding box center [1338, 89] width 14 height 14
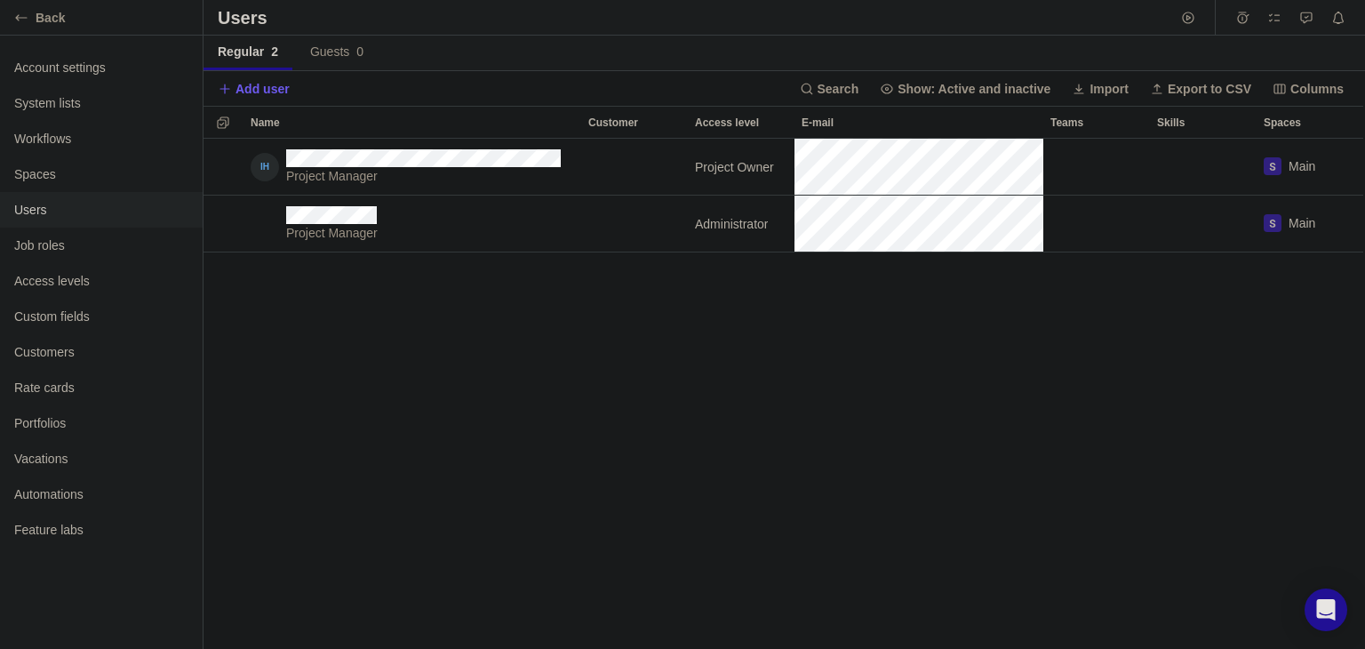
scroll to position [494, 1147]
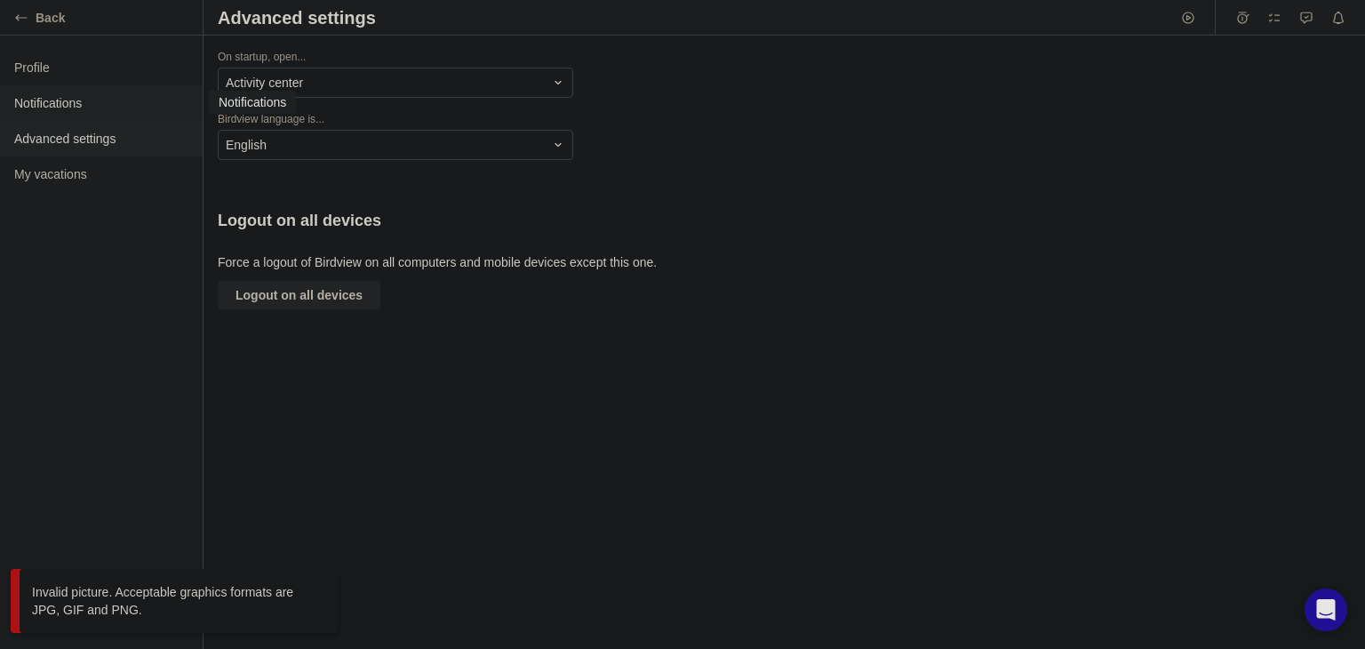
click at [138, 98] on span "Notifications" at bounding box center [101, 103] width 174 height 18
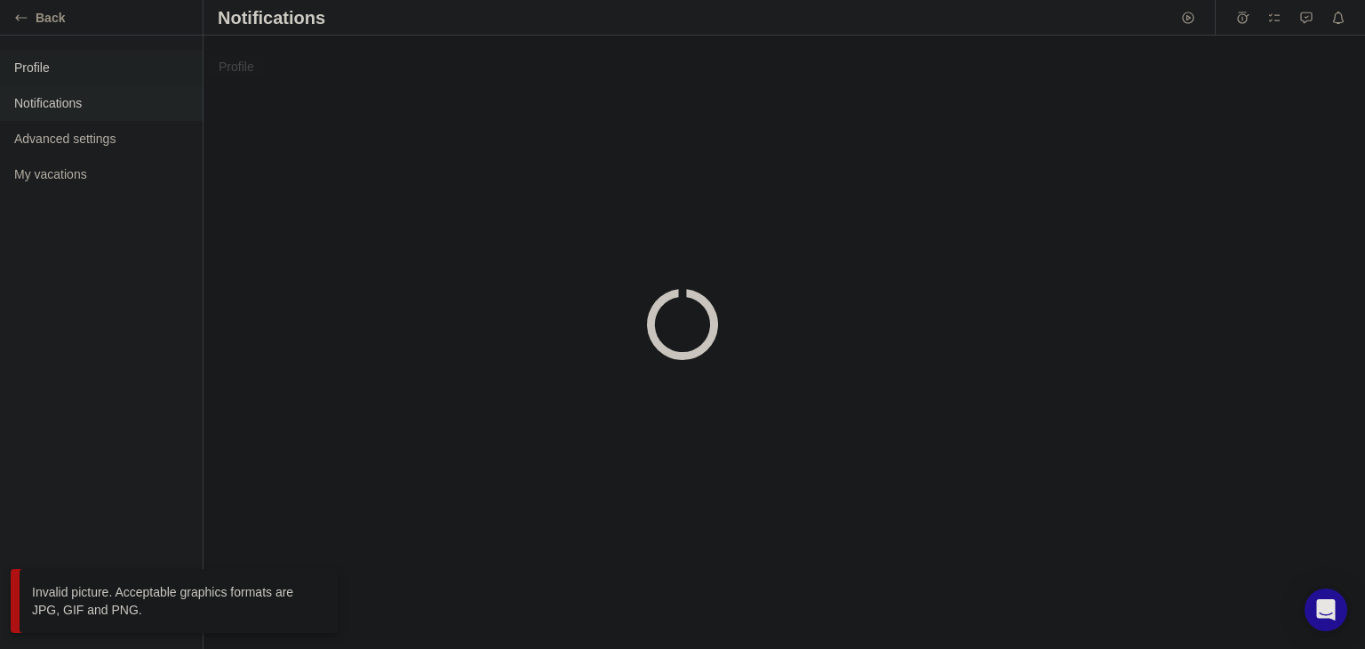
click at [144, 72] on span "Profile" at bounding box center [101, 68] width 174 height 18
